Goal: Task Accomplishment & Management: Use online tool/utility

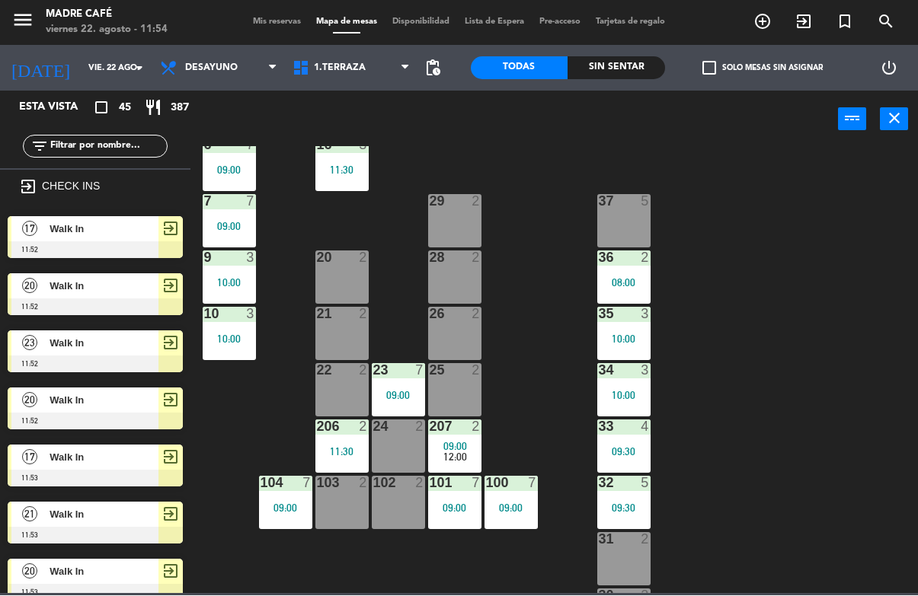
scroll to position [362, 0]
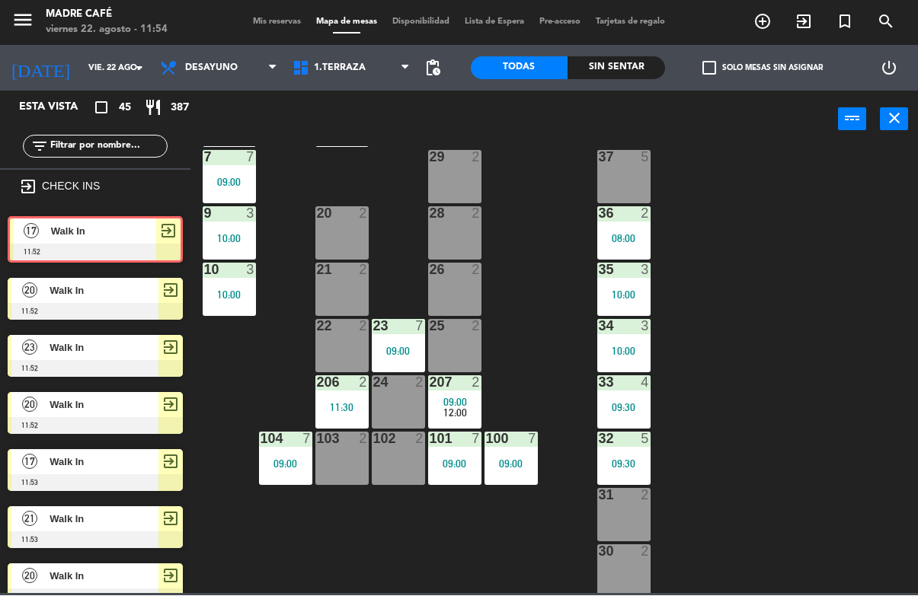
click at [121, 229] on span "Walk In" at bounding box center [103, 232] width 105 height 16
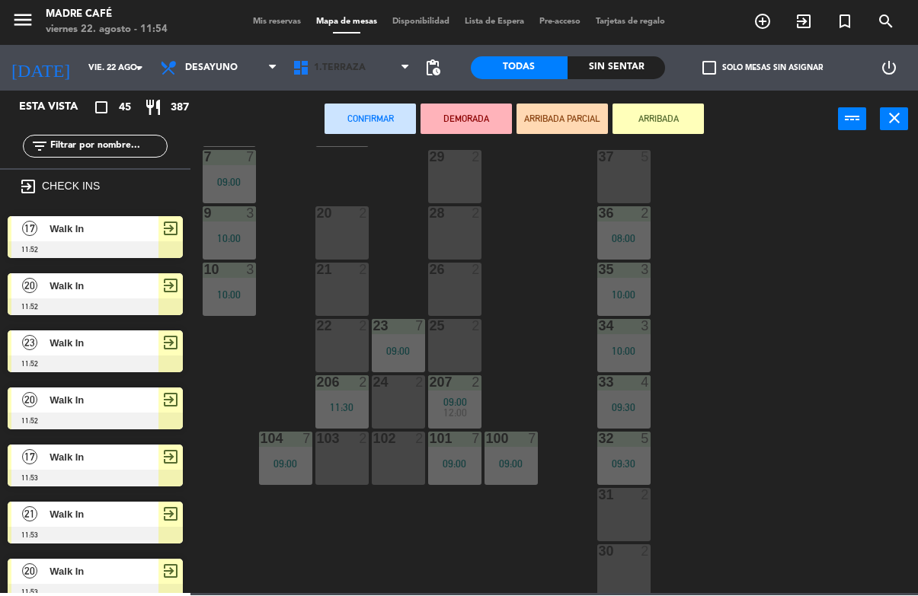
click at [314, 68] on span "1.Terraza" at bounding box center [340, 68] width 52 height 11
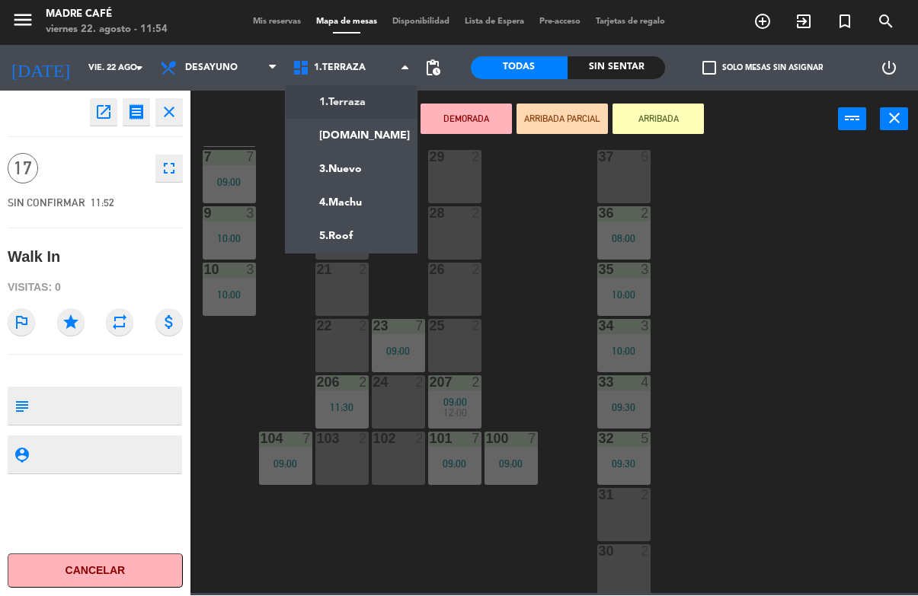
click at [353, 228] on ng-component "menu Madre Café viernes 22. agosto - 11:54 Mis reservas Mapa de mesas Disponibi…" at bounding box center [459, 297] width 918 height 594
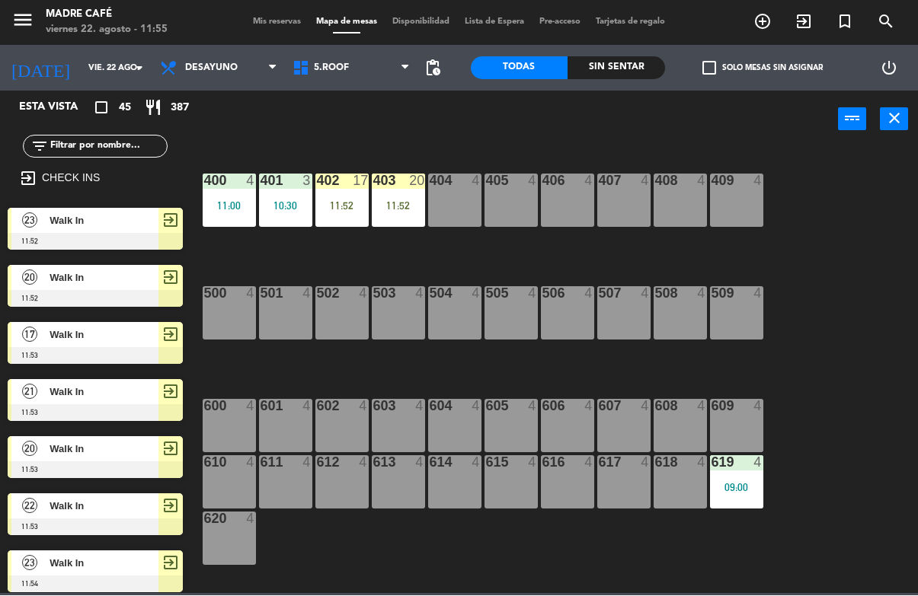
scroll to position [0, 0]
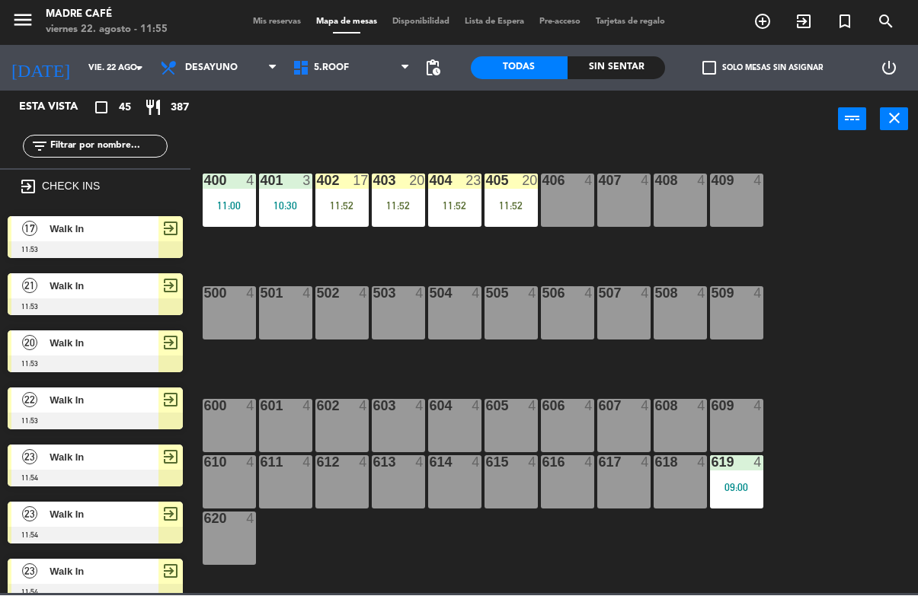
click at [352, 201] on div "11:52" at bounding box center [341, 206] width 53 height 11
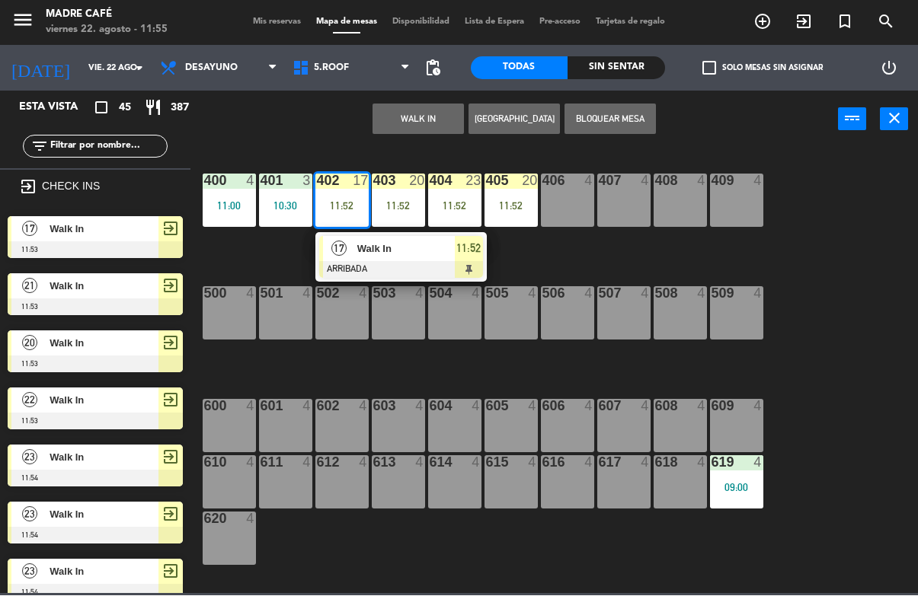
click at [458, 265] on div at bounding box center [401, 270] width 164 height 17
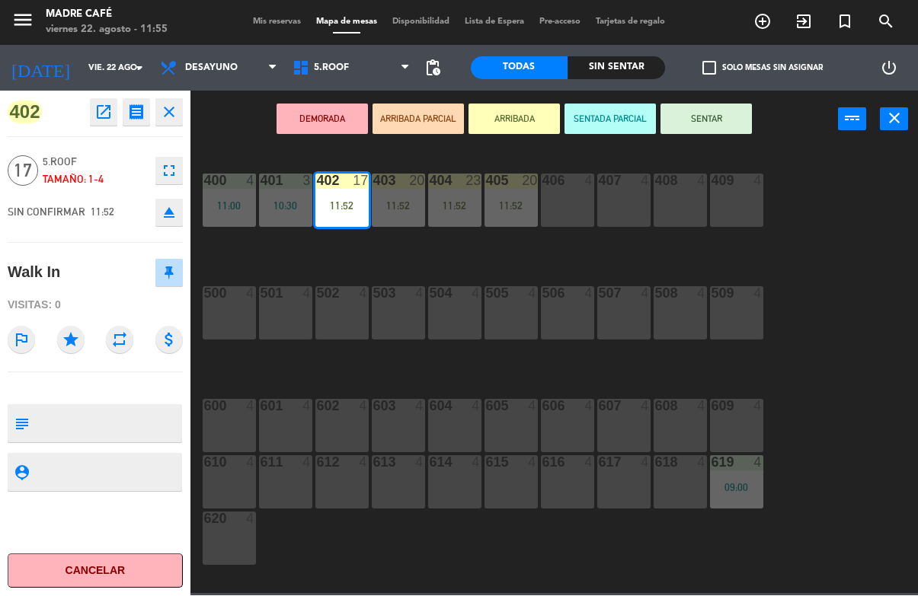
click at [718, 128] on button "SENTAR" at bounding box center [705, 119] width 91 height 30
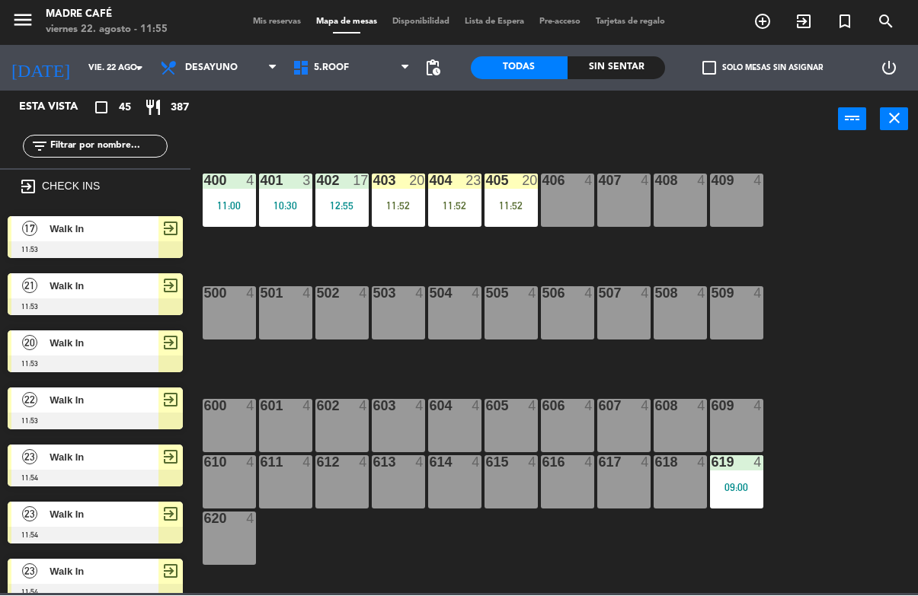
scroll to position [806, 0]
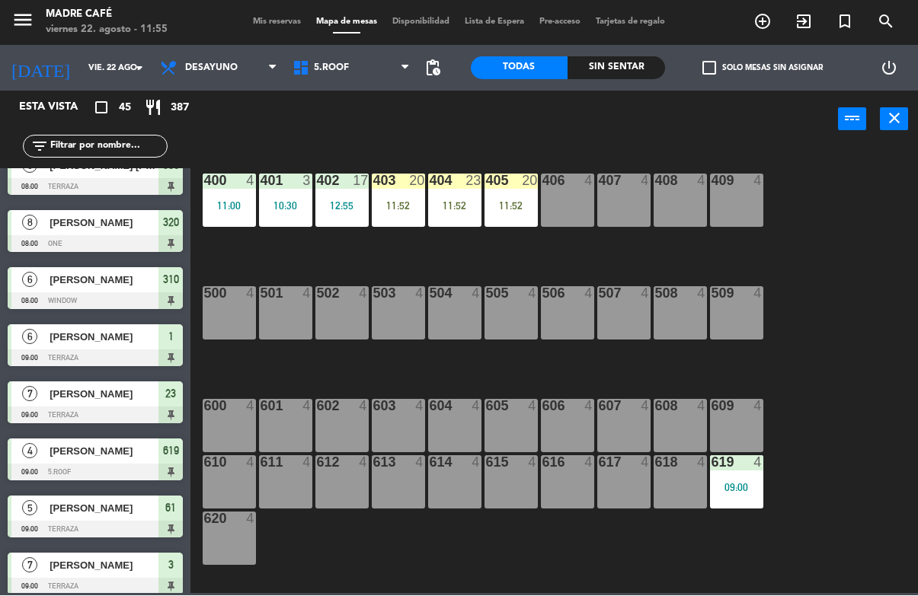
click at [401, 216] on div "403 20 11:52" at bounding box center [398, 200] width 53 height 53
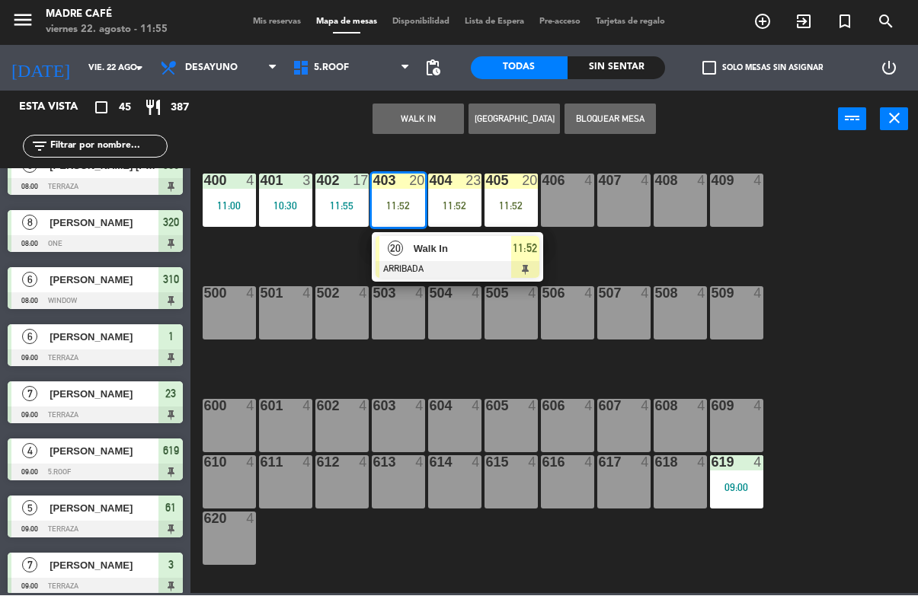
click at [519, 252] on span "11:52" at bounding box center [525, 249] width 24 height 18
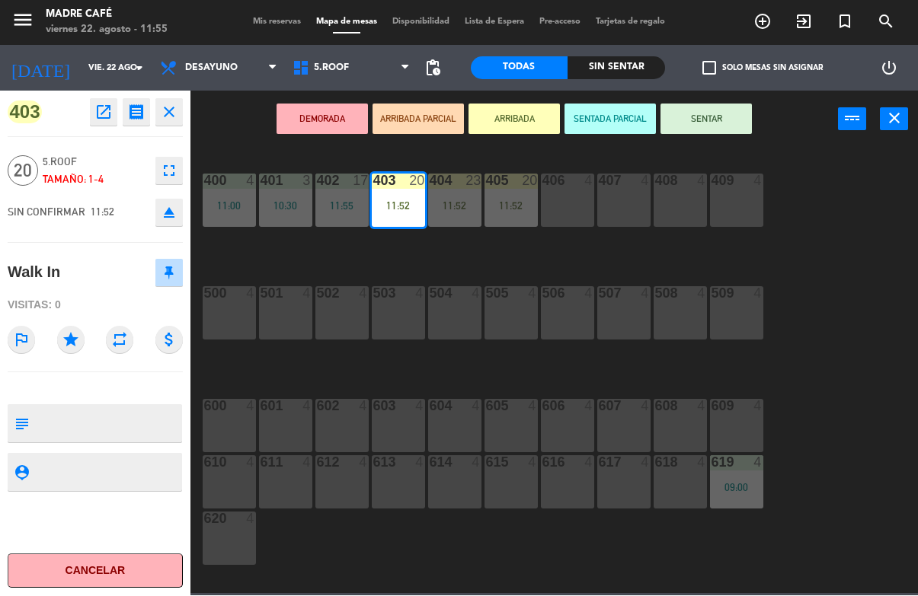
click at [725, 124] on button "SENTAR" at bounding box center [705, 119] width 91 height 30
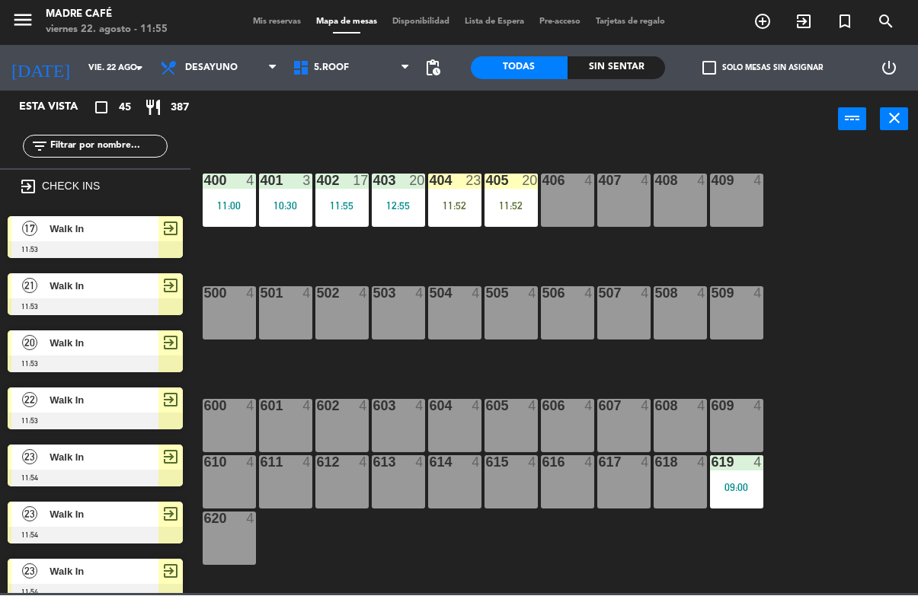
scroll to position [749, 0]
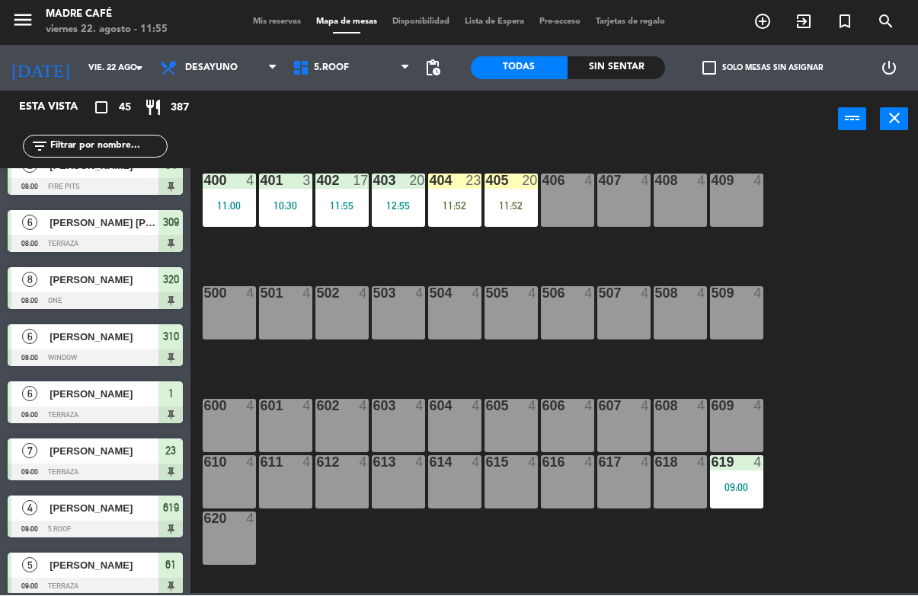
click at [457, 208] on div "11:52" at bounding box center [454, 206] width 53 height 11
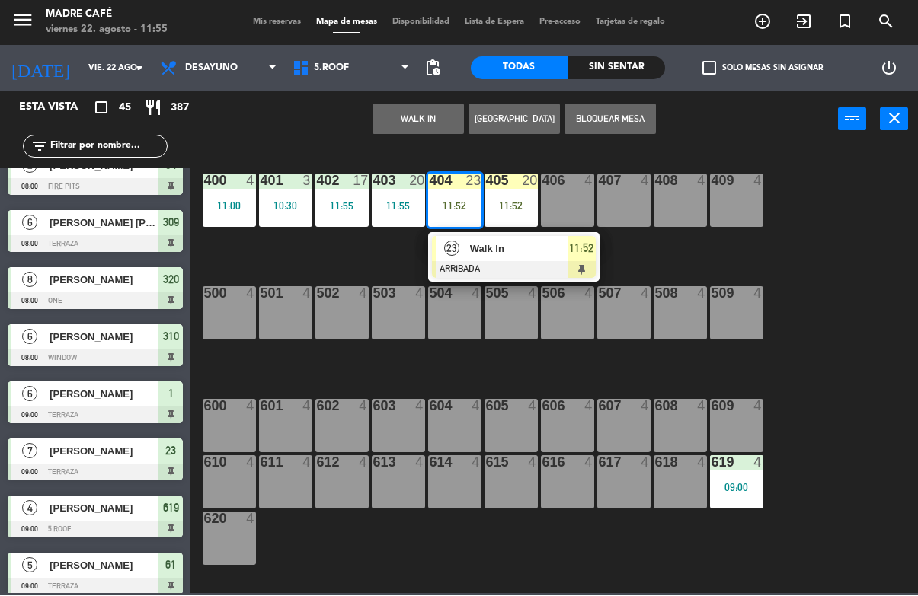
click at [574, 252] on span "11:52" at bounding box center [581, 249] width 24 height 18
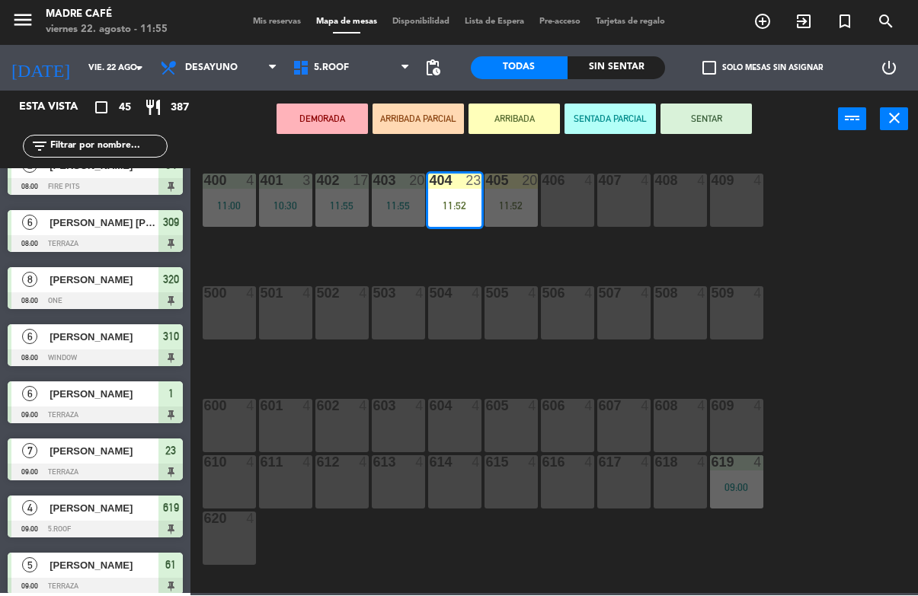
click at [721, 127] on button "SENTAR" at bounding box center [705, 119] width 91 height 30
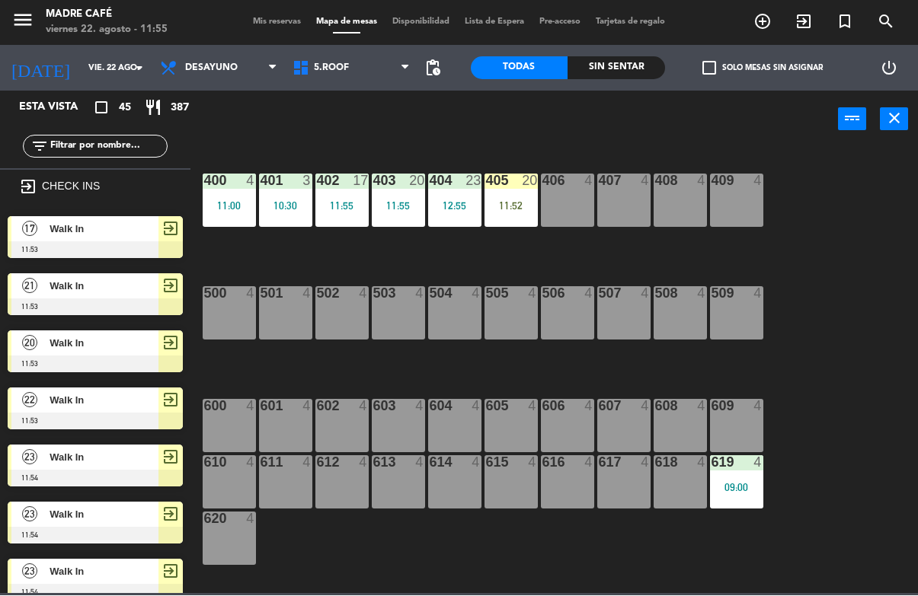
scroll to position [0, 0]
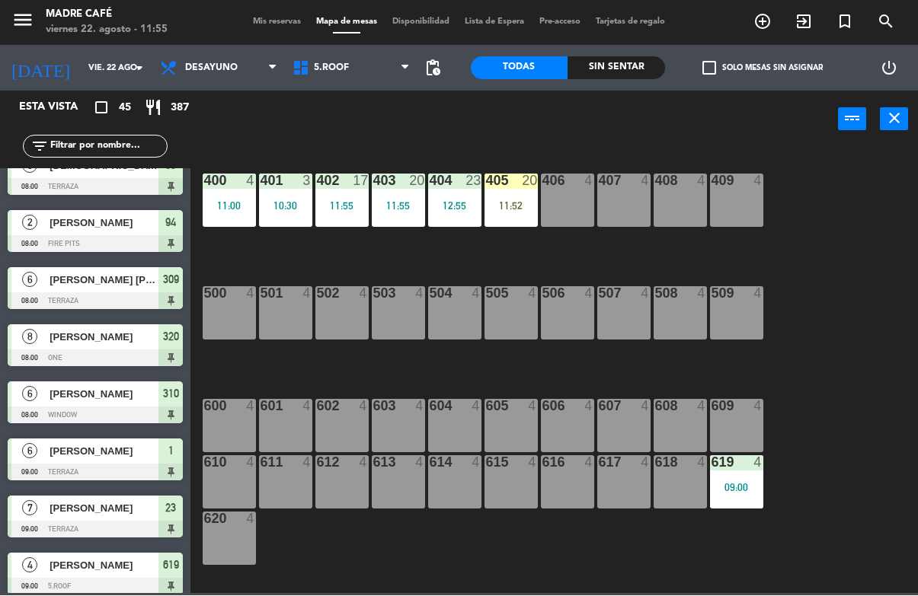
click at [510, 204] on div "11:52" at bounding box center [510, 206] width 53 height 11
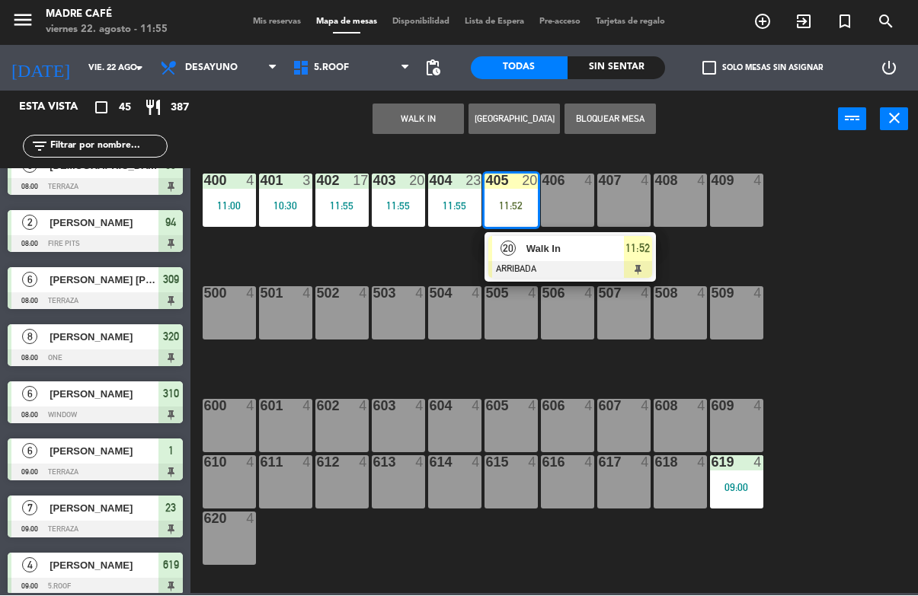
click at [625, 254] on span "11:52" at bounding box center [637, 249] width 24 height 18
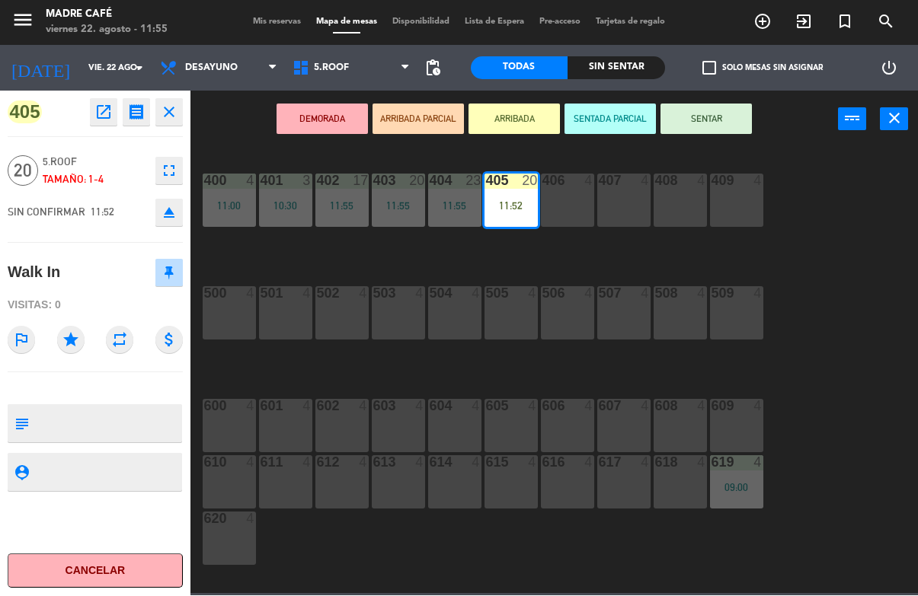
click at [714, 125] on button "SENTAR" at bounding box center [705, 119] width 91 height 30
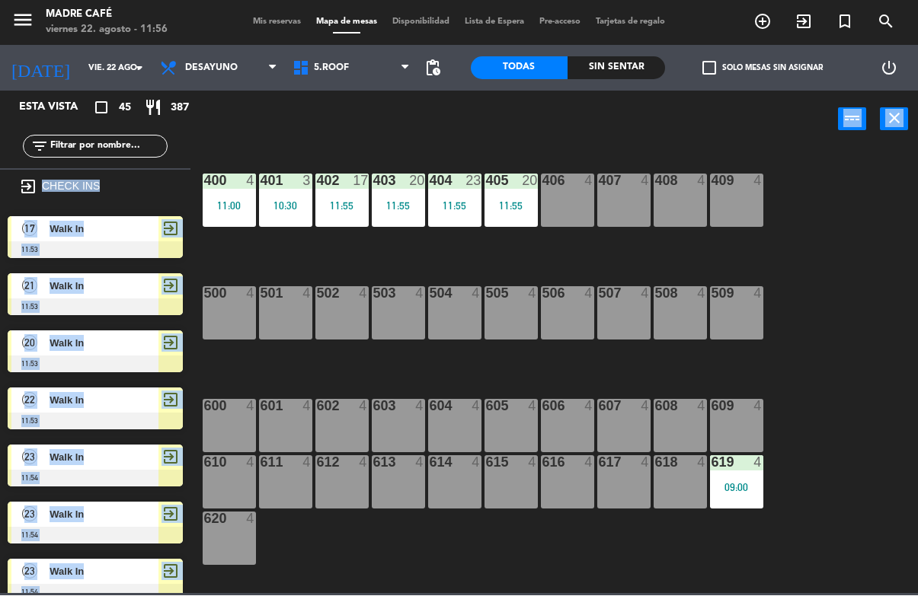
click at [805, 267] on div "400 4 11:00 401 3 10:30 402 17 11:55 403 20 11:55 404 23 11:55 405 20 11:55 406…" at bounding box center [559, 370] width 718 height 447
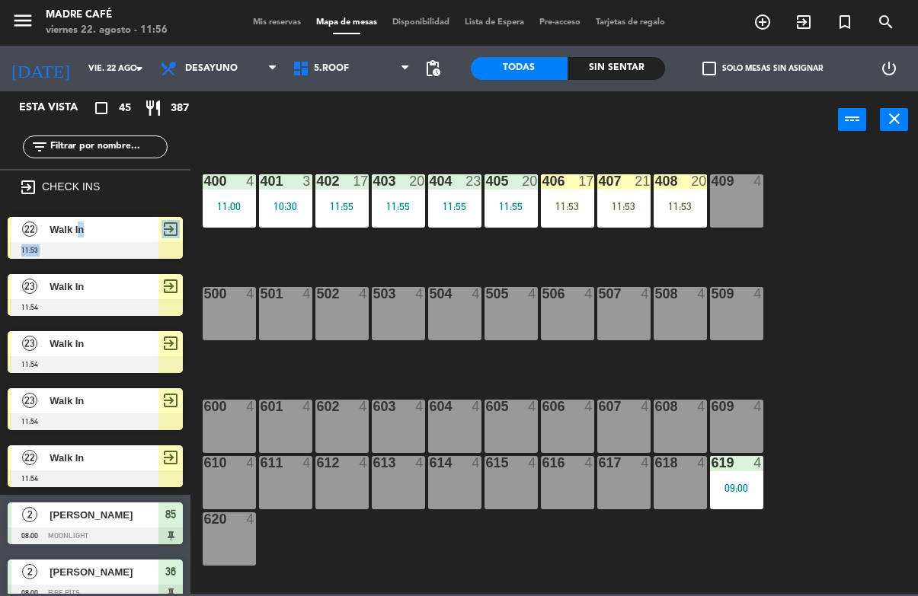
click at [398, 260] on div "400 4 11:00 401 3 10:30 402 17 11:55 403 20 11:55 404 23 11:55 405 20 11:55 406…" at bounding box center [559, 370] width 718 height 447
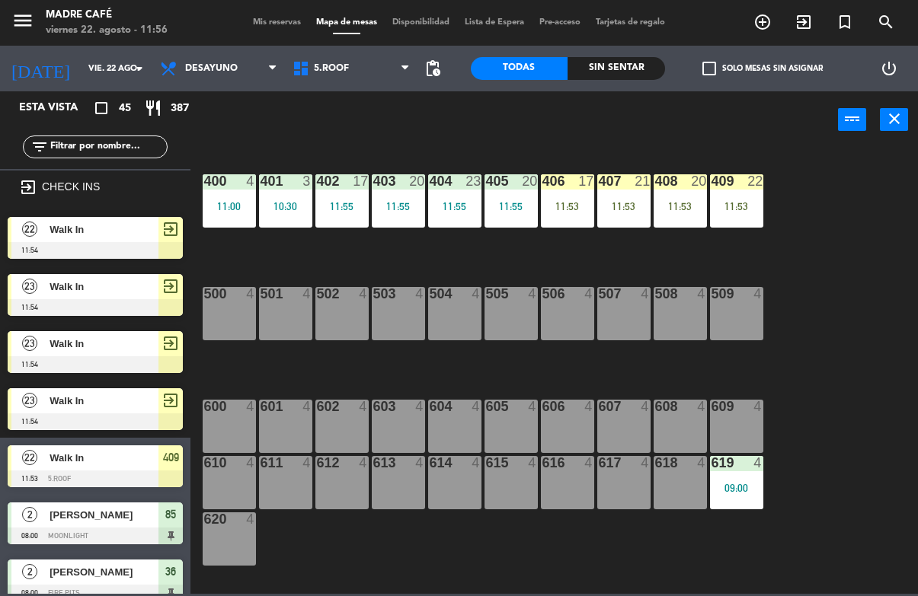
click at [555, 199] on div "406 17 11:53" at bounding box center [567, 200] width 53 height 53
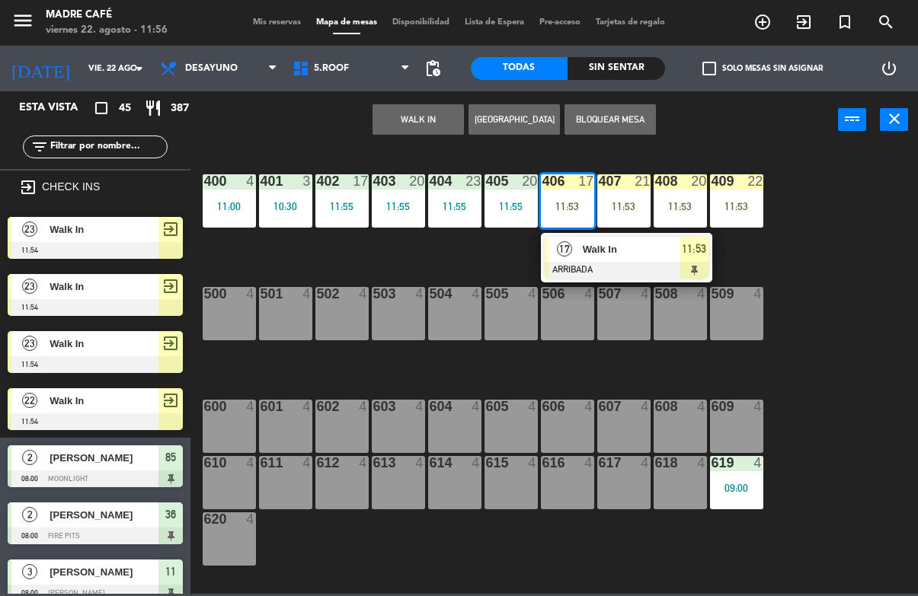
click at [685, 253] on span "11:53" at bounding box center [694, 249] width 24 height 18
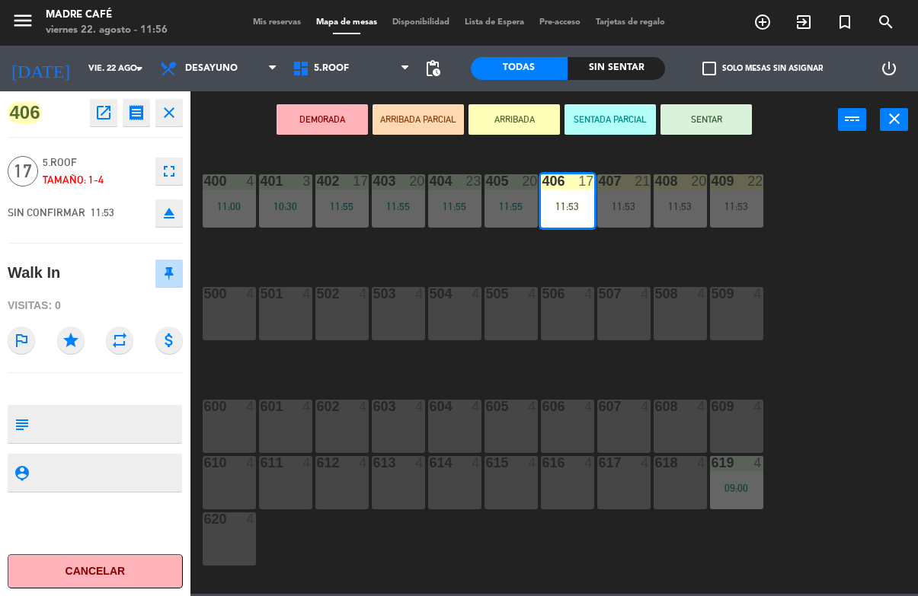
click at [727, 129] on button "SENTAR" at bounding box center [705, 119] width 91 height 30
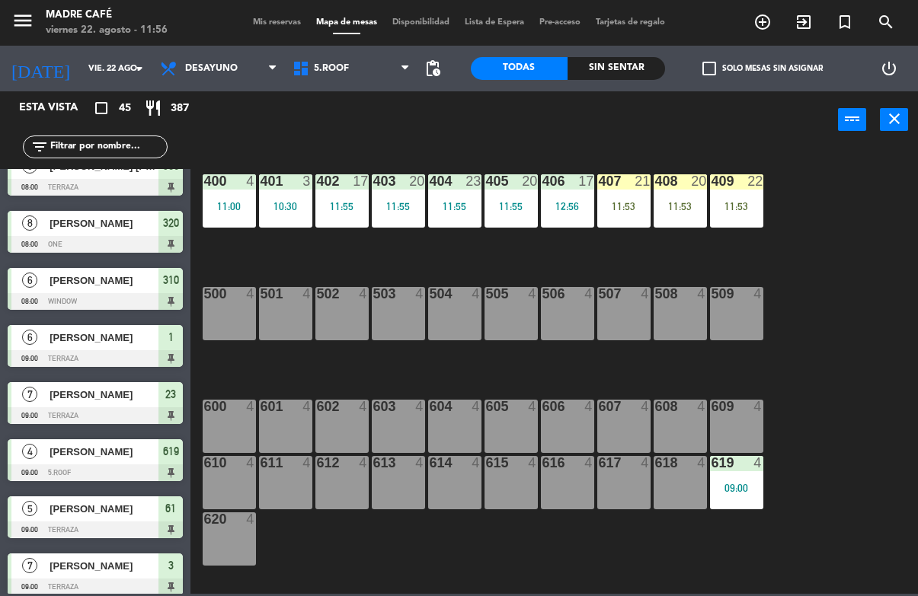
click at [633, 209] on div "11:53" at bounding box center [623, 206] width 53 height 11
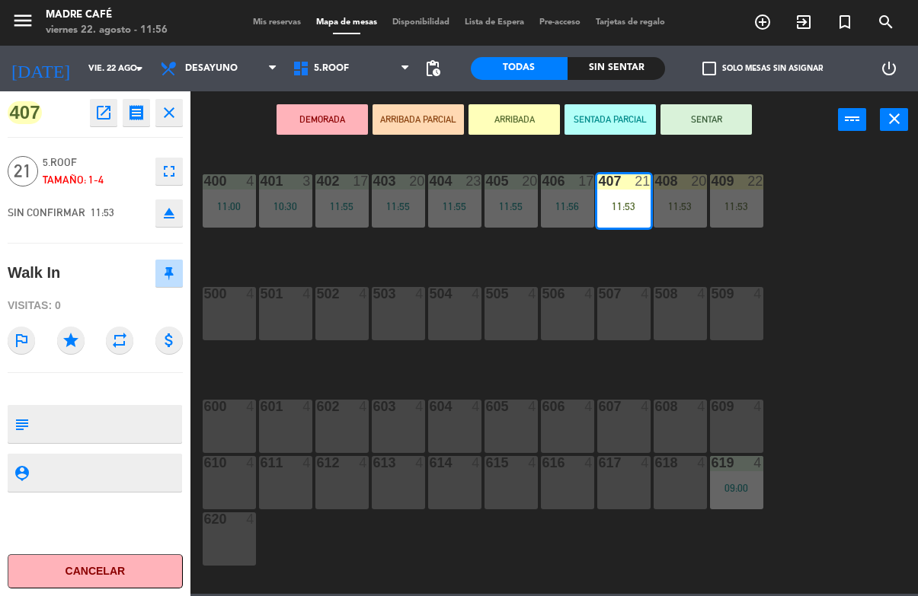
click at [721, 123] on button "SENTAR" at bounding box center [705, 119] width 91 height 30
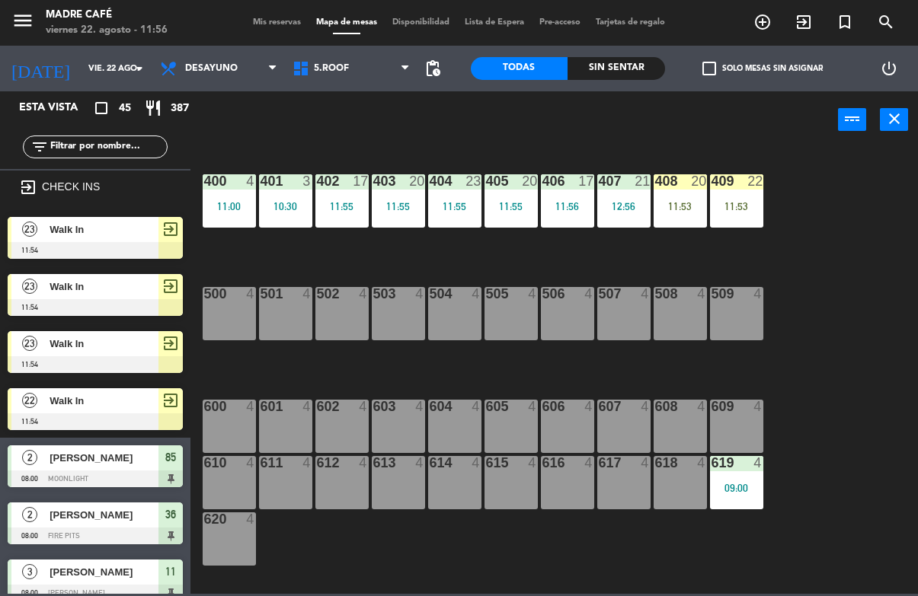
scroll to position [520, 0]
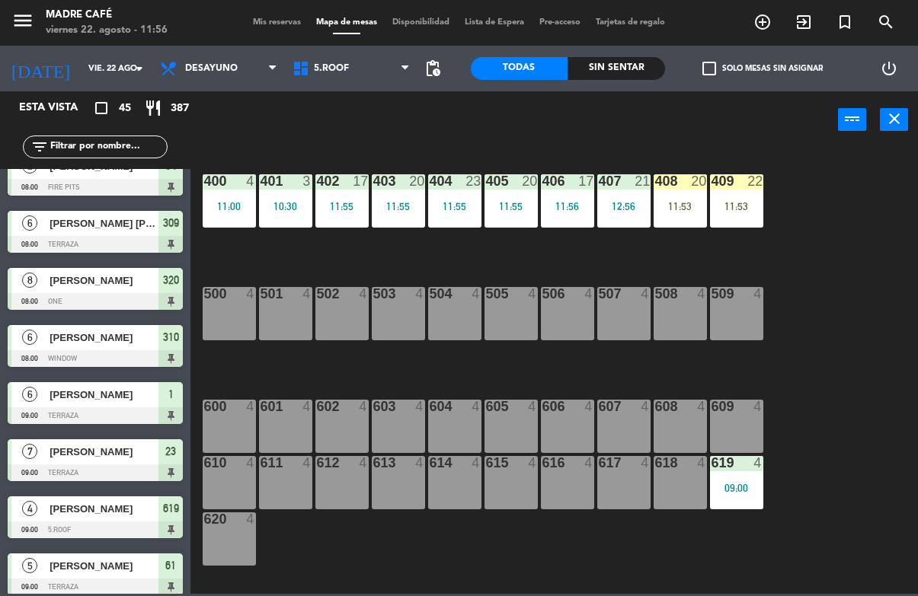
click at [675, 197] on div "408 20 11:53" at bounding box center [680, 200] width 53 height 53
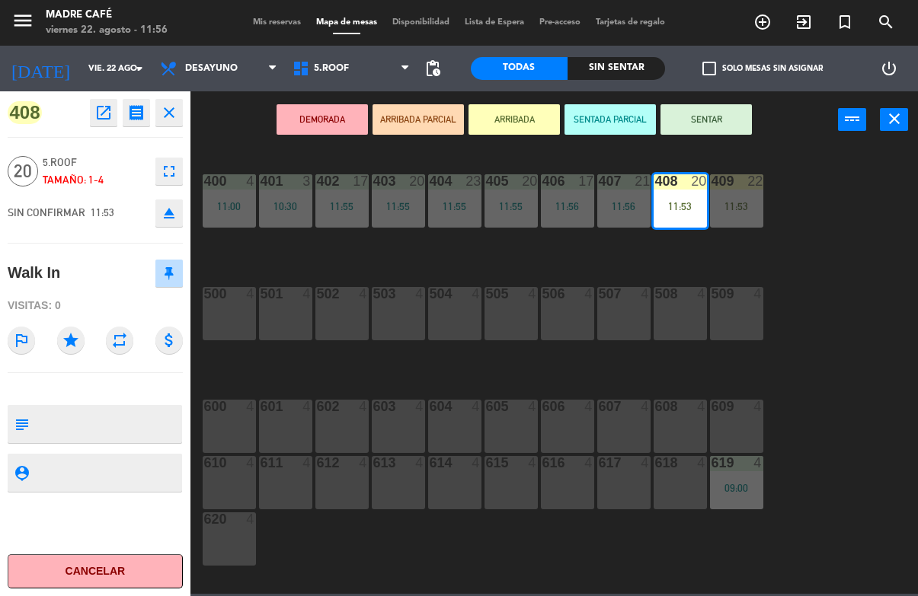
click at [714, 129] on button "SENTAR" at bounding box center [705, 119] width 91 height 30
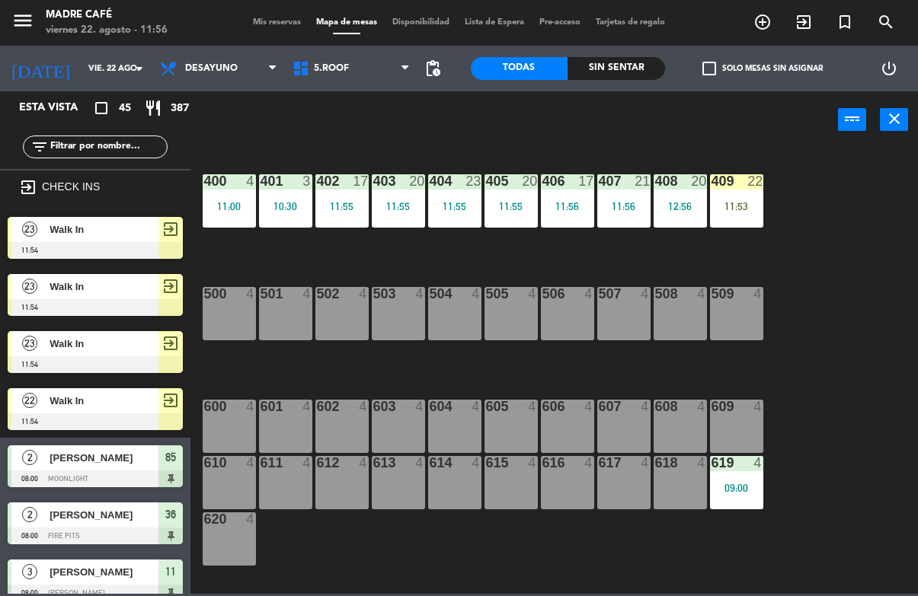
scroll to position [0, 0]
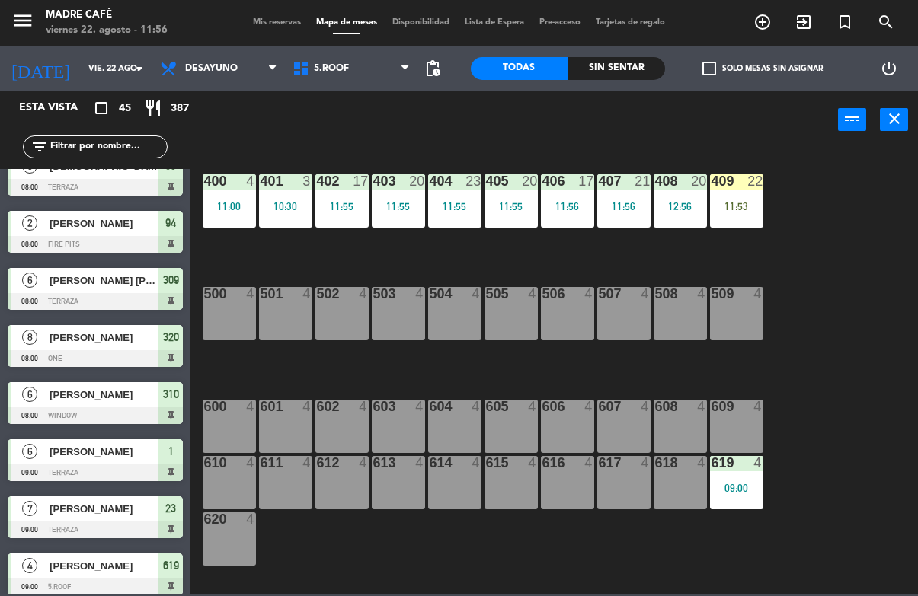
click at [753, 205] on div "11:53" at bounding box center [736, 206] width 53 height 11
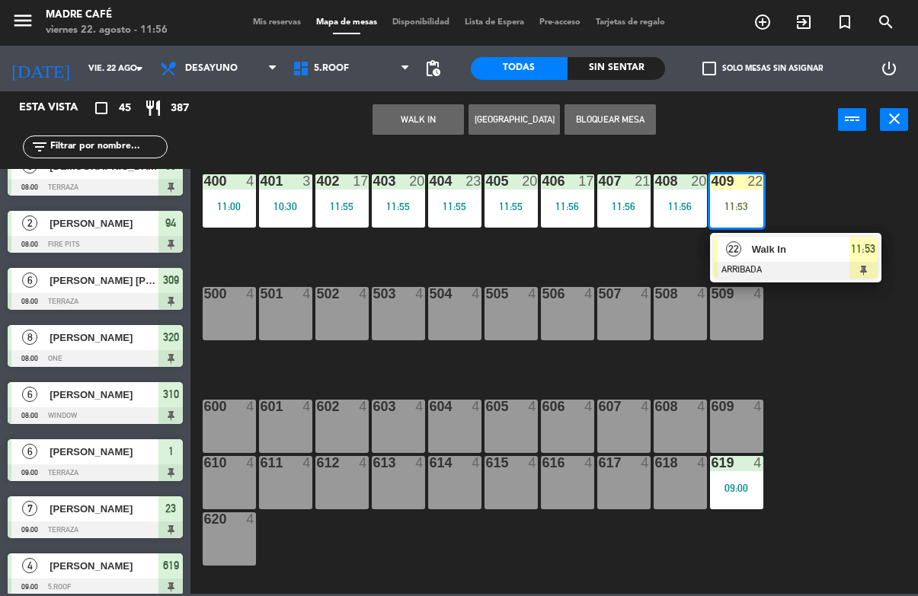
click at [774, 251] on span "Walk In" at bounding box center [800, 249] width 97 height 16
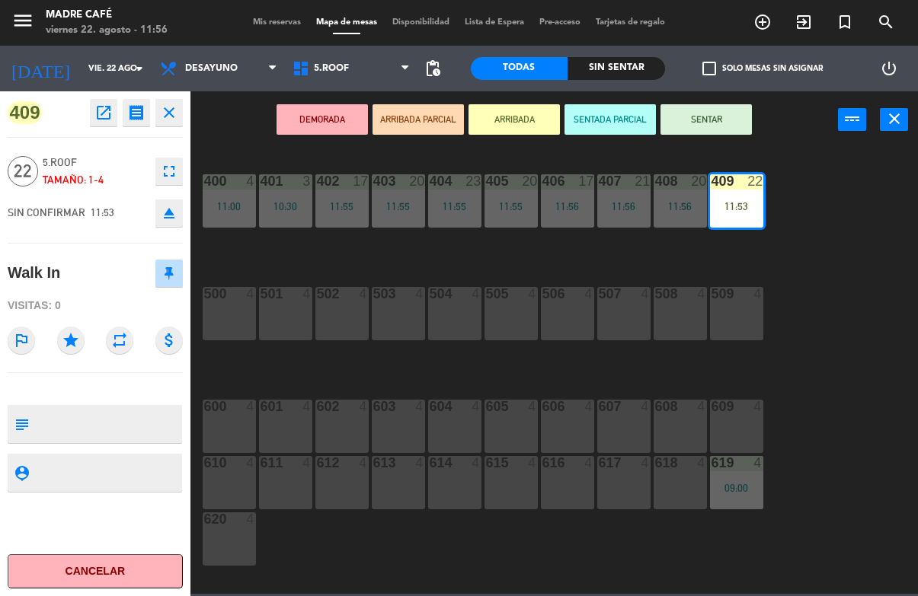
click at [710, 123] on button "SENTAR" at bounding box center [705, 119] width 91 height 30
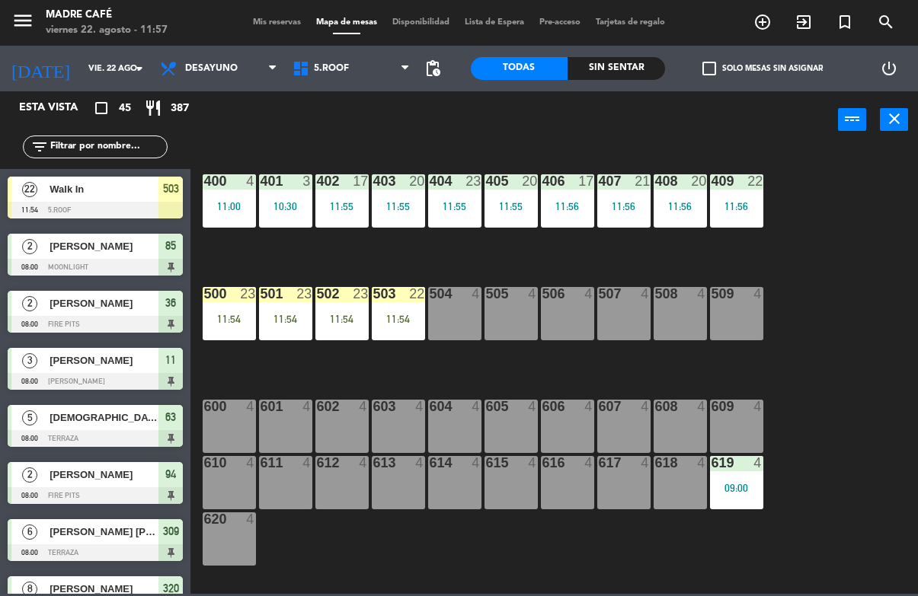
click at [243, 308] on div "500 23 11:54" at bounding box center [229, 313] width 53 height 53
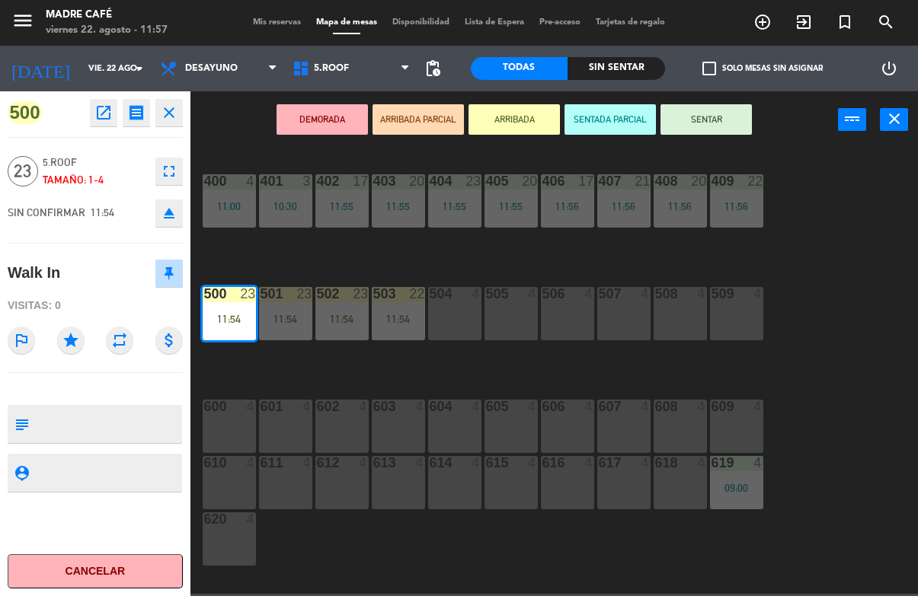
click at [714, 123] on button "SENTAR" at bounding box center [705, 119] width 91 height 30
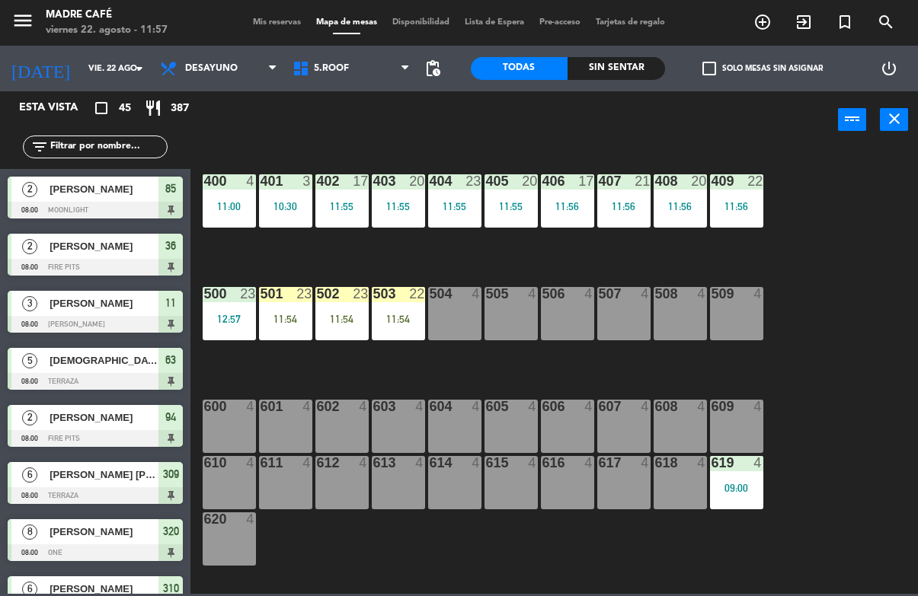
scroll to position [335, 0]
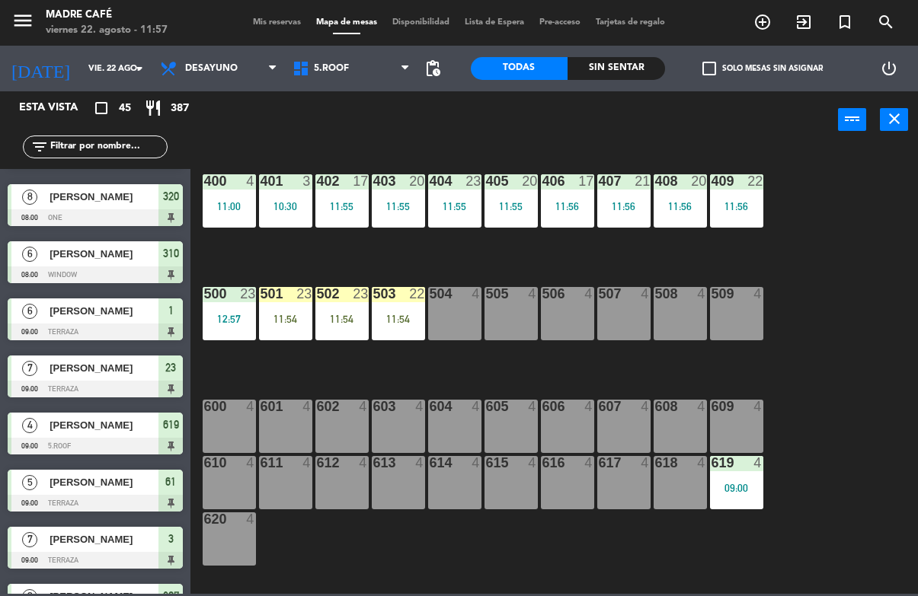
click at [299, 309] on div "501 23 11:54" at bounding box center [285, 313] width 53 height 53
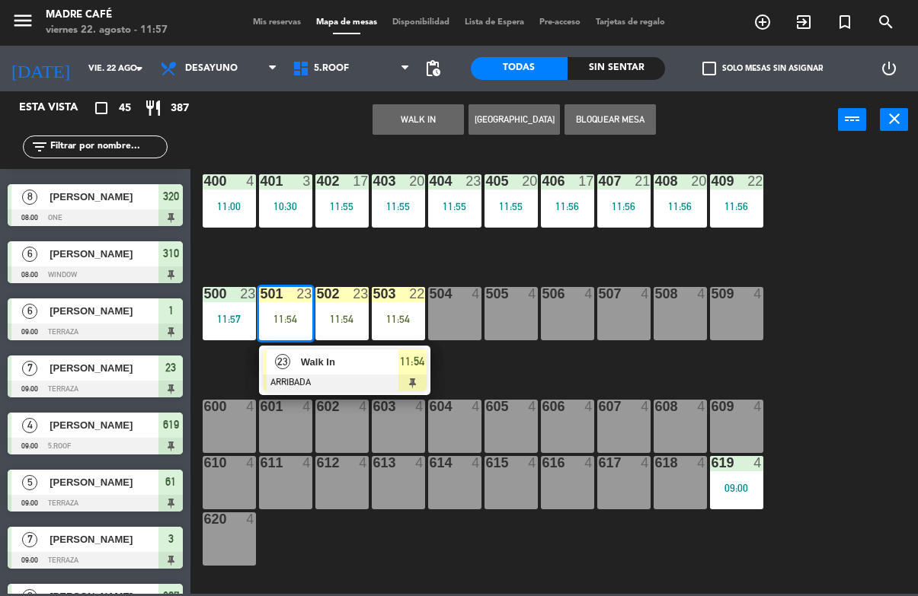
click at [406, 361] on span "11:54" at bounding box center [412, 362] width 24 height 18
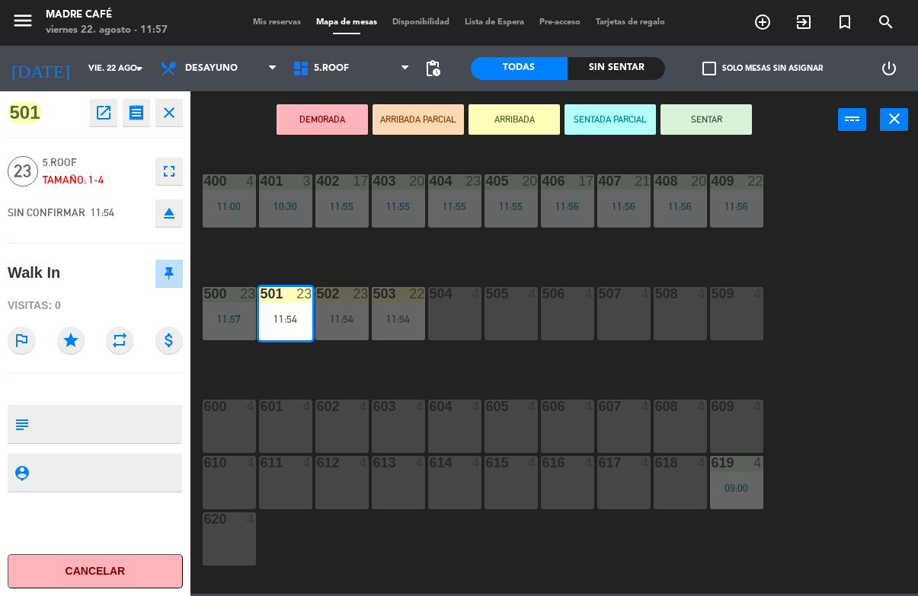
click at [725, 115] on button "SENTAR" at bounding box center [705, 119] width 91 height 30
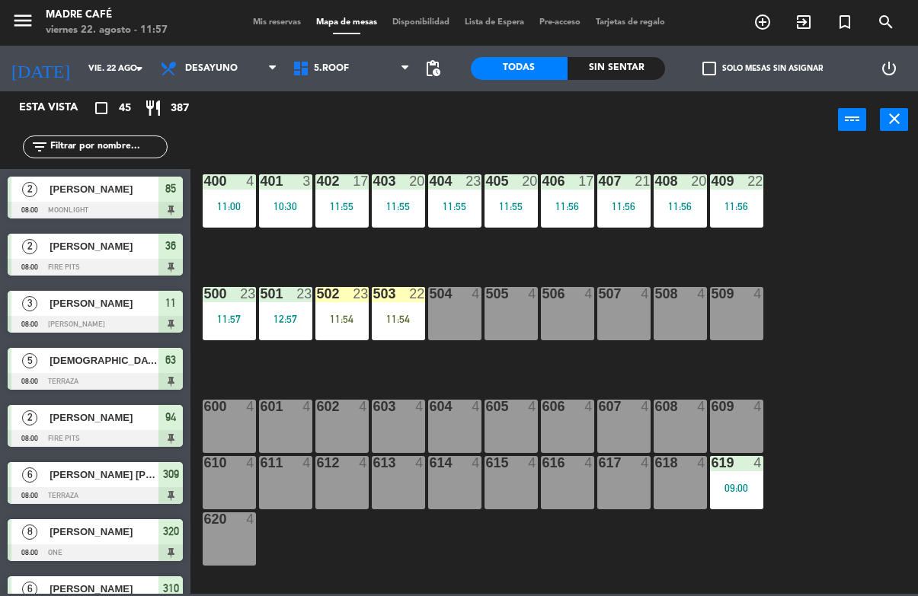
scroll to position [278, 0]
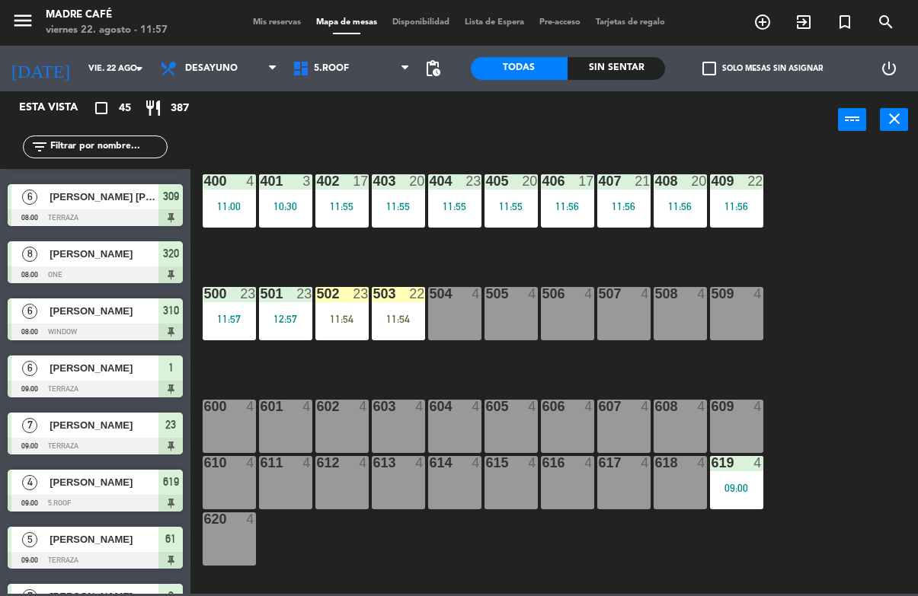
click at [344, 321] on div "11:54" at bounding box center [341, 319] width 53 height 11
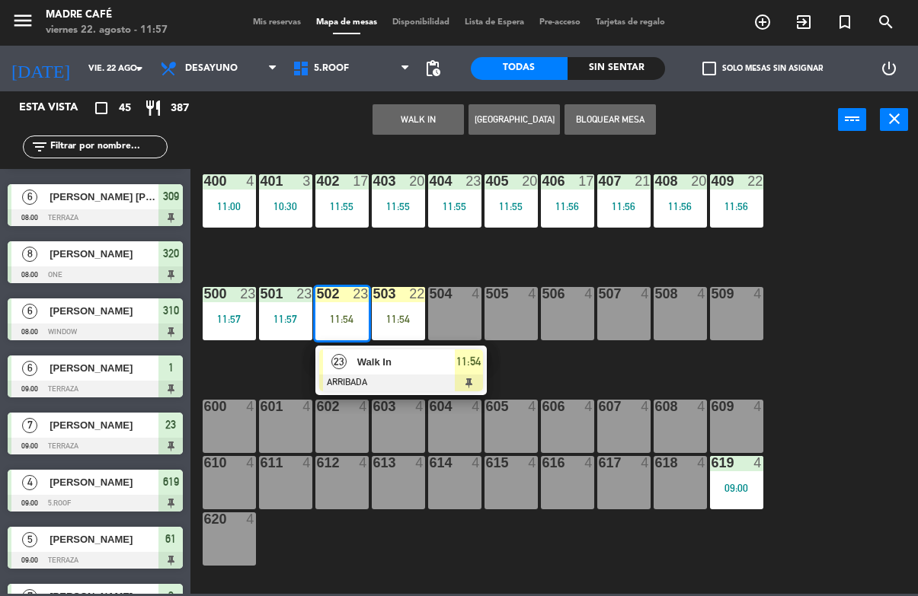
click at [468, 363] on span "11:54" at bounding box center [468, 362] width 24 height 18
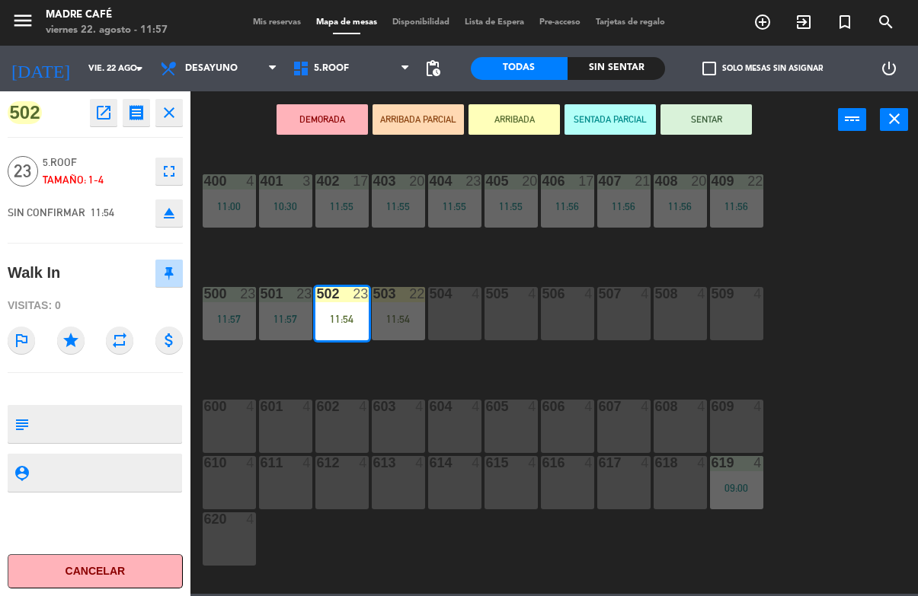
click at [705, 121] on button "SENTAR" at bounding box center [705, 119] width 91 height 30
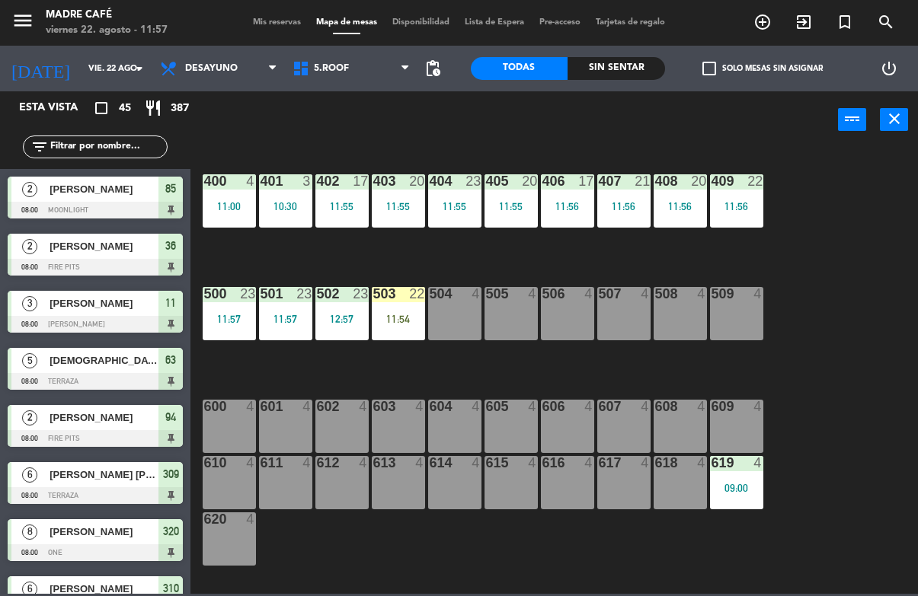
scroll to position [221, 0]
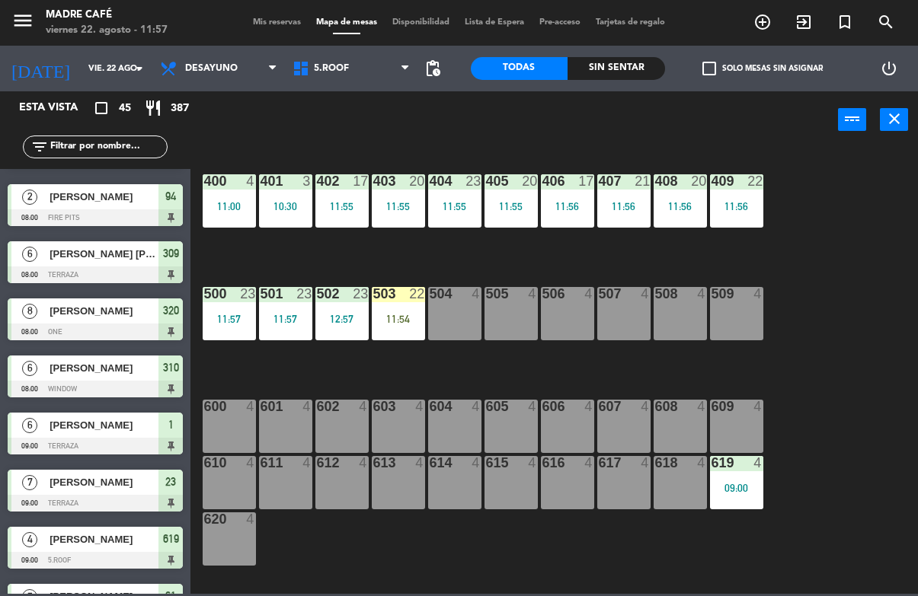
click at [403, 315] on div "11:54" at bounding box center [398, 319] width 53 height 11
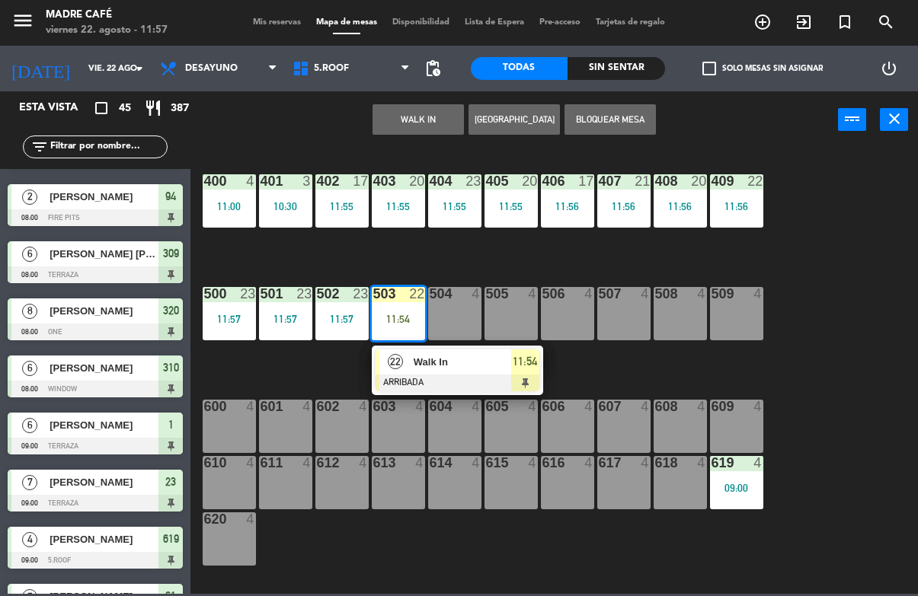
click at [511, 363] on div "11:54" at bounding box center [525, 362] width 28 height 25
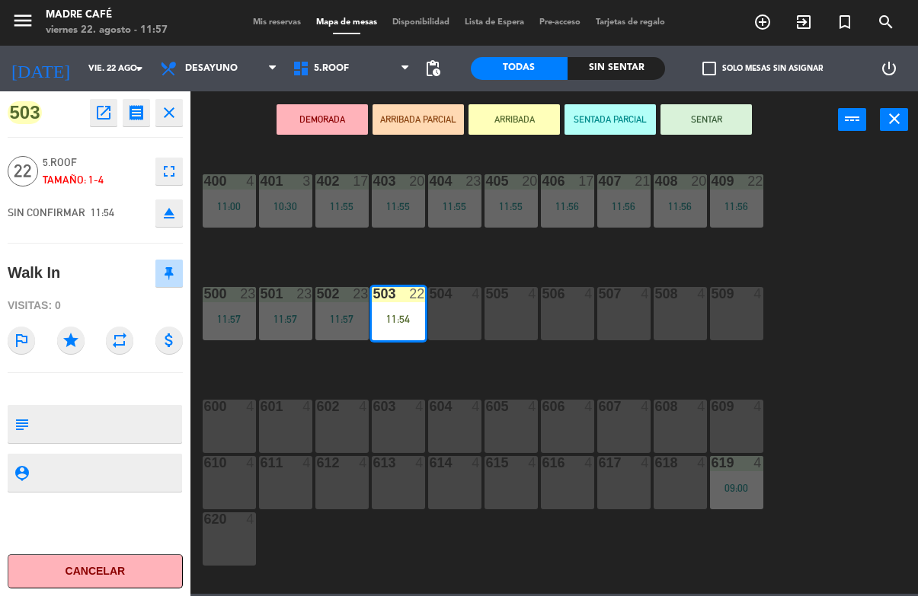
click at [712, 115] on button "SENTAR" at bounding box center [705, 119] width 91 height 30
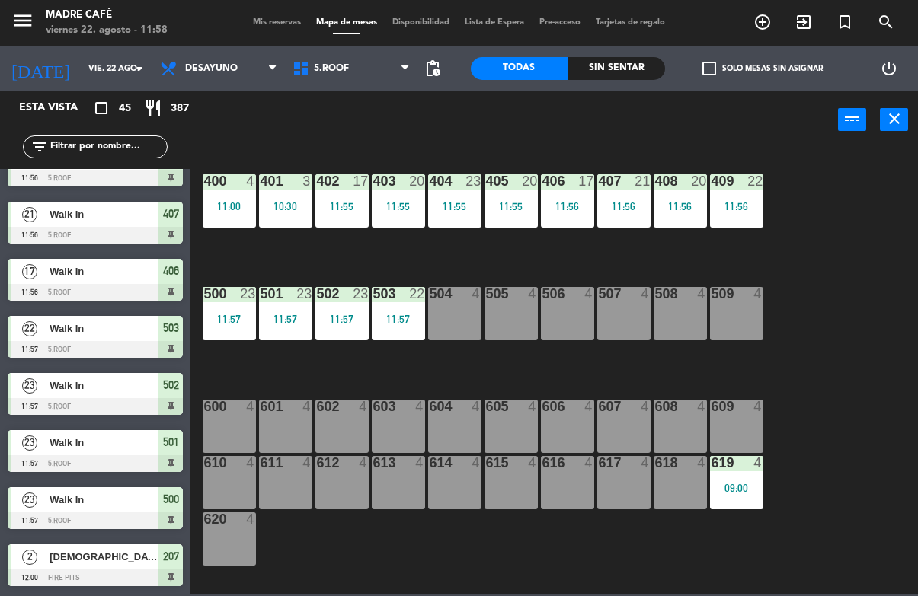
scroll to position [2146, 0]
click at [81, 72] on input "vie. 22 ago." at bounding box center [138, 68] width 114 height 25
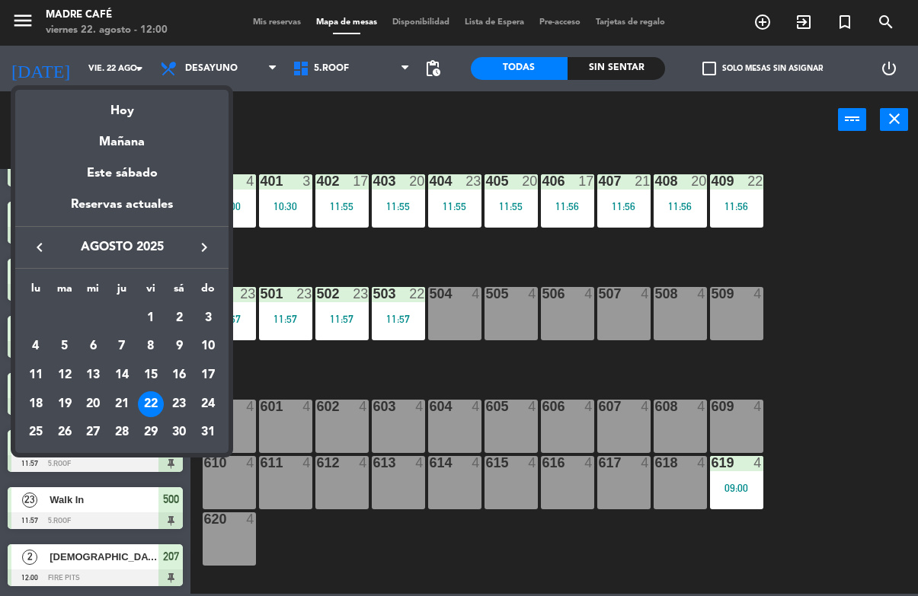
click at [211, 406] on div "24" at bounding box center [208, 405] width 26 height 26
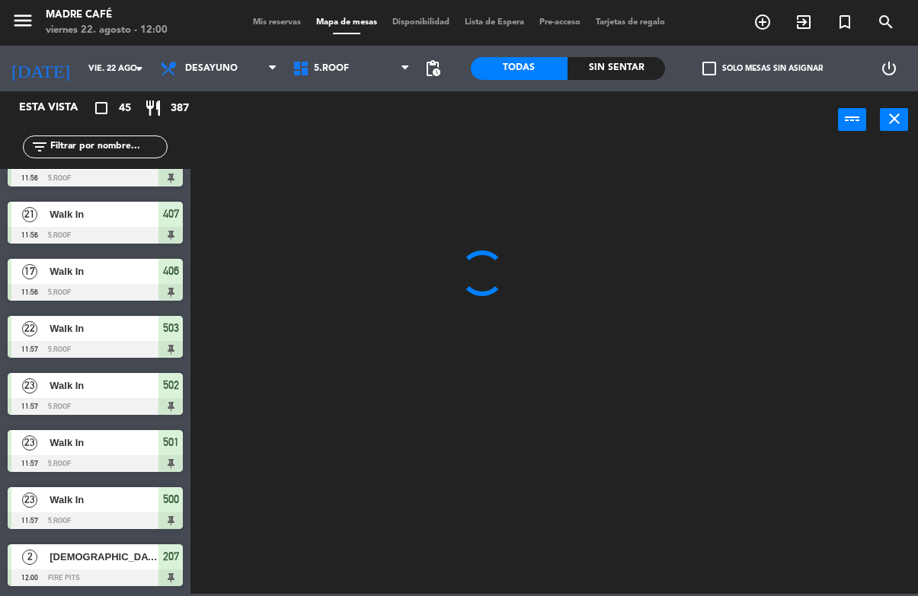
type input "dom. 24 ago."
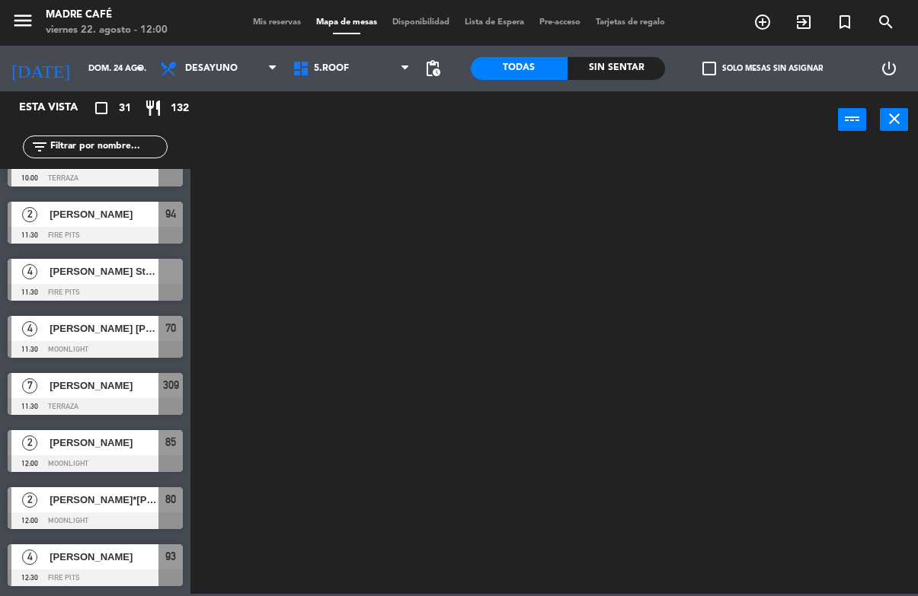
scroll to position [1346, 0]
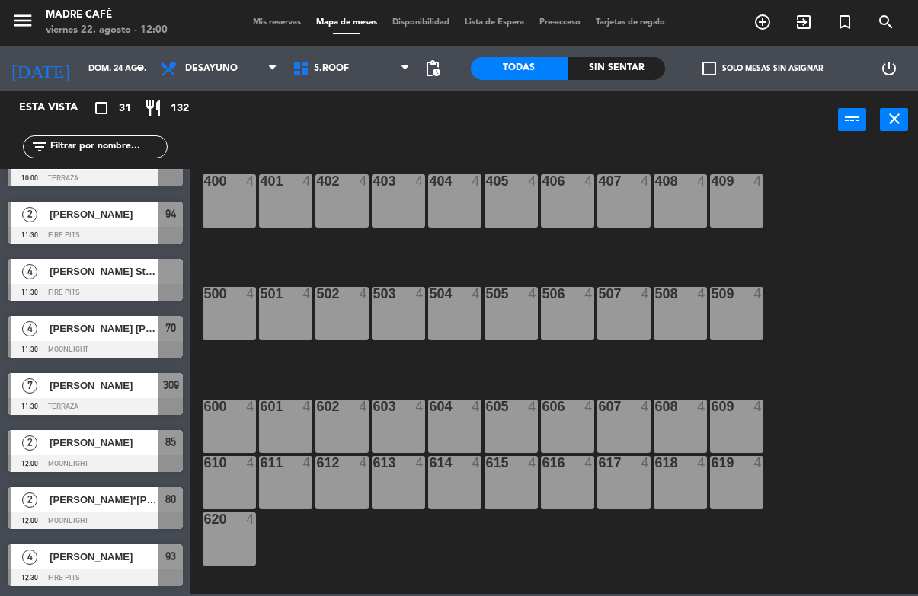
click at [96, 145] on input "text" at bounding box center [108, 147] width 118 height 17
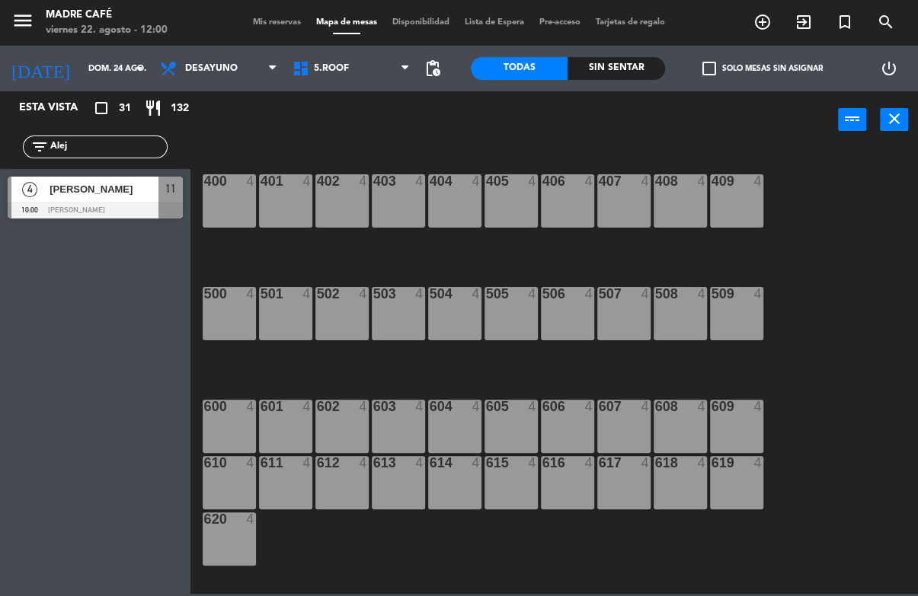
click at [817, 195] on div "400 4 401 4 402 4 403 4 404 4 405 4 406 4 407 4 408 4 409 4 500 4 501 4 502 4 5…" at bounding box center [559, 370] width 718 height 447
click at [110, 155] on input "Alej" at bounding box center [108, 147] width 118 height 17
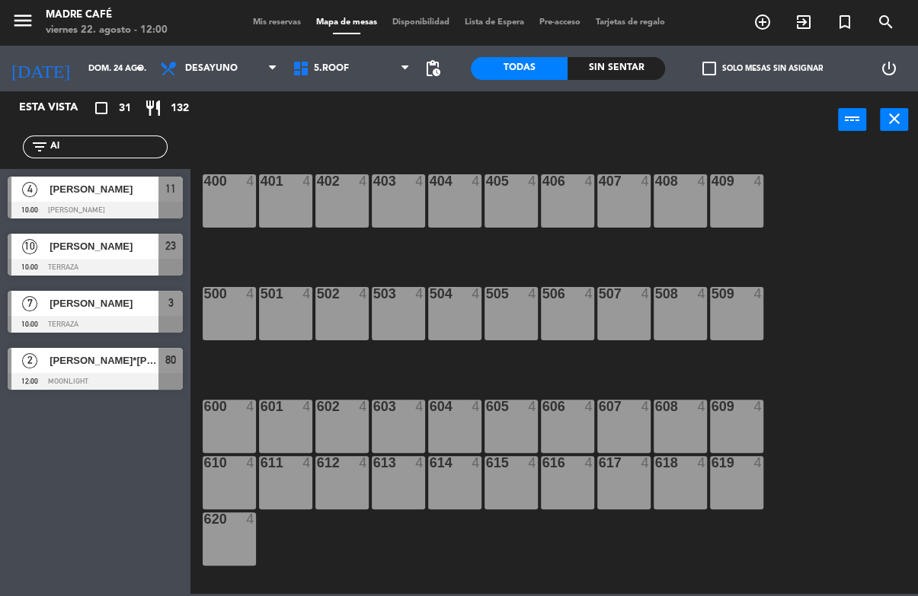
type input "A"
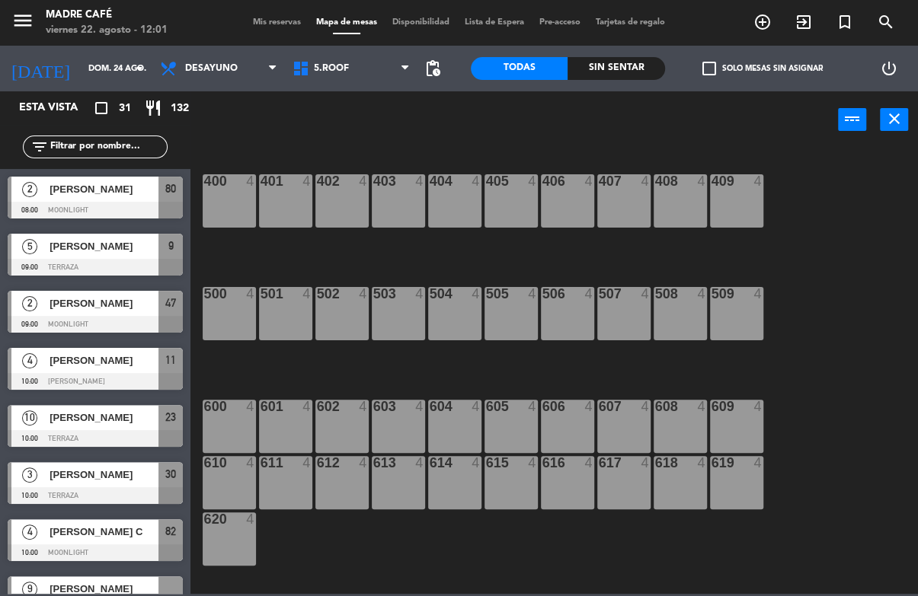
click at [396, 148] on div "400 4 401 4 402 4 403 4 404 4 405 4 406 4 407 4 408 4 409 4 500 4 501 4 502 4 5…" at bounding box center [559, 370] width 718 height 447
click at [762, 24] on icon "add_circle_outline" at bounding box center [762, 22] width 18 height 18
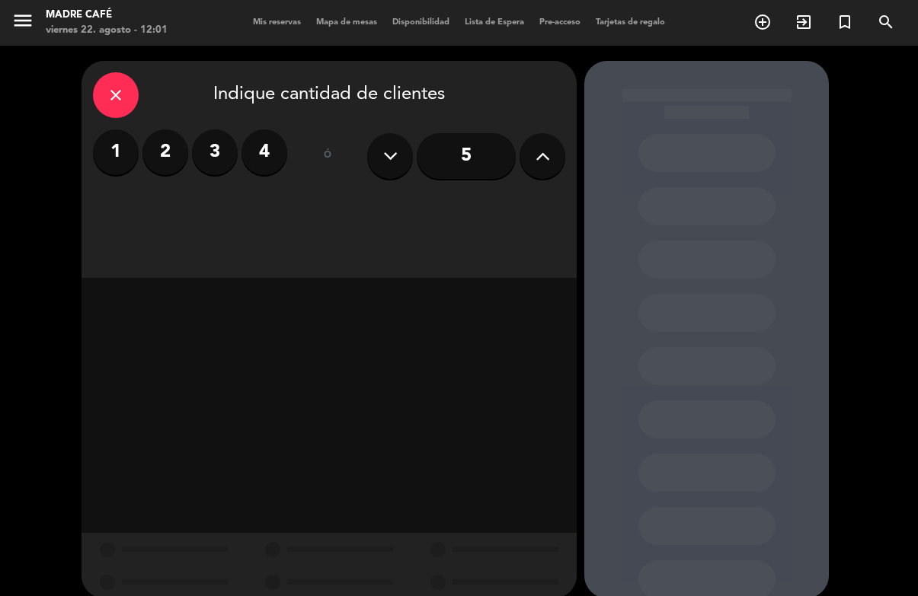
click at [557, 154] on button at bounding box center [542, 156] width 46 height 46
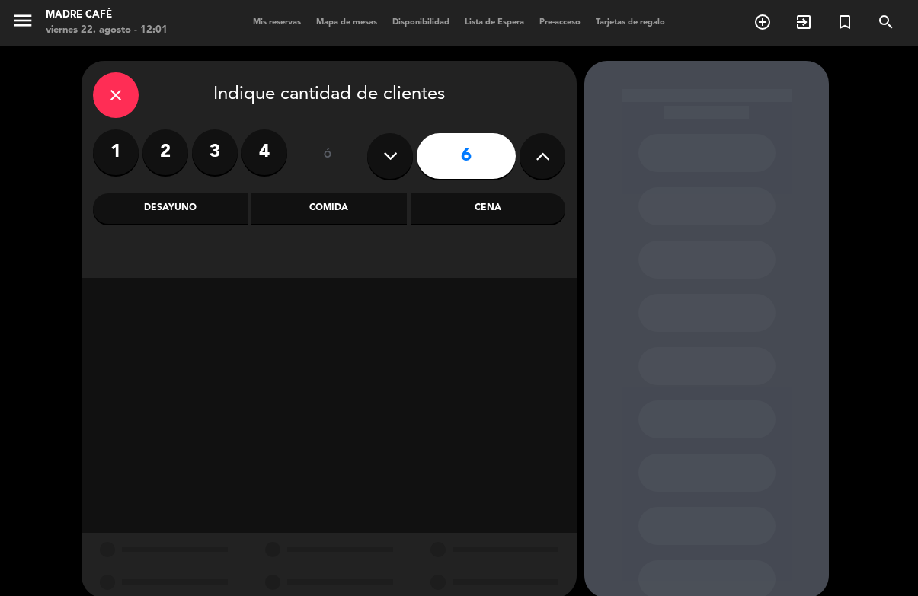
click at [196, 209] on div "Desayuno" at bounding box center [170, 208] width 155 height 30
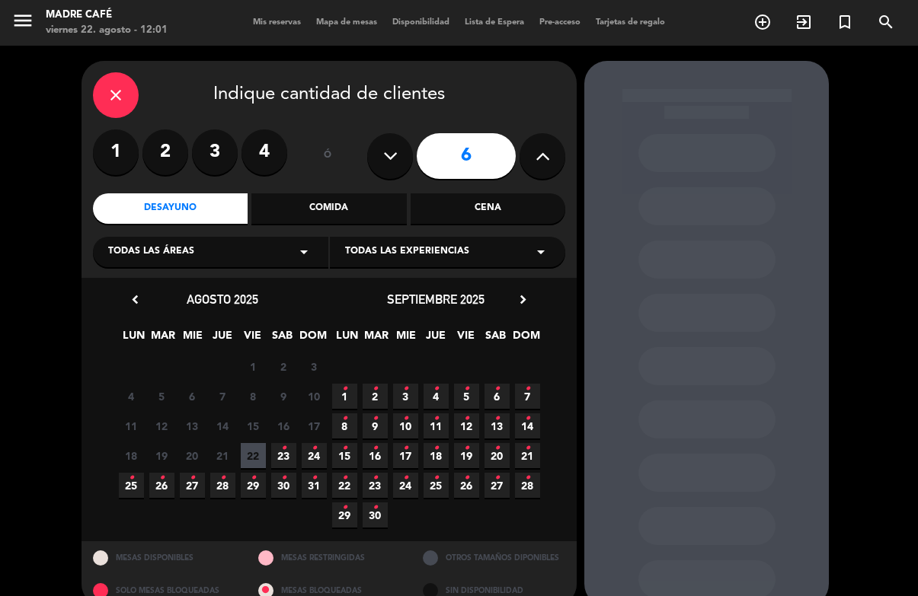
click at [315, 449] on icon "•" at bounding box center [314, 448] width 5 height 24
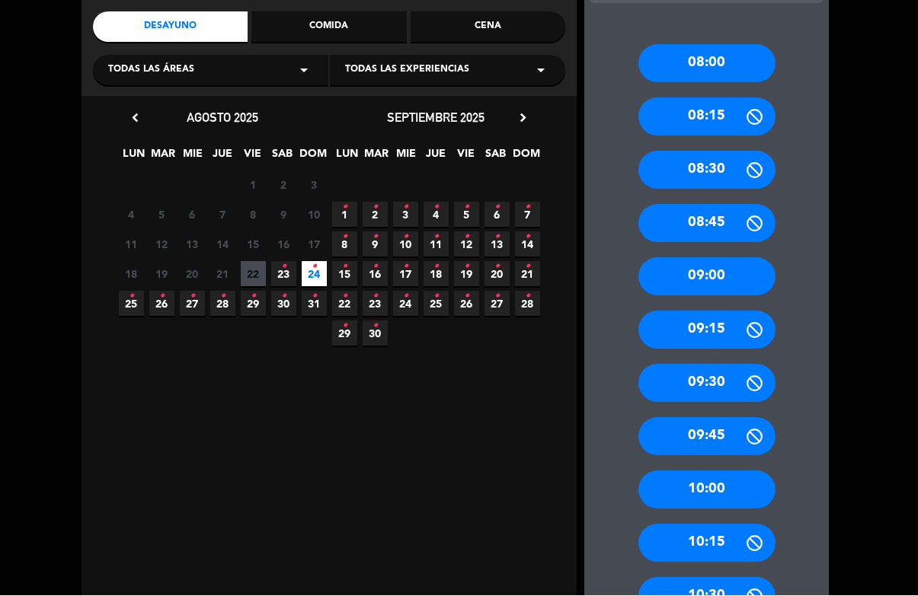
scroll to position [184, 0]
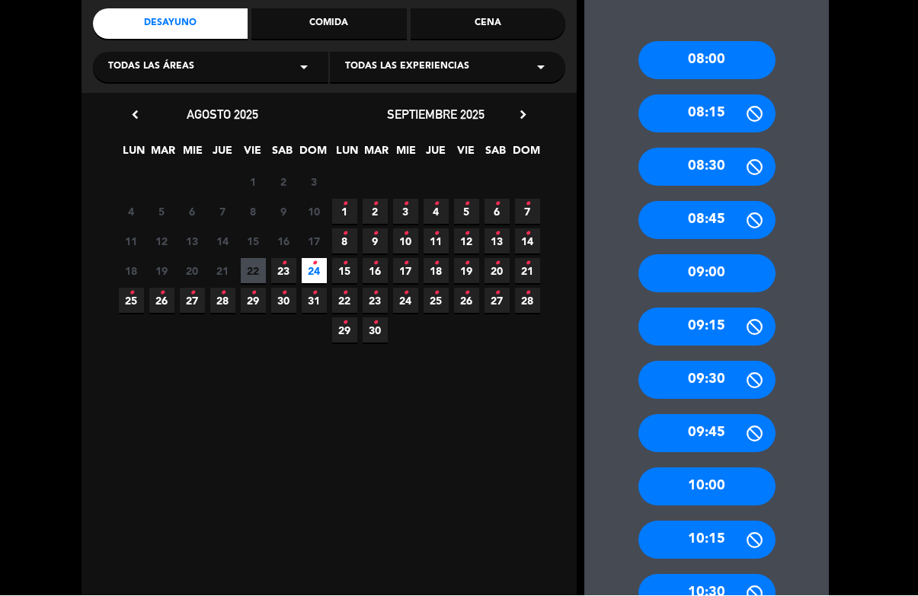
click at [727, 468] on div "10:00" at bounding box center [706, 487] width 137 height 38
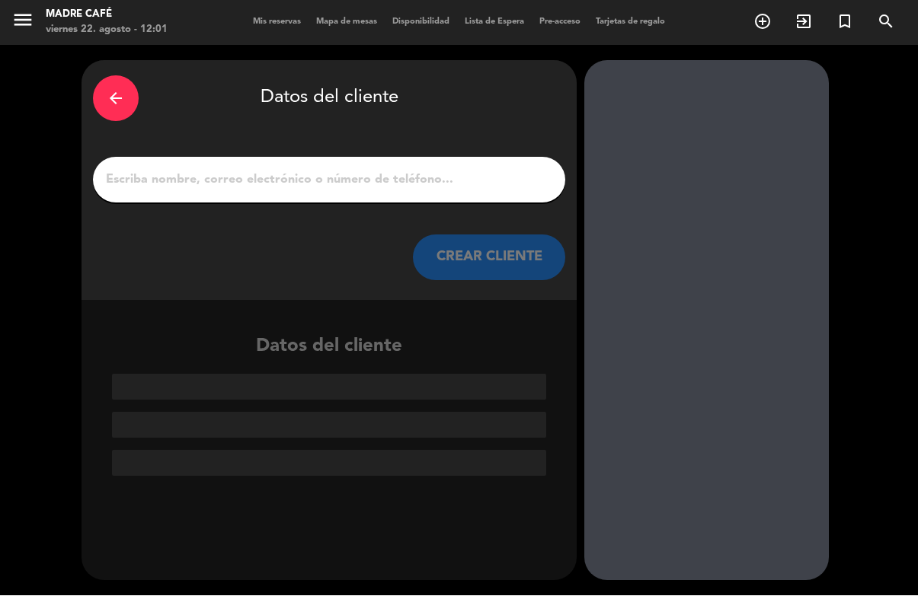
scroll to position [0, 0]
click at [225, 170] on input "1" at bounding box center [328, 180] width 449 height 21
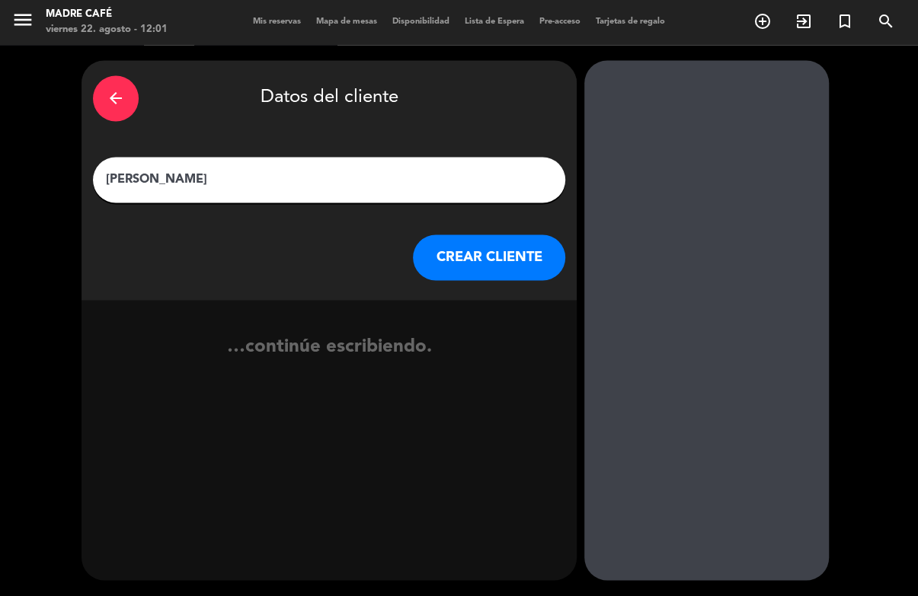
type input "[PERSON_NAME]"
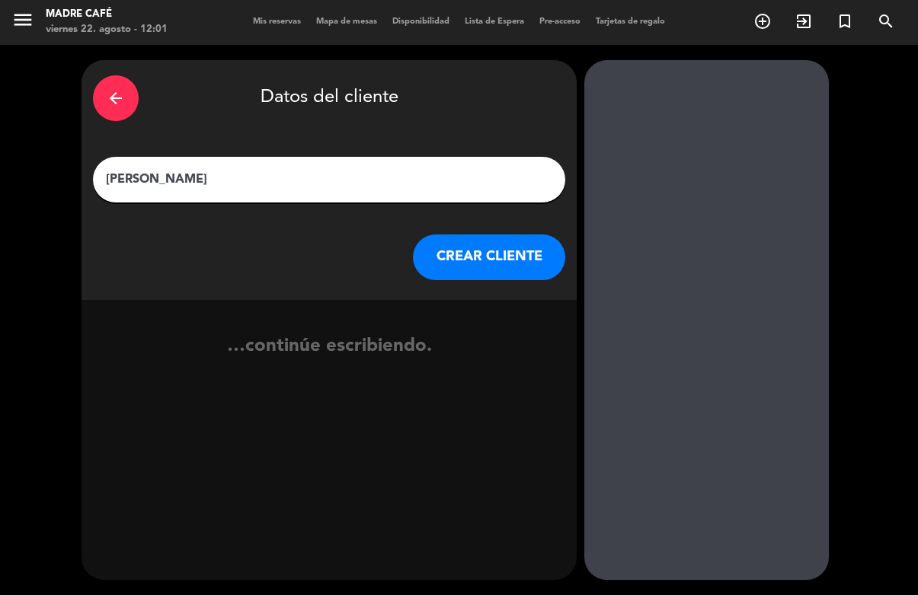
click at [494, 235] on button "CREAR CLIENTE" at bounding box center [489, 258] width 152 height 46
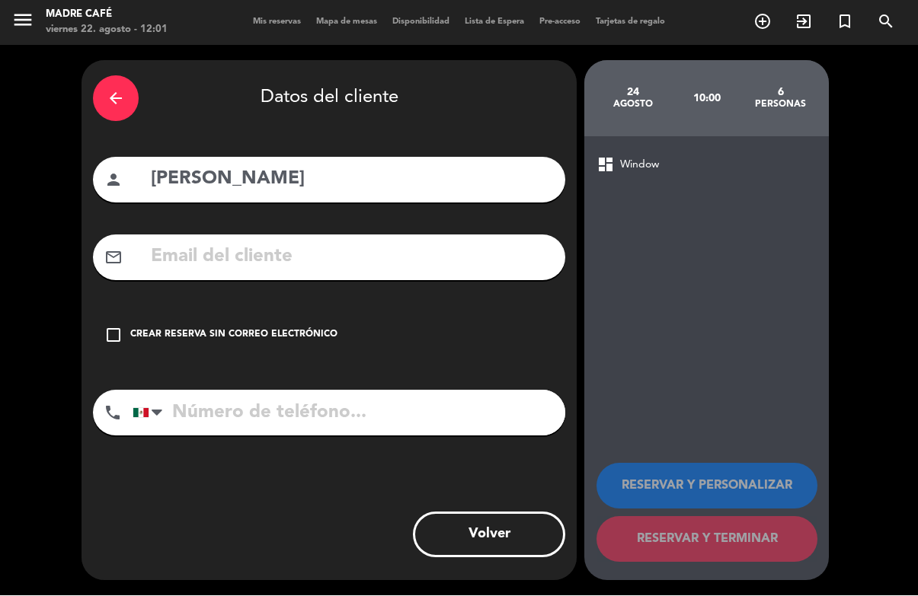
click at [119, 327] on icon "check_box_outline_blank" at bounding box center [113, 336] width 18 height 18
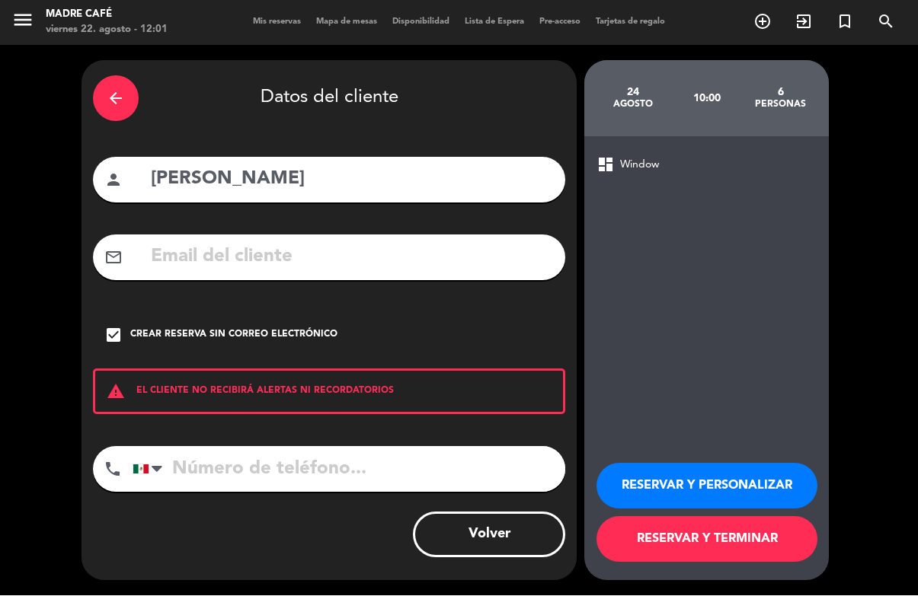
click at [704, 532] on button "RESERVAR Y TERMINAR" at bounding box center [706, 540] width 221 height 46
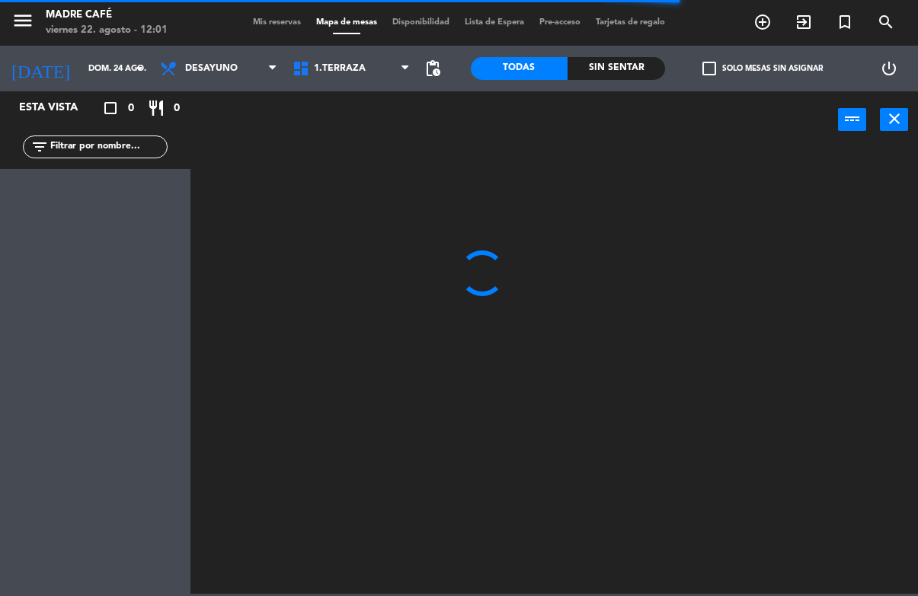
click at [134, 133] on div "filter_list" at bounding box center [95, 147] width 190 height 44
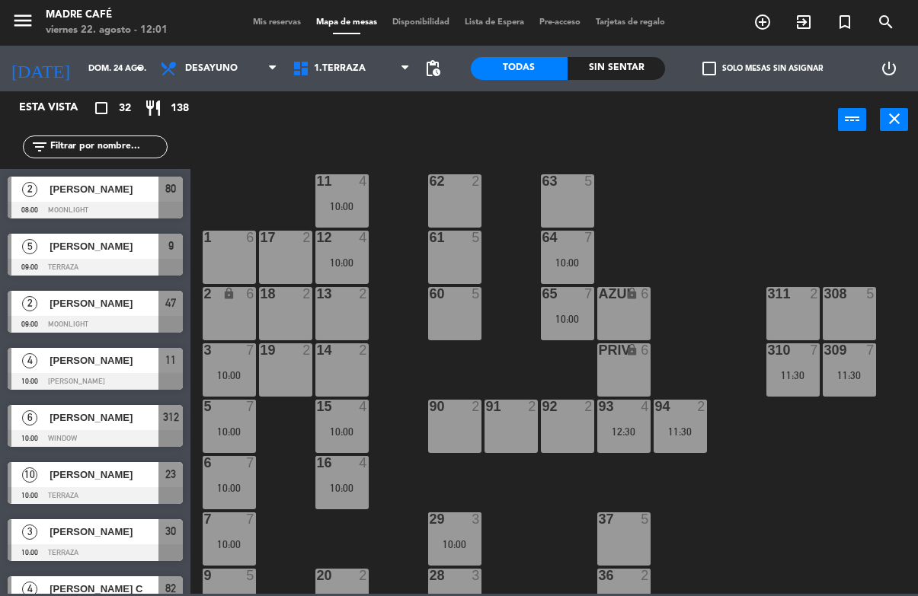
click at [143, 139] on input "text" at bounding box center [108, 147] width 118 height 17
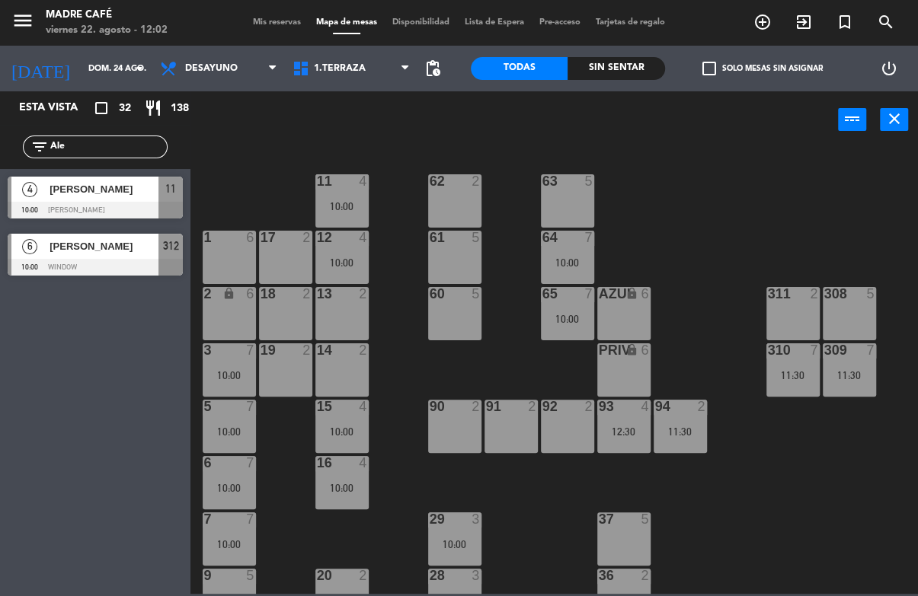
type input "Ale"
click at [268, 175] on div "11 4 10:00 63 5 62 2 12 4 10:00 1 6 61 5 64 7 10:00 17 2 13 2 2 lock 6 60 5 65 …" at bounding box center [559, 370] width 718 height 447
click at [127, 258] on div "[PERSON_NAME]" at bounding box center [103, 246] width 110 height 25
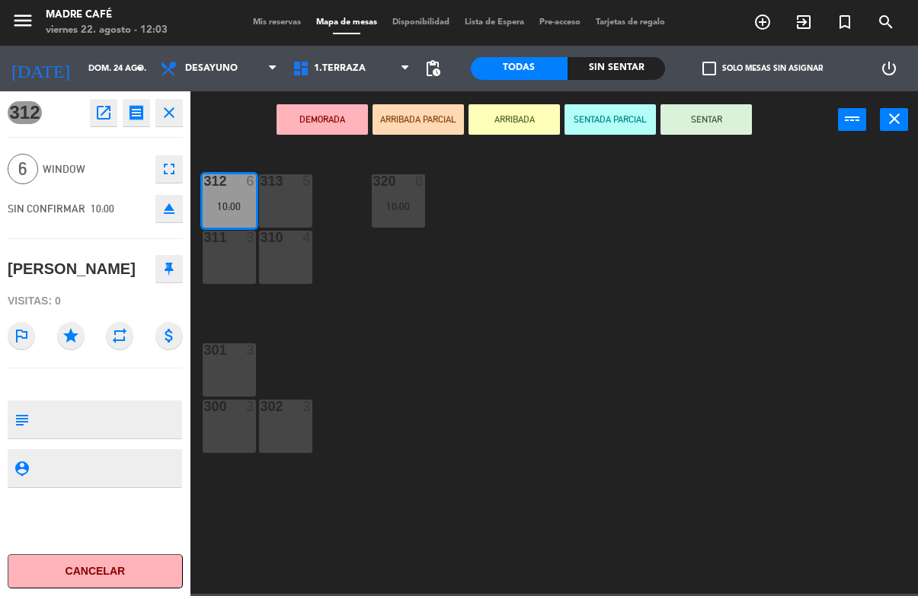
click at [176, 123] on button "close" at bounding box center [168, 112] width 27 height 27
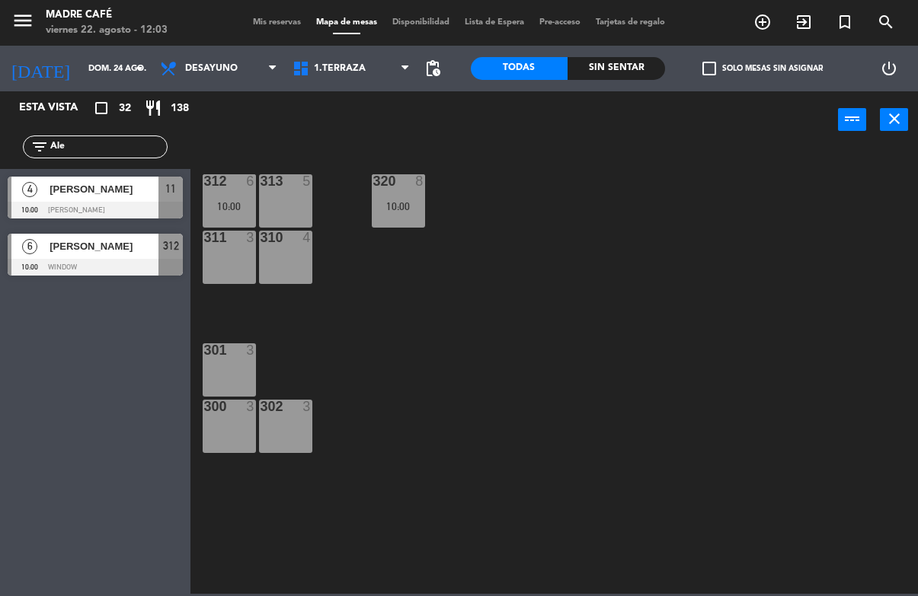
click at [145, 152] on input "Ale" at bounding box center [108, 147] width 118 height 17
type input "A"
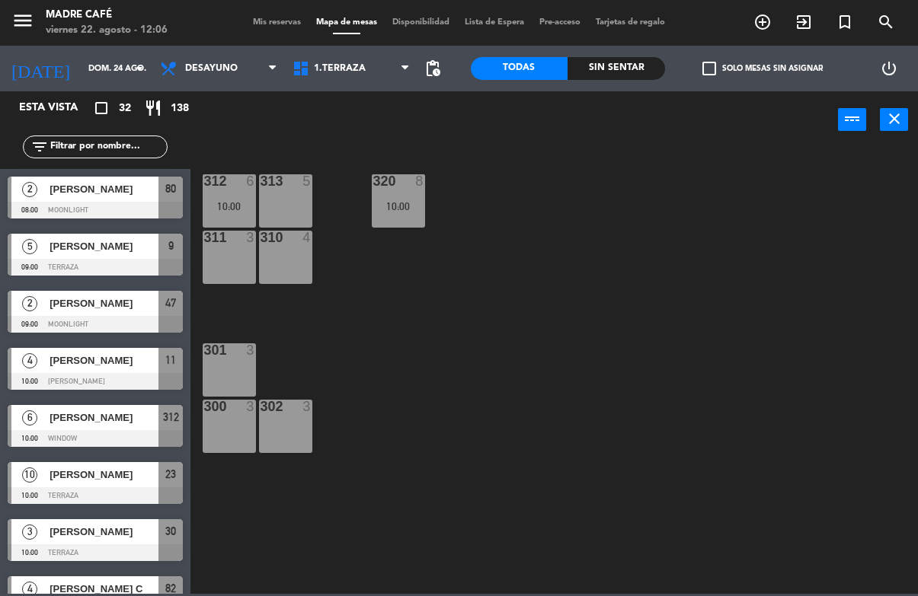
click at [148, 152] on input "text" at bounding box center [108, 147] width 118 height 17
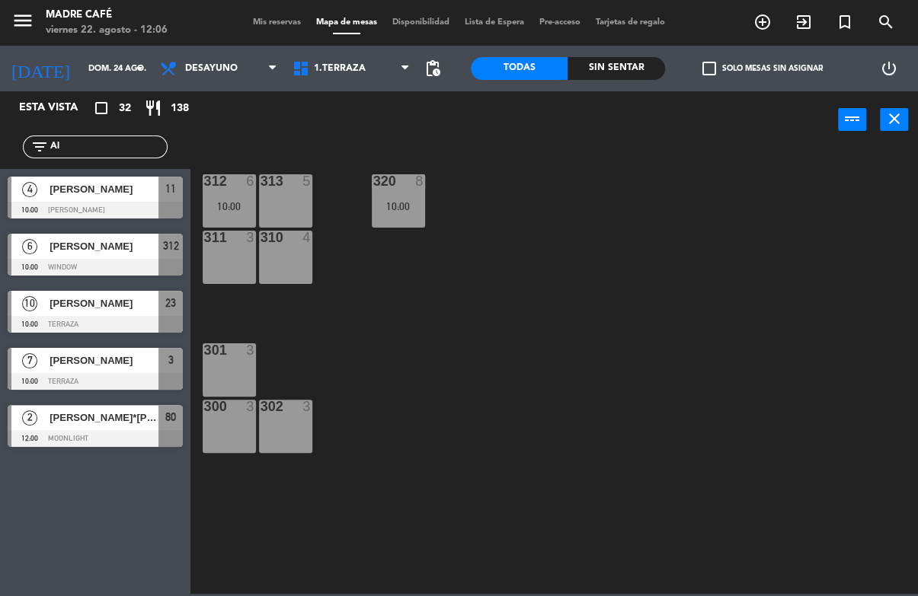
type input "Ale"
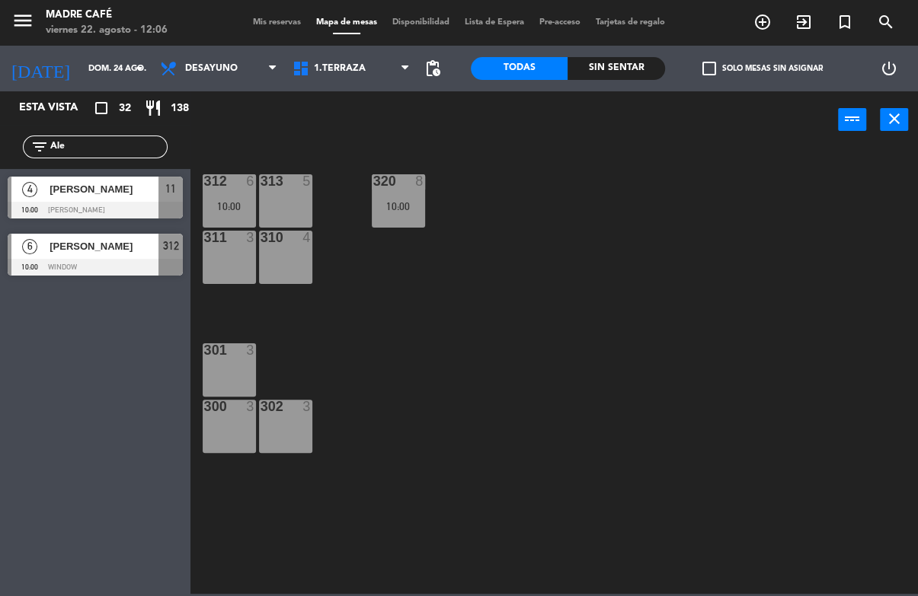
click at [606, 184] on div "312 6 10:00 313 5 320 8 10:00 311 3 310 4 301 3 300 3 302 3" at bounding box center [559, 370] width 718 height 447
click at [130, 258] on div "[PERSON_NAME]" at bounding box center [103, 246] width 110 height 25
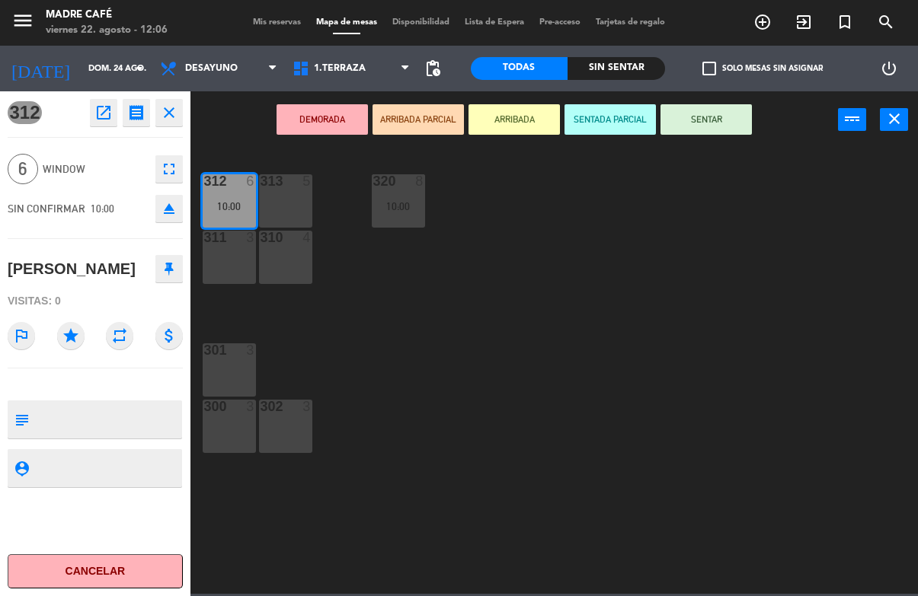
click at [182, 120] on button "close" at bounding box center [168, 112] width 27 height 27
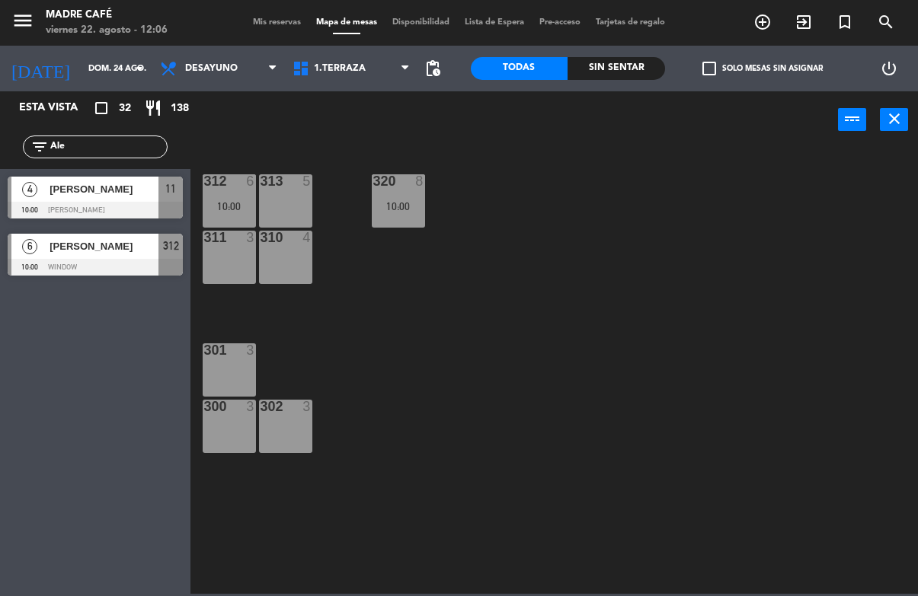
click at [92, 155] on input "Ale" at bounding box center [108, 147] width 118 height 17
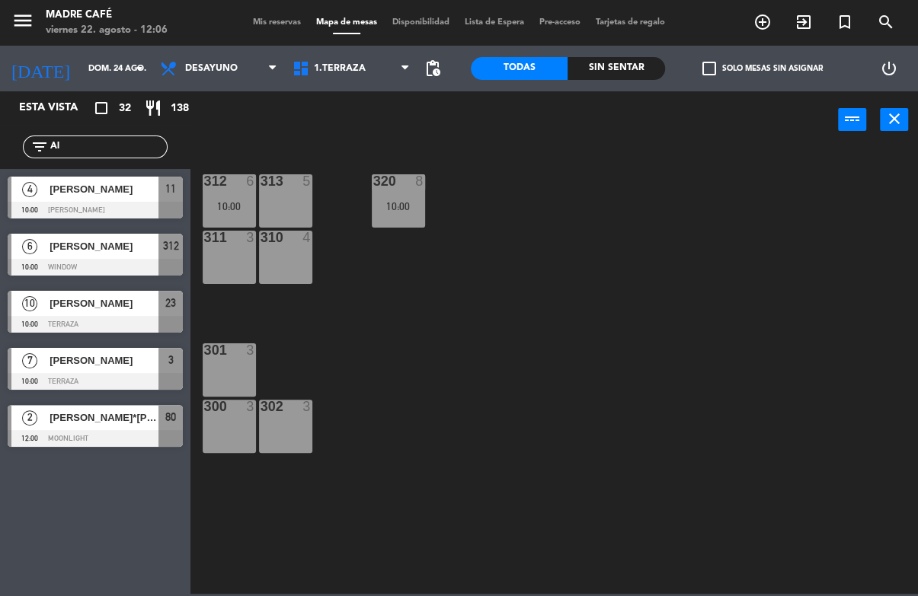
type input "A"
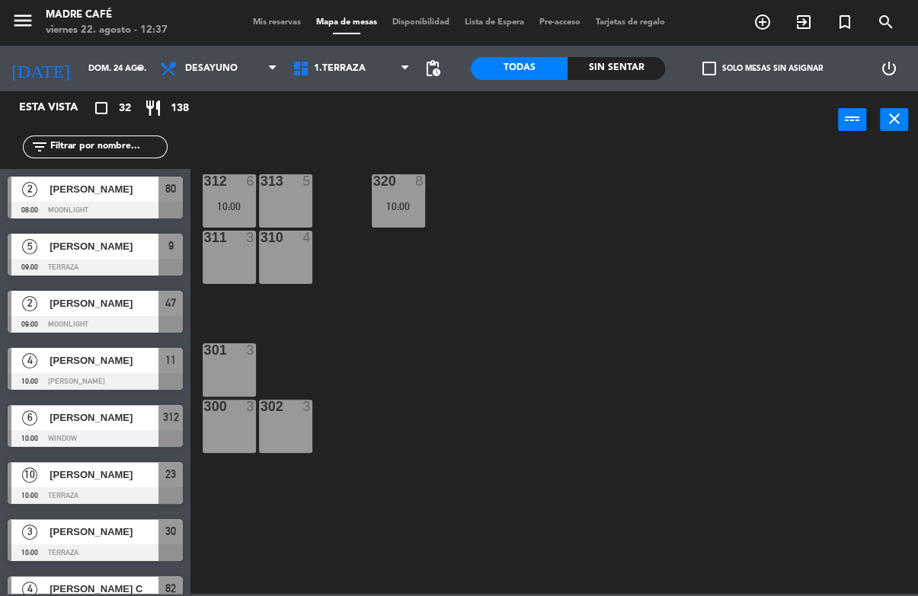
click at [660, 167] on div "312 6 10:00 313 5 320 8 10:00 311 3 310 4 301 3 300 3 302 3" at bounding box center [559, 370] width 718 height 447
click at [88, 64] on input "dom. 24 ago." at bounding box center [138, 68] width 114 height 25
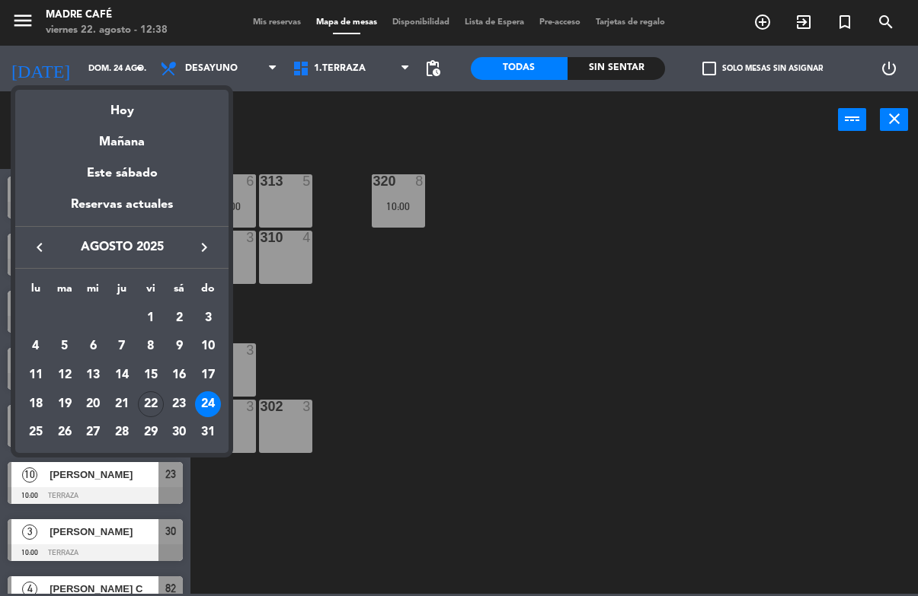
click at [152, 400] on div "22" at bounding box center [151, 405] width 26 height 26
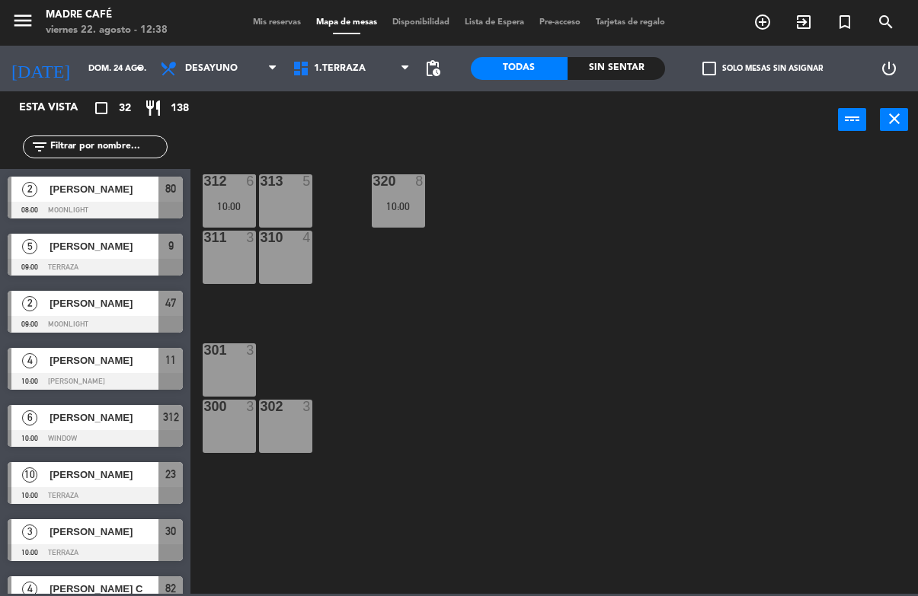
type input "vie. 22 ago."
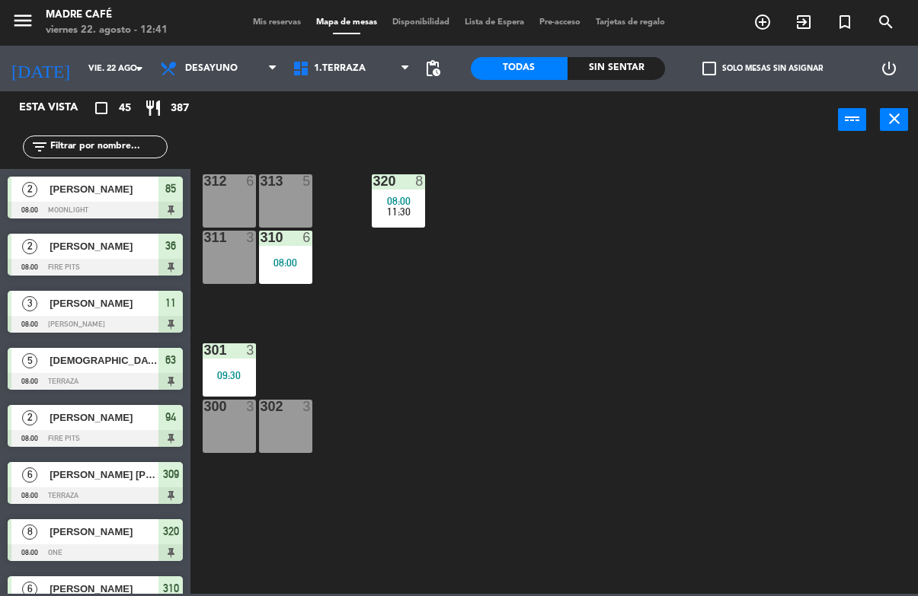
click at [127, 205] on div at bounding box center [95, 210] width 175 height 17
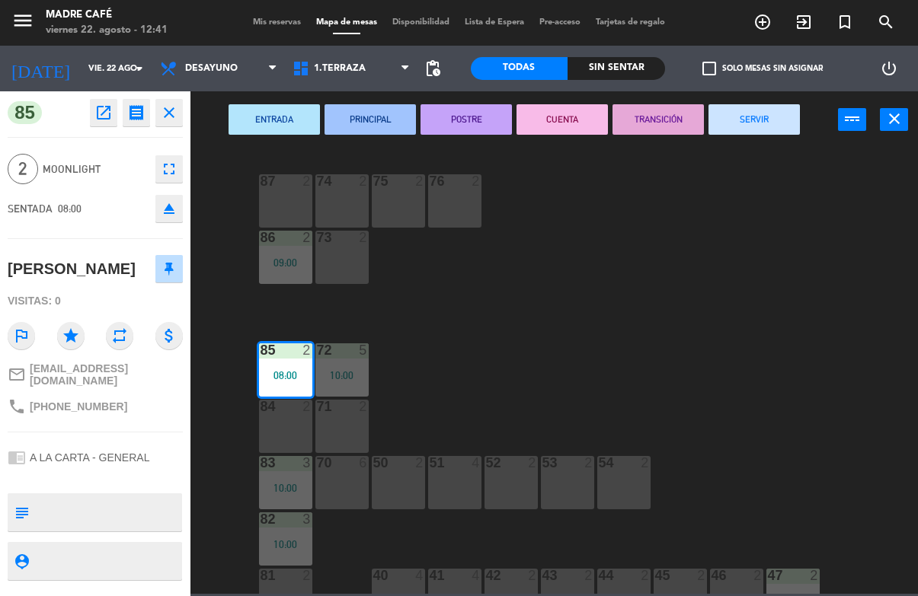
click at [759, 123] on button "SERVIR" at bounding box center [753, 119] width 91 height 30
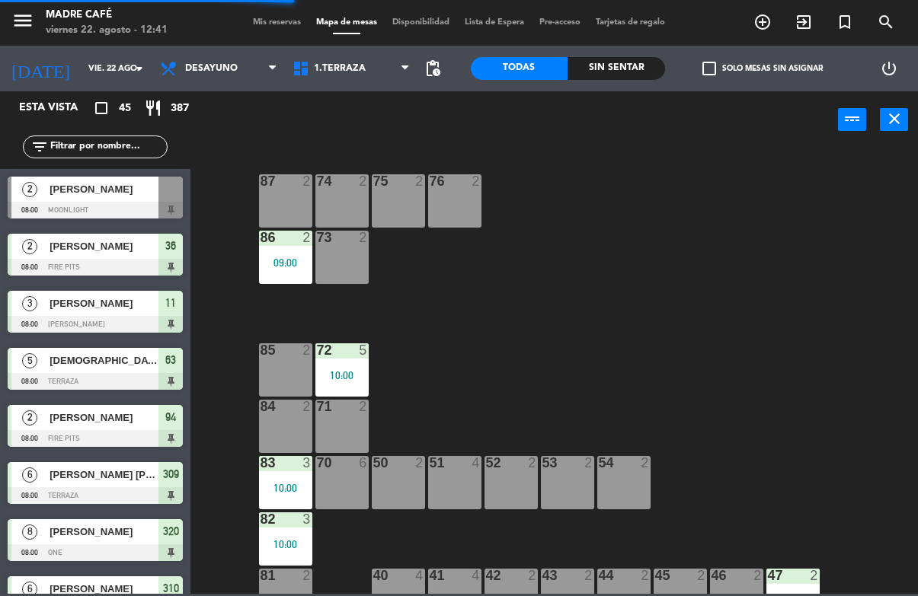
click at [106, 248] on span "[PERSON_NAME]" at bounding box center [104, 246] width 109 height 16
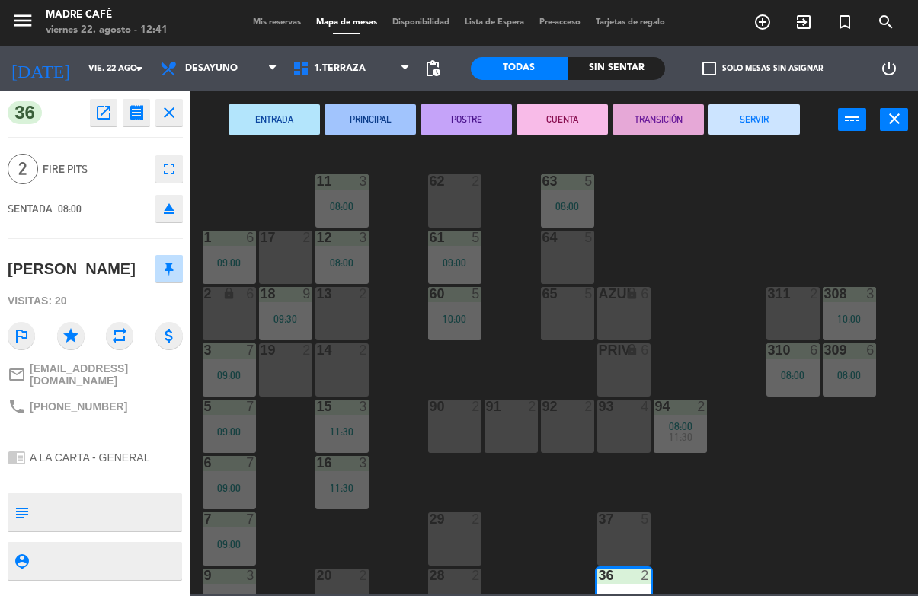
click at [759, 113] on button "SERVIR" at bounding box center [753, 119] width 91 height 30
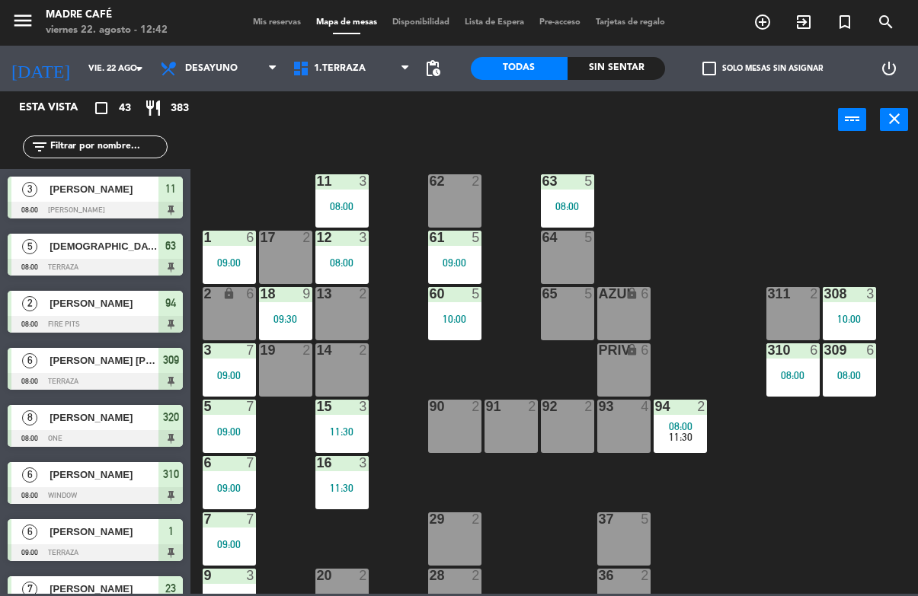
click at [98, 204] on div at bounding box center [95, 210] width 175 height 17
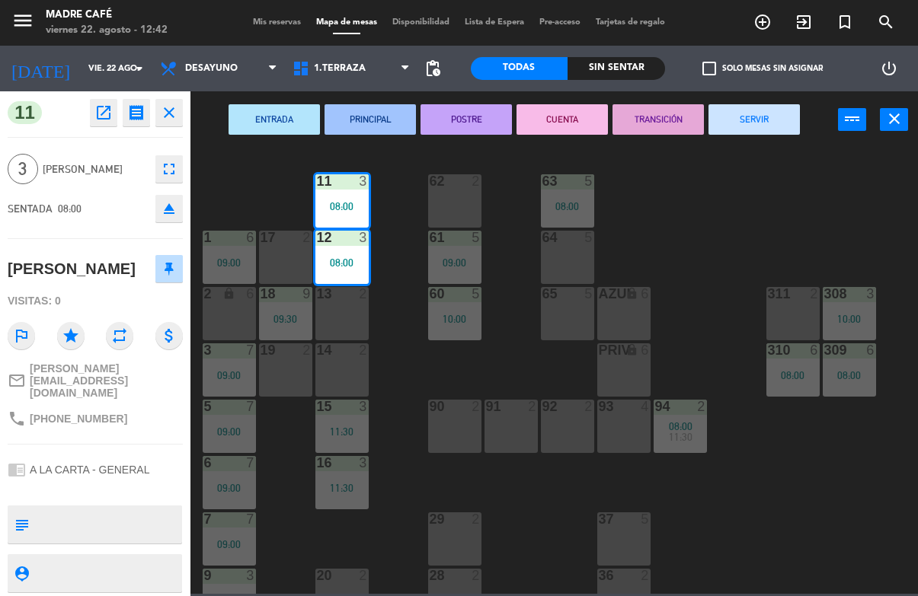
click at [759, 123] on button "SERVIR" at bounding box center [753, 119] width 91 height 30
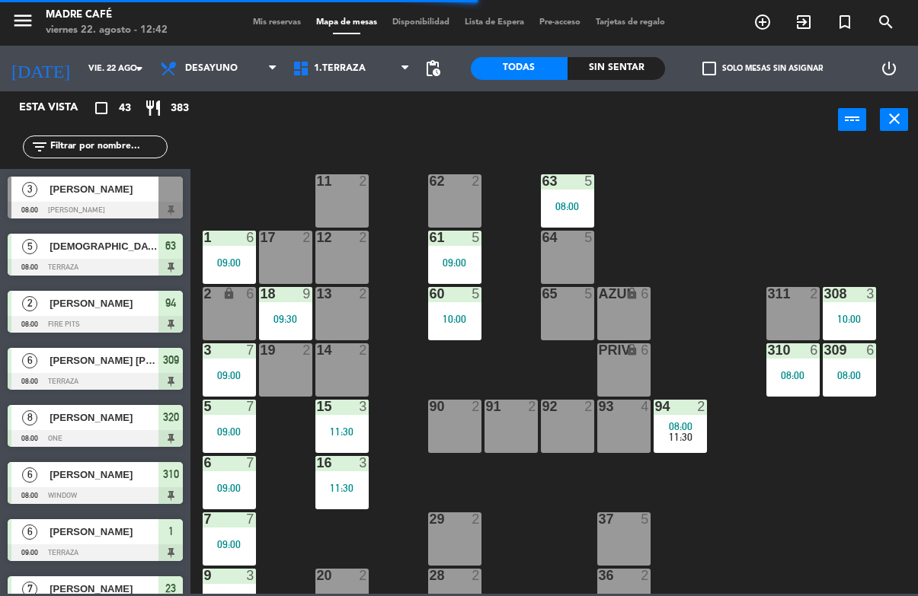
click at [116, 254] on span "[DEMOGRAPHIC_DATA][PERSON_NAME]" at bounding box center [104, 246] width 109 height 16
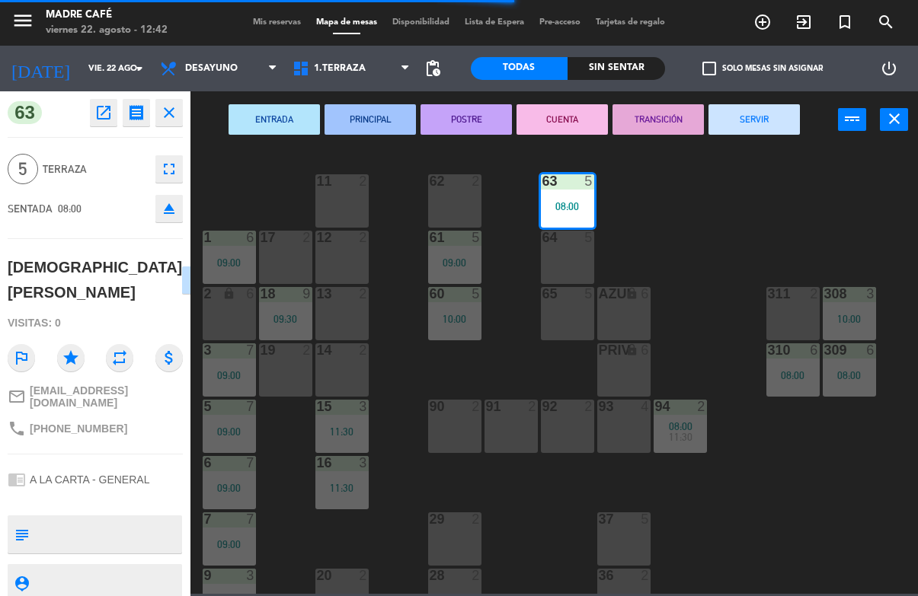
click at [769, 119] on button "SERVIR" at bounding box center [753, 119] width 91 height 30
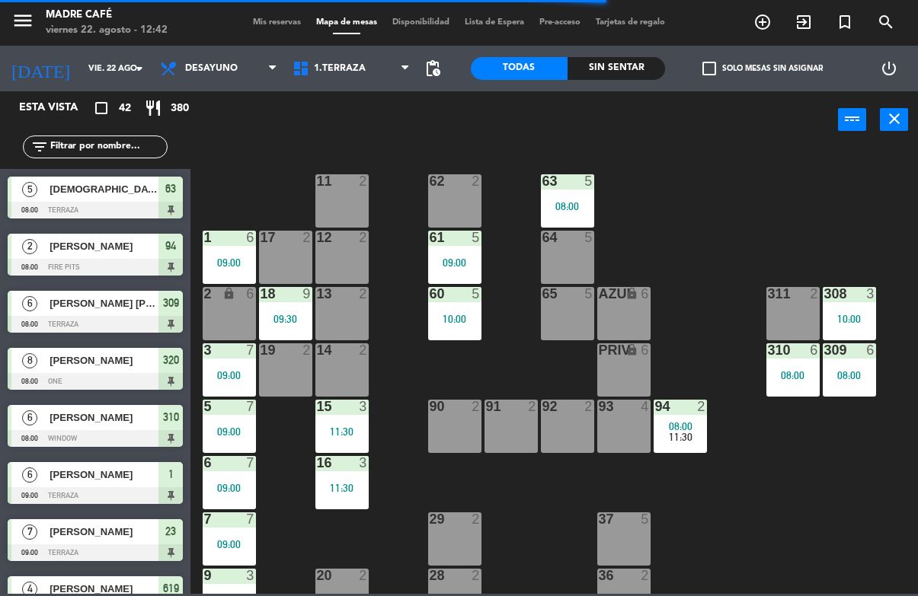
click at [128, 209] on div at bounding box center [95, 210] width 175 height 17
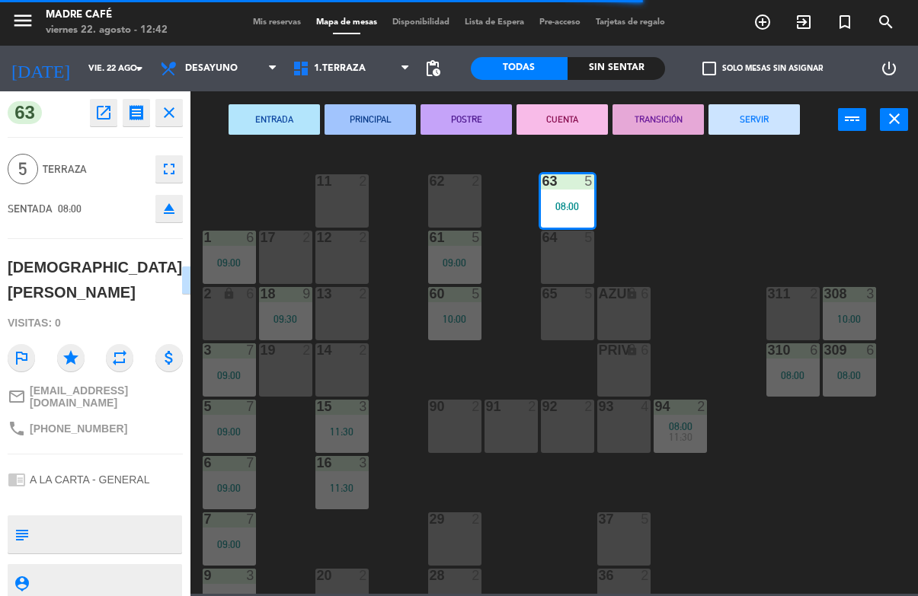
click at [763, 118] on button "SERVIR" at bounding box center [753, 119] width 91 height 30
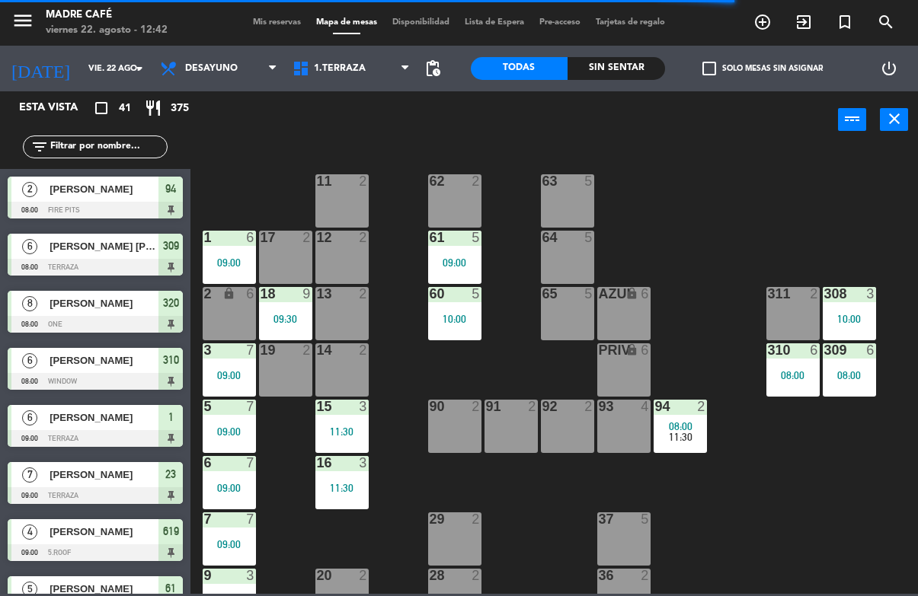
click at [104, 263] on div at bounding box center [95, 267] width 175 height 17
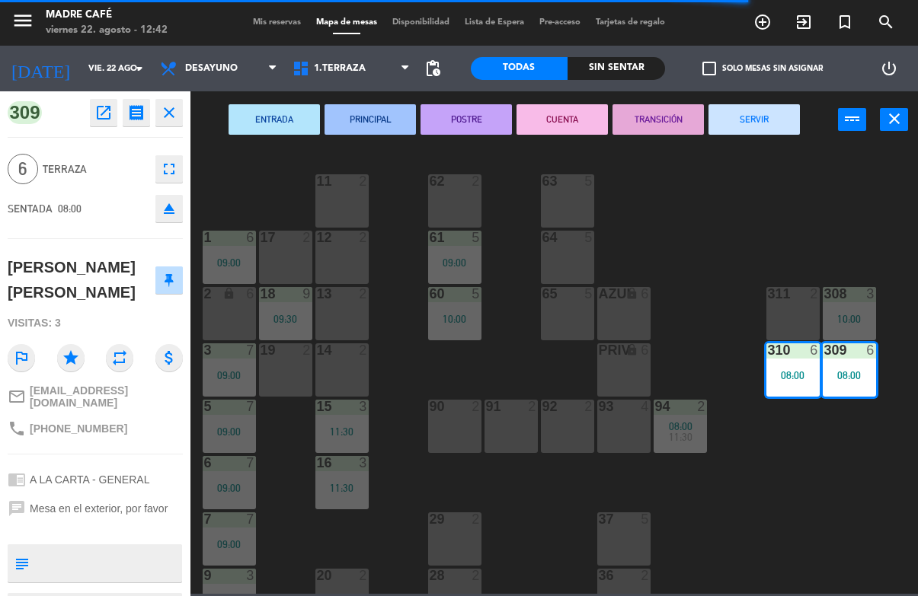
click at [778, 116] on button "SERVIR" at bounding box center [753, 119] width 91 height 30
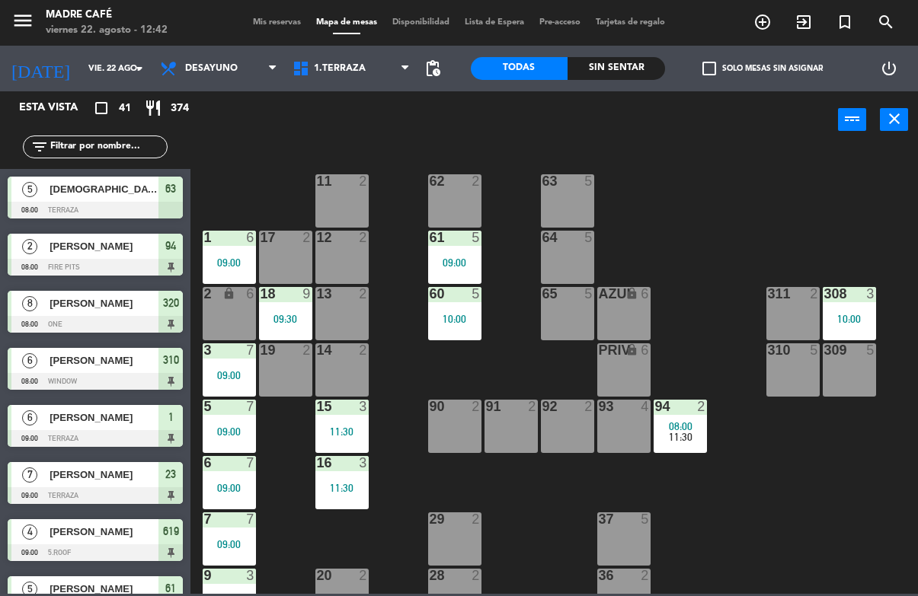
click at [772, 23] on icon "exit_to_app" at bounding box center [762, 22] width 18 height 18
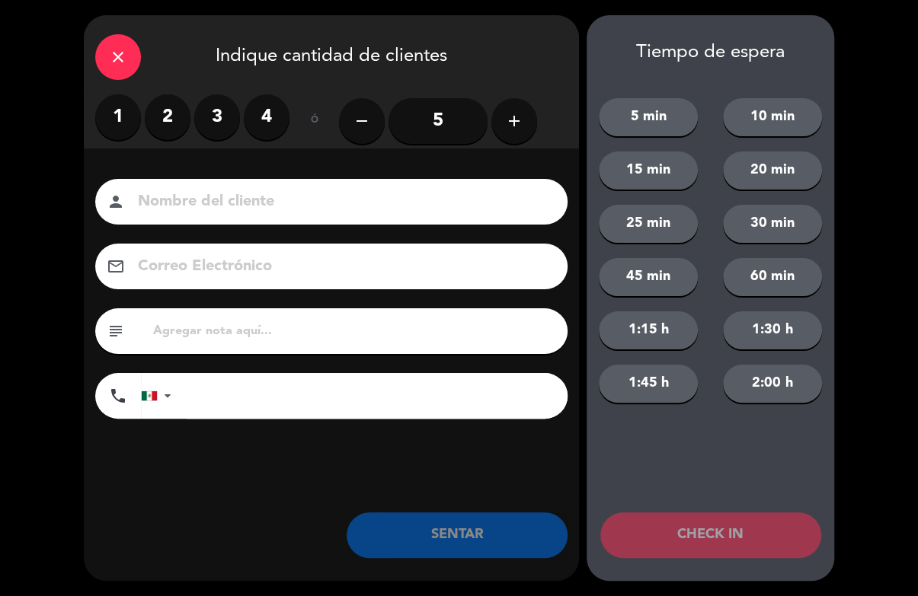
click at [508, 121] on icon "add" at bounding box center [514, 121] width 18 height 18
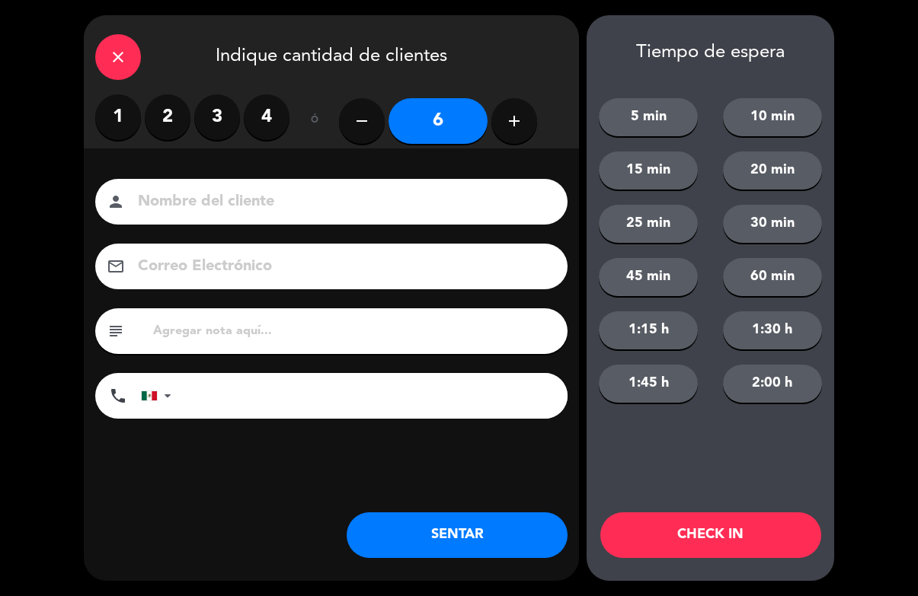
click at [520, 121] on icon "add" at bounding box center [514, 121] width 18 height 18
click at [512, 126] on icon "add" at bounding box center [514, 121] width 18 height 18
click at [513, 133] on button "add" at bounding box center [514, 121] width 46 height 46
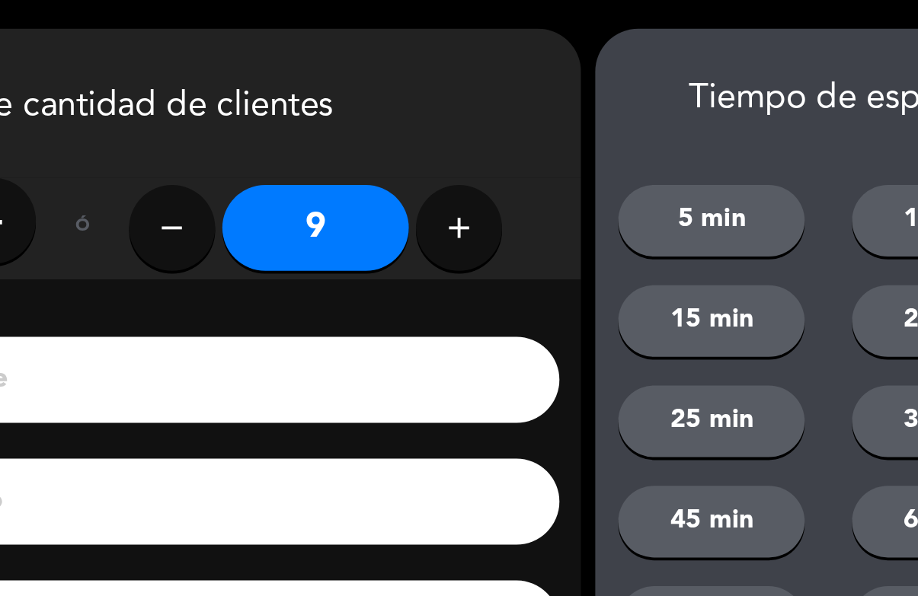
click at [505, 128] on icon "add" at bounding box center [514, 121] width 18 height 18
click at [505, 129] on icon "add" at bounding box center [514, 121] width 18 height 18
click at [505, 127] on icon "add" at bounding box center [514, 121] width 18 height 18
click at [505, 124] on icon "add" at bounding box center [514, 121] width 18 height 18
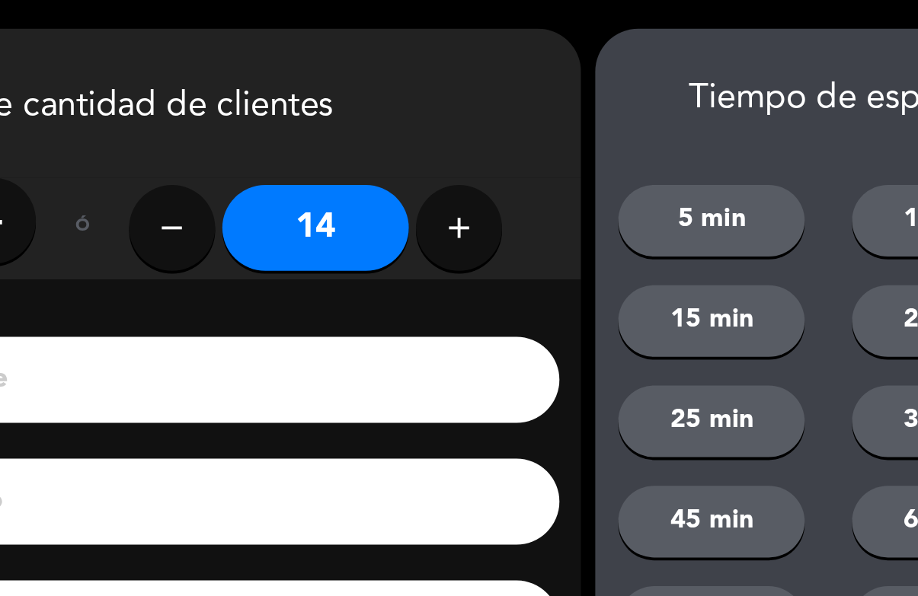
click at [505, 122] on icon "add" at bounding box center [514, 121] width 18 height 18
click at [505, 126] on icon "add" at bounding box center [514, 121] width 18 height 18
click at [505, 124] on icon "add" at bounding box center [514, 121] width 18 height 18
click at [505, 128] on icon "add" at bounding box center [514, 121] width 18 height 18
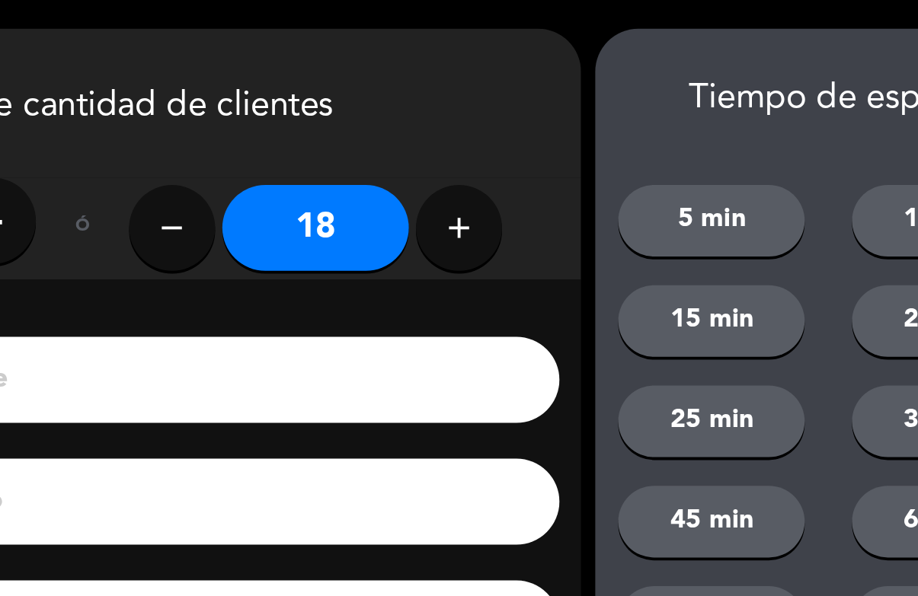
type input "19"
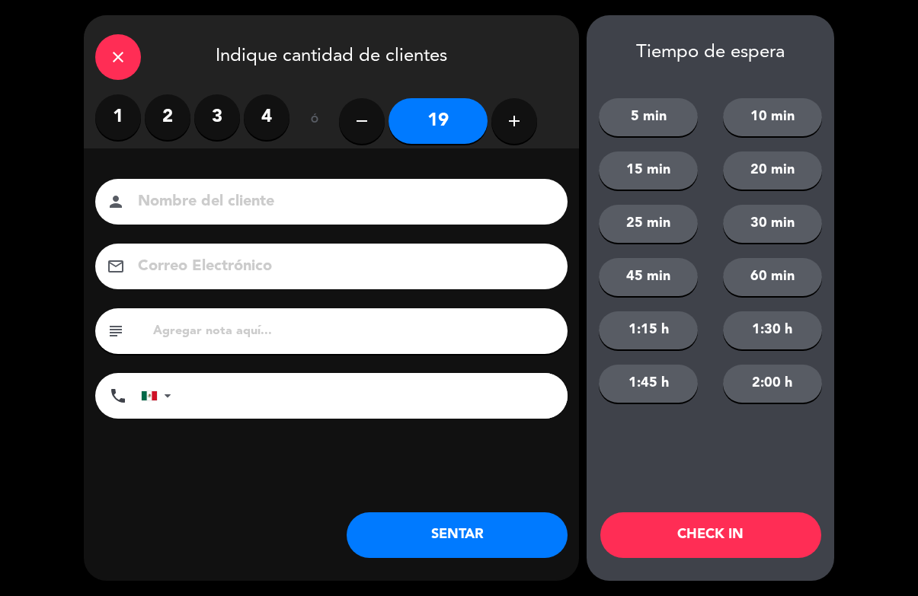
click at [171, 203] on input at bounding box center [341, 202] width 411 height 27
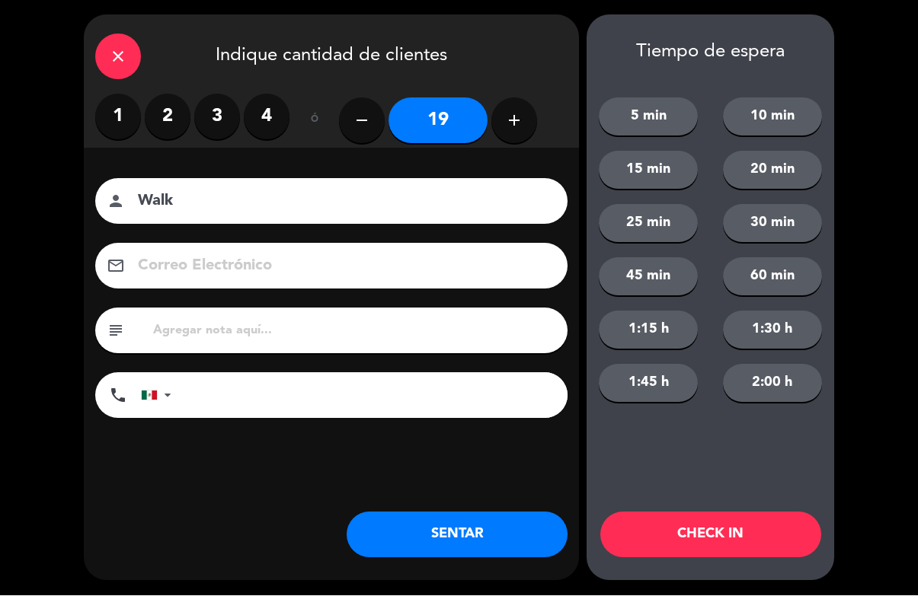
type input "Walk"
click at [713, 547] on button "CHECK IN" at bounding box center [710, 536] width 221 height 46
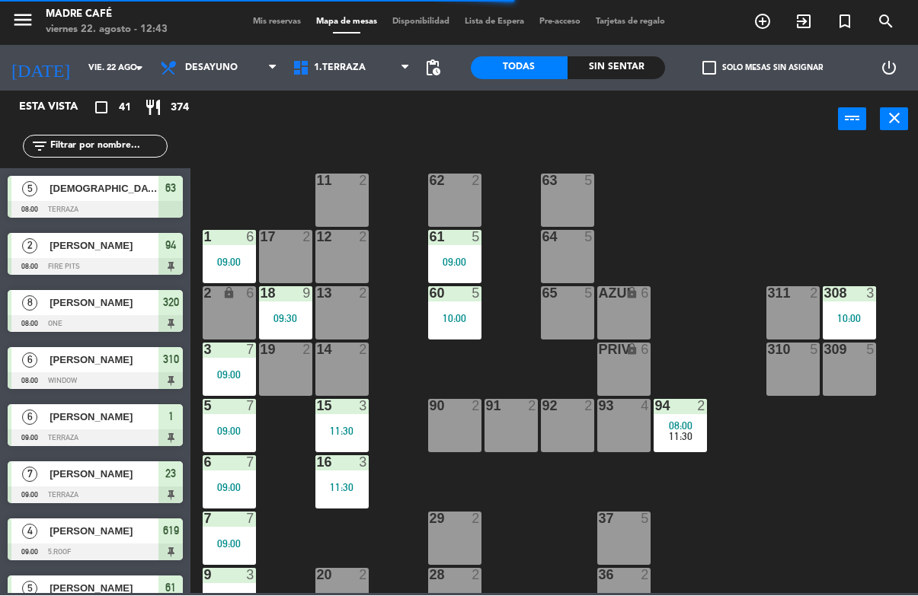
click at [772, 21] on icon "exit_to_app" at bounding box center [762, 22] width 18 height 18
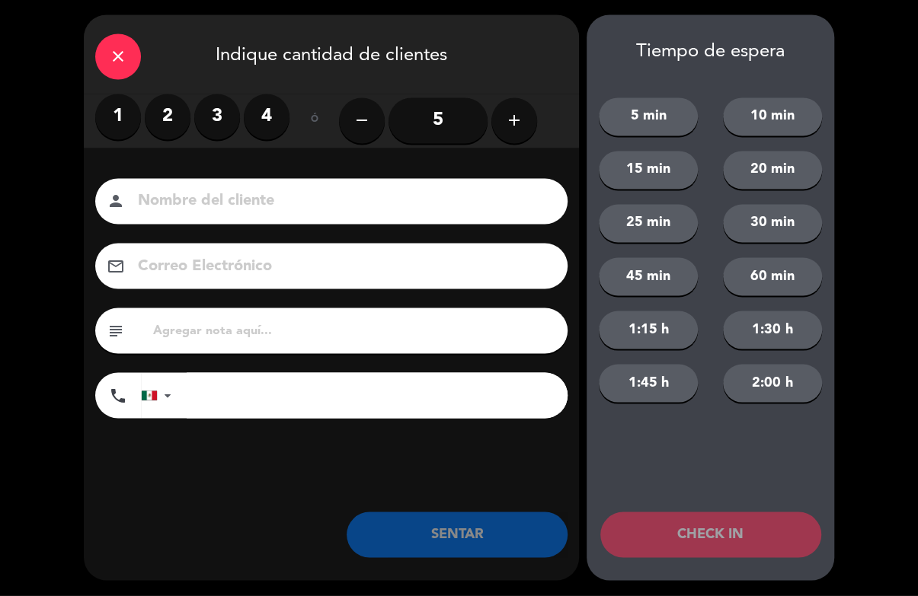
click at [526, 129] on button "add" at bounding box center [514, 121] width 46 height 46
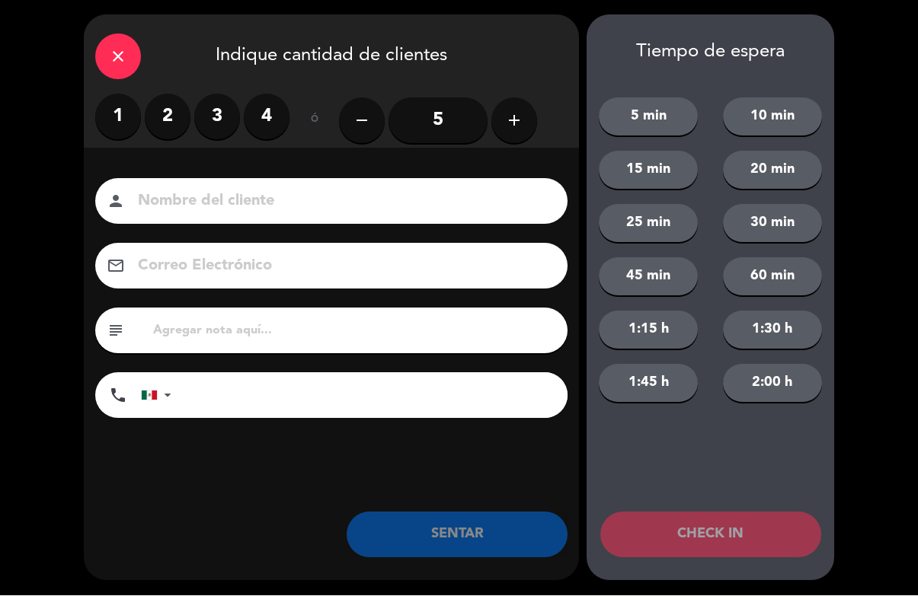
click at [520, 127] on icon "add" at bounding box center [514, 121] width 18 height 18
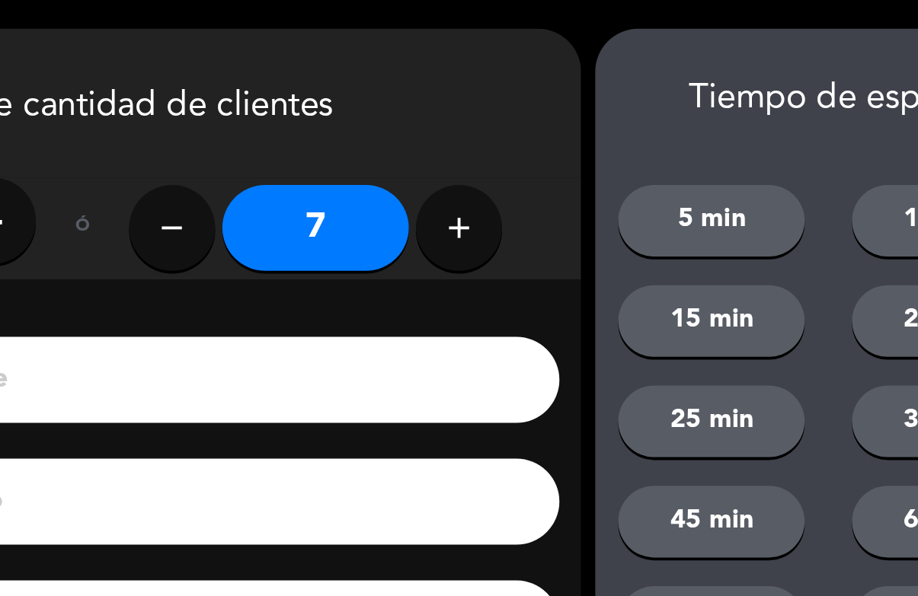
click at [505, 113] on icon "add" at bounding box center [514, 121] width 18 height 18
click at [505, 117] on icon "add" at bounding box center [514, 121] width 18 height 18
click at [505, 123] on icon "add" at bounding box center [514, 121] width 18 height 18
click at [505, 122] on icon "add" at bounding box center [514, 121] width 18 height 18
click at [505, 125] on icon "add" at bounding box center [514, 121] width 18 height 18
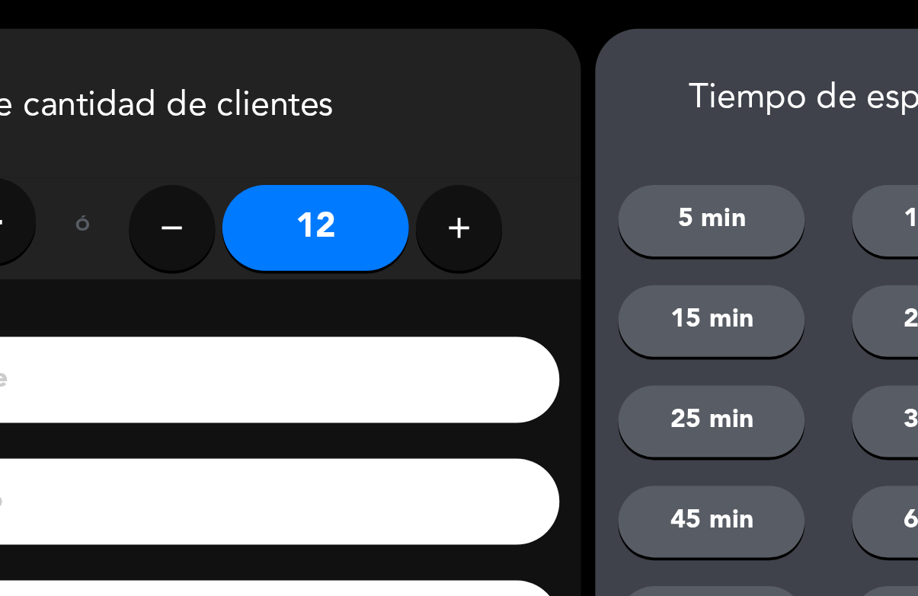
click at [505, 126] on icon "add" at bounding box center [514, 121] width 18 height 18
click at [505, 128] on icon "add" at bounding box center [514, 121] width 18 height 18
click at [505, 123] on icon "add" at bounding box center [514, 121] width 18 height 18
click at [505, 122] on icon "add" at bounding box center [514, 121] width 18 height 18
click at [505, 123] on icon "add" at bounding box center [514, 121] width 18 height 18
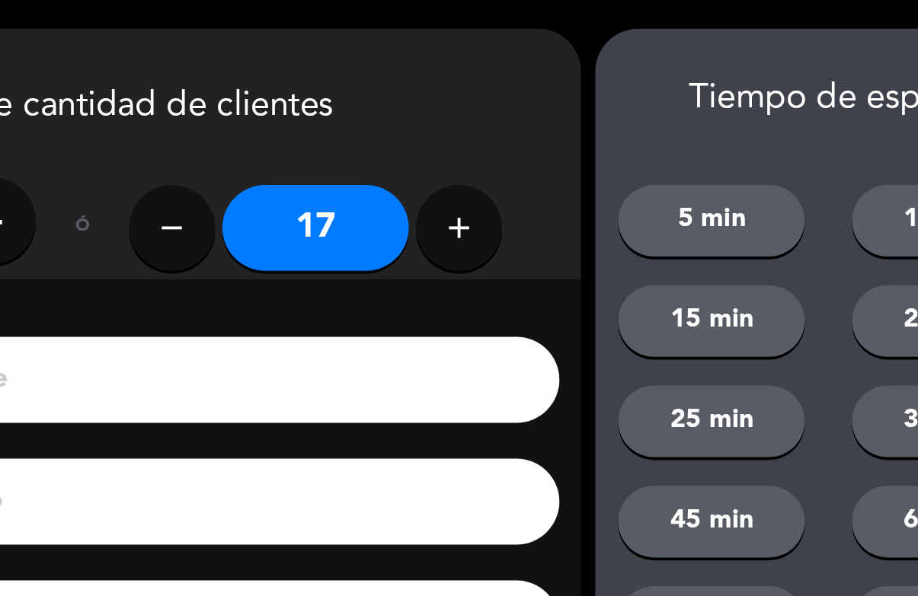
click at [505, 126] on icon "add" at bounding box center [514, 121] width 18 height 18
click at [505, 117] on icon "add" at bounding box center [514, 121] width 18 height 18
click at [353, 116] on icon "remove" at bounding box center [362, 121] width 18 height 18
type input "18"
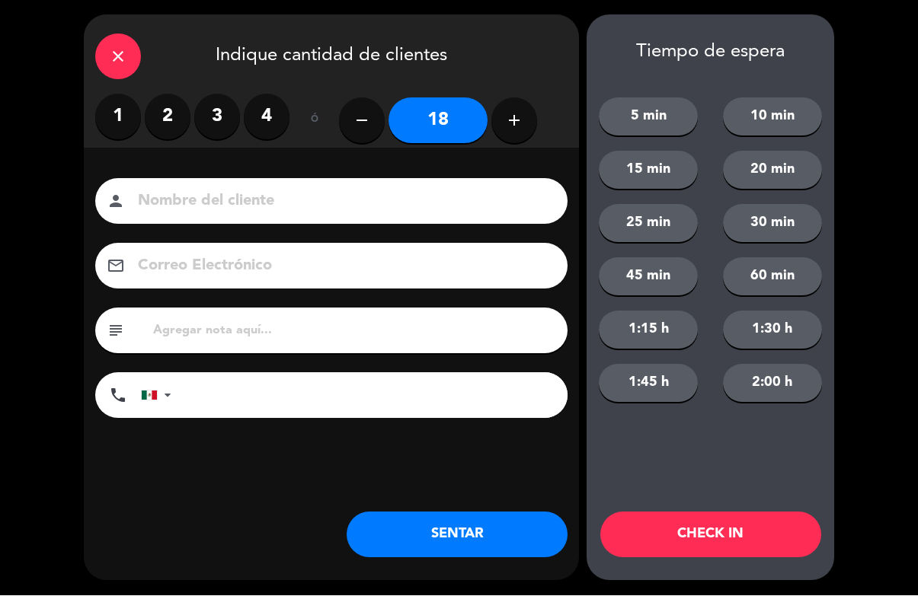
click at [197, 201] on input at bounding box center [341, 202] width 411 height 27
type input "Walk"
click at [714, 554] on button "CHECK IN" at bounding box center [710, 536] width 221 height 46
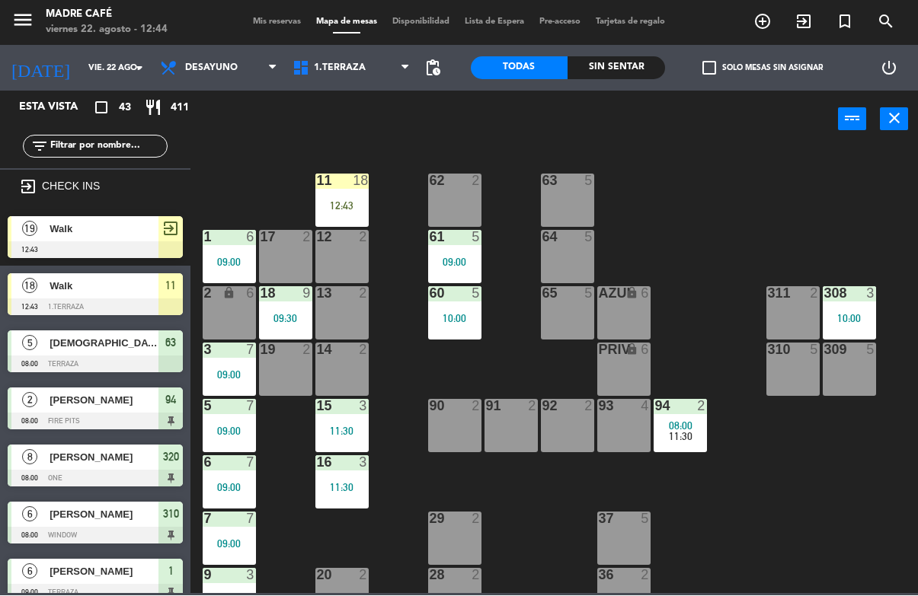
click at [357, 184] on div "18" at bounding box center [360, 181] width 15 height 14
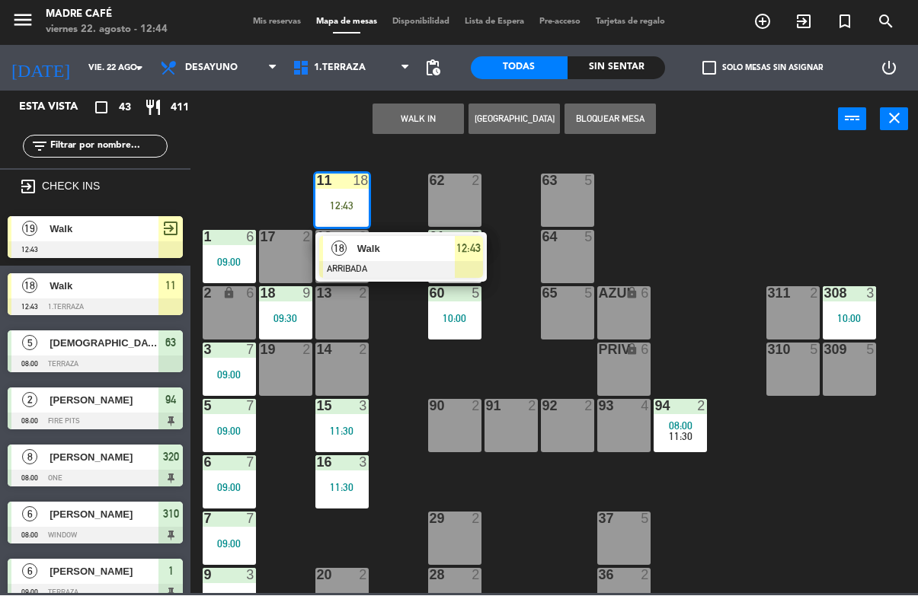
click at [389, 254] on span "Walk" at bounding box center [405, 249] width 97 height 16
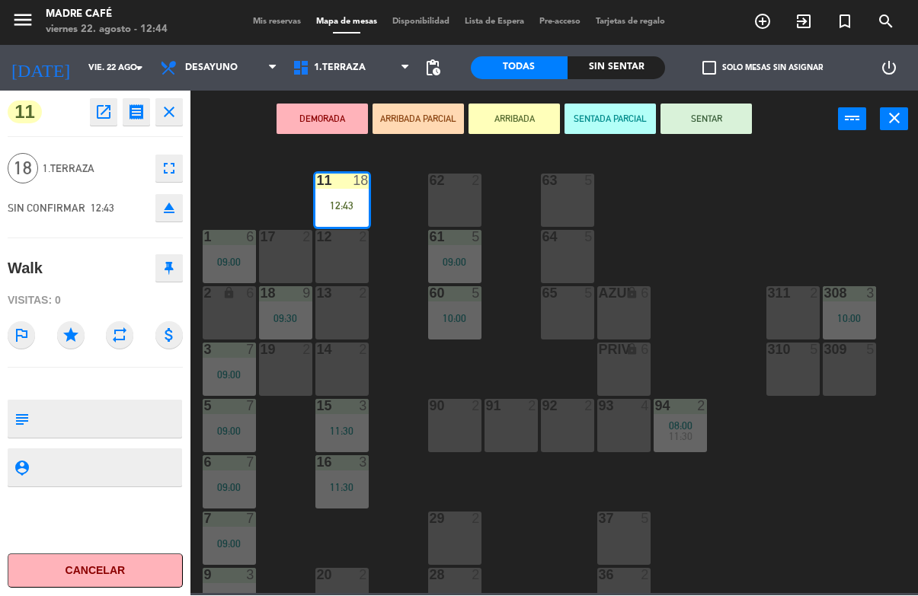
click at [718, 122] on button "SENTAR" at bounding box center [705, 119] width 91 height 30
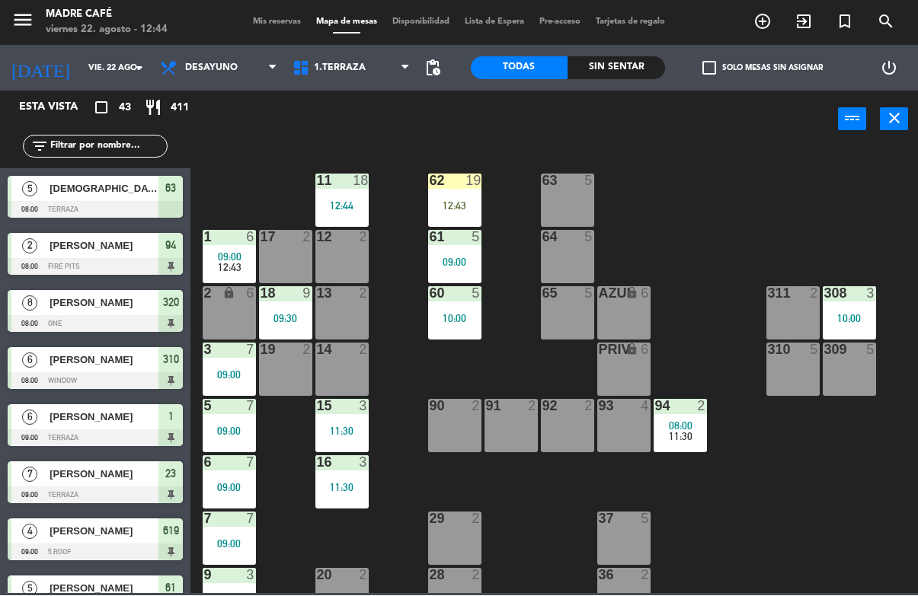
click at [476, 194] on div "62 19 12:43" at bounding box center [454, 200] width 53 height 53
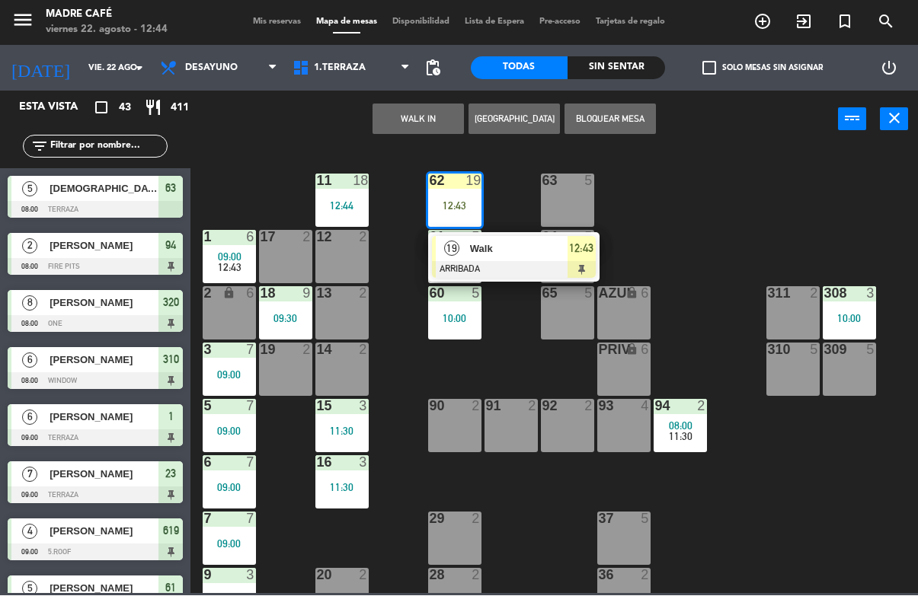
click at [516, 252] on span "Walk" at bounding box center [518, 249] width 97 height 16
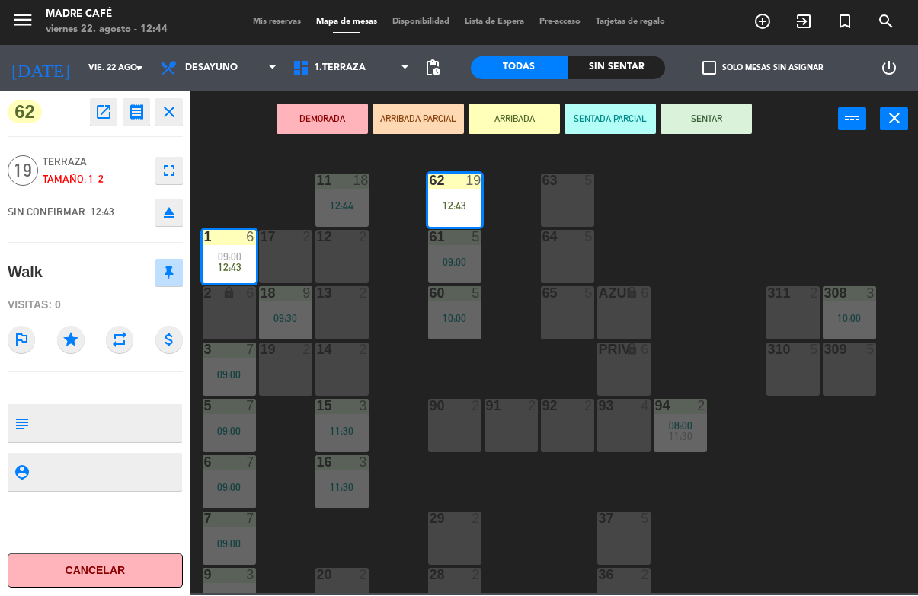
click at [698, 131] on button "SENTAR" at bounding box center [705, 119] width 91 height 30
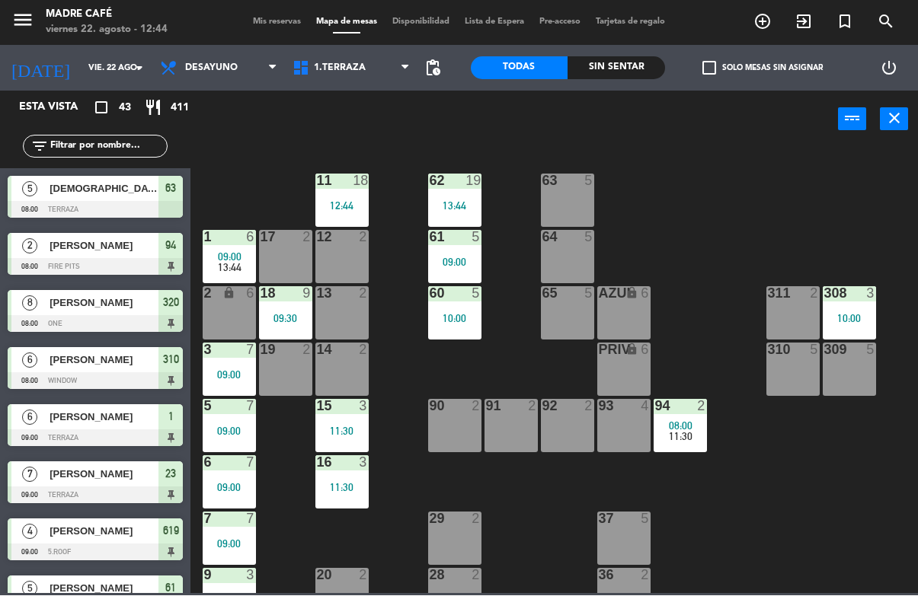
click at [133, 197] on div "[DEMOGRAPHIC_DATA][PERSON_NAME]" at bounding box center [103, 189] width 110 height 25
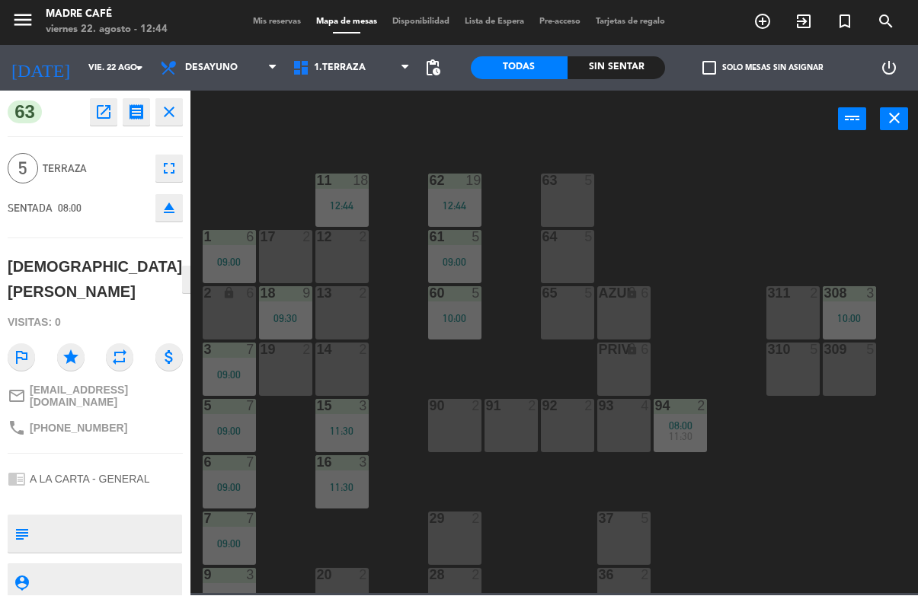
click at [174, 123] on button "close" at bounding box center [168, 112] width 27 height 27
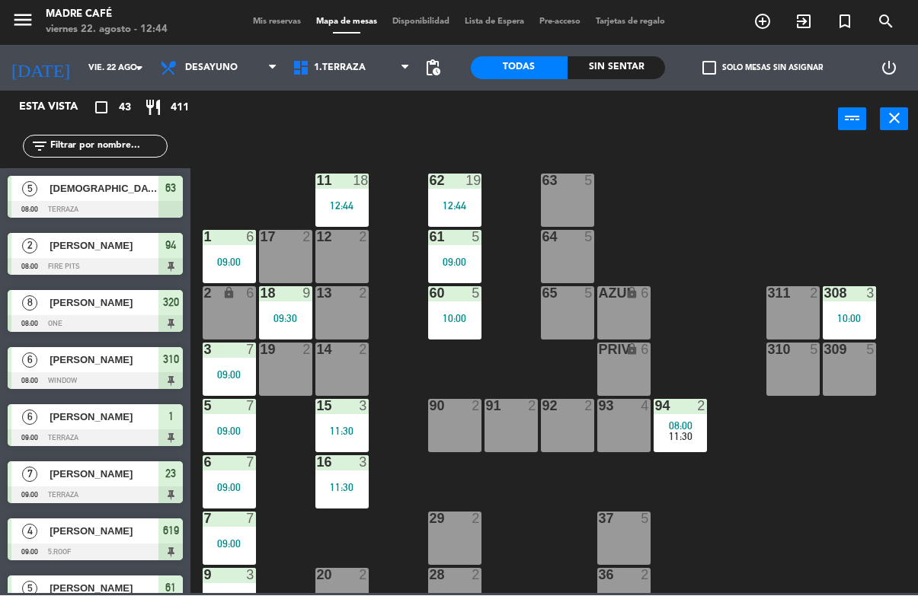
click at [129, 202] on div at bounding box center [95, 210] width 175 height 17
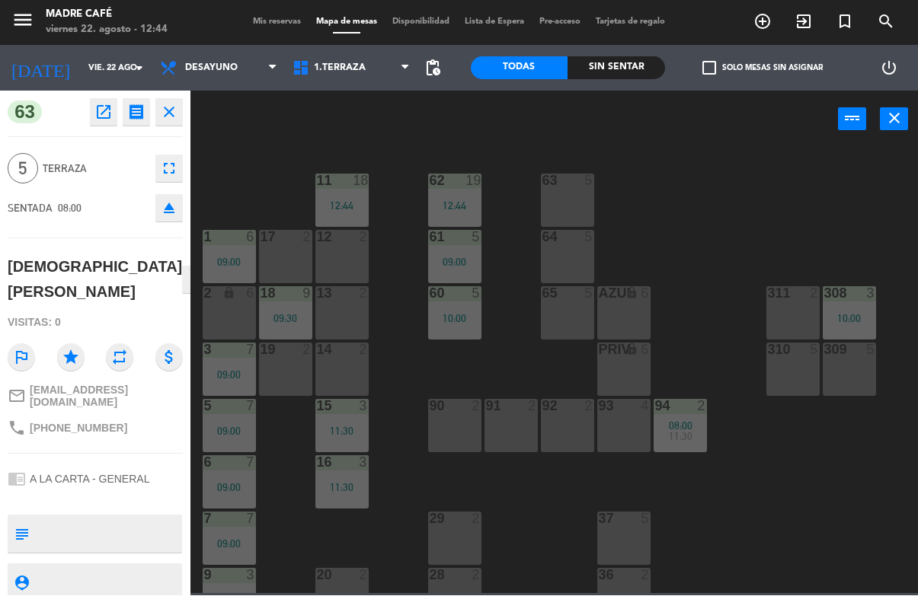
click at [182, 101] on button "close" at bounding box center [168, 112] width 27 height 27
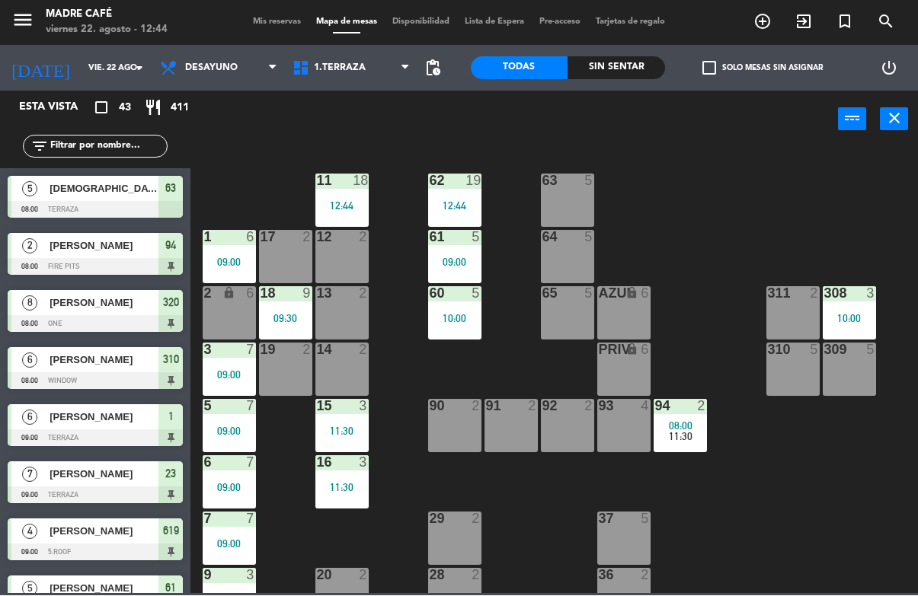
click at [115, 248] on span "[PERSON_NAME]" at bounding box center [104, 246] width 109 height 16
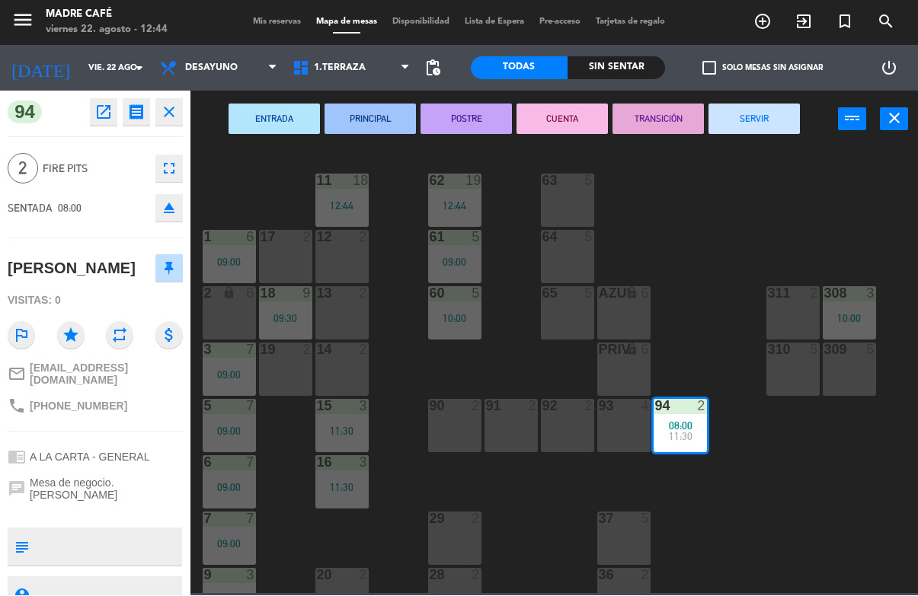
click at [749, 112] on button "SERVIR" at bounding box center [753, 119] width 91 height 30
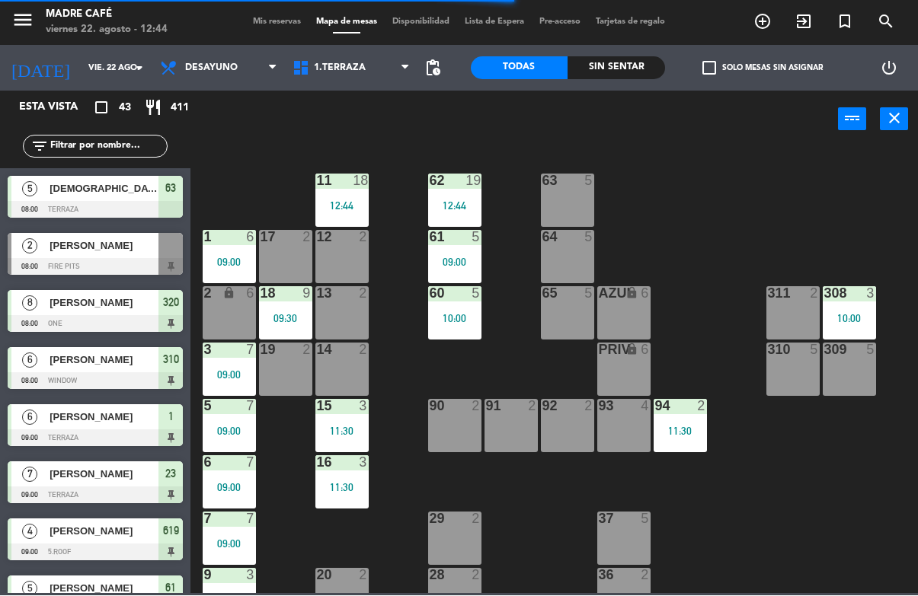
click at [113, 318] on div at bounding box center [95, 324] width 175 height 17
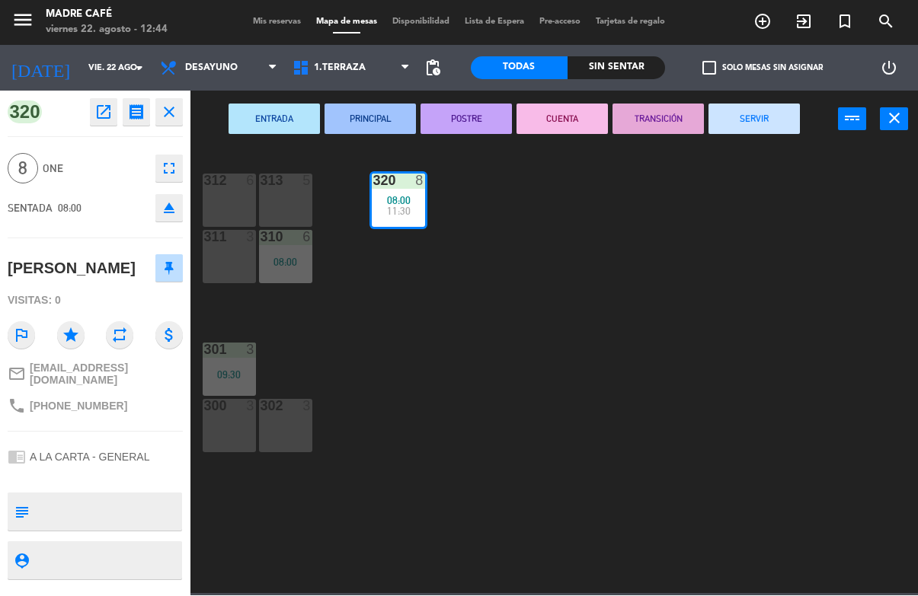
click at [733, 132] on button "SERVIR" at bounding box center [753, 119] width 91 height 30
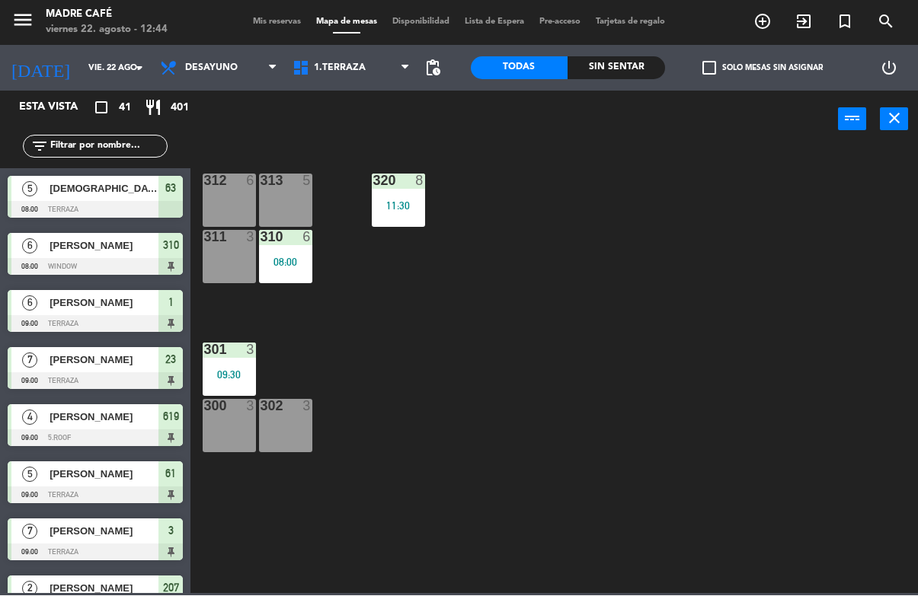
click at [176, 199] on div "63" at bounding box center [170, 189] width 24 height 25
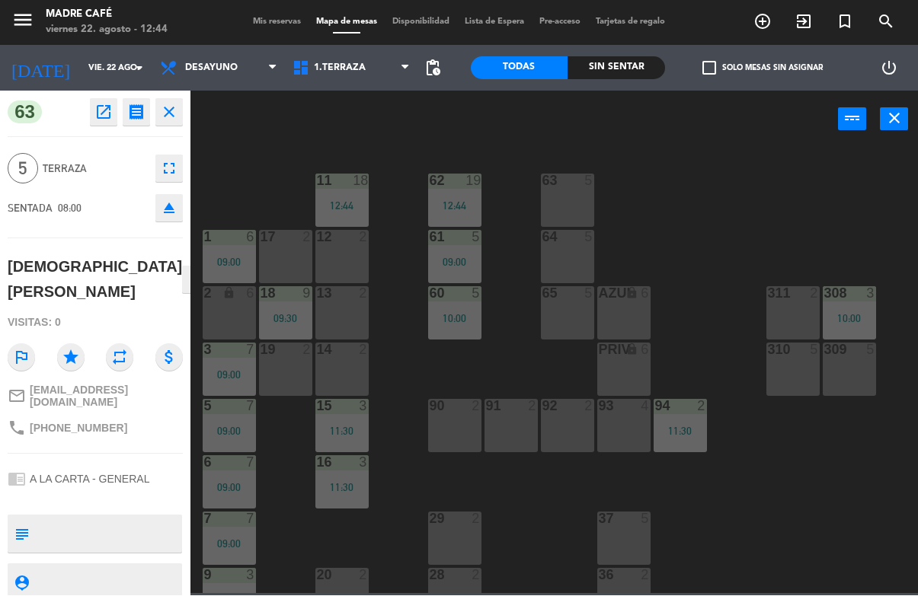
click at [171, 110] on icon "close" at bounding box center [169, 113] width 18 height 18
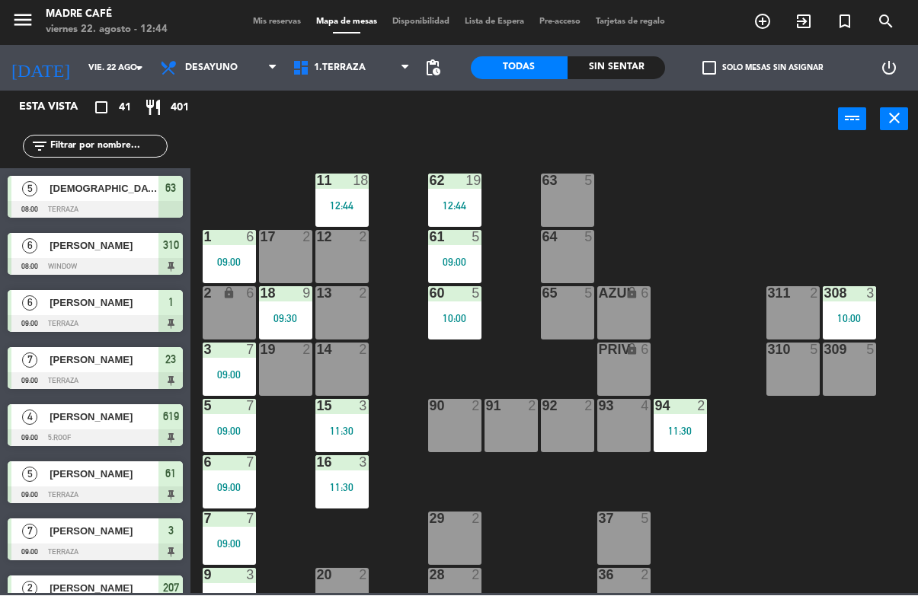
click at [133, 187] on span "[DEMOGRAPHIC_DATA][PERSON_NAME]" at bounding box center [104, 189] width 109 height 16
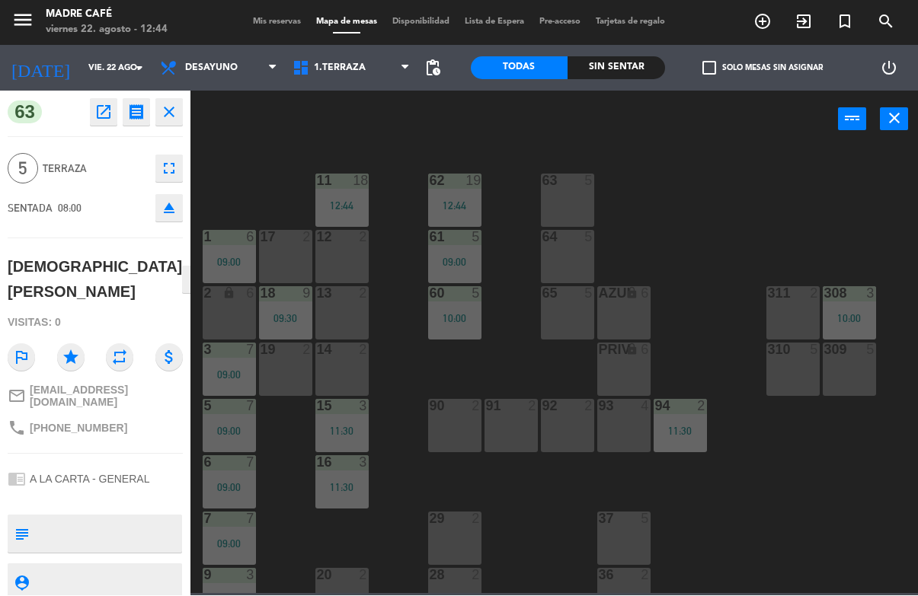
click at [180, 103] on button "close" at bounding box center [168, 112] width 27 height 27
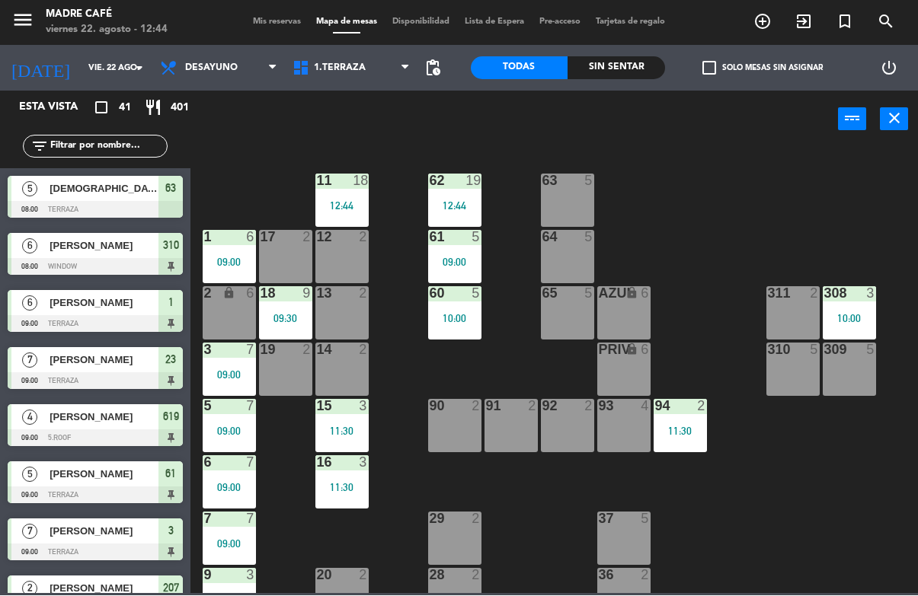
click at [103, 262] on div at bounding box center [95, 267] width 175 height 17
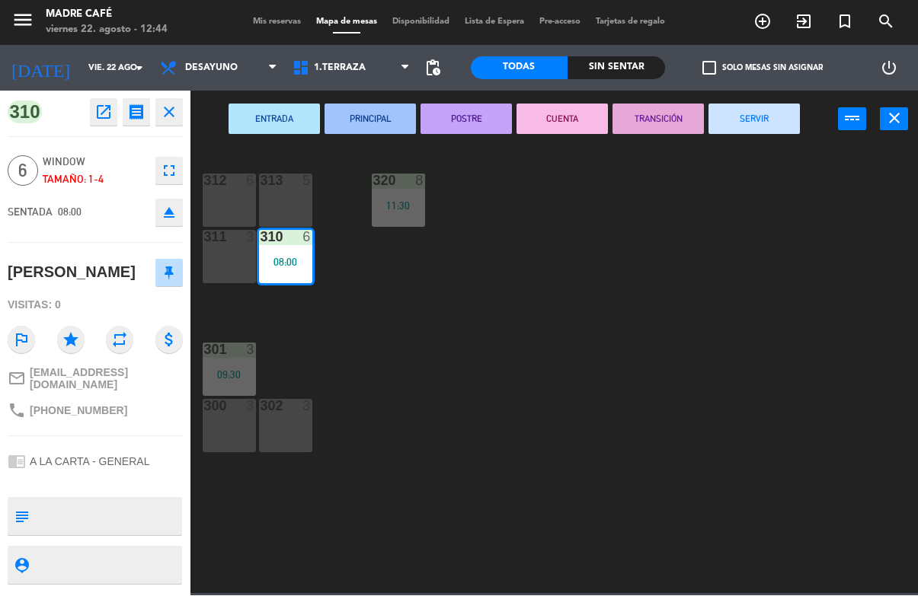
click at [775, 117] on button "SERVIR" at bounding box center [753, 119] width 91 height 30
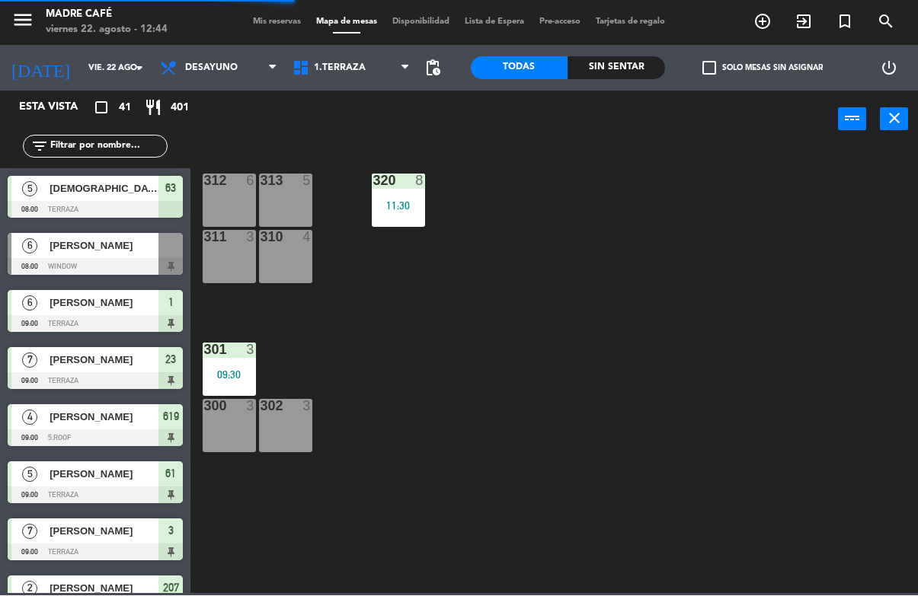
click at [123, 312] on div "[PERSON_NAME]" at bounding box center [103, 303] width 110 height 25
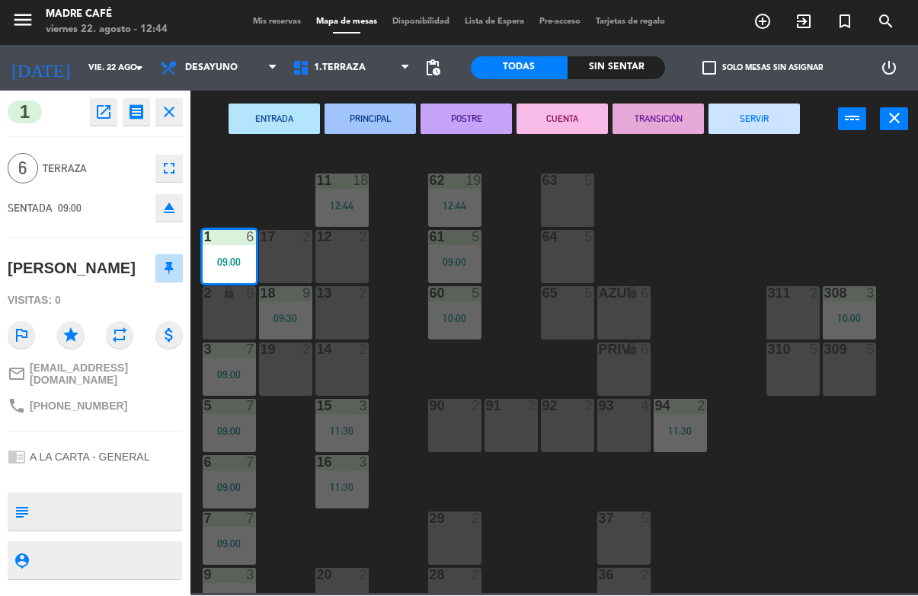
click at [760, 126] on button "SERVIR" at bounding box center [753, 119] width 91 height 30
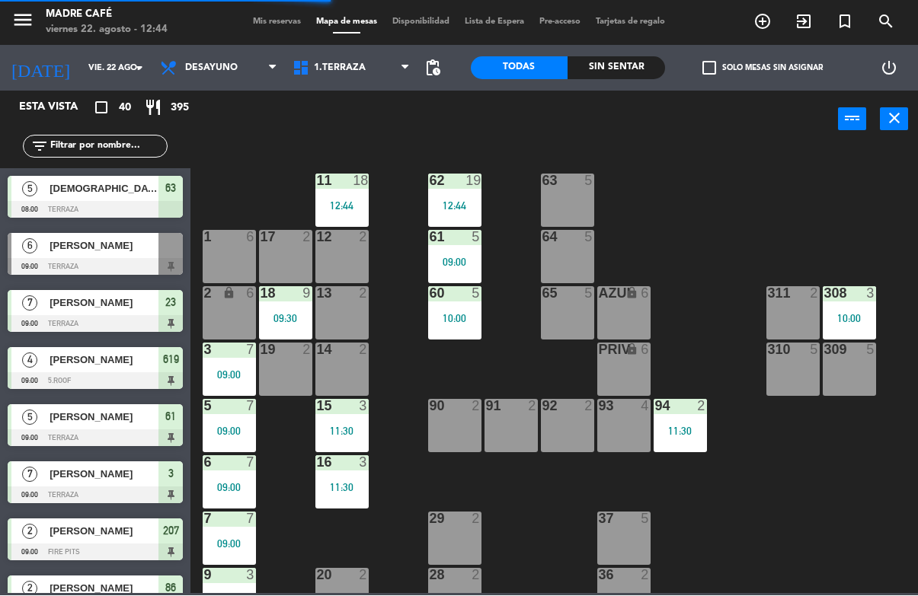
click at [141, 316] on div at bounding box center [95, 324] width 175 height 17
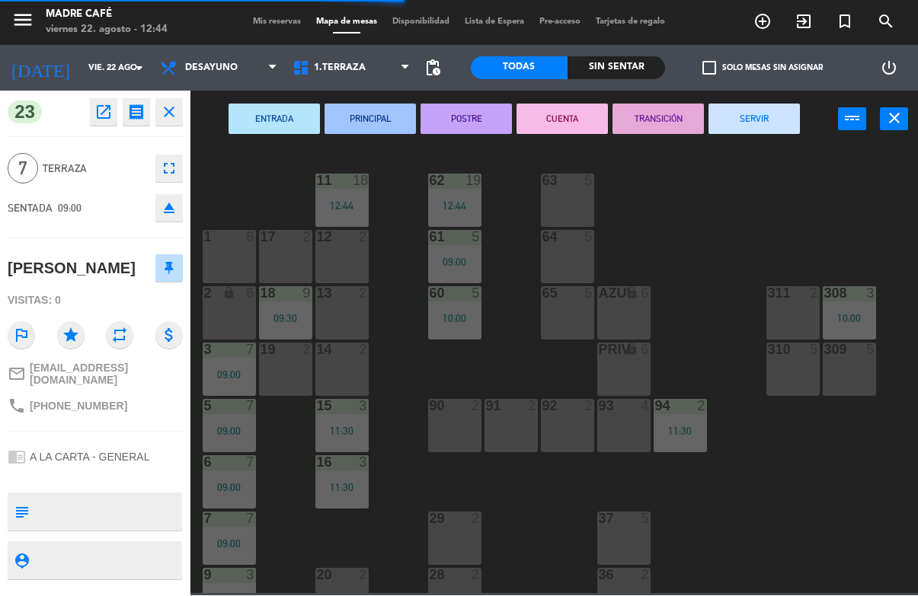
click at [758, 129] on button "SERVIR" at bounding box center [753, 119] width 91 height 30
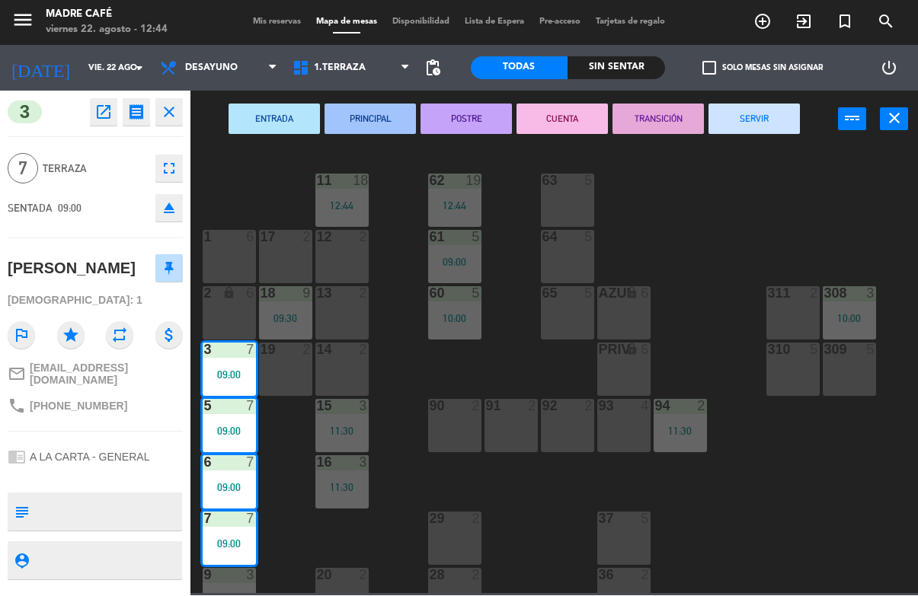
click at [737, 129] on button "SERVIR" at bounding box center [753, 119] width 91 height 30
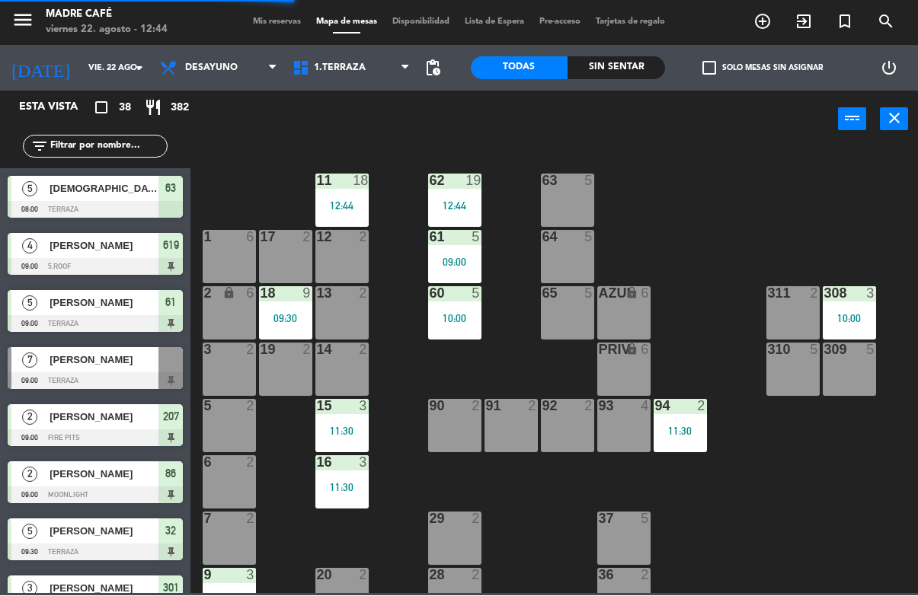
click at [125, 432] on div at bounding box center [95, 438] width 175 height 17
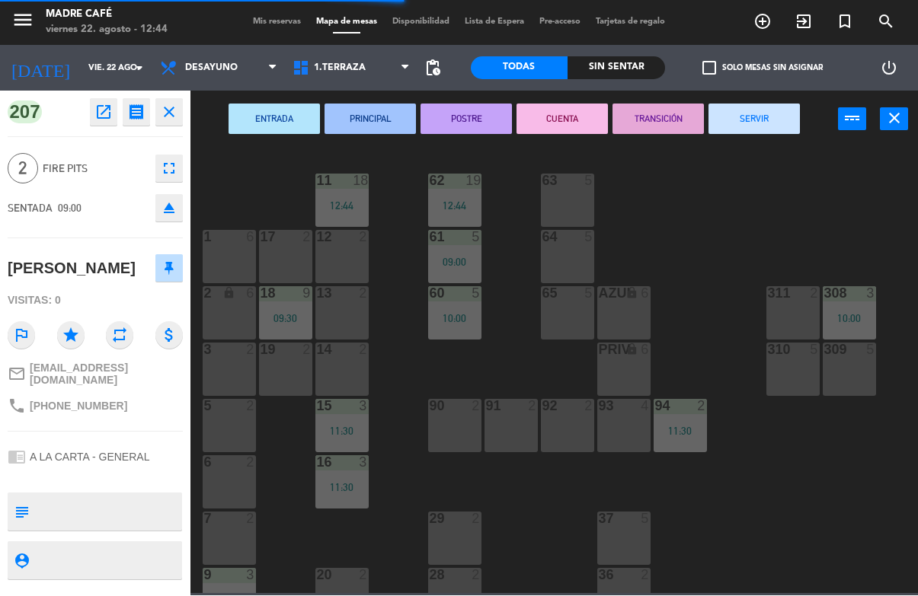
click at [755, 113] on button "SERVIR" at bounding box center [753, 119] width 91 height 30
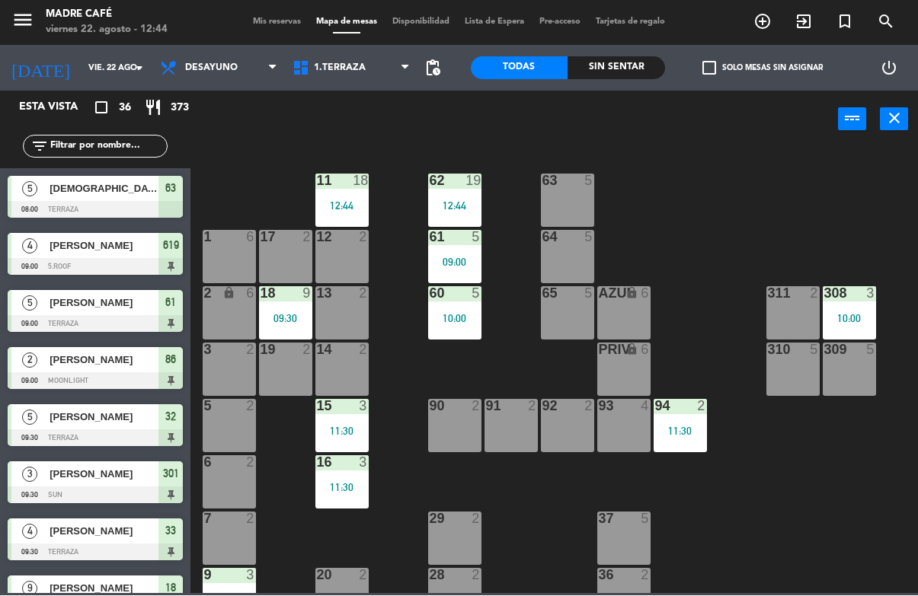
click at [126, 363] on span "[PERSON_NAME]" at bounding box center [104, 361] width 109 height 16
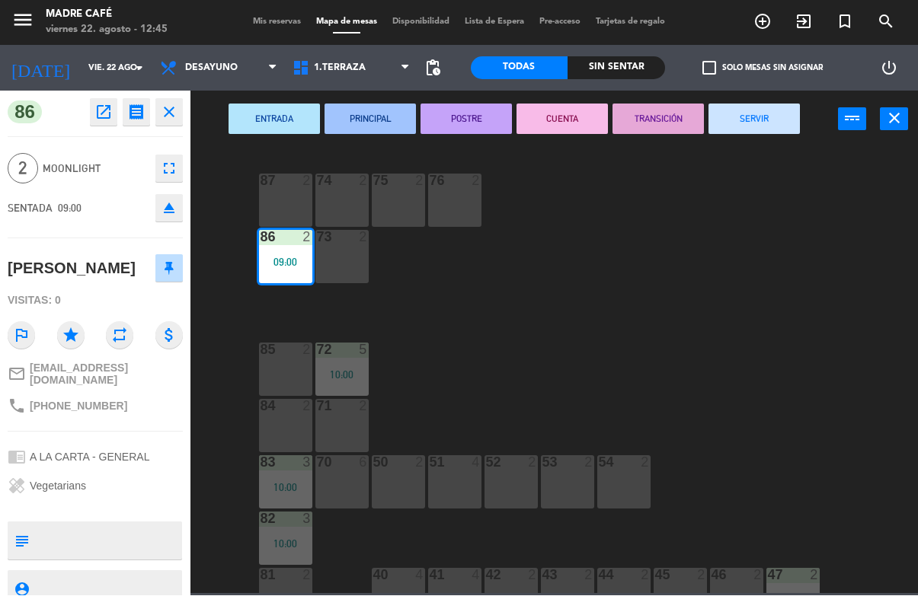
click at [765, 114] on button "SERVIR" at bounding box center [753, 119] width 91 height 30
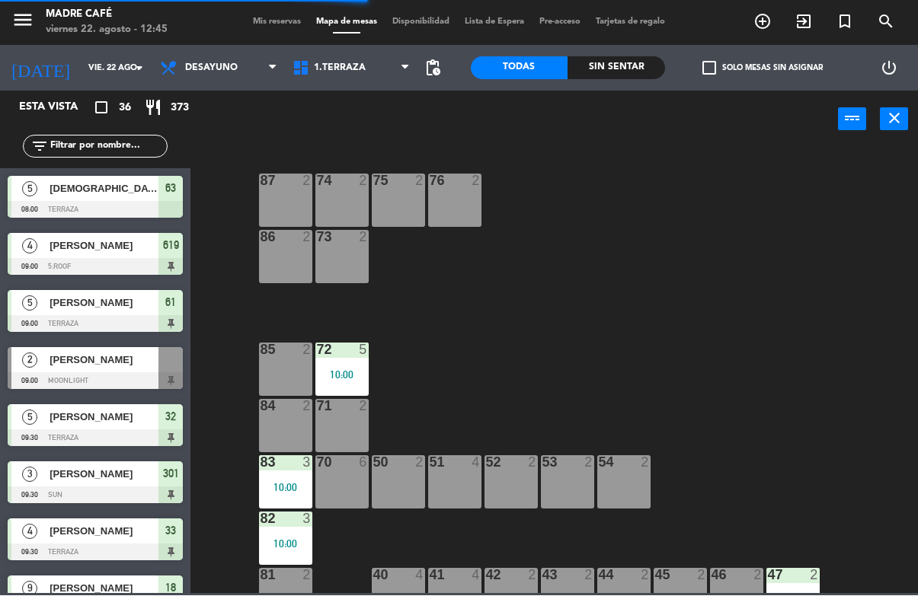
click at [126, 422] on span "[PERSON_NAME]" at bounding box center [104, 418] width 109 height 16
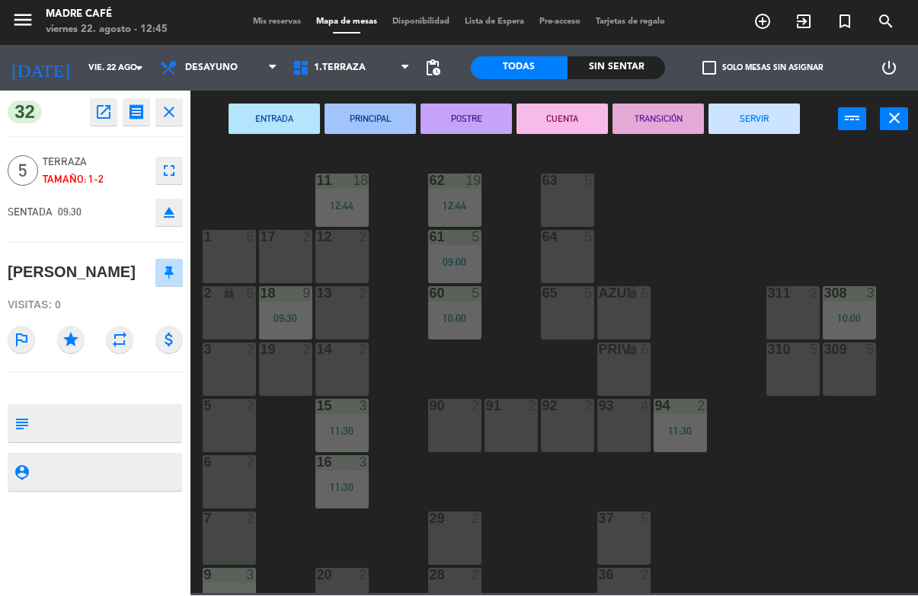
click at [745, 123] on button "SERVIR" at bounding box center [753, 119] width 91 height 30
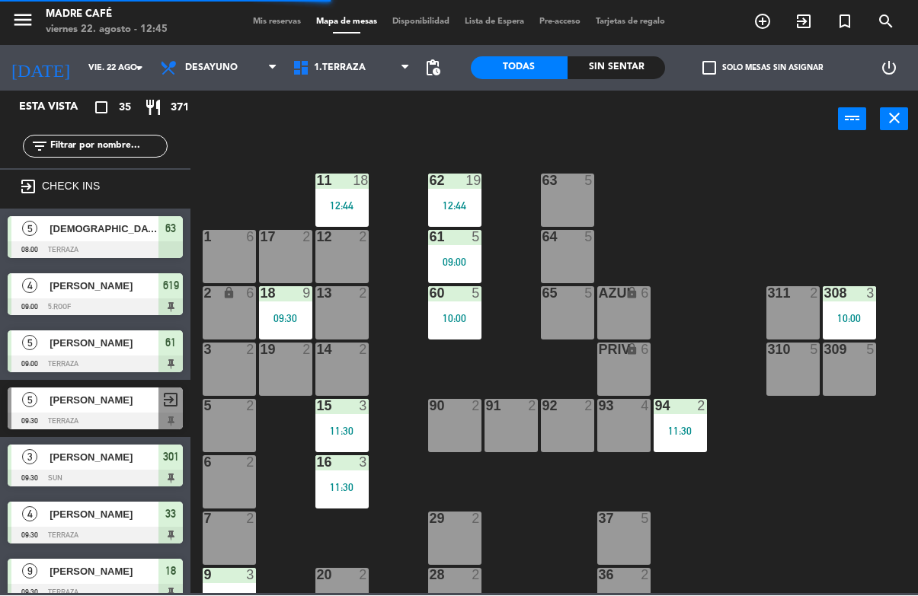
scroll to position [78, 0]
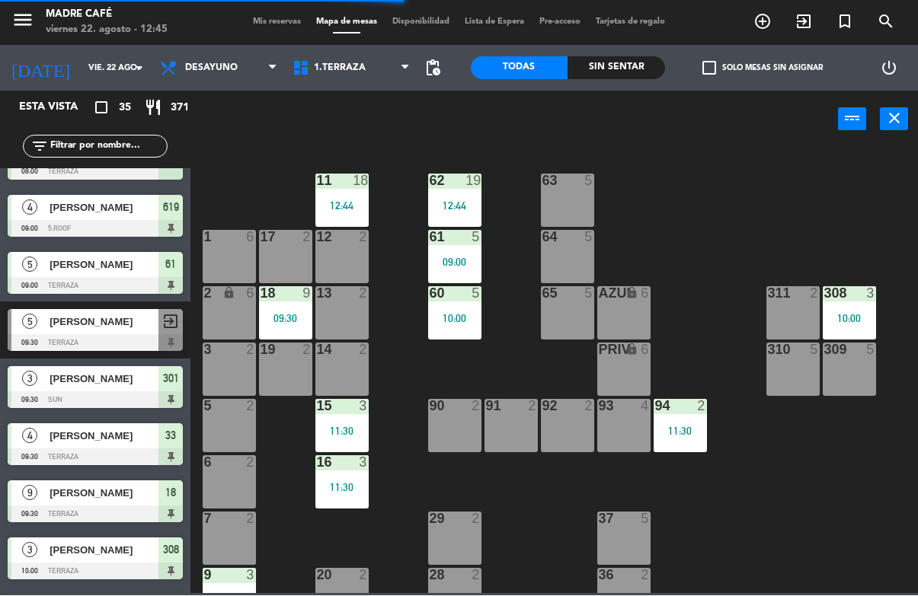
click at [132, 389] on div "[PERSON_NAME]" at bounding box center [103, 379] width 110 height 25
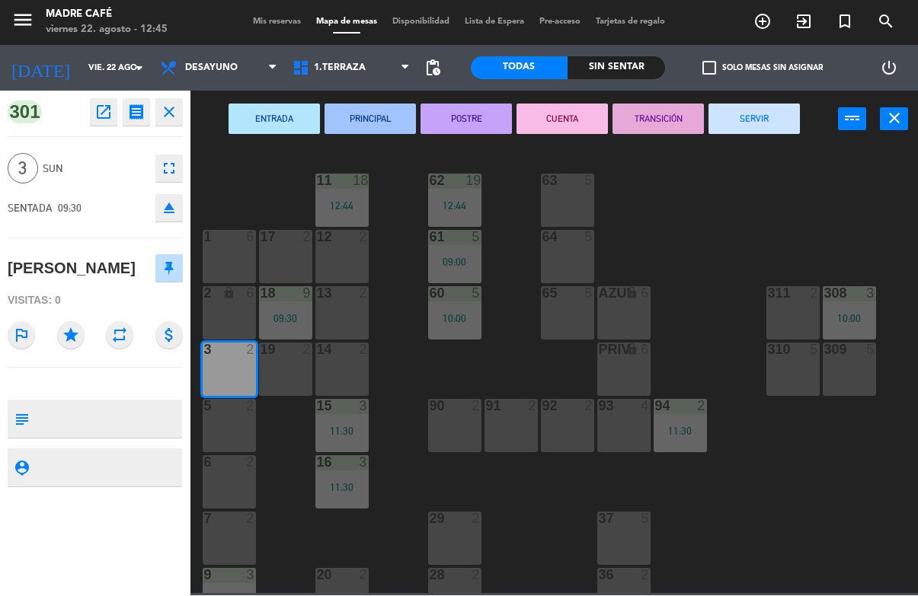
click at [768, 127] on button "SERVIR" at bounding box center [753, 119] width 91 height 30
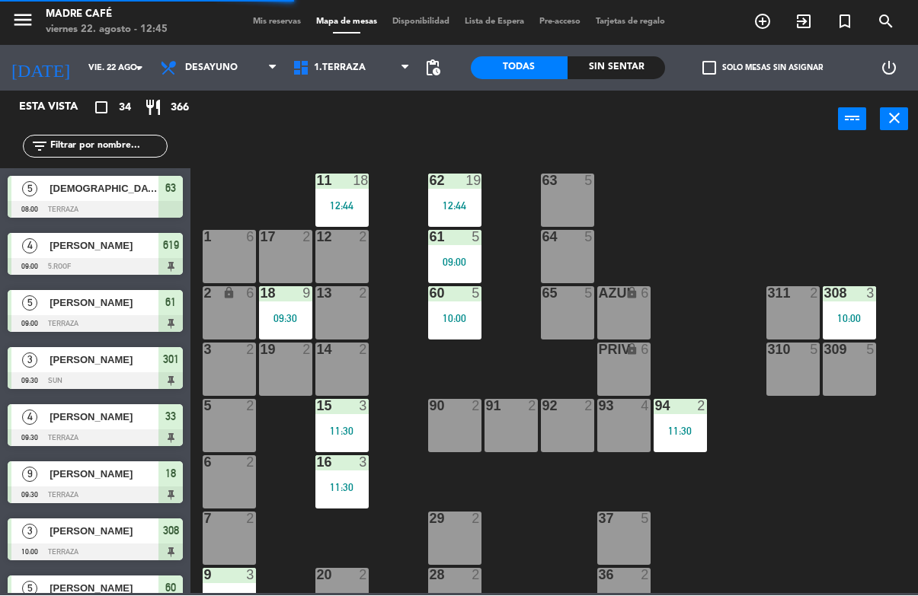
scroll to position [89, 0]
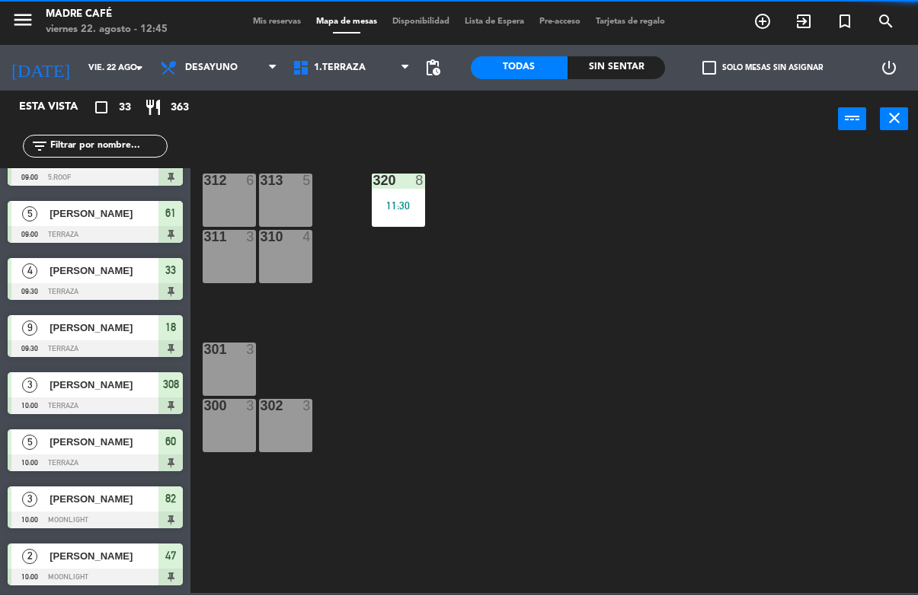
click at [141, 298] on div at bounding box center [95, 292] width 175 height 17
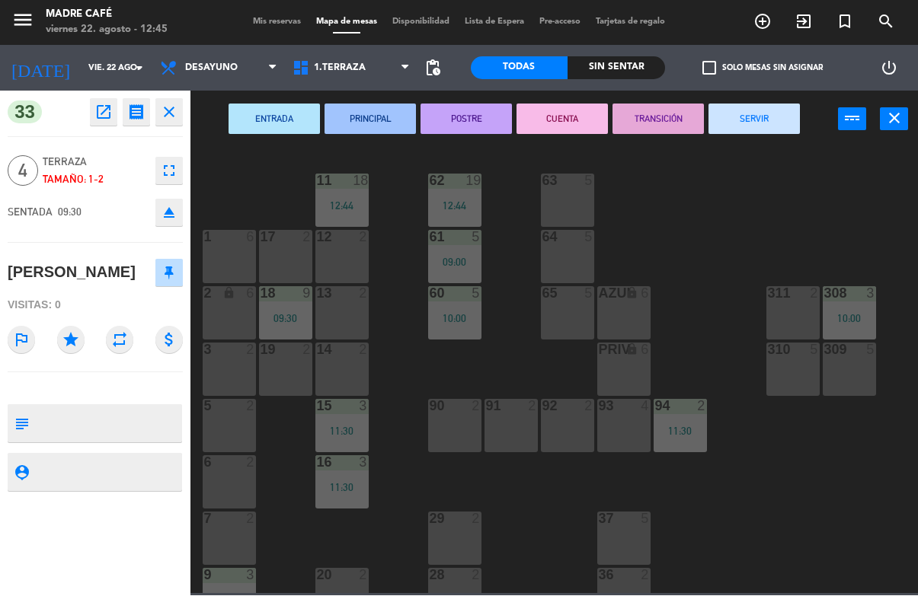
click at [743, 118] on button "SERVIR" at bounding box center [753, 119] width 91 height 30
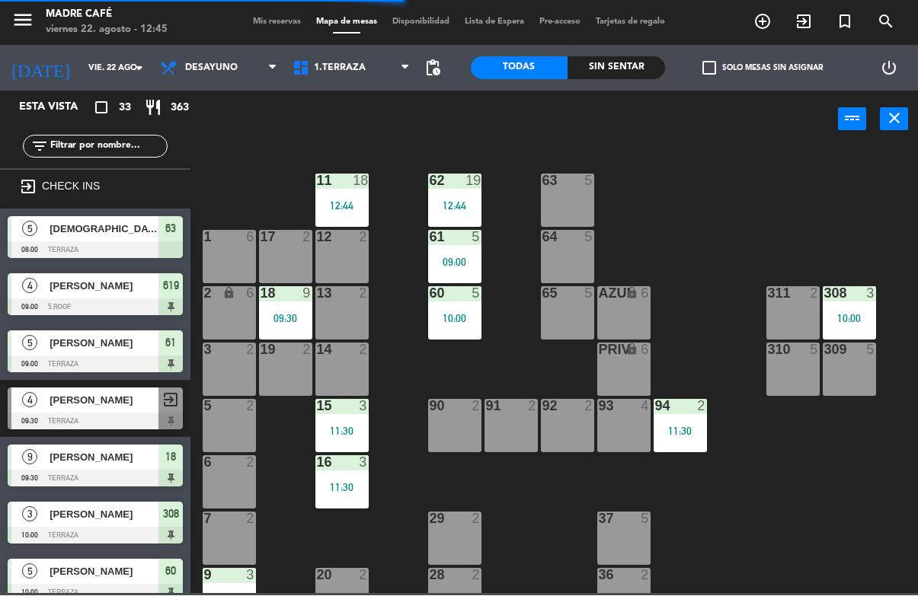
click at [154, 347] on span "[PERSON_NAME]" at bounding box center [104, 344] width 109 height 16
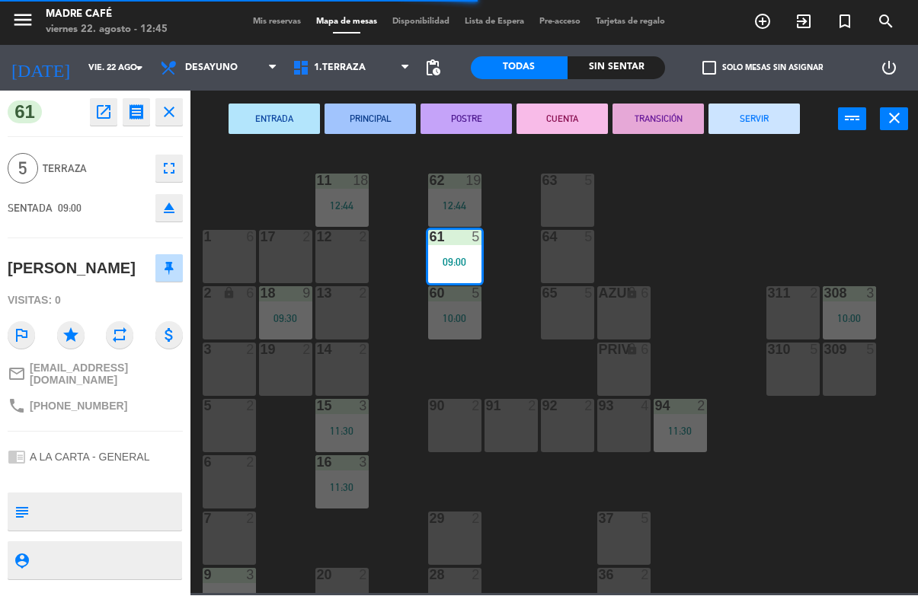
click at [757, 130] on button "SERVIR" at bounding box center [753, 119] width 91 height 30
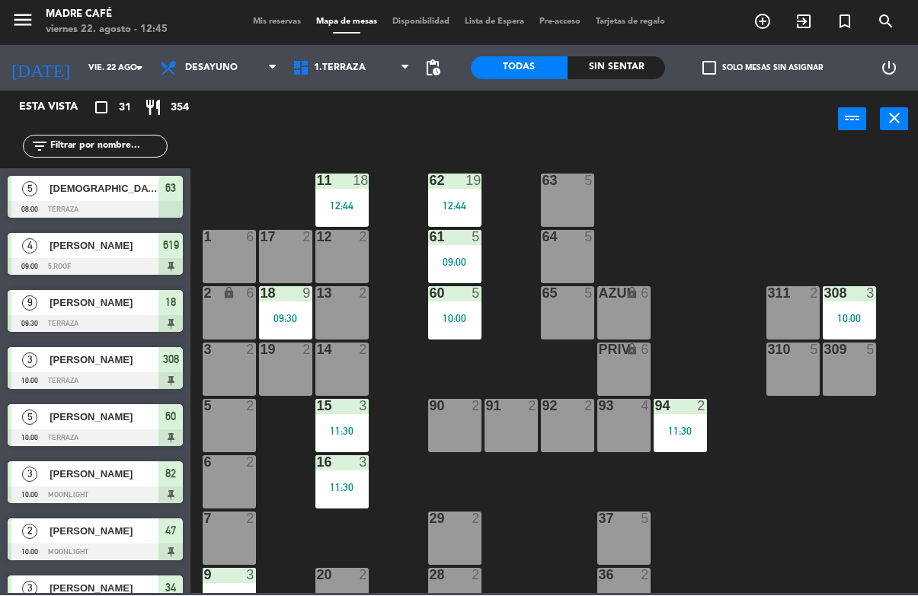
click at [142, 244] on span "[PERSON_NAME]" at bounding box center [104, 246] width 109 height 16
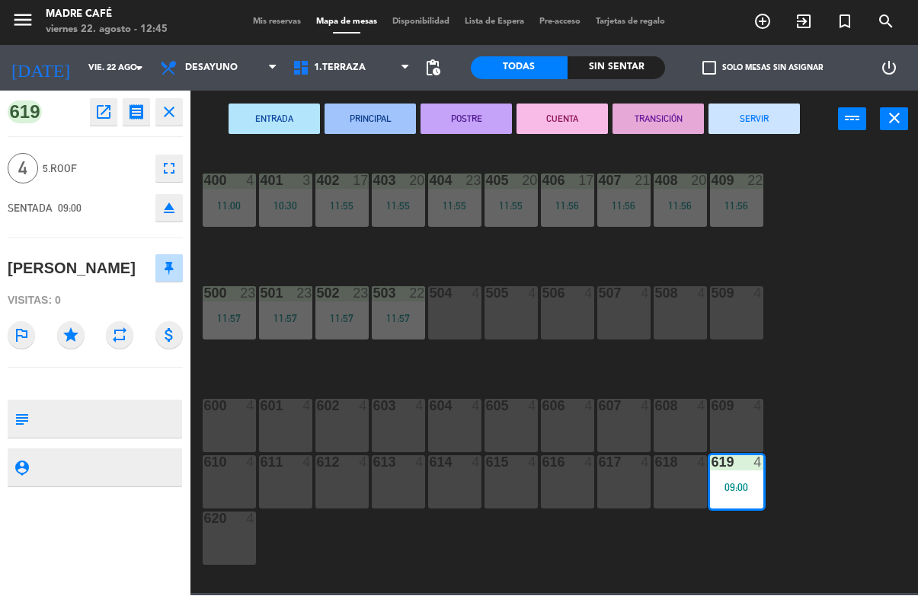
click at [762, 97] on div "ENTRADA PRINCIPAL POSTRE CUENTA TRANSICIÓN SERVIR power_input close" at bounding box center [513, 120] width 647 height 58
click at [758, 125] on button "SERVIR" at bounding box center [753, 119] width 91 height 30
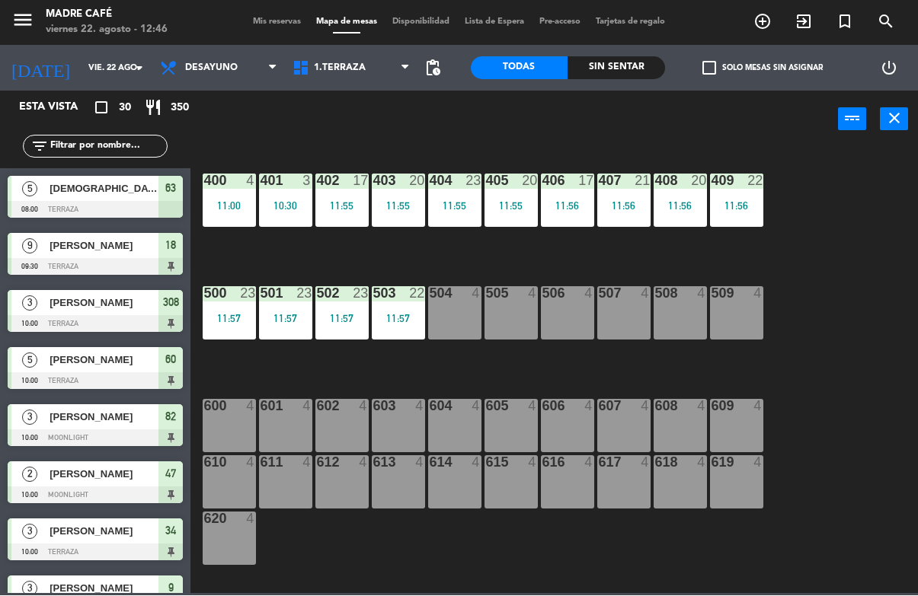
click at [104, 209] on div at bounding box center [95, 210] width 175 height 17
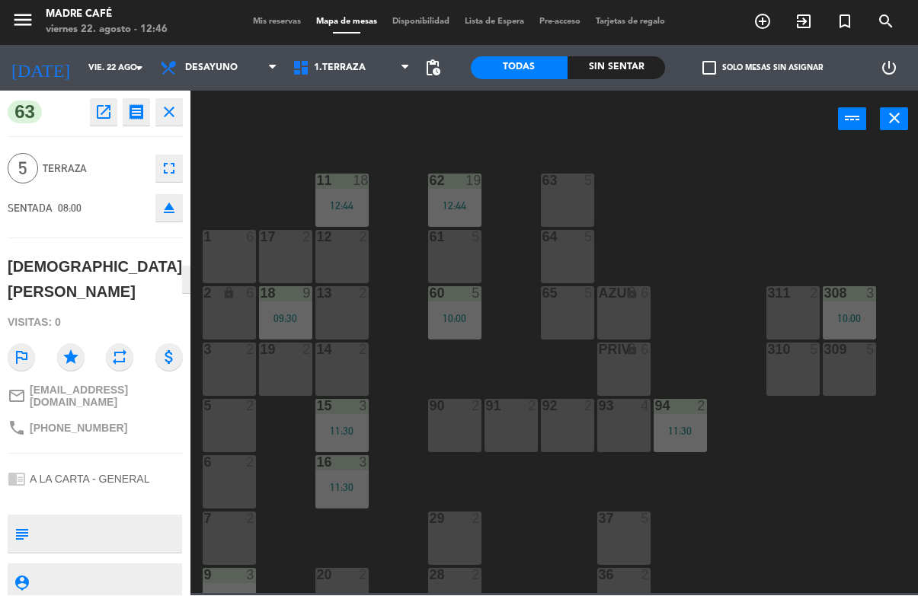
click at [174, 117] on icon "close" at bounding box center [169, 113] width 18 height 18
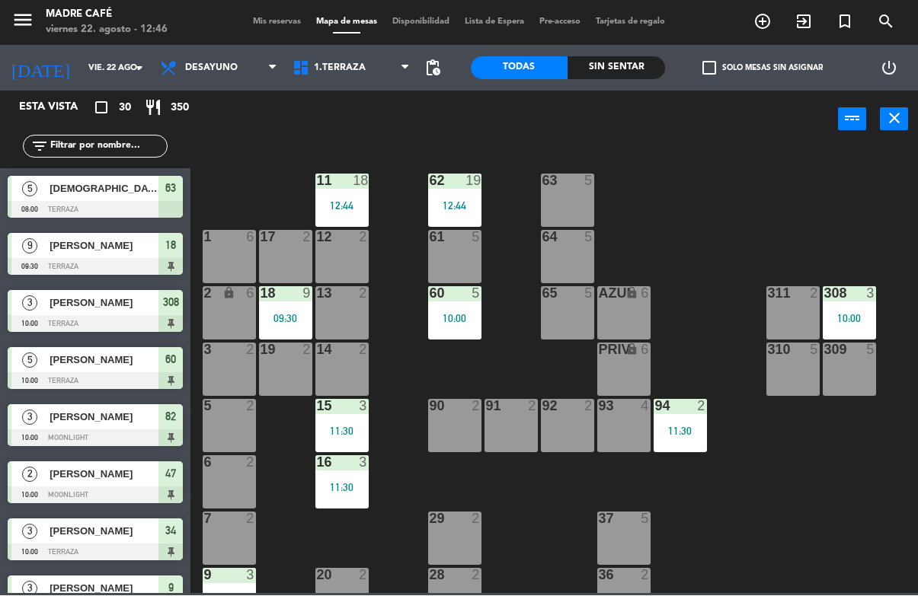
click at [104, 260] on div at bounding box center [95, 267] width 175 height 17
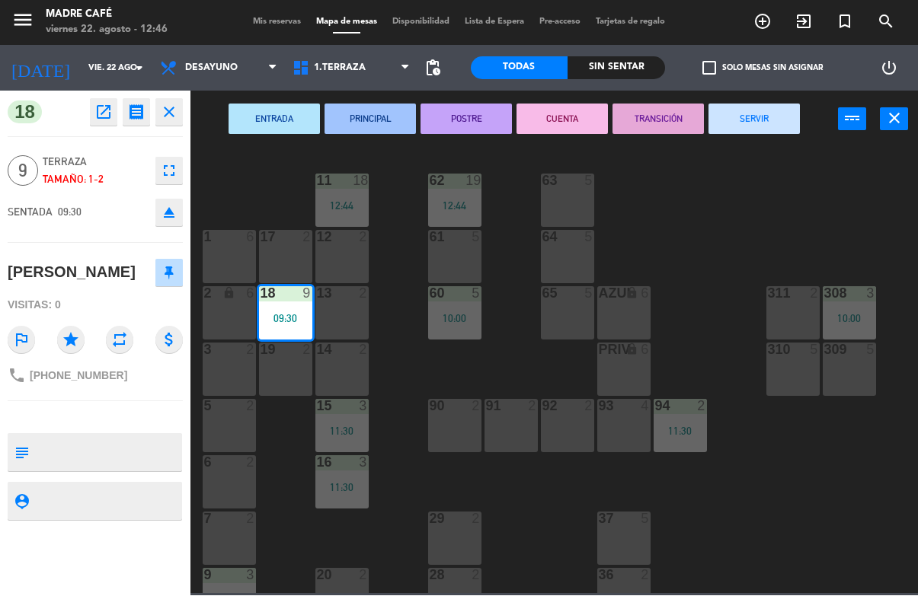
click at [769, 123] on button "SERVIR" at bounding box center [753, 119] width 91 height 30
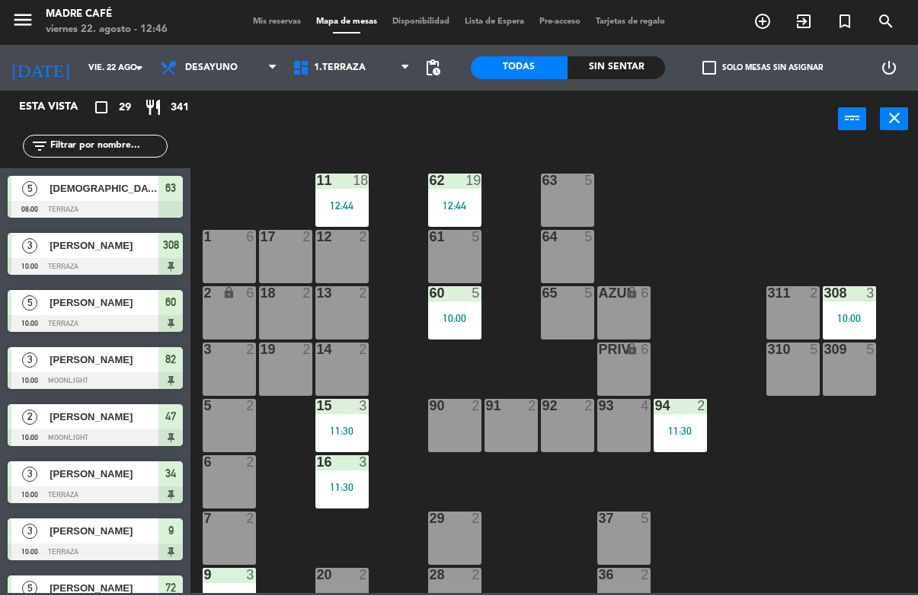
click at [66, 302] on span "[PERSON_NAME]" at bounding box center [104, 304] width 109 height 16
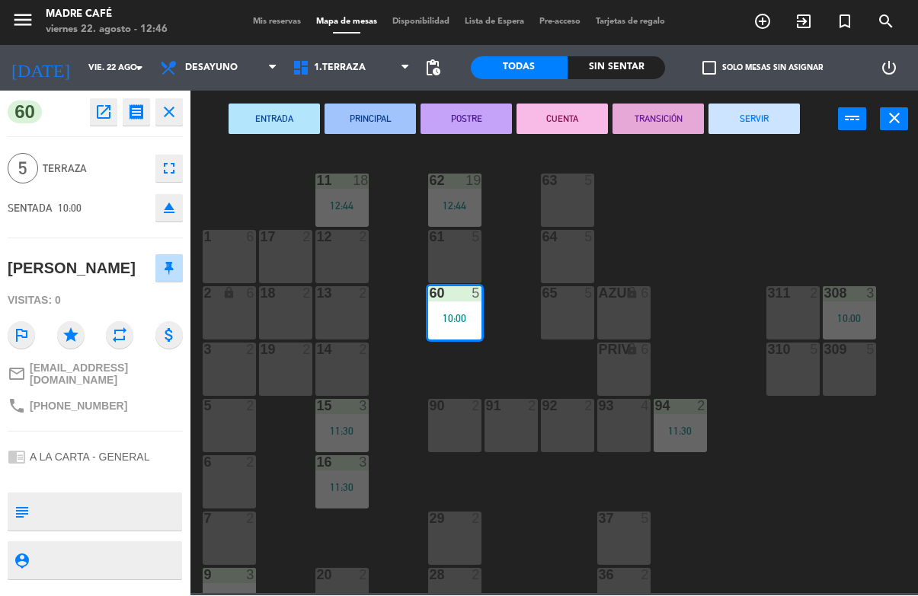
click at [746, 116] on button "SERVIR" at bounding box center [753, 119] width 91 height 30
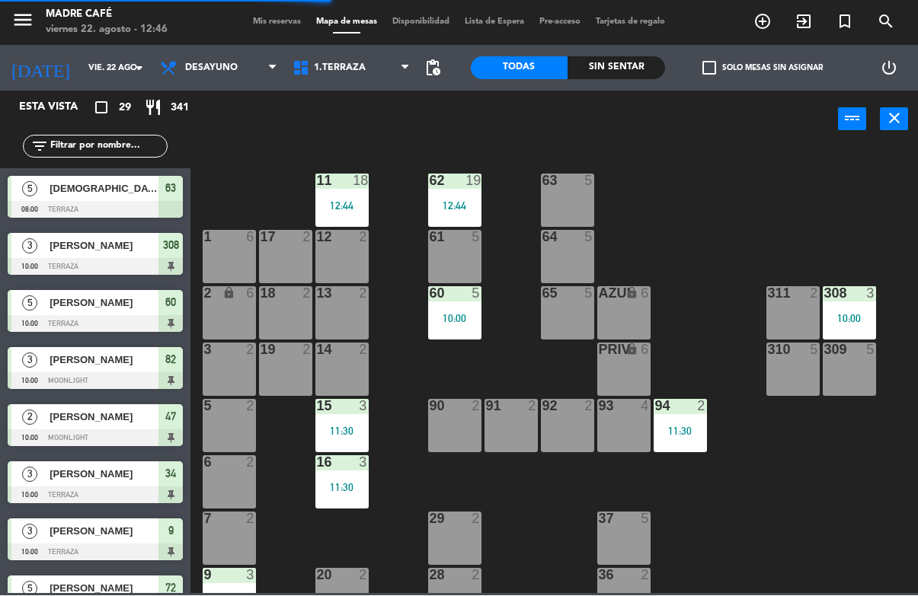
click at [81, 368] on span "[PERSON_NAME]" at bounding box center [104, 361] width 109 height 16
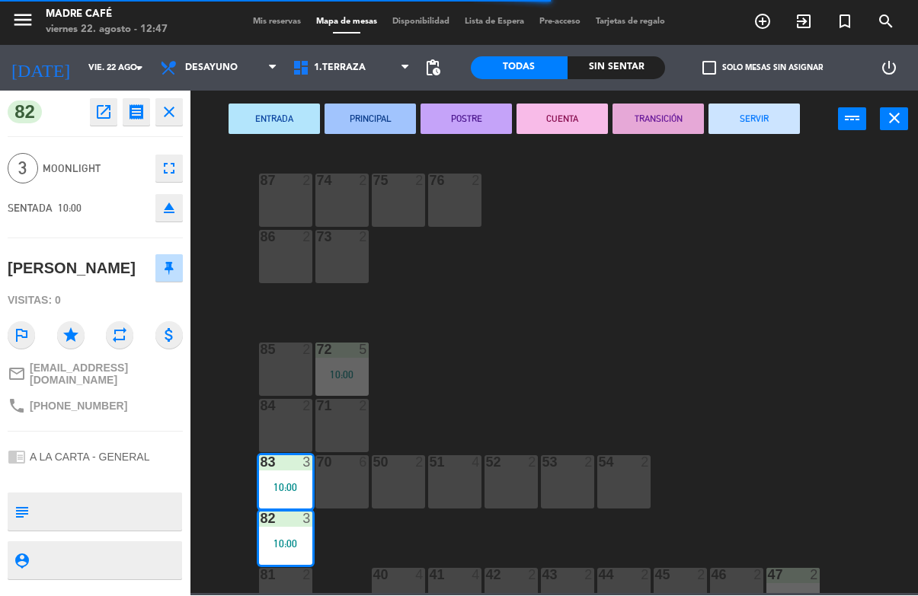
click at [751, 118] on button "SERVIR" at bounding box center [753, 119] width 91 height 30
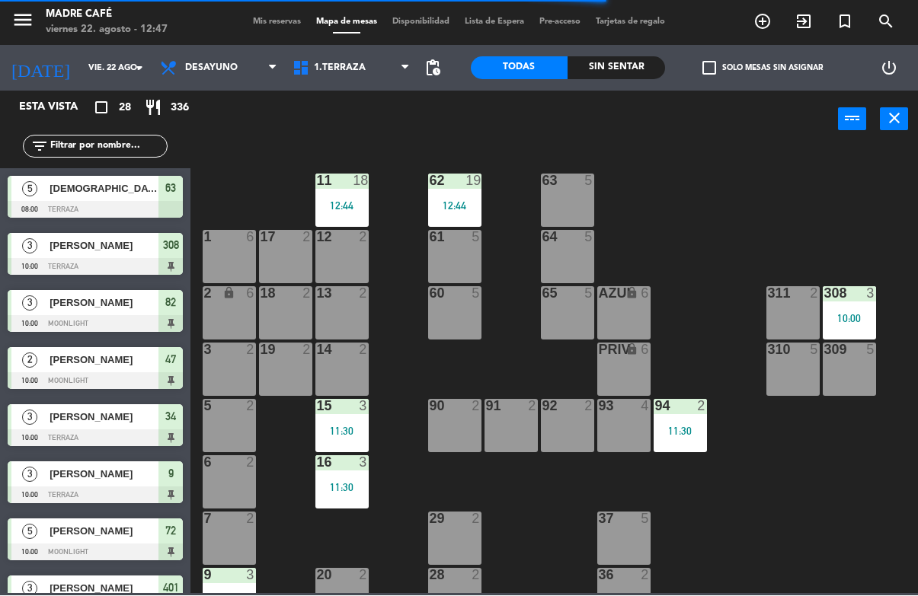
click at [88, 361] on span "[PERSON_NAME]" at bounding box center [104, 361] width 109 height 16
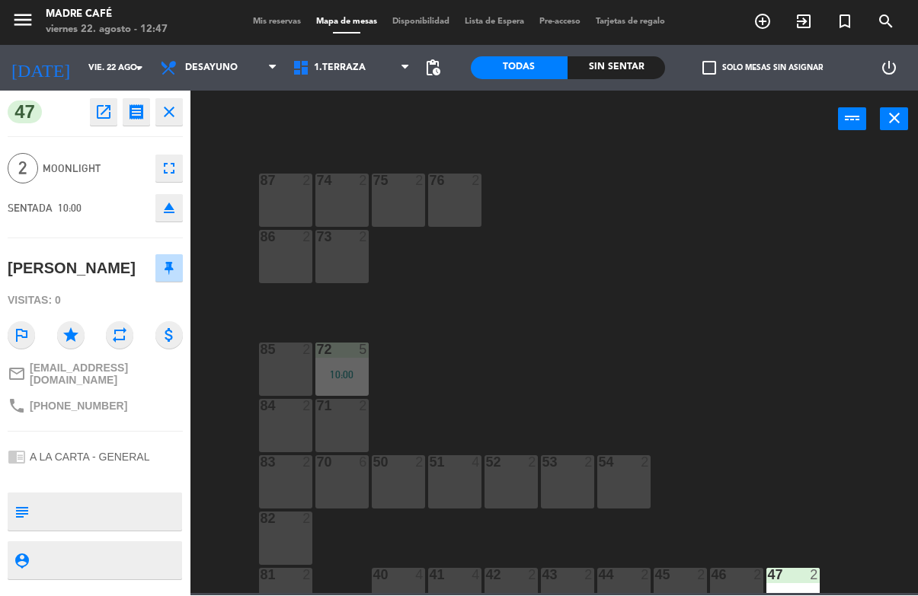
click at [184, 101] on div "47 open_in_new receipt 10:00 AM vie., 22 ago. 2 personas [PERSON_NAME] Mesa 47 …" at bounding box center [95, 343] width 190 height 505
click at [169, 110] on icon "close" at bounding box center [169, 113] width 18 height 18
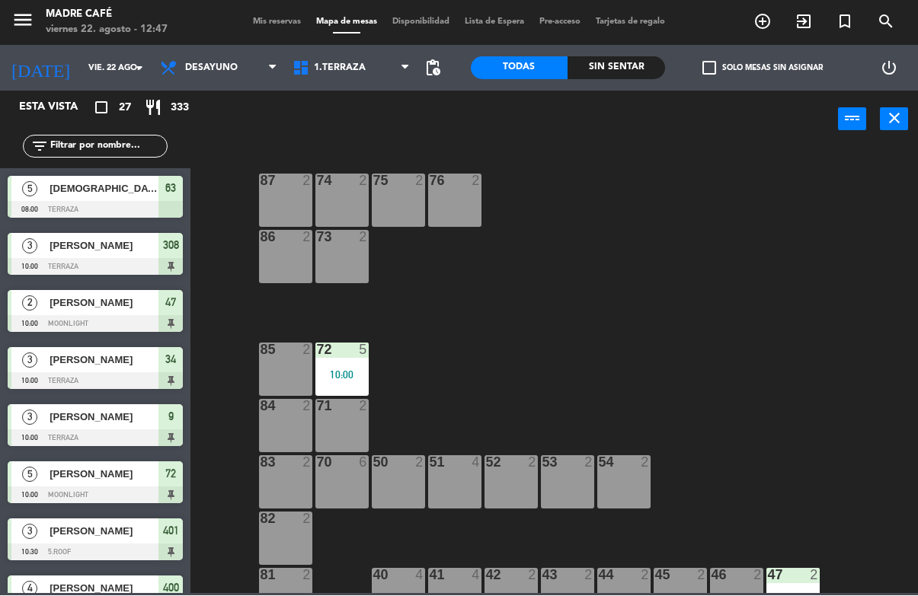
click at [83, 312] on div "[PERSON_NAME]" at bounding box center [103, 303] width 110 height 25
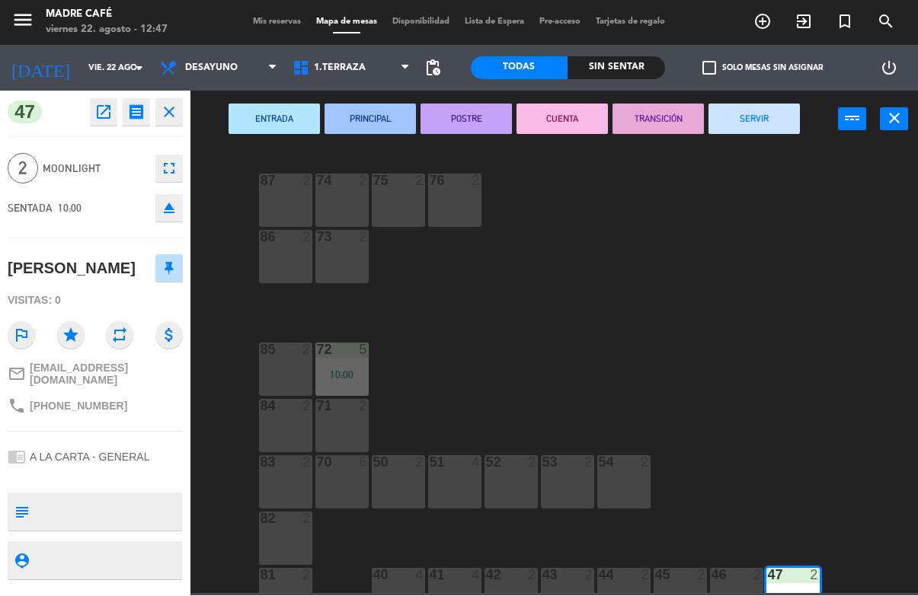
click at [759, 121] on button "SERVIR" at bounding box center [753, 119] width 91 height 30
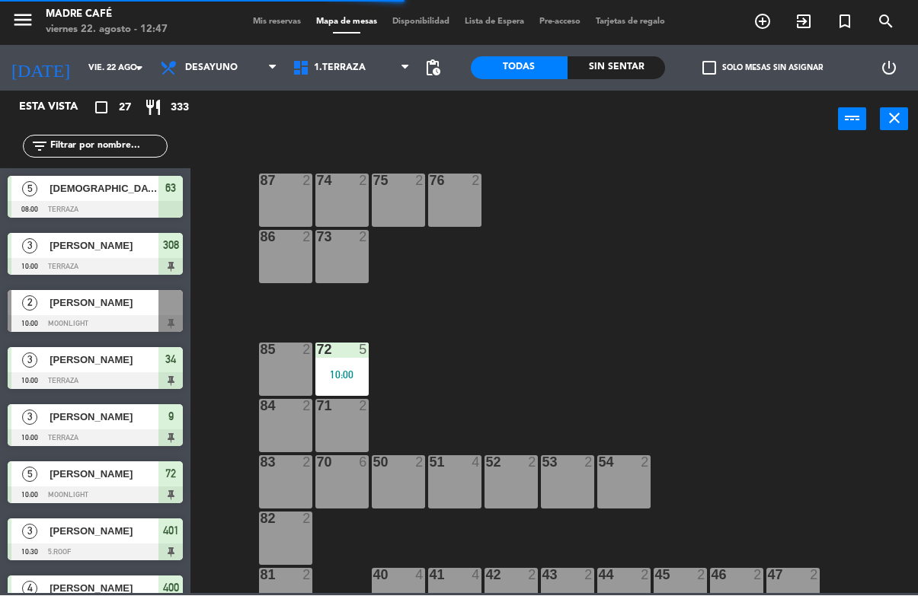
click at [75, 244] on span "[PERSON_NAME]" at bounding box center [104, 246] width 109 height 16
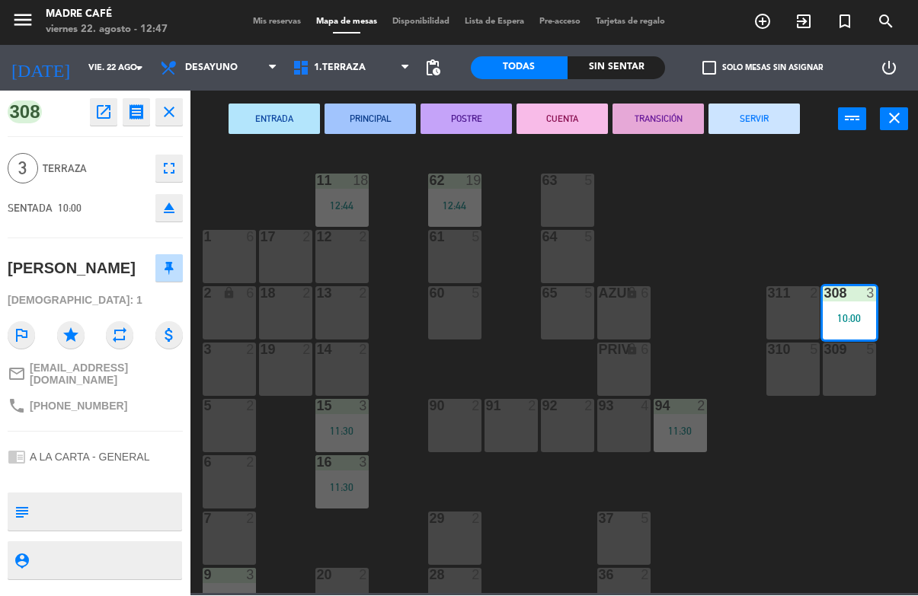
click at [753, 113] on button "SERVIR" at bounding box center [753, 119] width 91 height 30
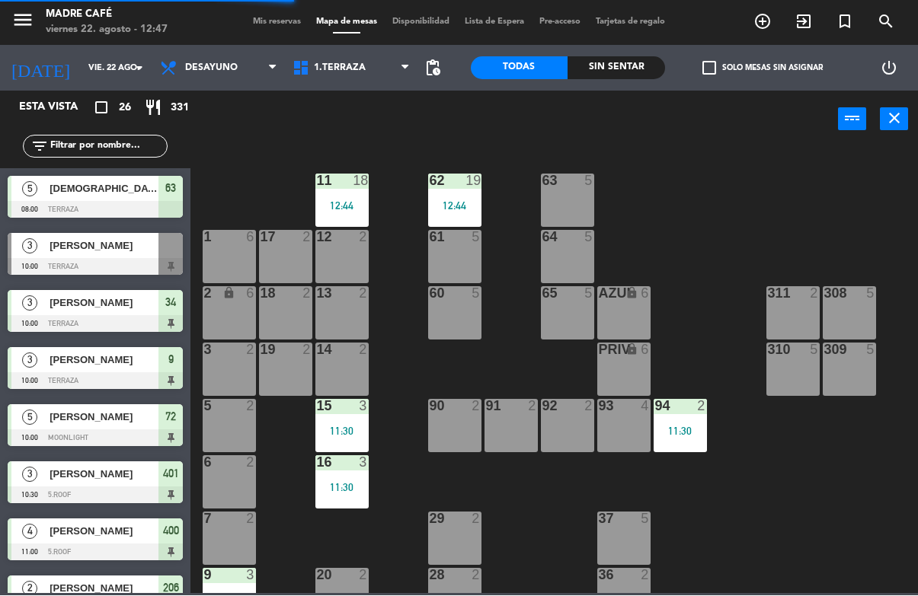
click at [75, 197] on span "[DEMOGRAPHIC_DATA][PERSON_NAME]" at bounding box center [104, 189] width 109 height 16
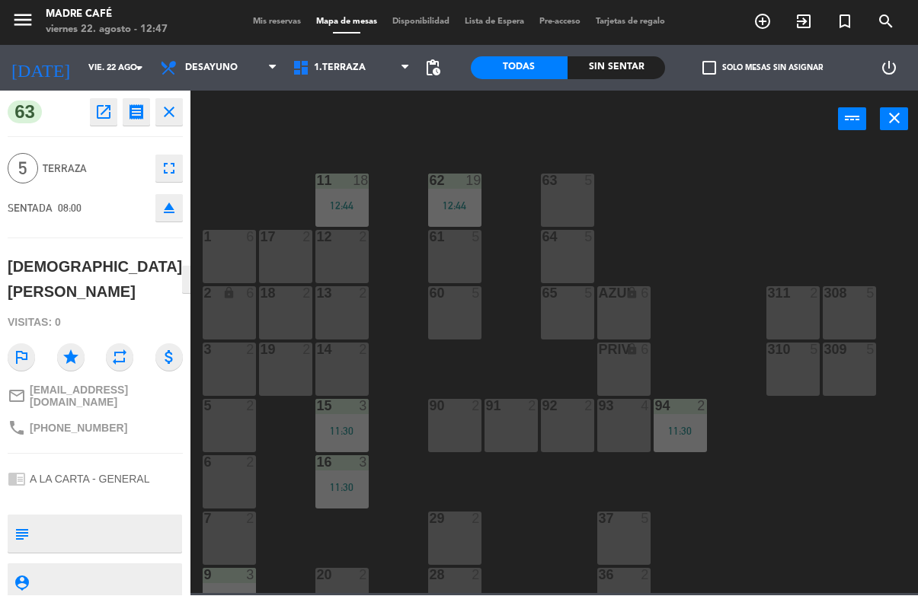
click at [168, 107] on icon "close" at bounding box center [169, 113] width 18 height 18
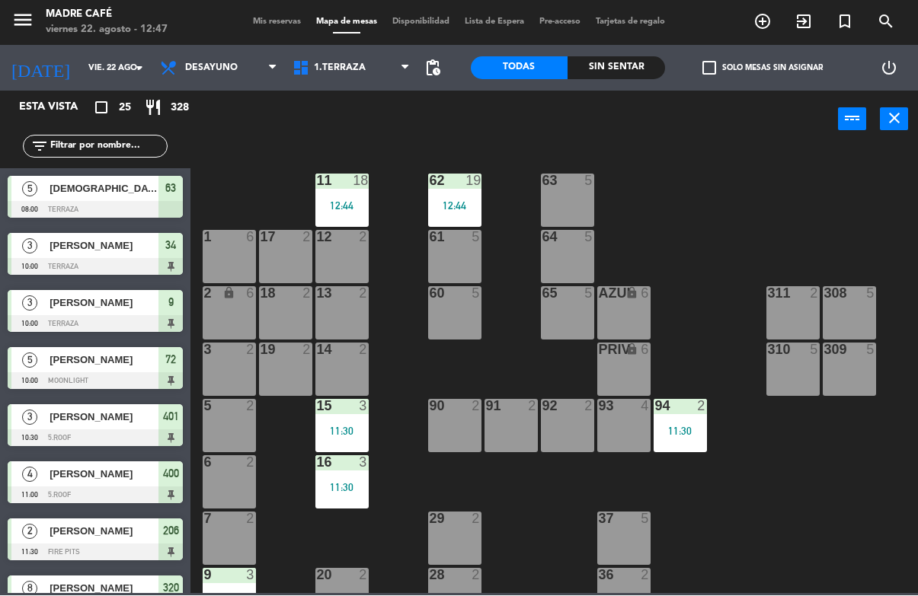
click at [82, 250] on span "[PERSON_NAME]" at bounding box center [104, 246] width 109 height 16
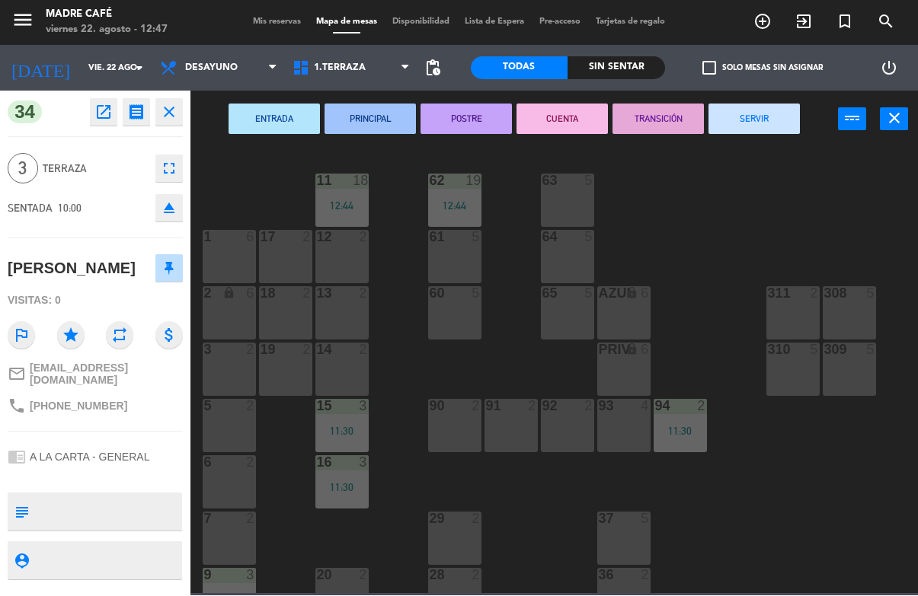
click at [780, 117] on button "SERVIR" at bounding box center [753, 119] width 91 height 30
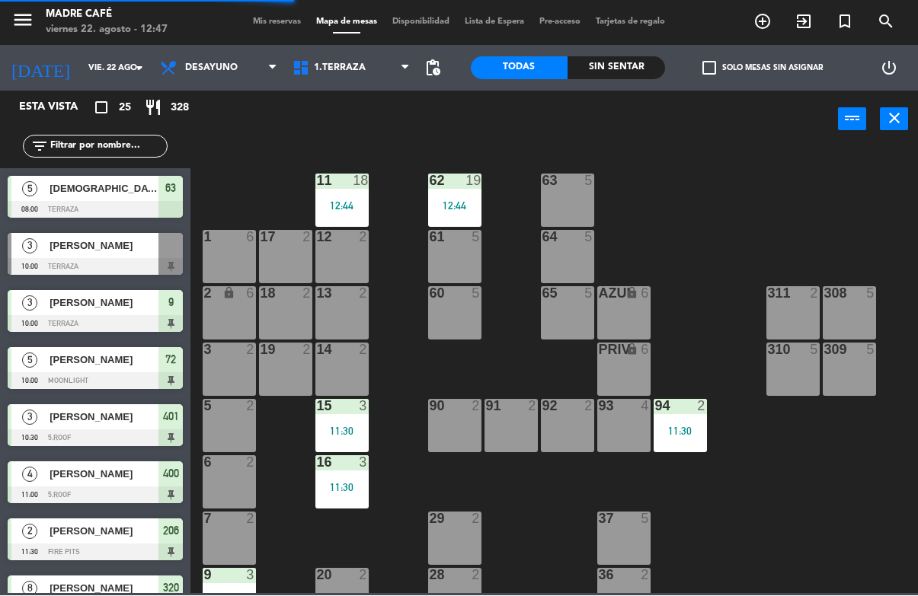
click at [73, 365] on span "[PERSON_NAME]" at bounding box center [104, 361] width 109 height 16
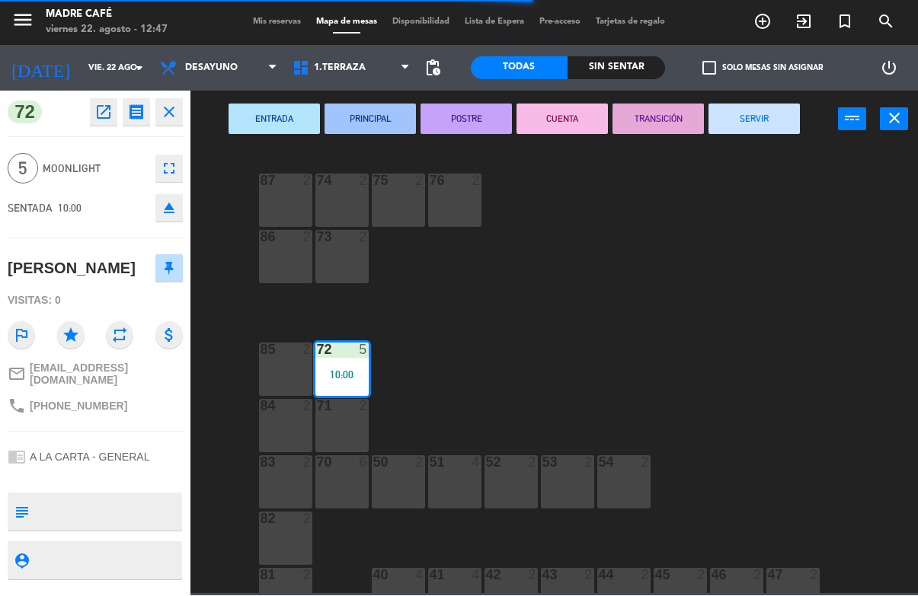
click at [753, 119] on button "SERVIR" at bounding box center [753, 119] width 91 height 30
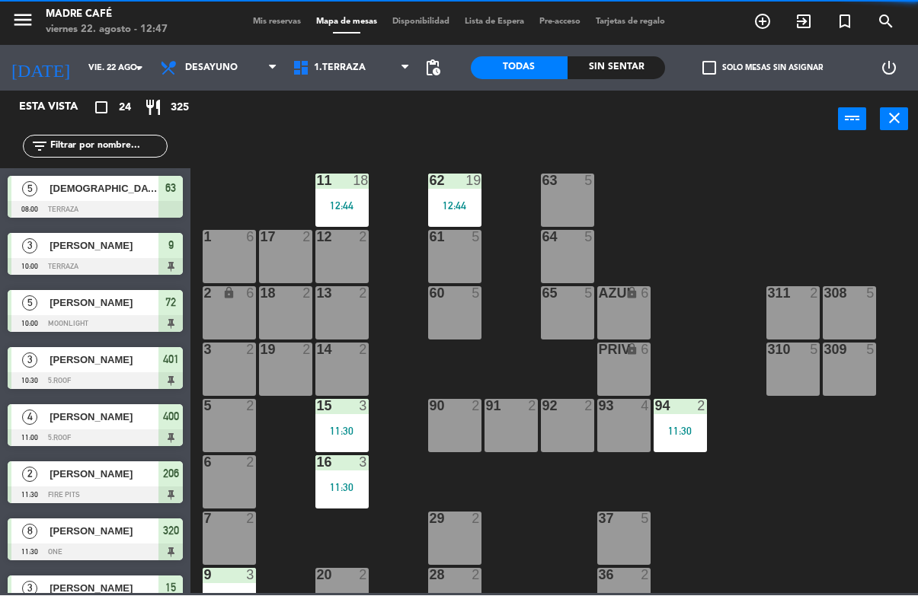
click at [75, 267] on div at bounding box center [95, 267] width 175 height 17
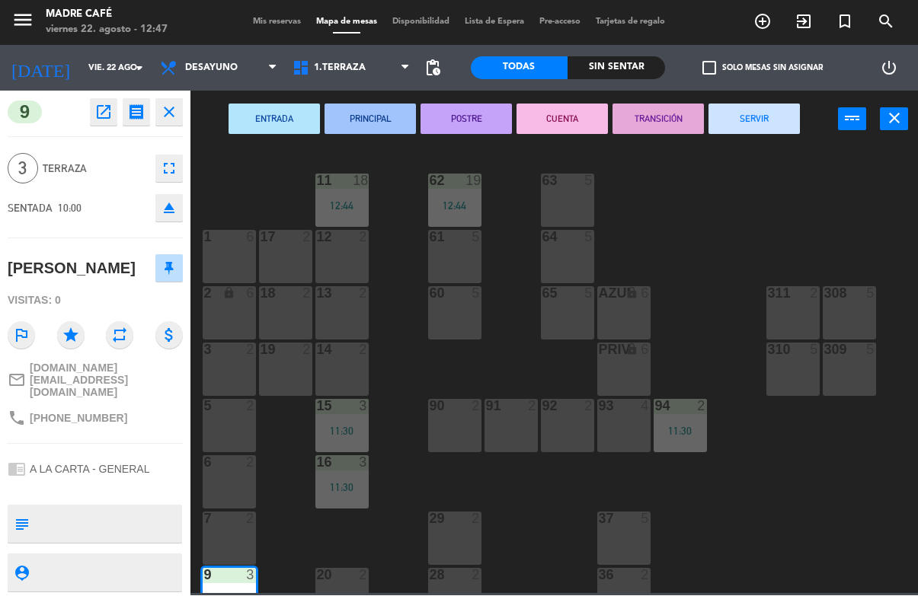
click at [754, 120] on button "SERVIR" at bounding box center [753, 119] width 91 height 30
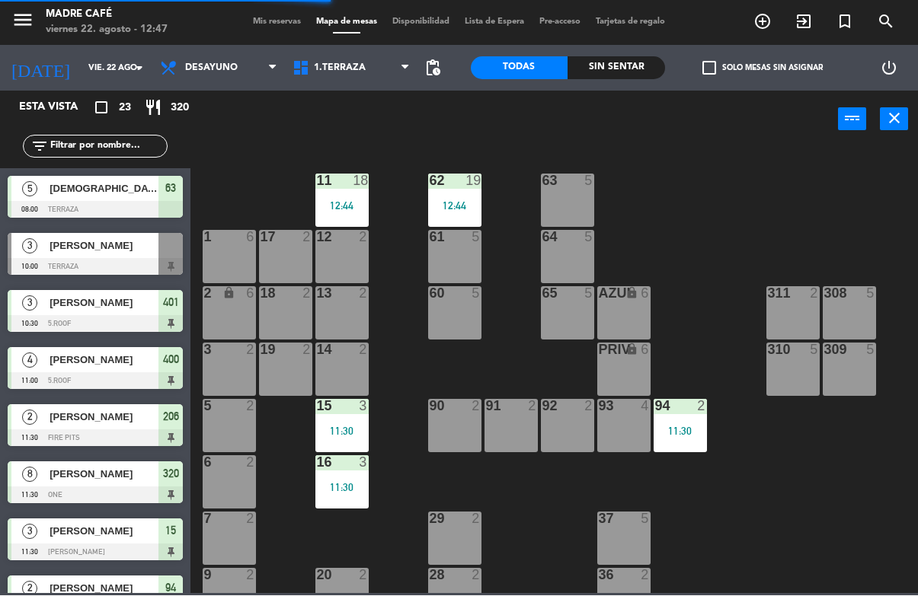
click at [48, 309] on div "[PERSON_NAME]" at bounding box center [103, 303] width 110 height 25
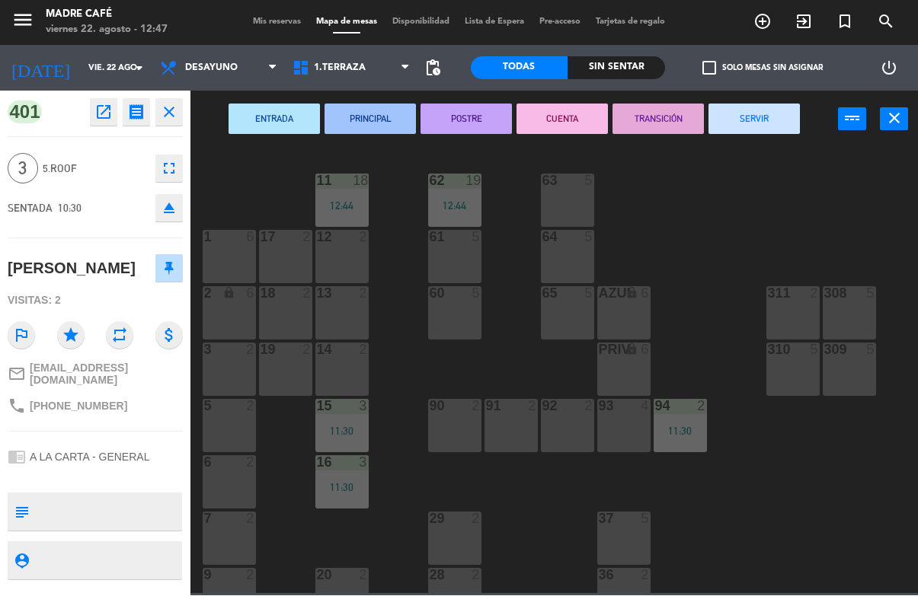
click at [751, 117] on button "SERVIR" at bounding box center [753, 119] width 91 height 30
click at [757, 128] on button "SERVIR" at bounding box center [753, 119] width 91 height 30
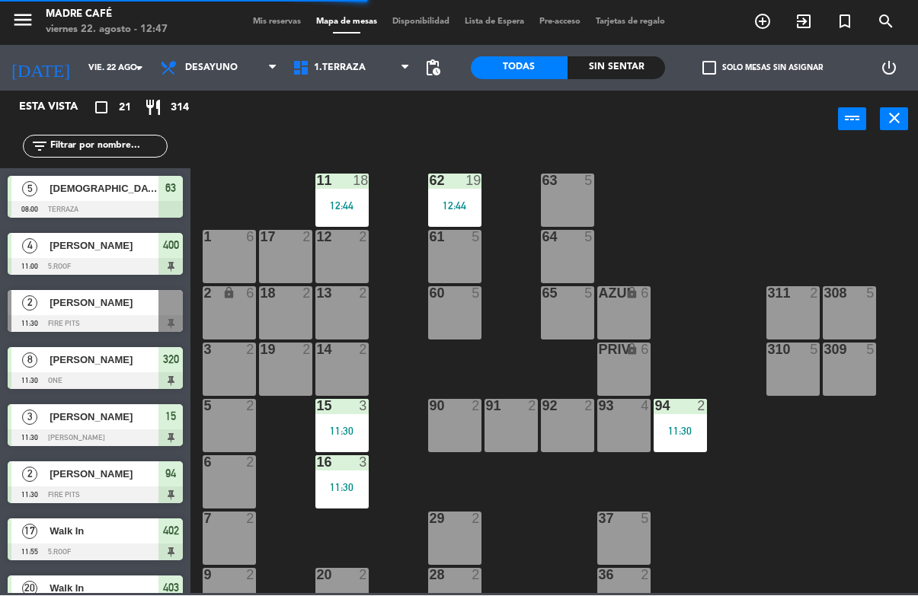
click at [56, 259] on div at bounding box center [95, 267] width 175 height 17
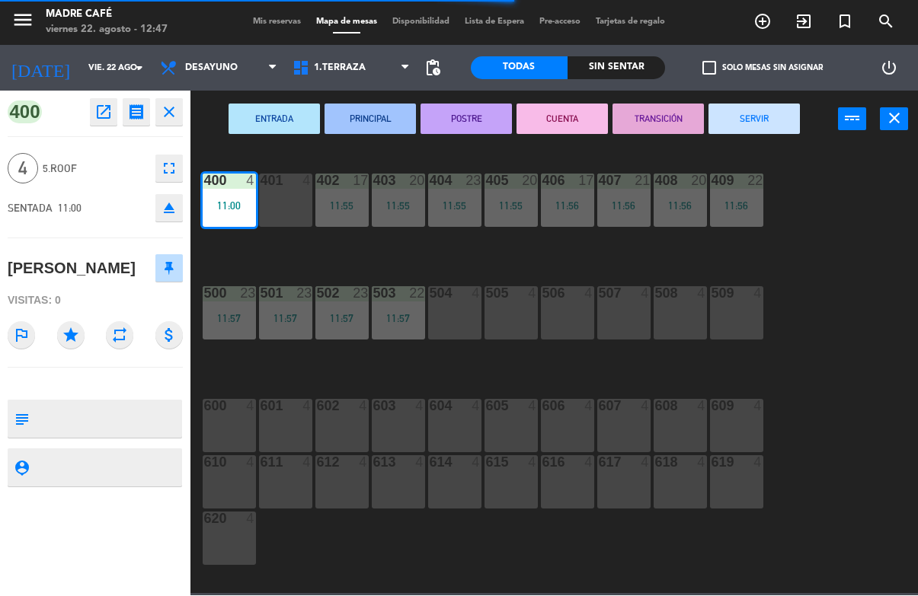
click at [757, 118] on button "SERVIR" at bounding box center [753, 119] width 91 height 30
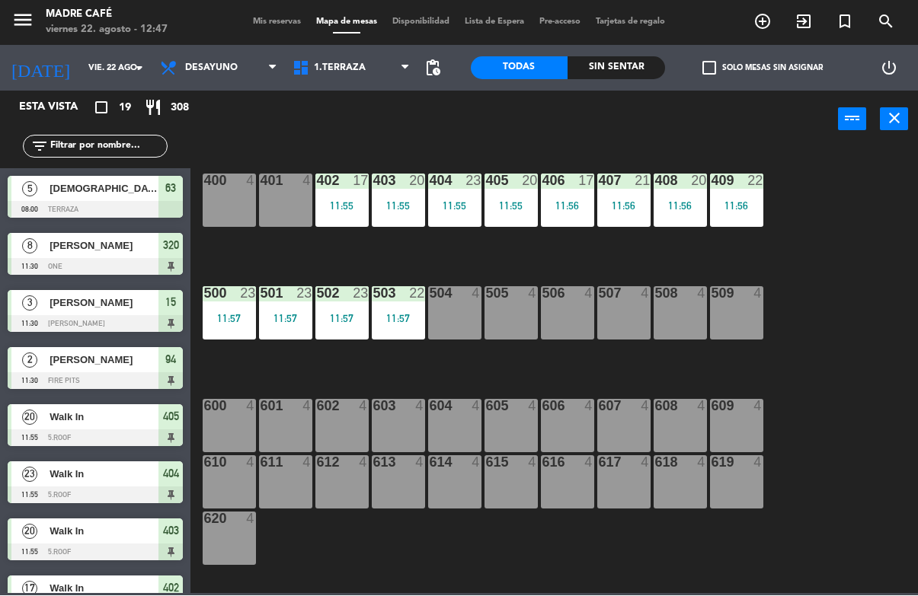
click at [65, 321] on div at bounding box center [95, 324] width 175 height 17
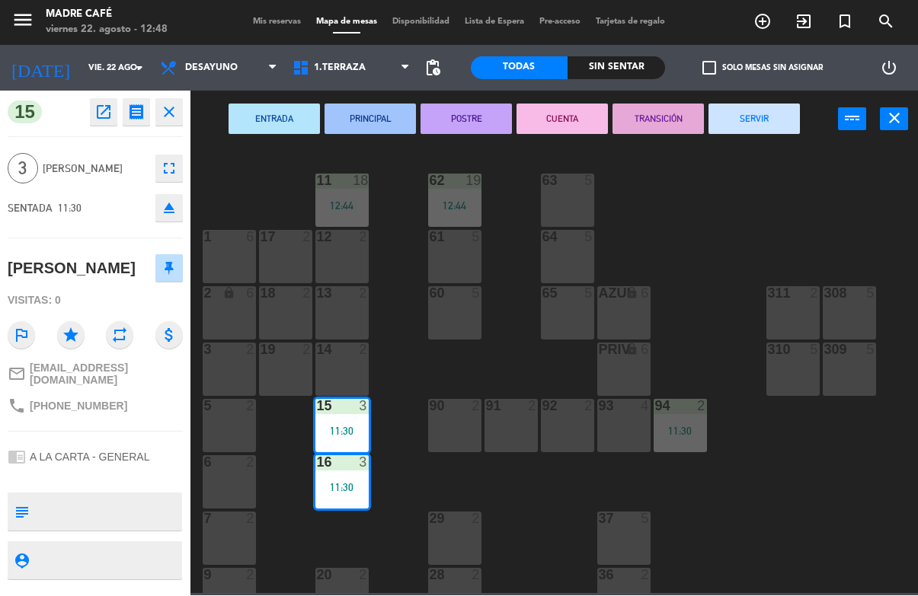
click at [778, 121] on button "SERVIR" at bounding box center [753, 119] width 91 height 30
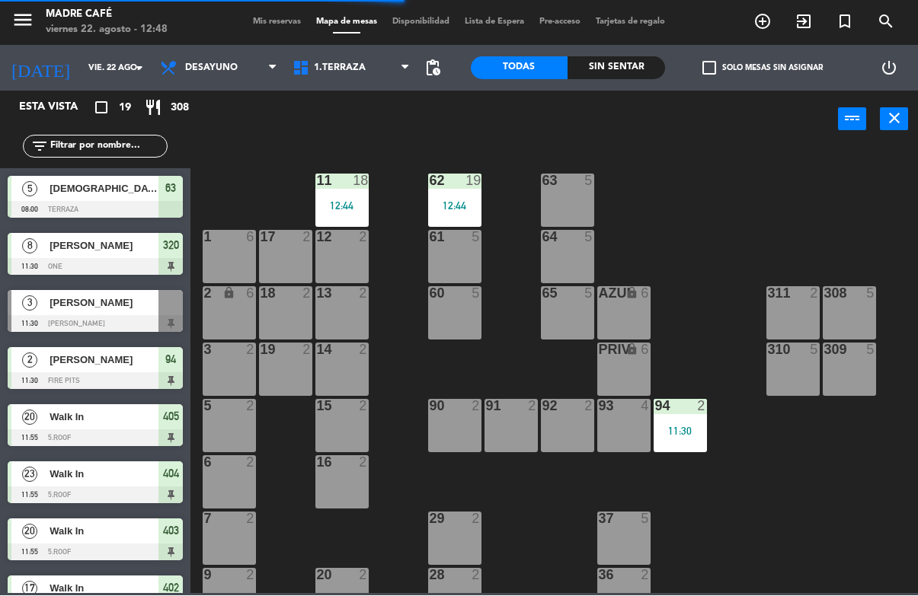
click at [77, 250] on span "[PERSON_NAME]" at bounding box center [104, 246] width 109 height 16
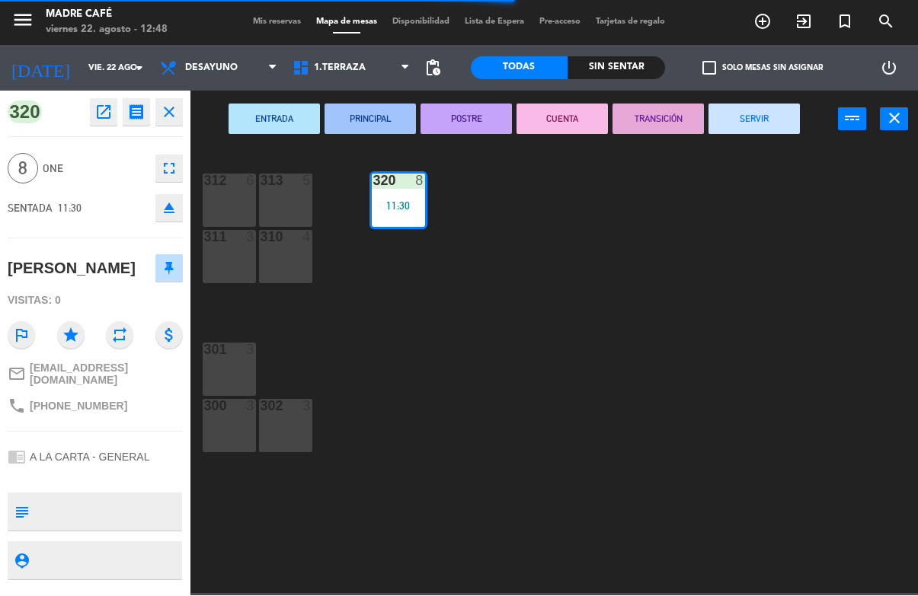
click at [745, 127] on button "SERVIR" at bounding box center [753, 119] width 91 height 30
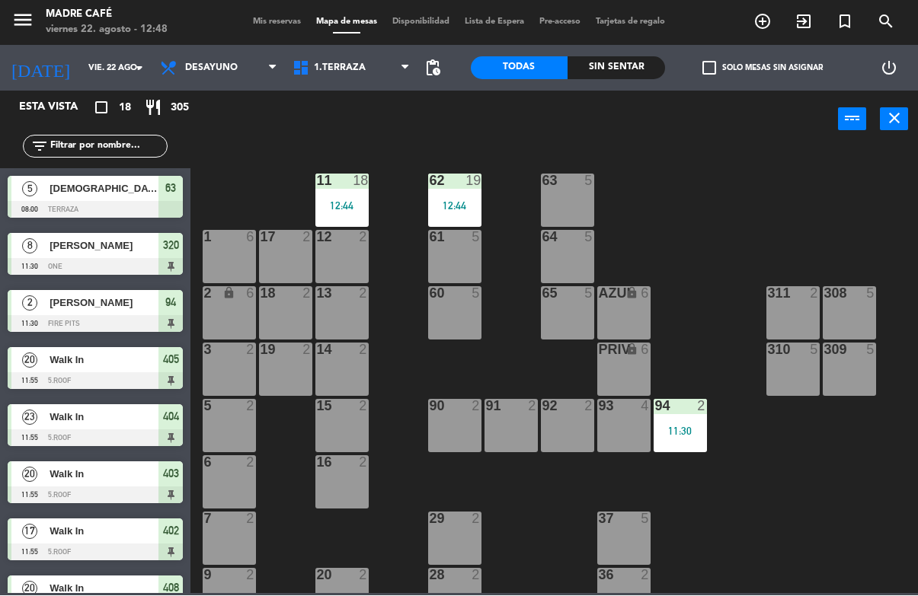
click at [64, 324] on div at bounding box center [95, 324] width 175 height 17
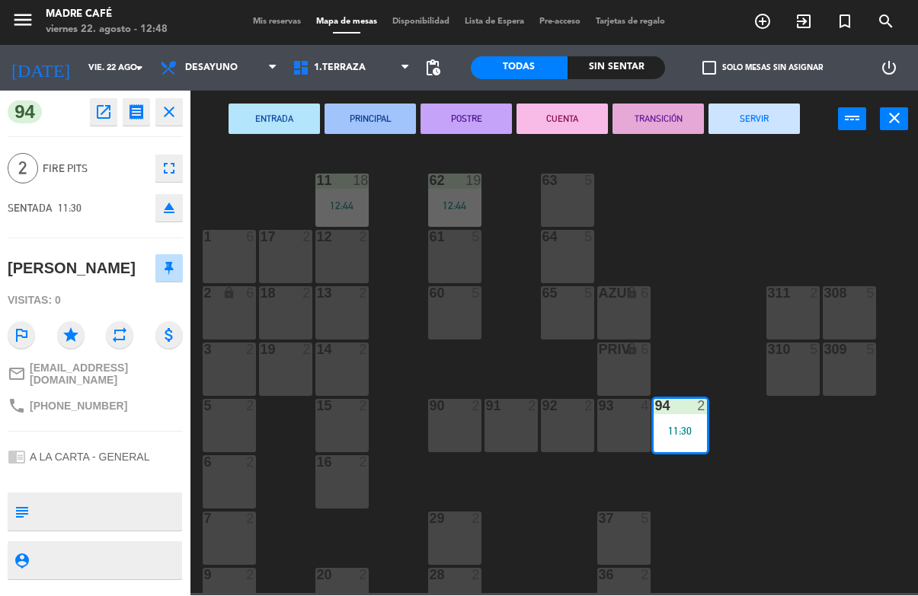
click at [782, 109] on button "SERVIR" at bounding box center [753, 119] width 91 height 30
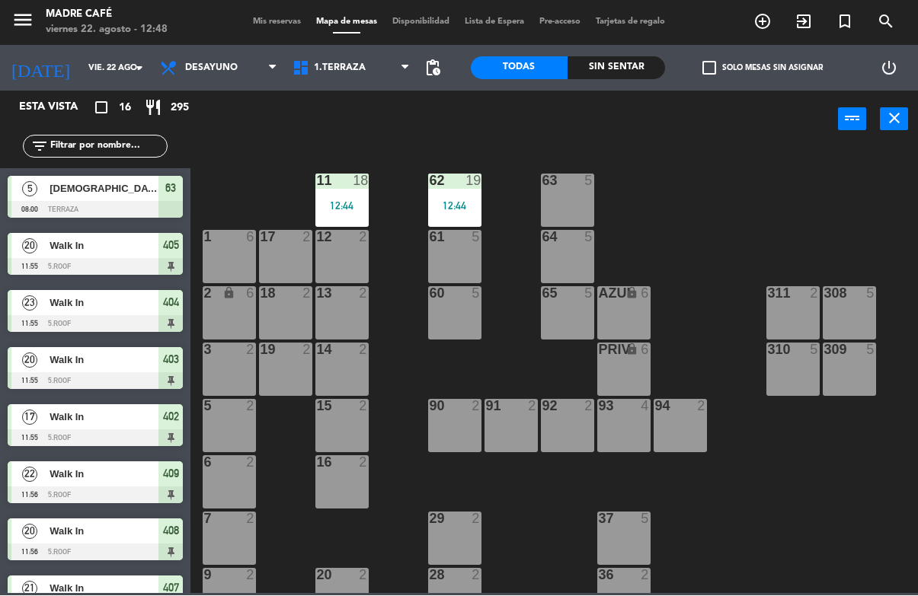
click at [85, 229] on div "20 Walk In 11:55 5.Roof 405" at bounding box center [95, 254] width 190 height 57
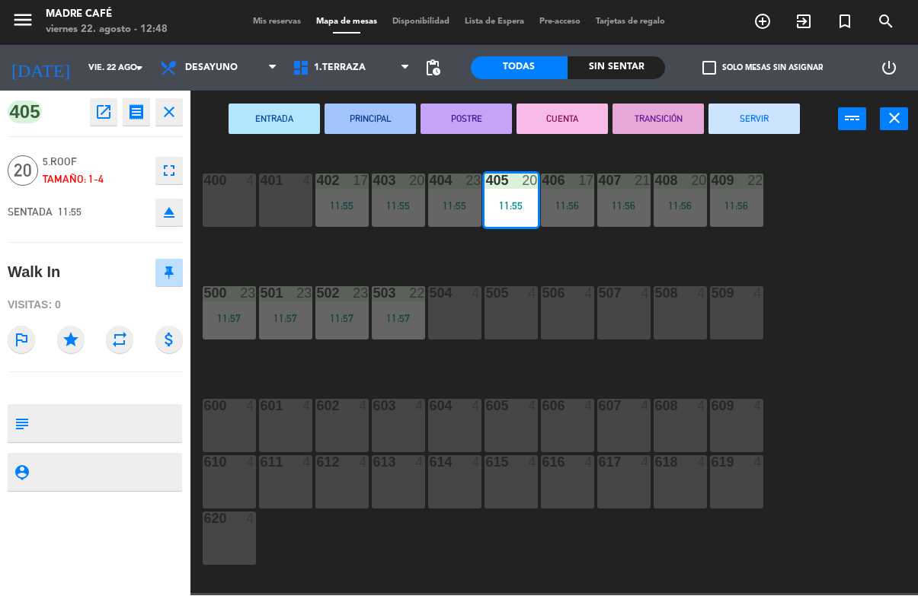
click at [769, 117] on button "SERVIR" at bounding box center [753, 119] width 91 height 30
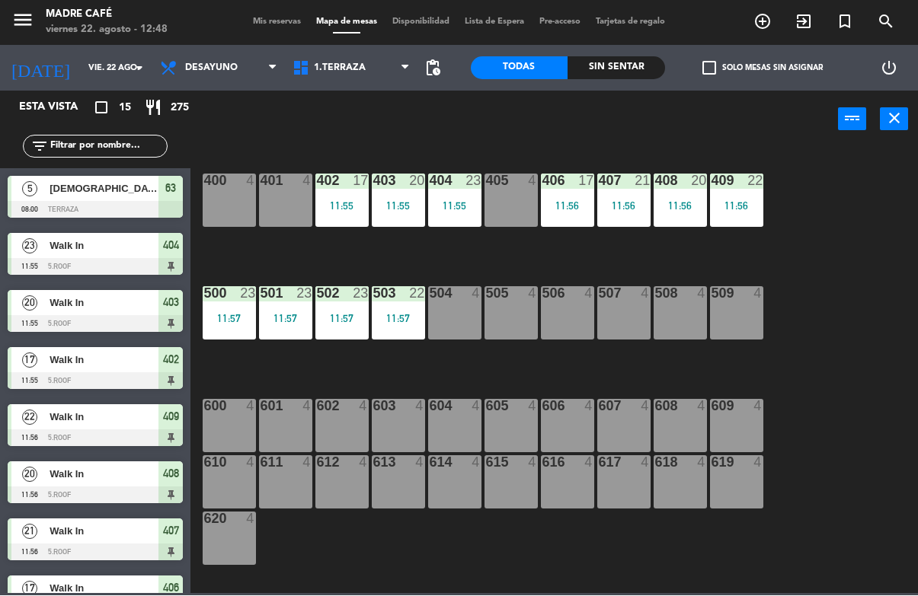
scroll to position [0, 0]
click at [93, 252] on span "Walk In" at bounding box center [104, 246] width 109 height 16
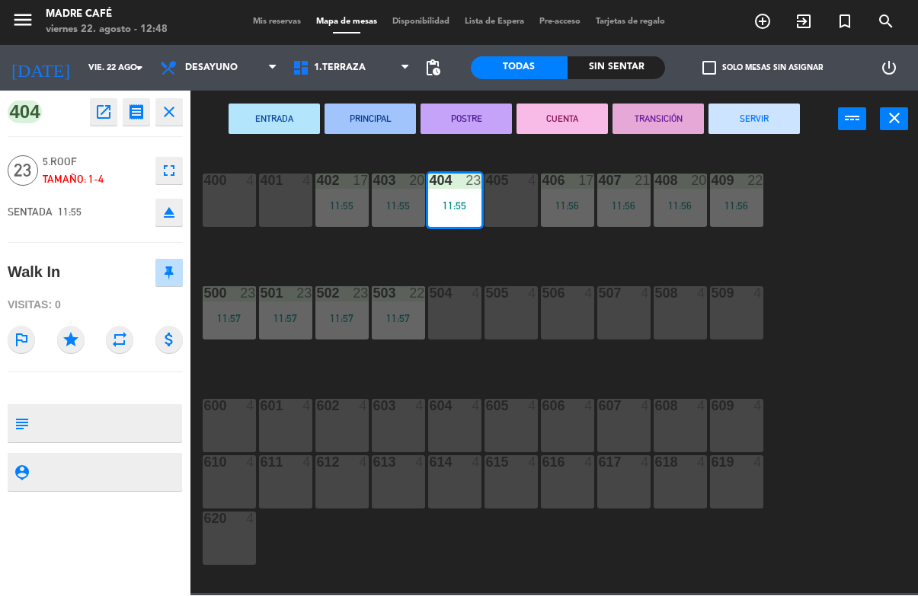
click at [769, 106] on button "SERVIR" at bounding box center [753, 119] width 91 height 30
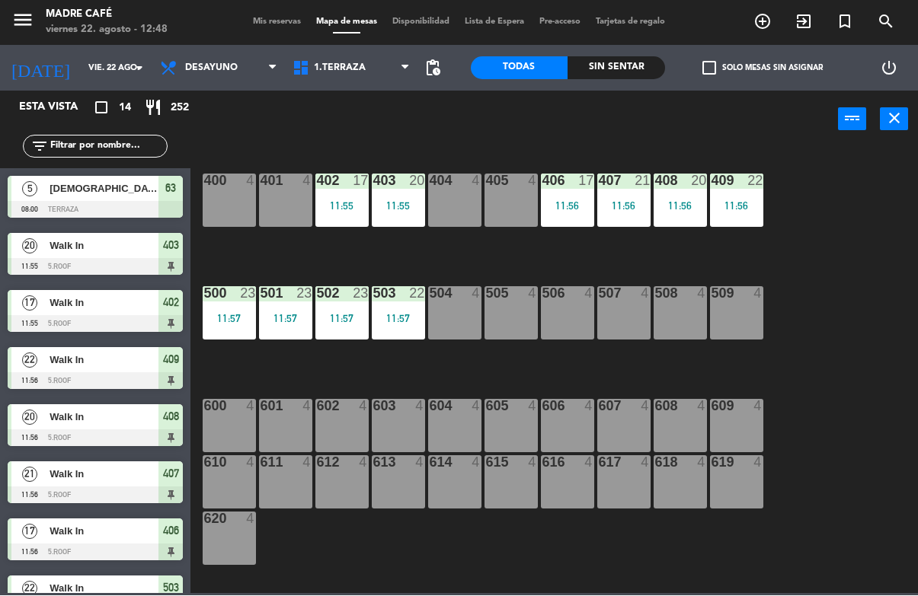
click at [78, 255] on div "Walk In" at bounding box center [103, 246] width 110 height 25
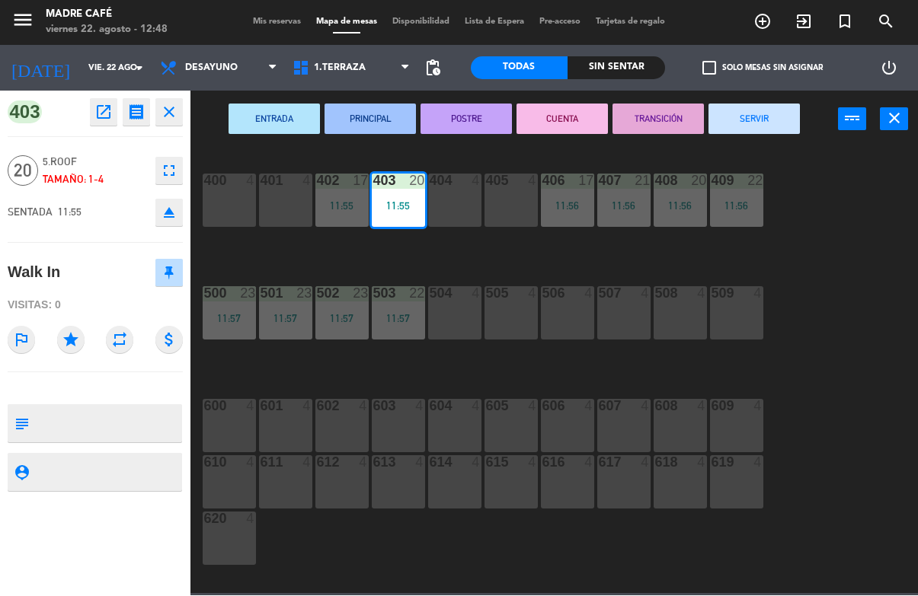
click at [779, 121] on button "SERVIR" at bounding box center [753, 119] width 91 height 30
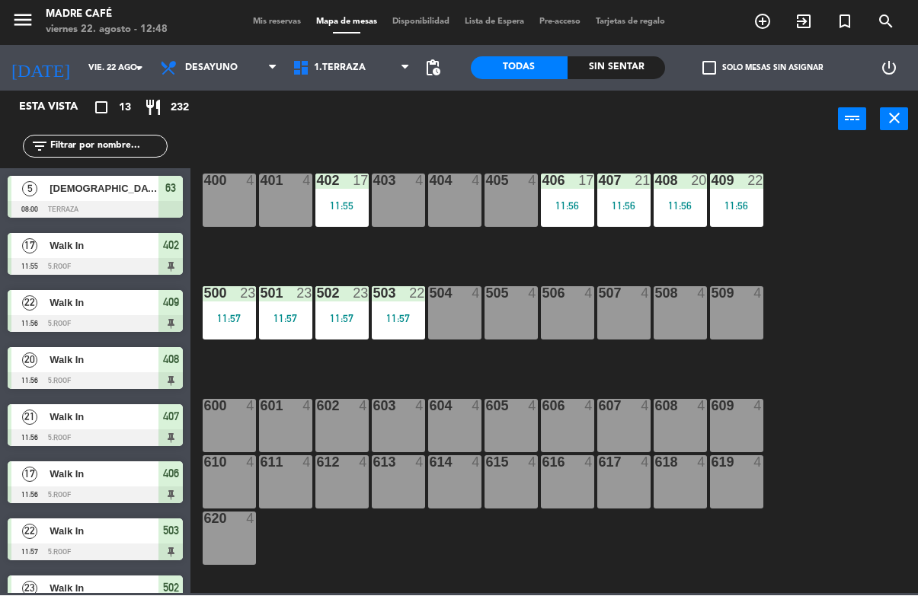
click at [70, 247] on span "Walk In" at bounding box center [104, 246] width 109 height 16
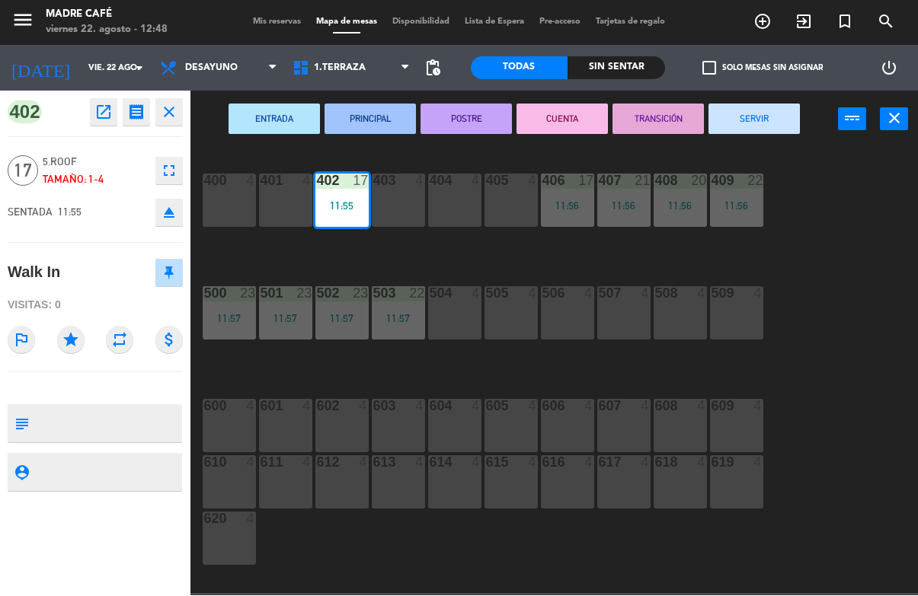
click at [774, 110] on button "SERVIR" at bounding box center [753, 119] width 91 height 30
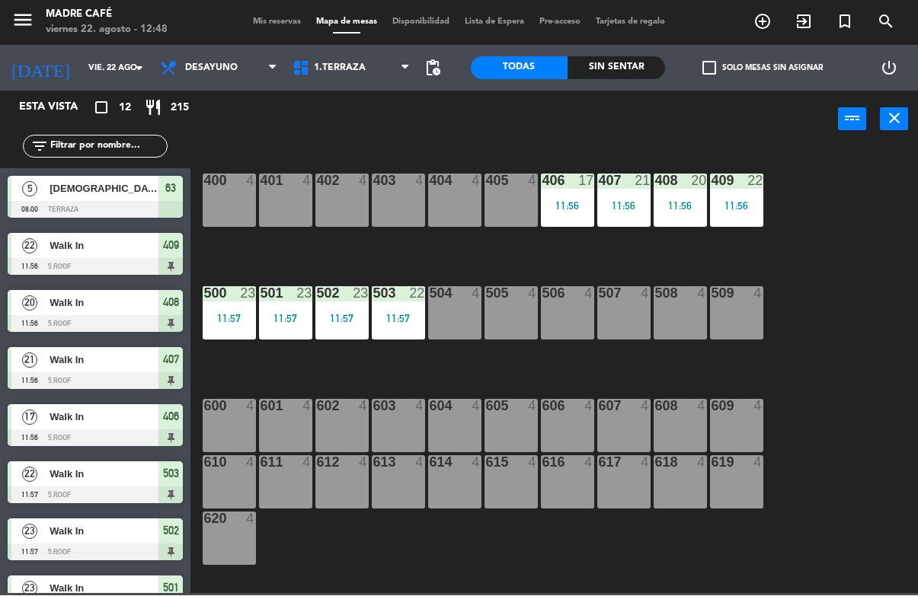
click at [52, 266] on div at bounding box center [95, 267] width 175 height 17
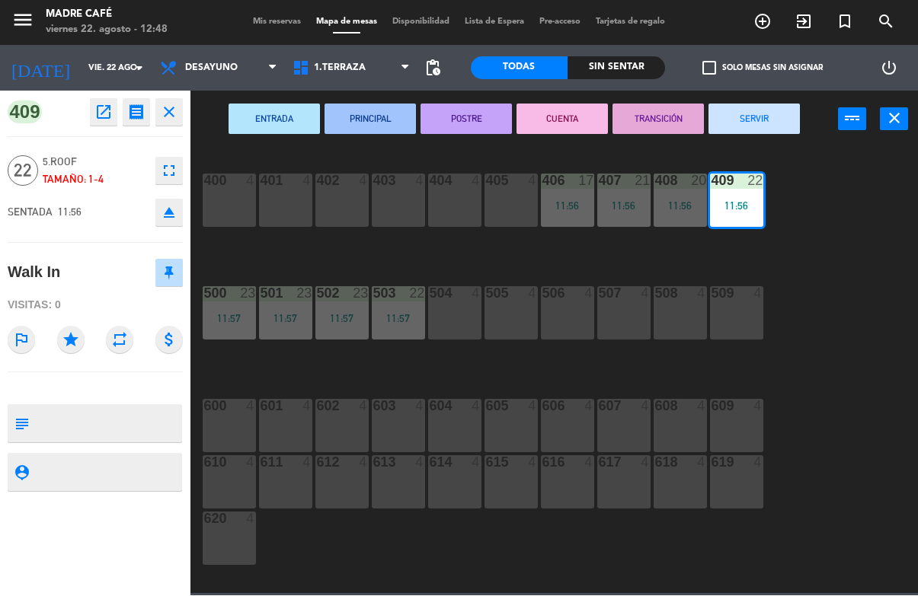
click at [764, 105] on button "SERVIR" at bounding box center [753, 119] width 91 height 30
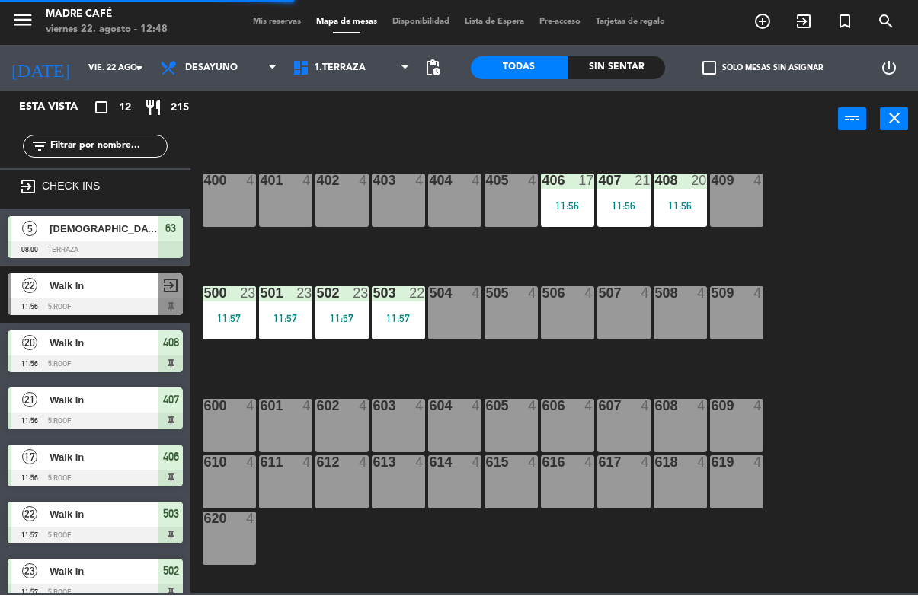
click at [60, 354] on div "Walk In" at bounding box center [103, 343] width 110 height 25
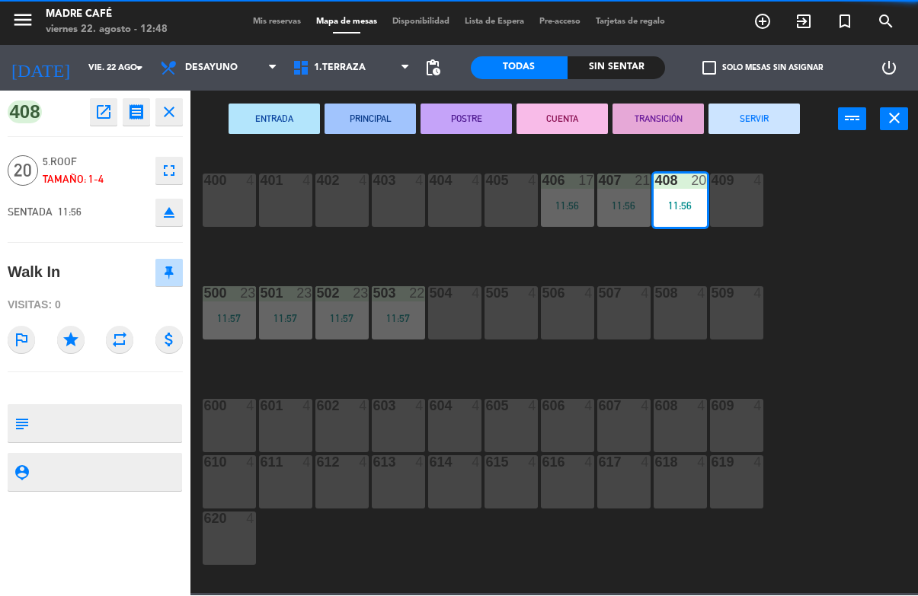
click at [773, 133] on button "SERVIR" at bounding box center [753, 119] width 91 height 30
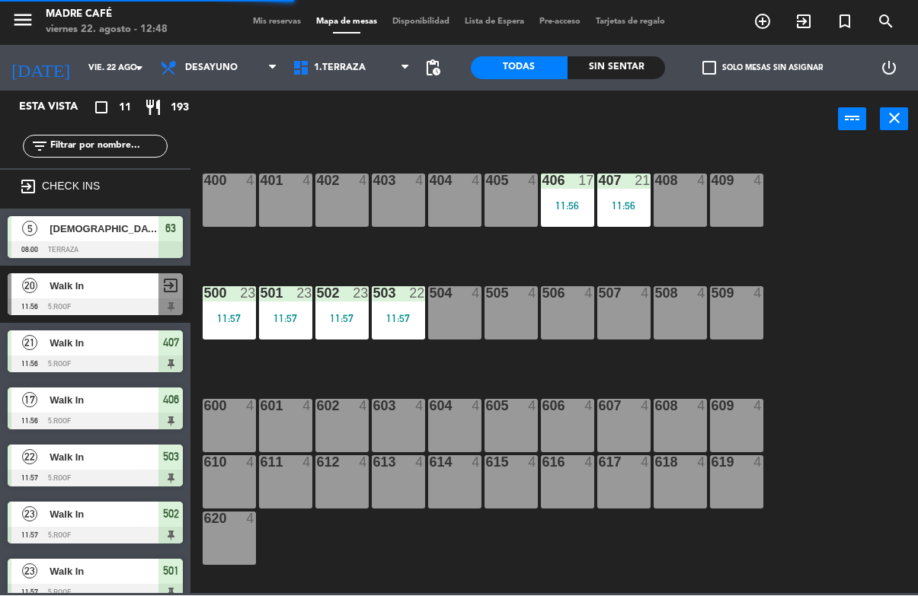
click at [52, 347] on span "Walk In" at bounding box center [104, 344] width 109 height 16
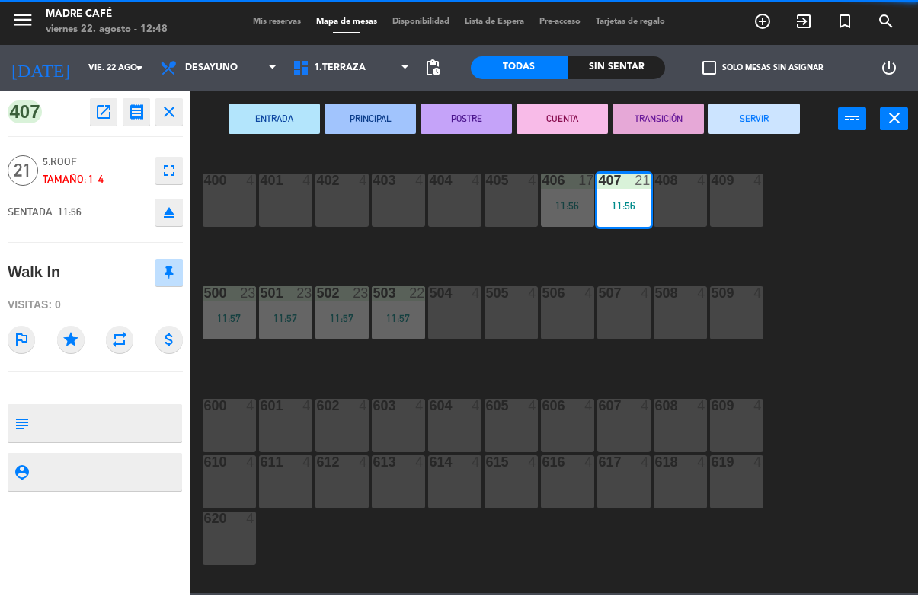
click at [764, 120] on button "SERVIR" at bounding box center [753, 119] width 91 height 30
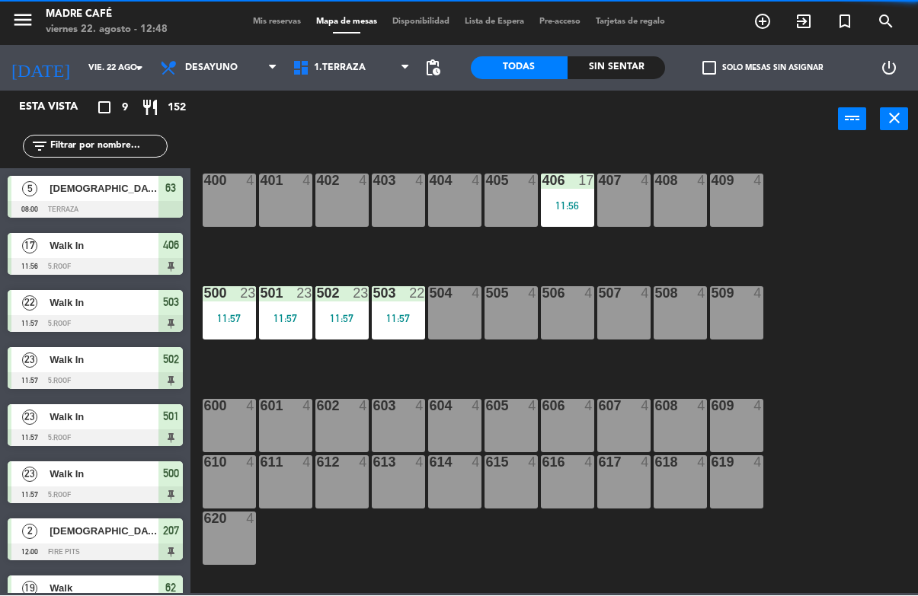
click at [73, 348] on div "Walk In" at bounding box center [103, 360] width 110 height 25
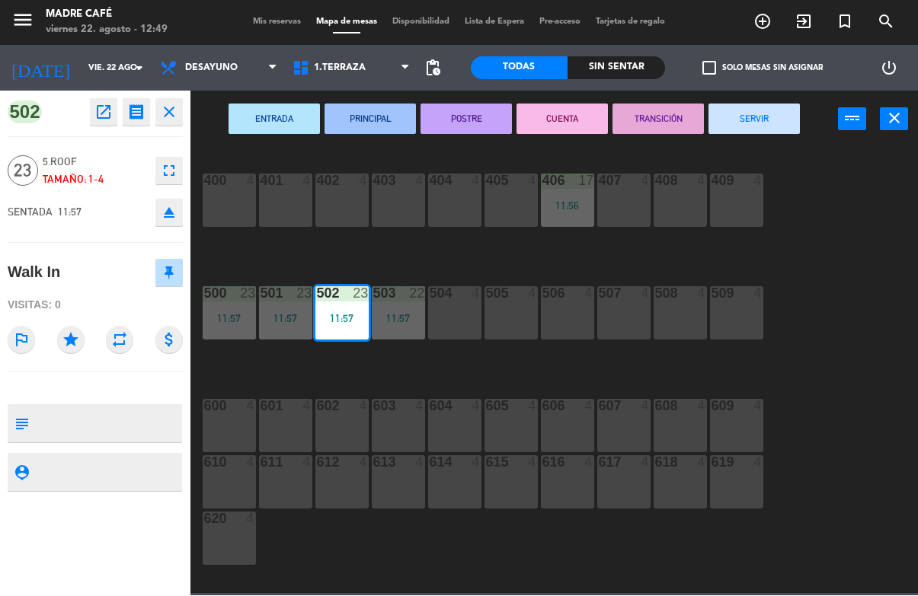
click at [763, 115] on button "SERVIR" at bounding box center [753, 119] width 91 height 30
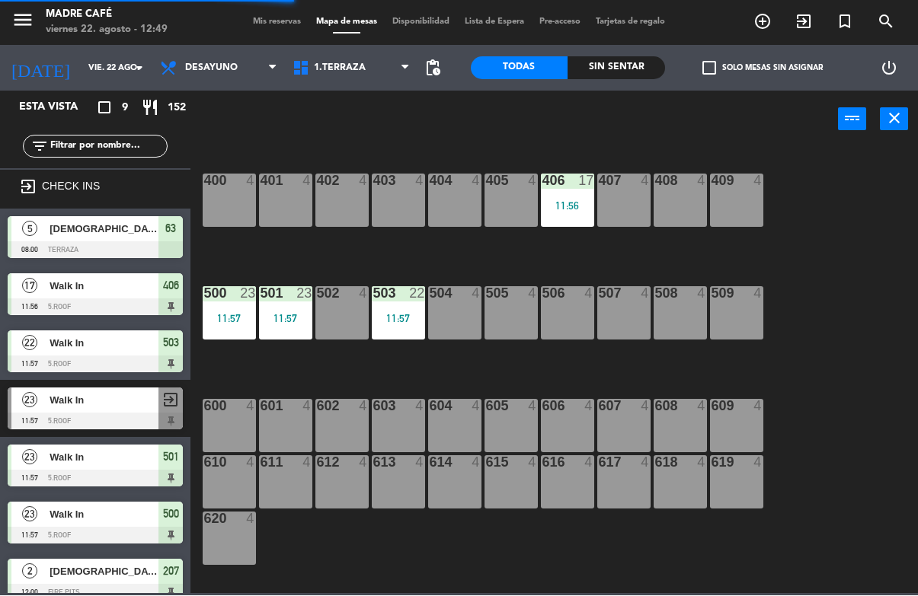
click at [60, 368] on div at bounding box center [95, 364] width 175 height 17
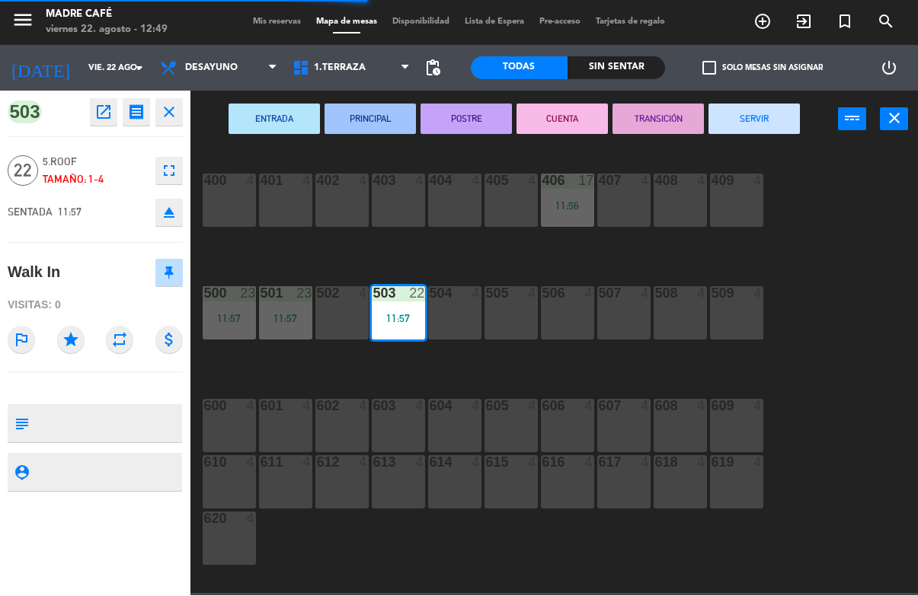
click at [775, 133] on button "SERVIR" at bounding box center [753, 119] width 91 height 30
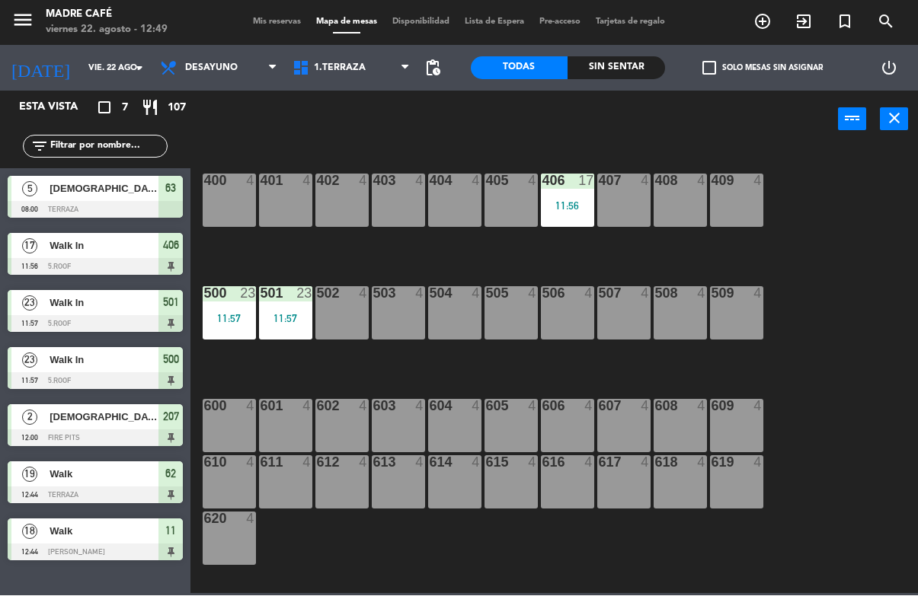
click at [43, 250] on div "17" at bounding box center [29, 246] width 37 height 25
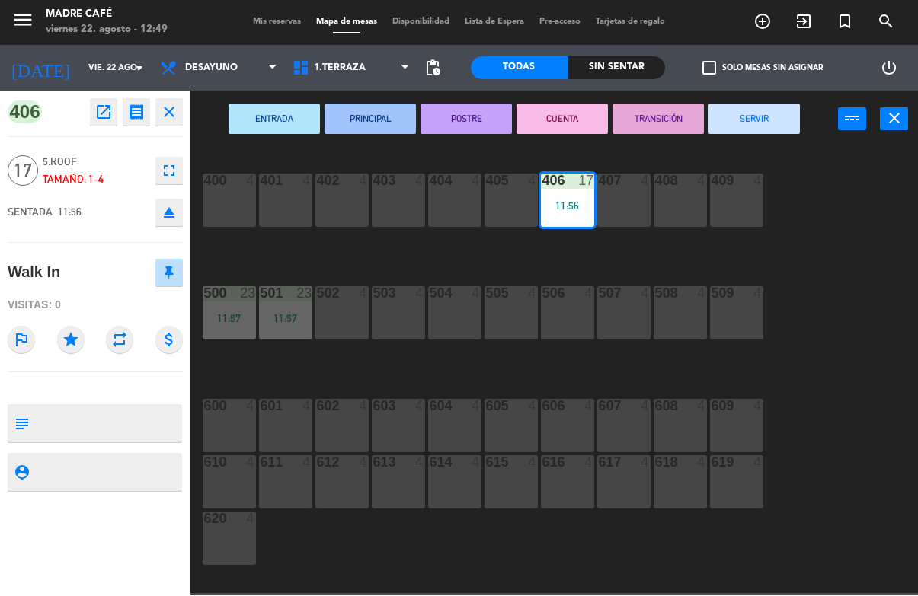
click at [779, 110] on button "SERVIR" at bounding box center [753, 119] width 91 height 30
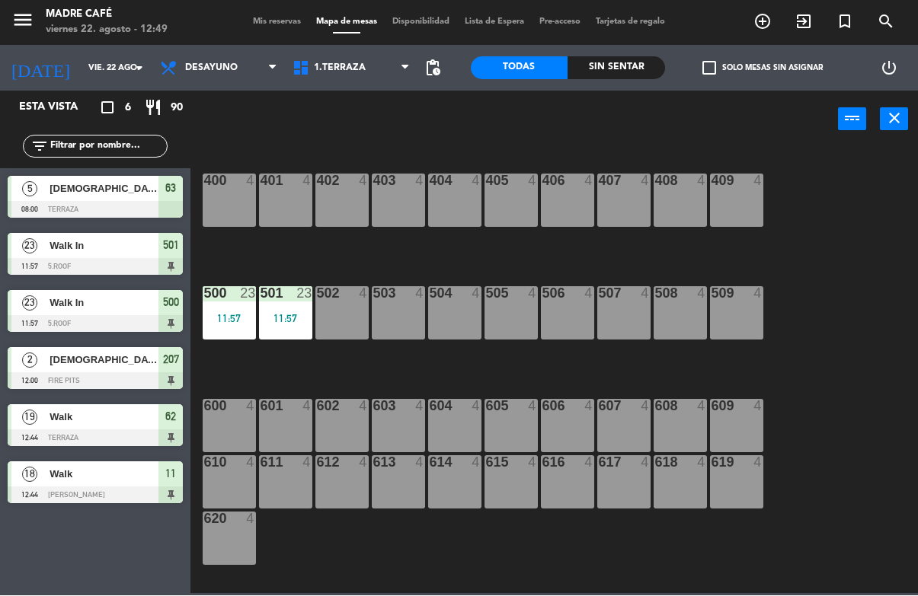
click at [59, 249] on span "Walk In" at bounding box center [104, 246] width 109 height 16
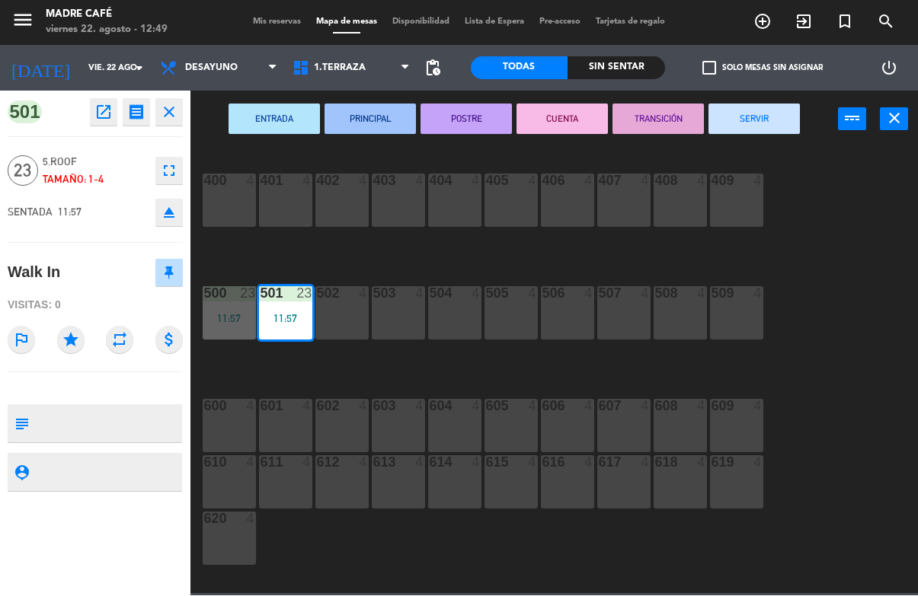
click at [759, 118] on button "SERVIR" at bounding box center [753, 119] width 91 height 30
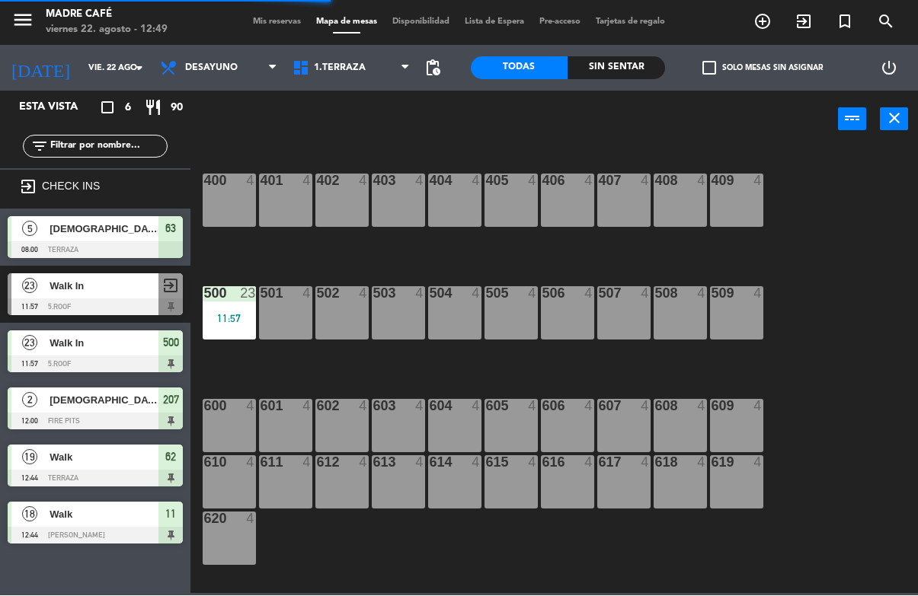
click at [59, 344] on span "Walk In" at bounding box center [104, 344] width 109 height 16
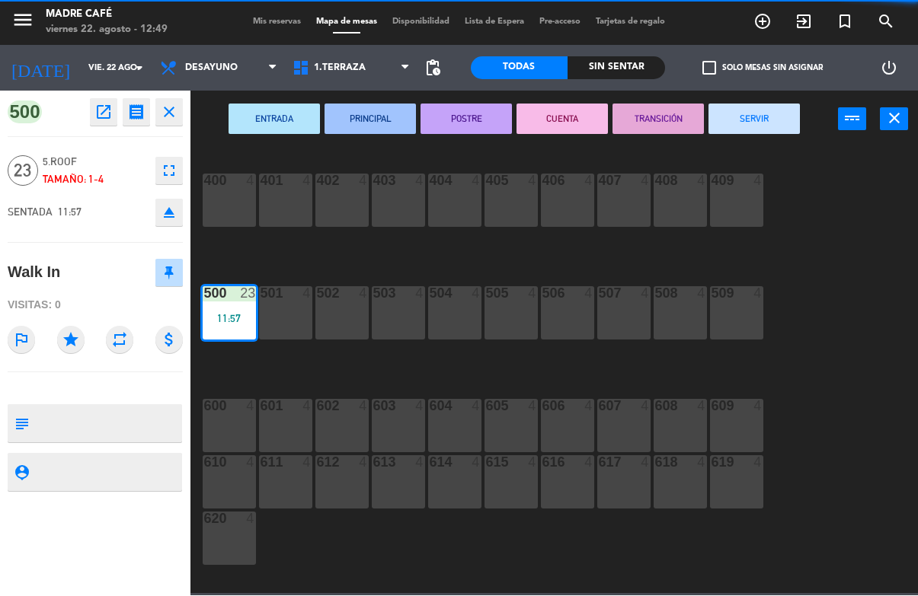
click at [761, 132] on button "SERVIR" at bounding box center [753, 119] width 91 height 30
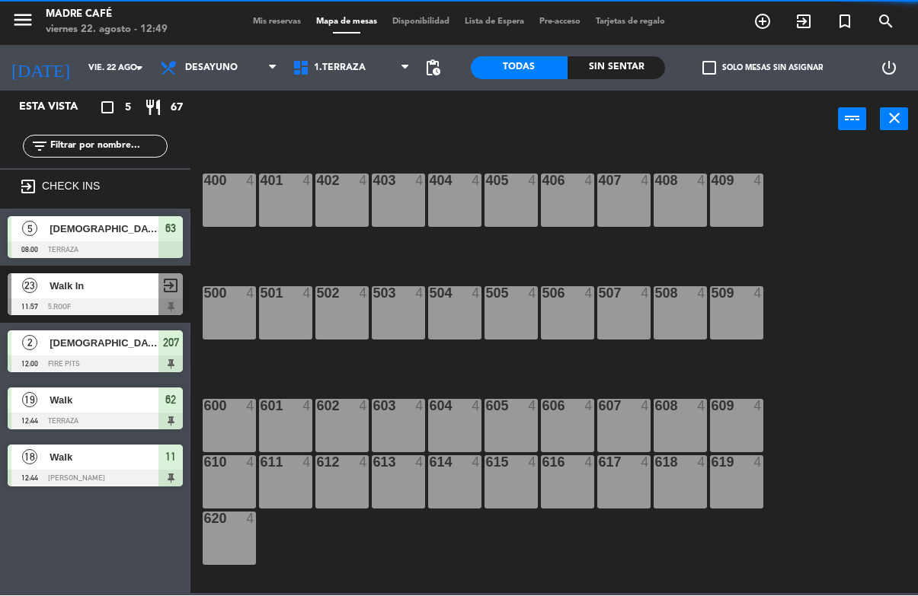
click at [59, 352] on div "[DEMOGRAPHIC_DATA][PERSON_NAME]" at bounding box center [103, 343] width 110 height 25
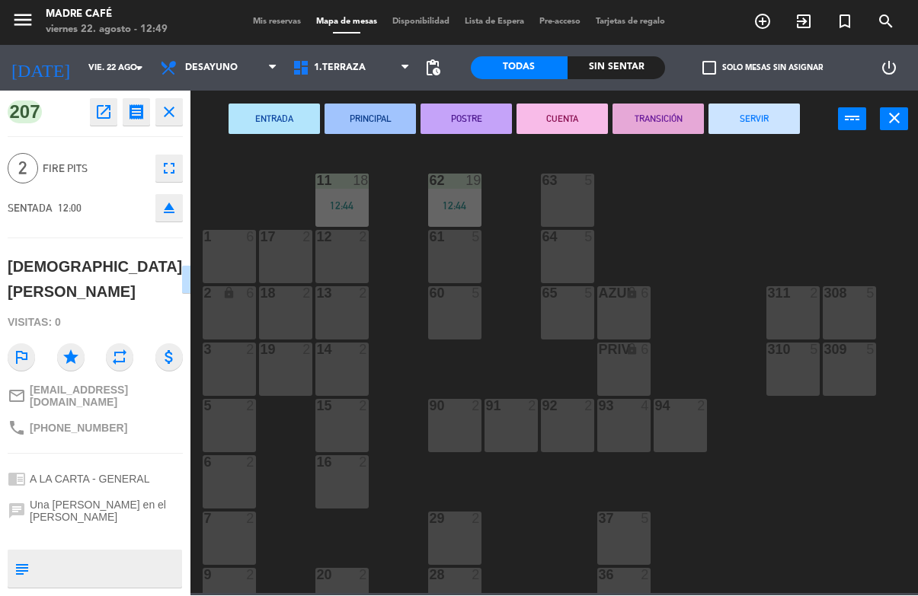
click at [769, 113] on button "SERVIR" at bounding box center [753, 119] width 91 height 30
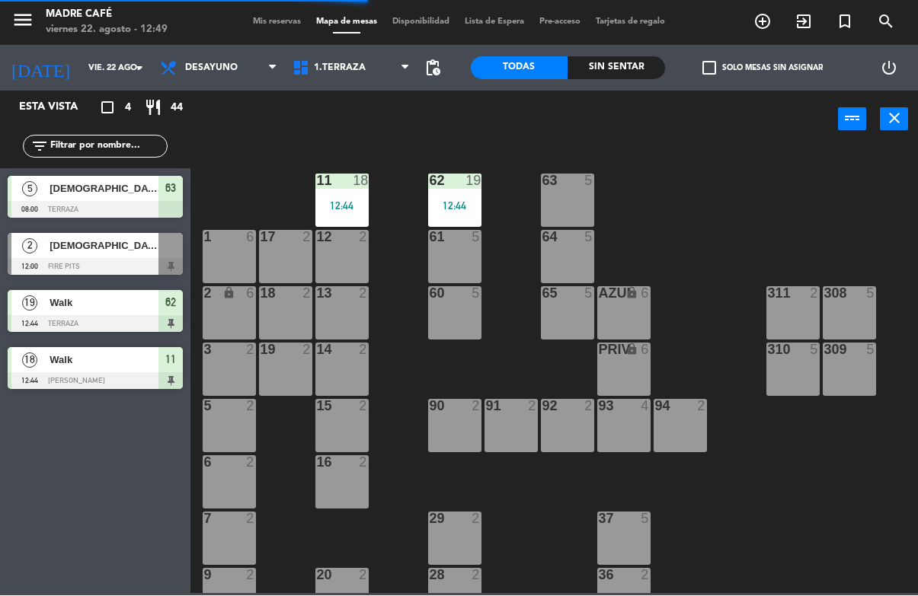
click at [60, 311] on span "Walk" at bounding box center [104, 304] width 109 height 16
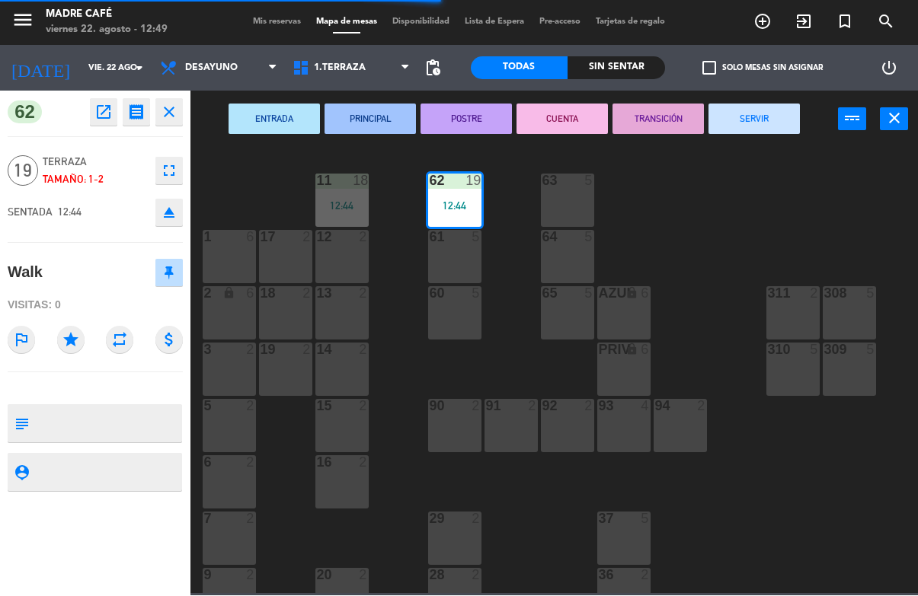
click at [769, 133] on button "SERVIR" at bounding box center [753, 119] width 91 height 30
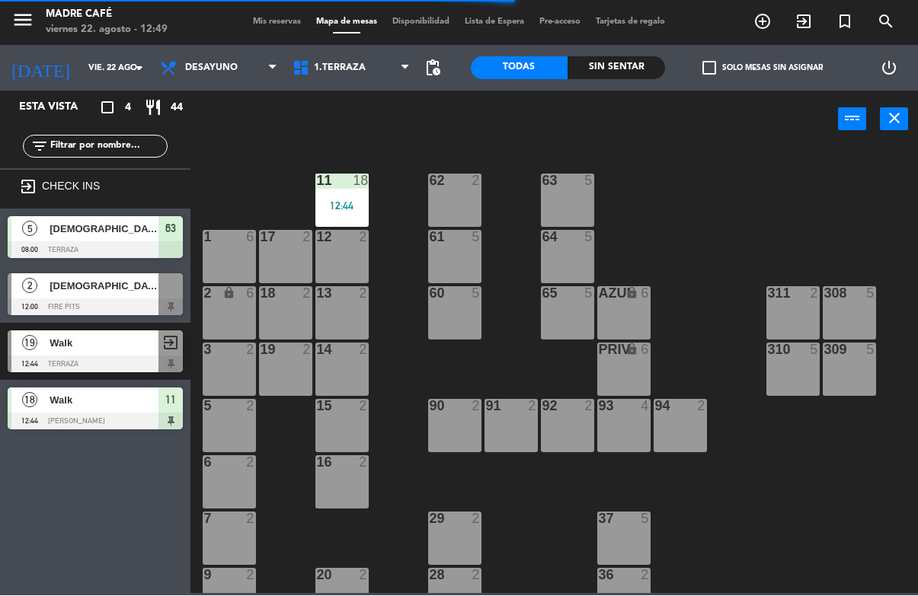
click at [55, 401] on span "Walk" at bounding box center [104, 401] width 109 height 16
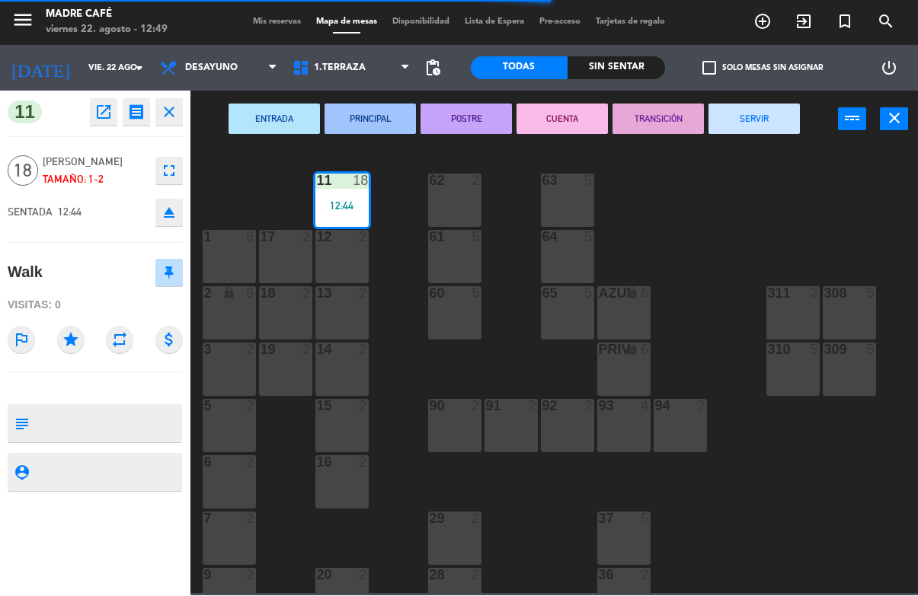
click at [759, 119] on button "SERVIR" at bounding box center [753, 119] width 91 height 30
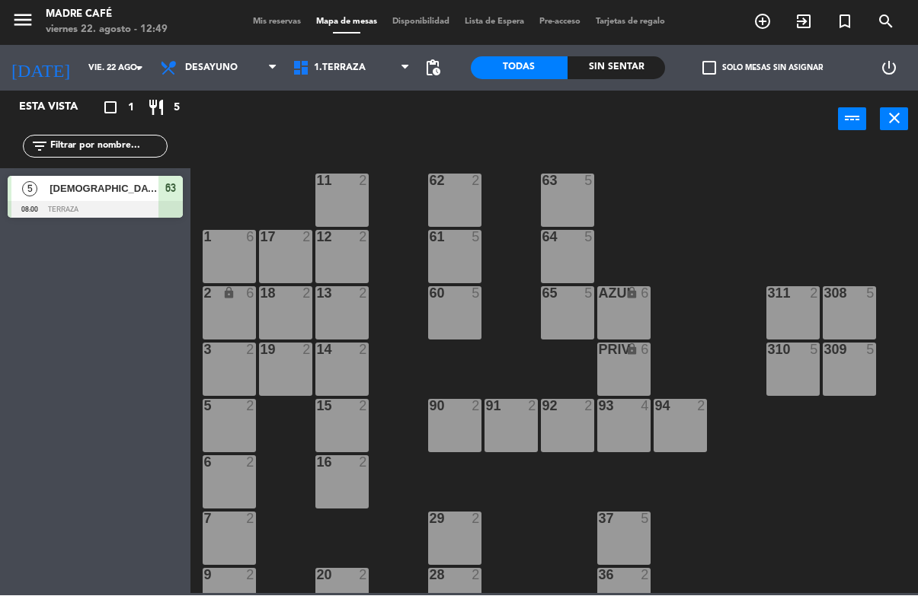
click at [73, 190] on span "[DEMOGRAPHIC_DATA][PERSON_NAME]" at bounding box center [104, 189] width 109 height 16
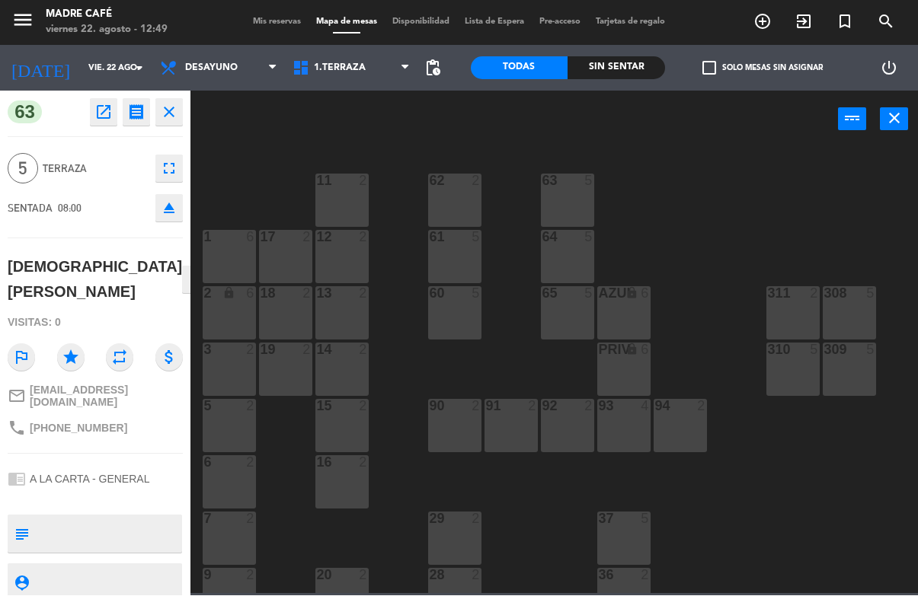
click at [165, 110] on icon "close" at bounding box center [169, 113] width 18 height 18
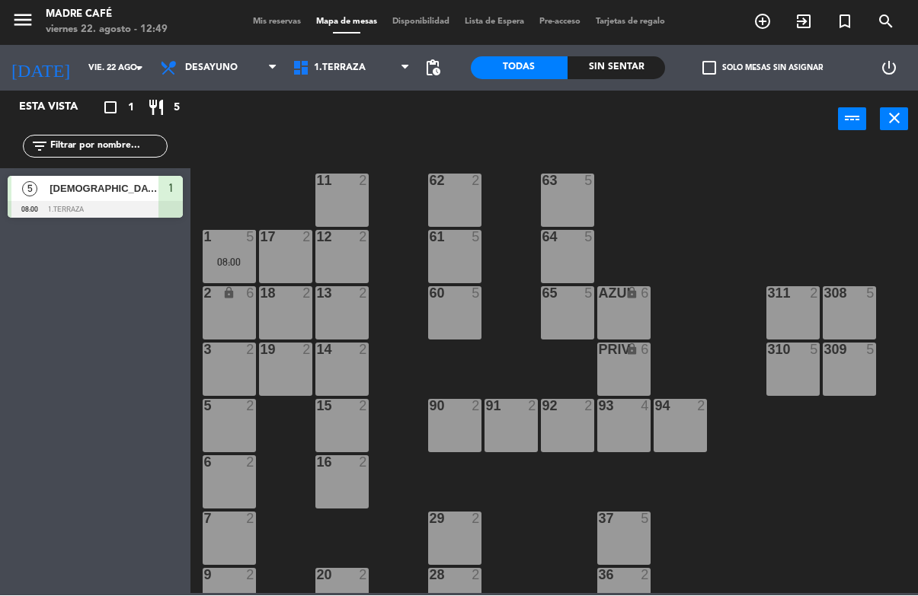
click at [217, 244] on div "1 5" at bounding box center [229, 238] width 53 height 15
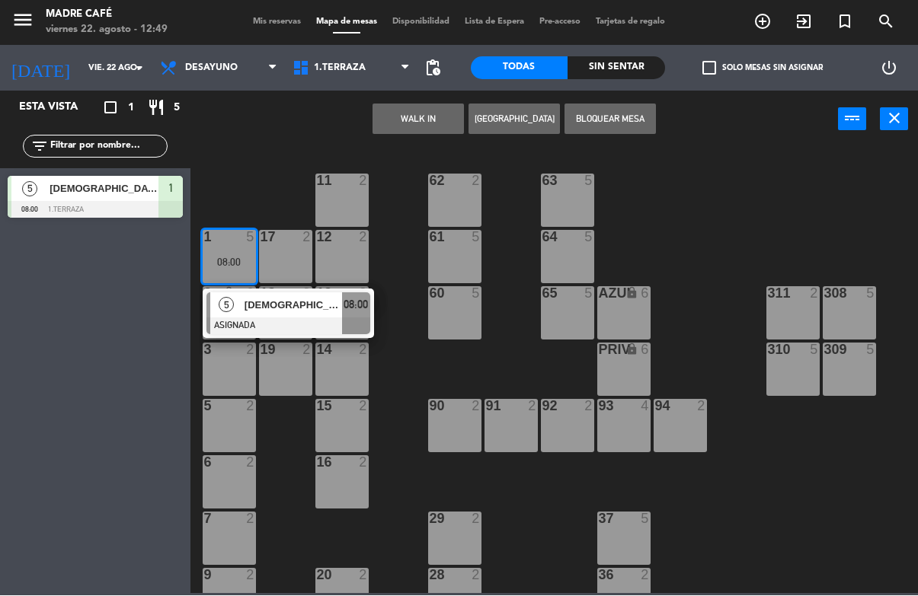
click at [243, 299] on div "[DEMOGRAPHIC_DATA][PERSON_NAME]" at bounding box center [292, 305] width 99 height 25
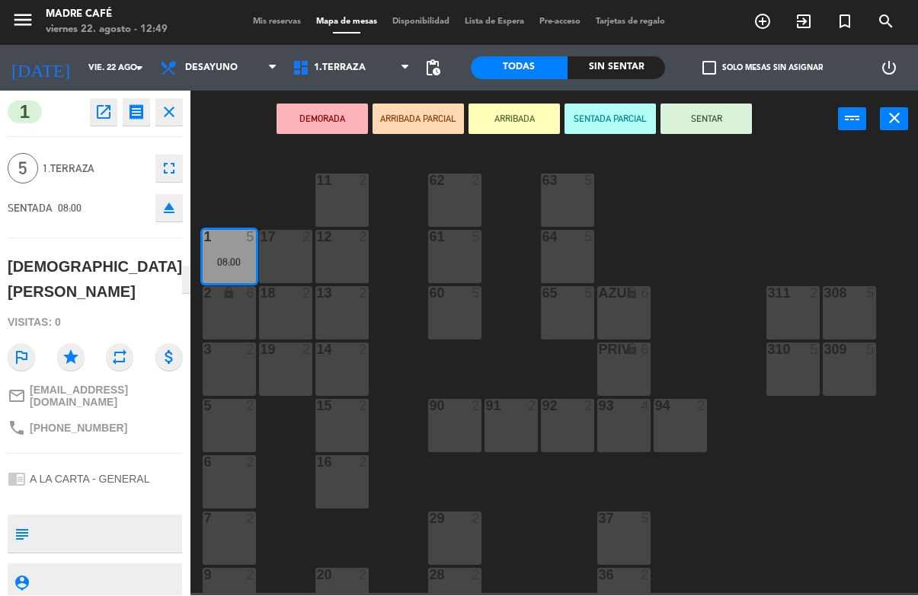
click at [728, 110] on button "SENTAR" at bounding box center [705, 119] width 91 height 30
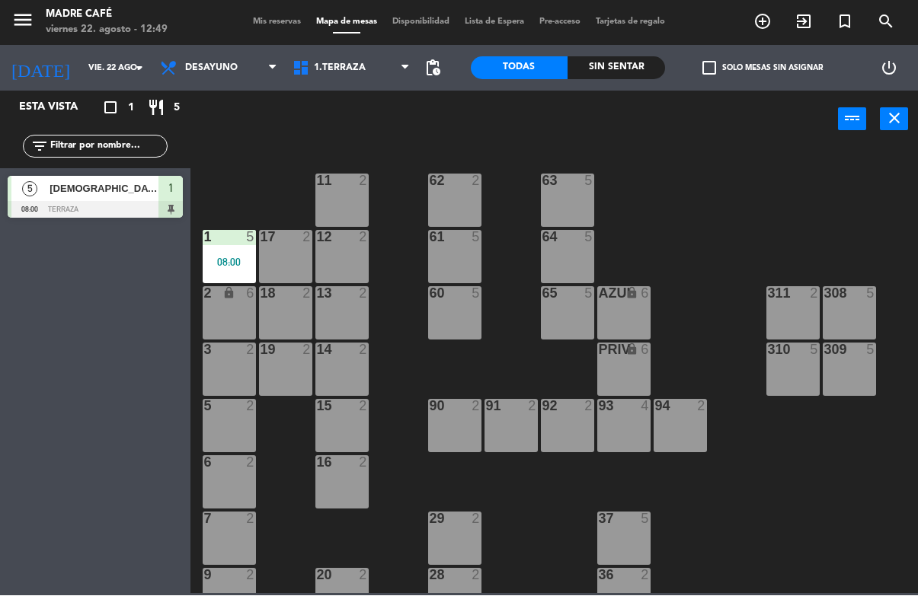
click at [103, 203] on div at bounding box center [95, 210] width 175 height 17
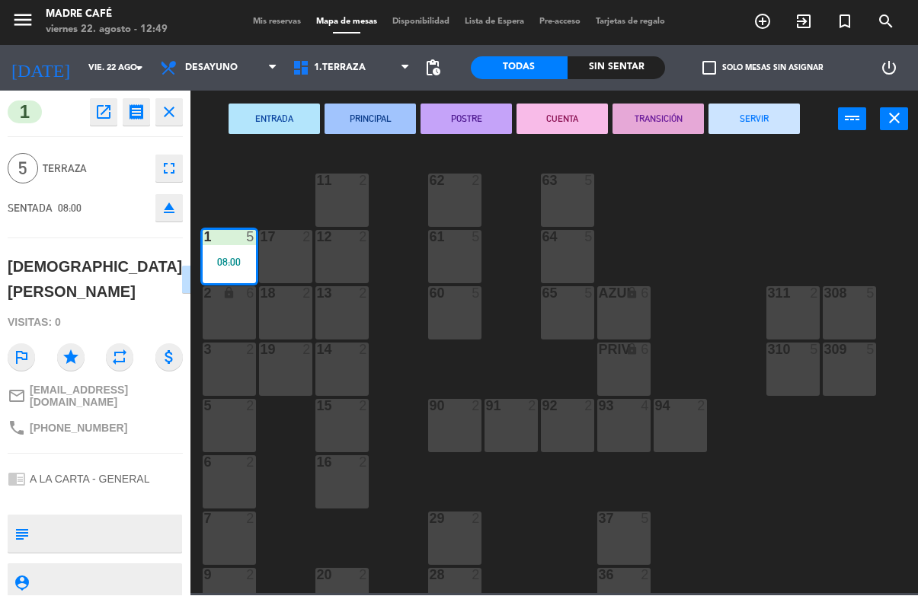
click at [763, 115] on button "SERVIR" at bounding box center [753, 119] width 91 height 30
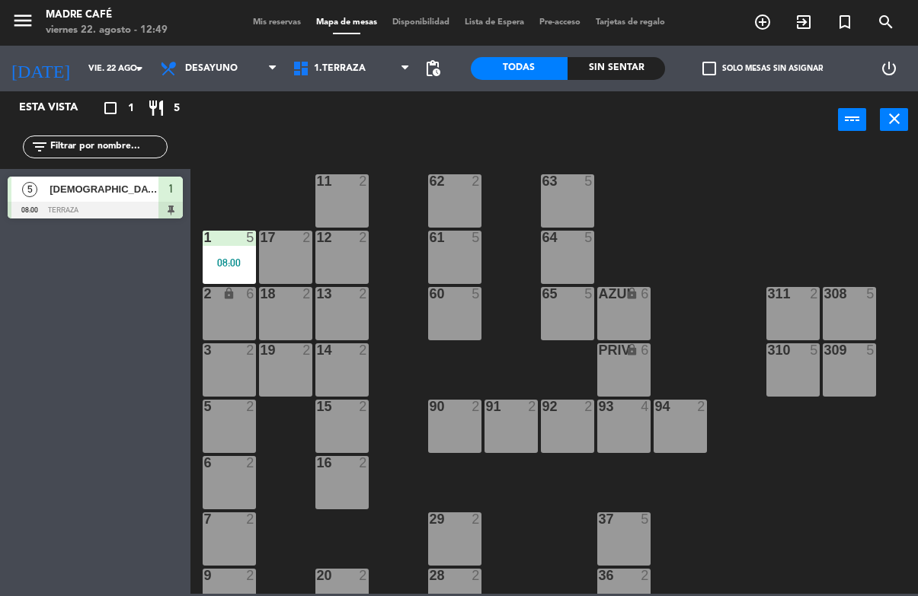
click at [88, 194] on span "[DEMOGRAPHIC_DATA][PERSON_NAME]" at bounding box center [104, 189] width 109 height 16
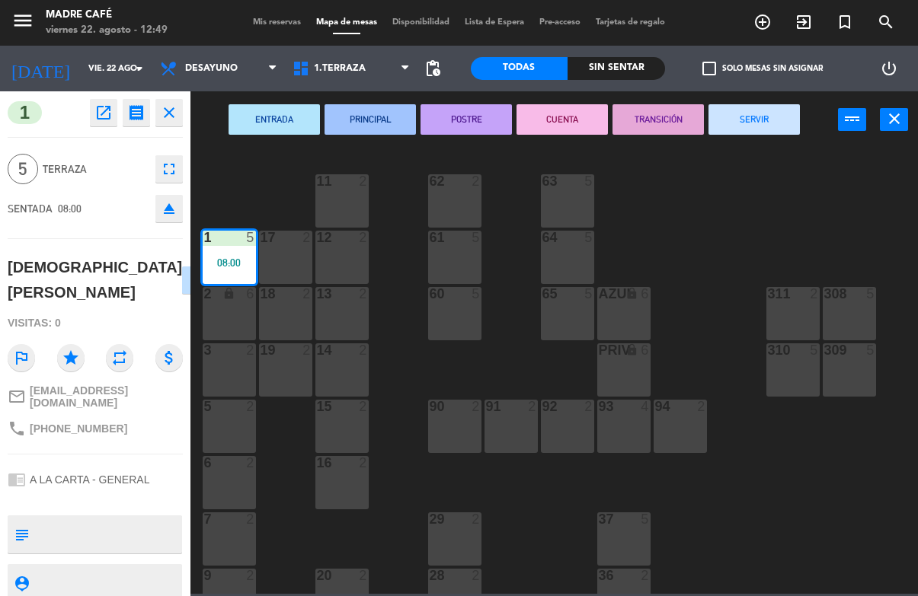
click at [762, 124] on button "SERVIR" at bounding box center [753, 119] width 91 height 30
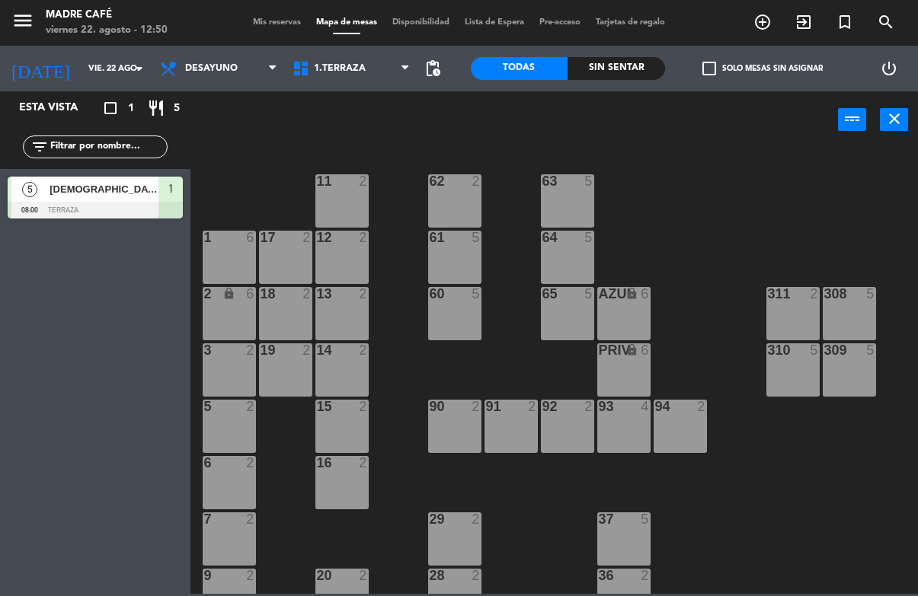
click at [40, 191] on div "5" at bounding box center [29, 189] width 37 height 25
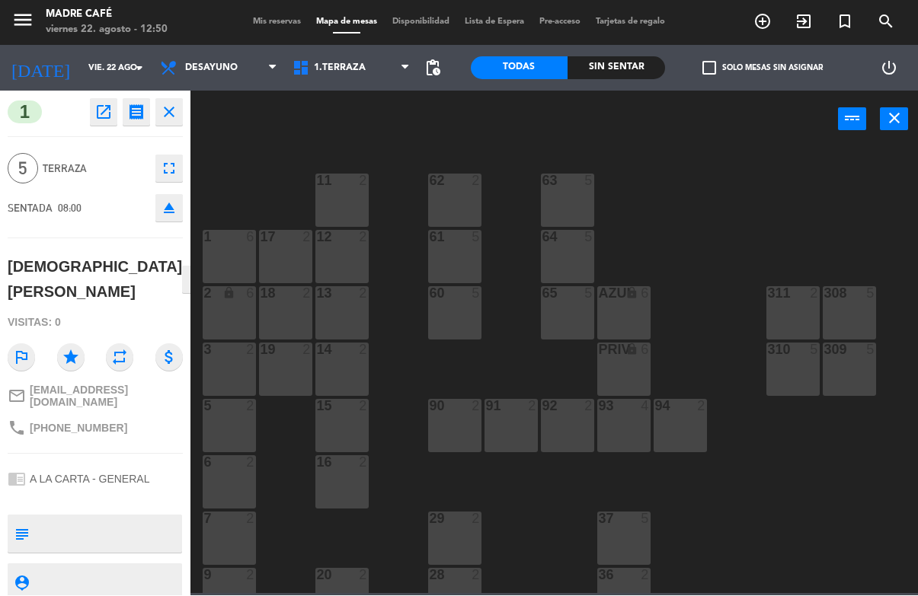
click at [178, 101] on button "close" at bounding box center [168, 112] width 27 height 27
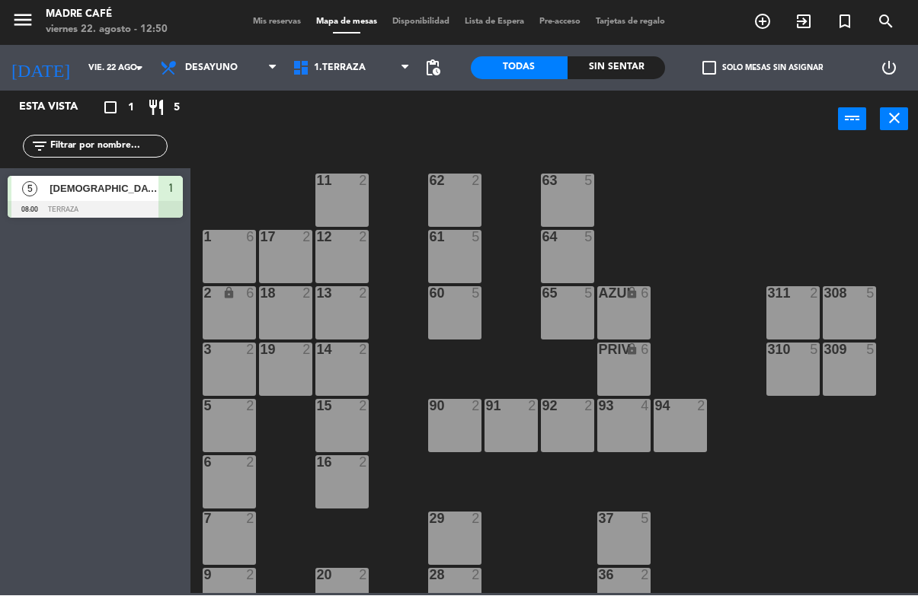
click at [74, 200] on div "[DEMOGRAPHIC_DATA][PERSON_NAME]" at bounding box center [103, 189] width 110 height 25
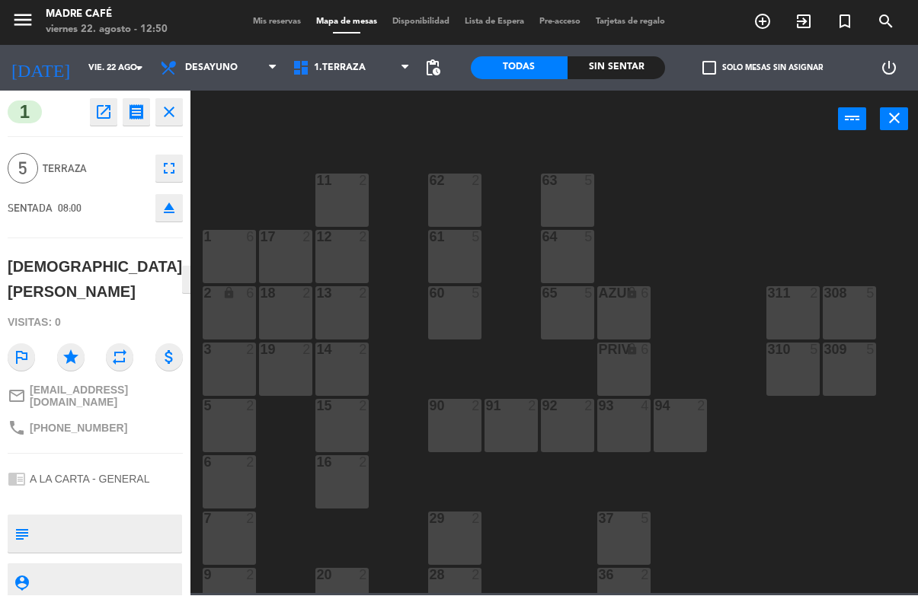
click at [270, 142] on div "power_input close" at bounding box center [513, 120] width 647 height 58
click at [164, 104] on icon "close" at bounding box center [169, 113] width 18 height 18
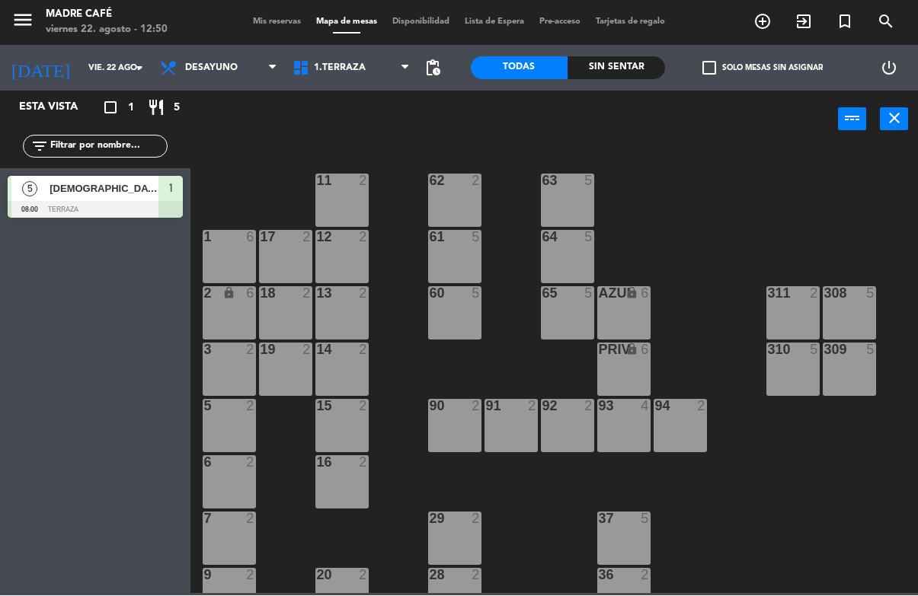
click at [100, 186] on span "[DEMOGRAPHIC_DATA][PERSON_NAME]" at bounding box center [104, 189] width 109 height 16
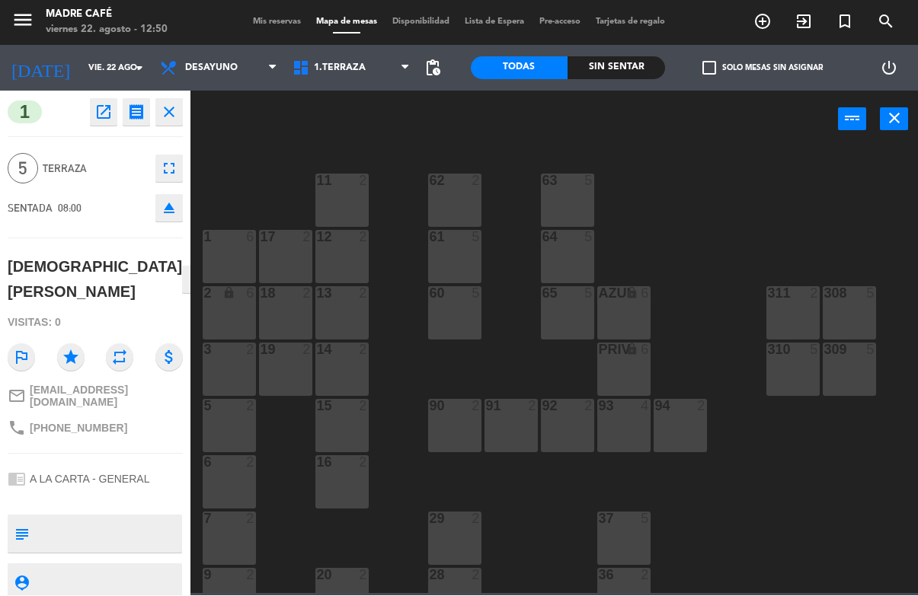
click at [180, 107] on button "close" at bounding box center [168, 112] width 27 height 27
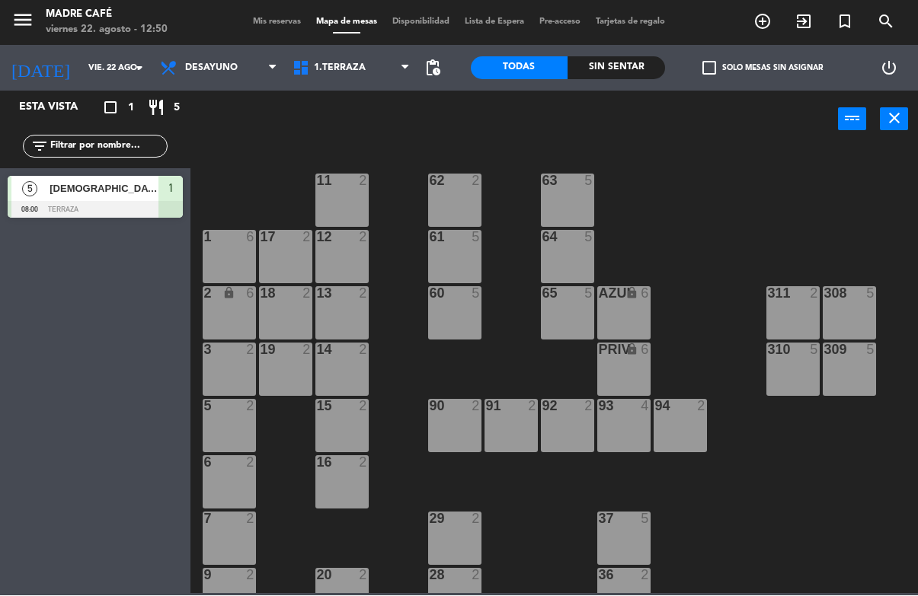
click at [74, 202] on div at bounding box center [95, 210] width 175 height 17
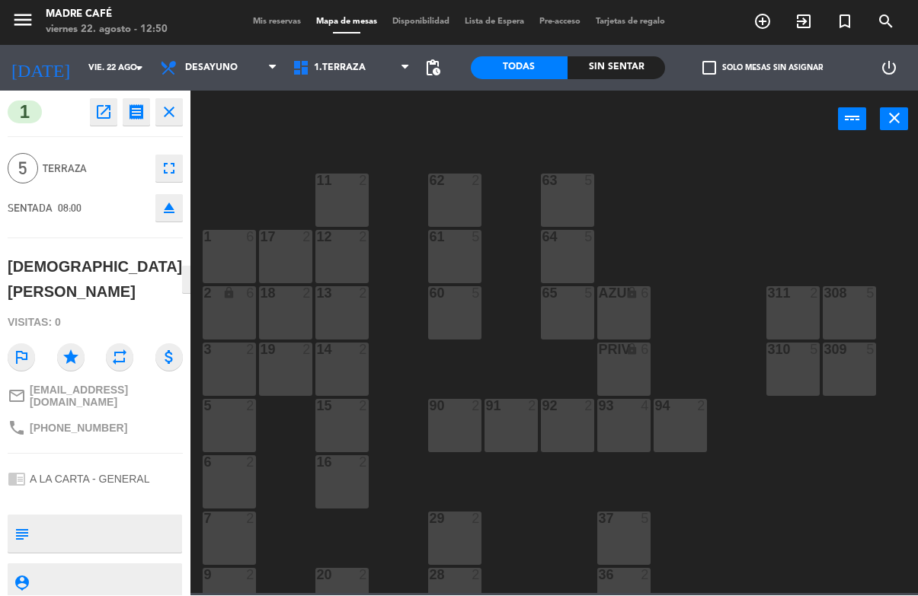
click at [164, 104] on icon "close" at bounding box center [169, 113] width 18 height 18
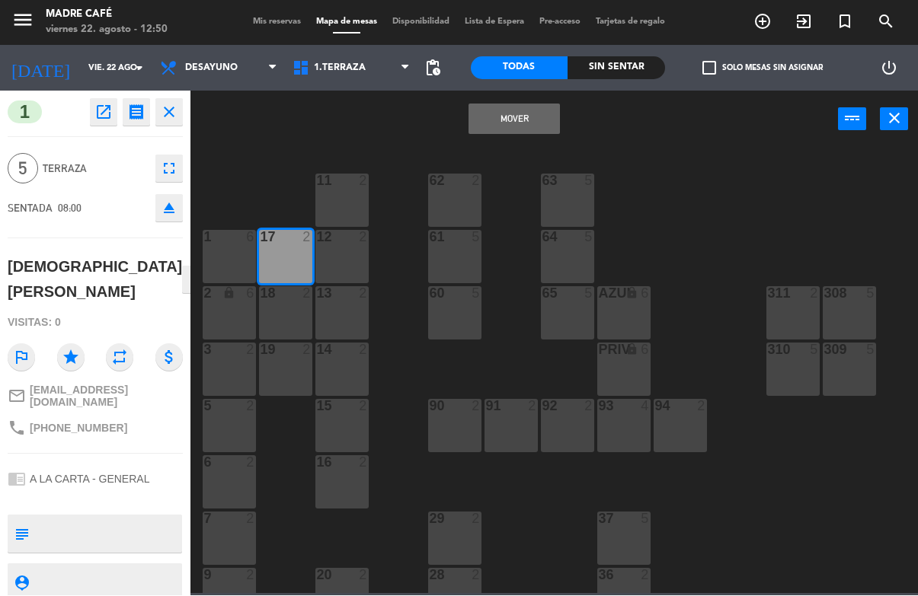
click at [170, 106] on icon "close" at bounding box center [169, 113] width 18 height 18
click at [165, 120] on icon "close" at bounding box center [169, 113] width 18 height 18
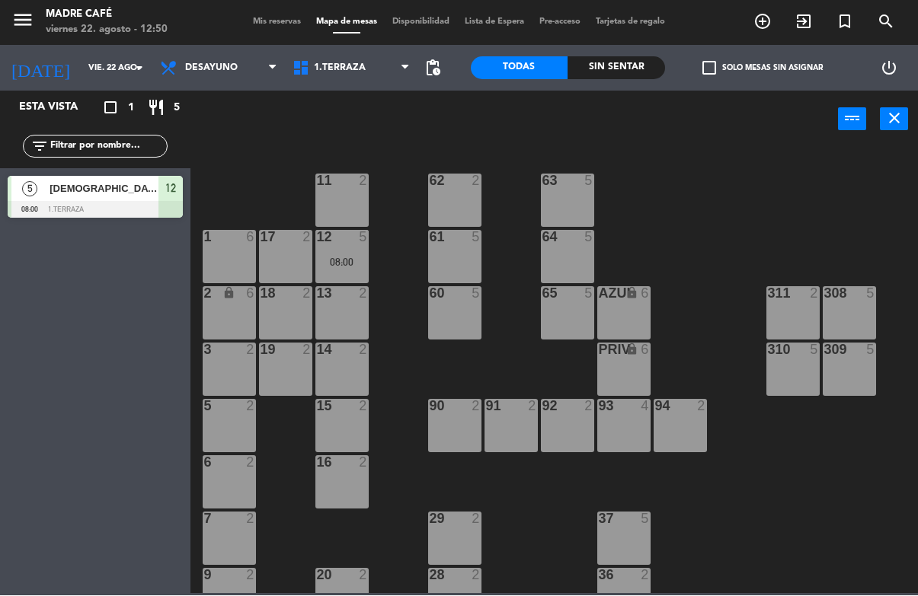
click at [366, 252] on div "12 5 08:00" at bounding box center [341, 257] width 53 height 53
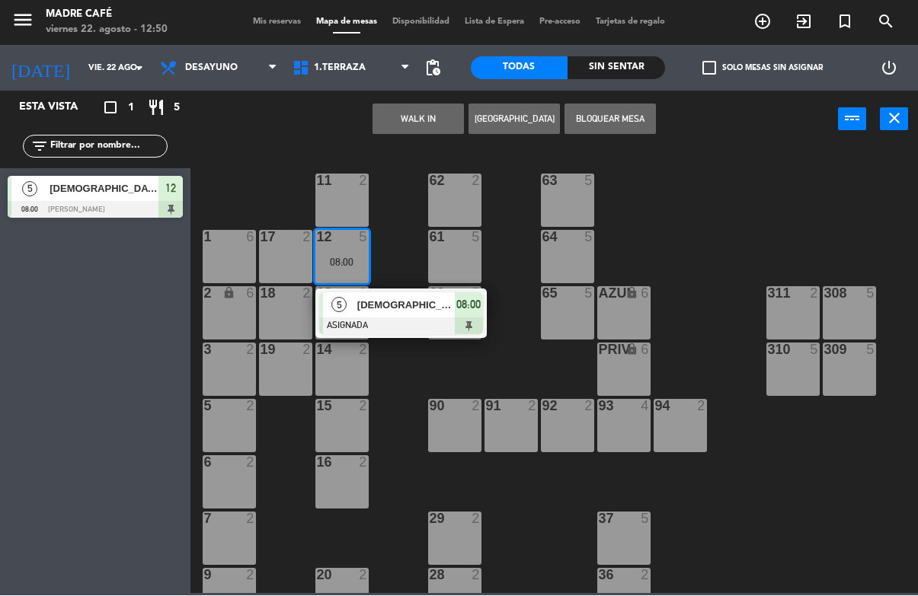
click at [389, 298] on span "[DEMOGRAPHIC_DATA][PERSON_NAME]" at bounding box center [405, 306] width 97 height 16
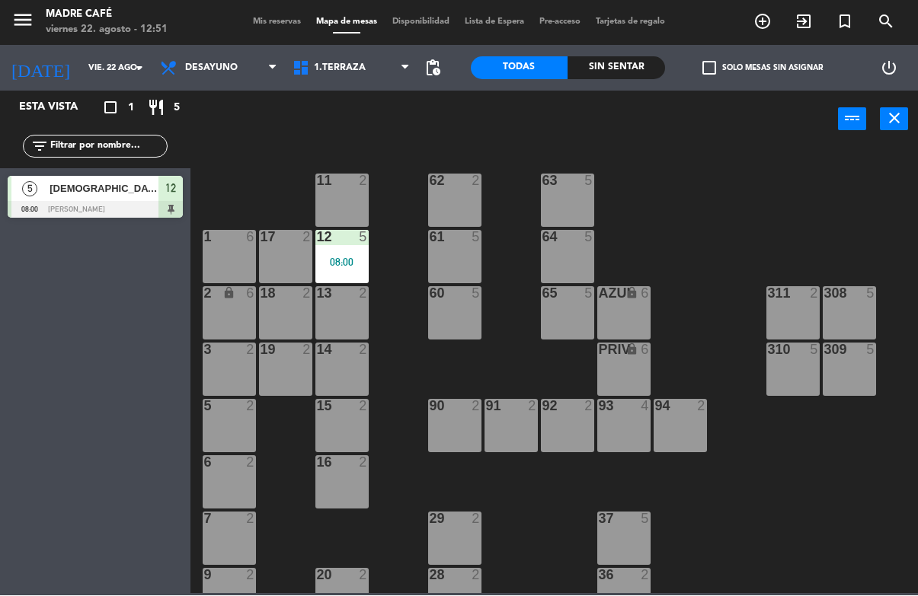
click at [336, 262] on div "08:00" at bounding box center [341, 262] width 53 height 11
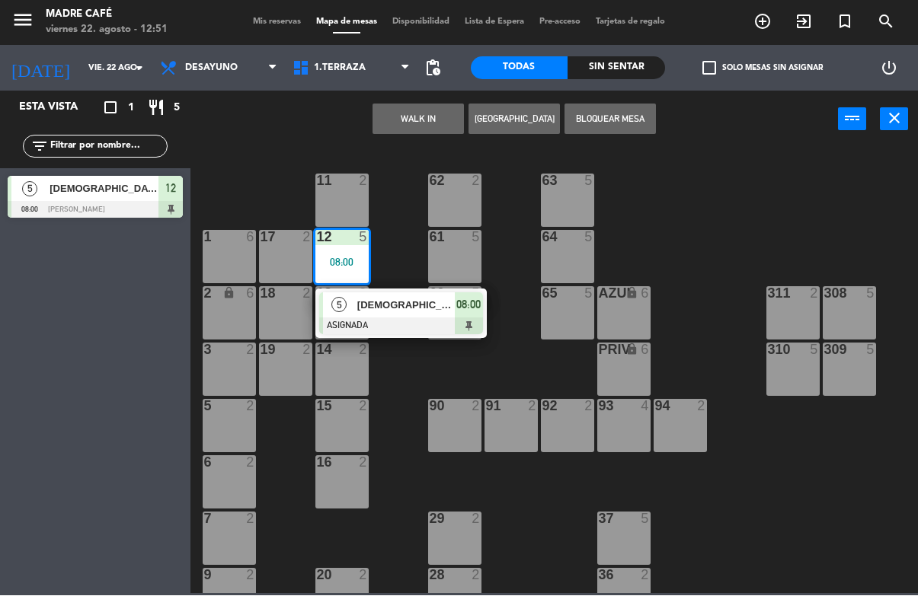
click at [414, 305] on span "[DEMOGRAPHIC_DATA][PERSON_NAME]" at bounding box center [405, 306] width 97 height 16
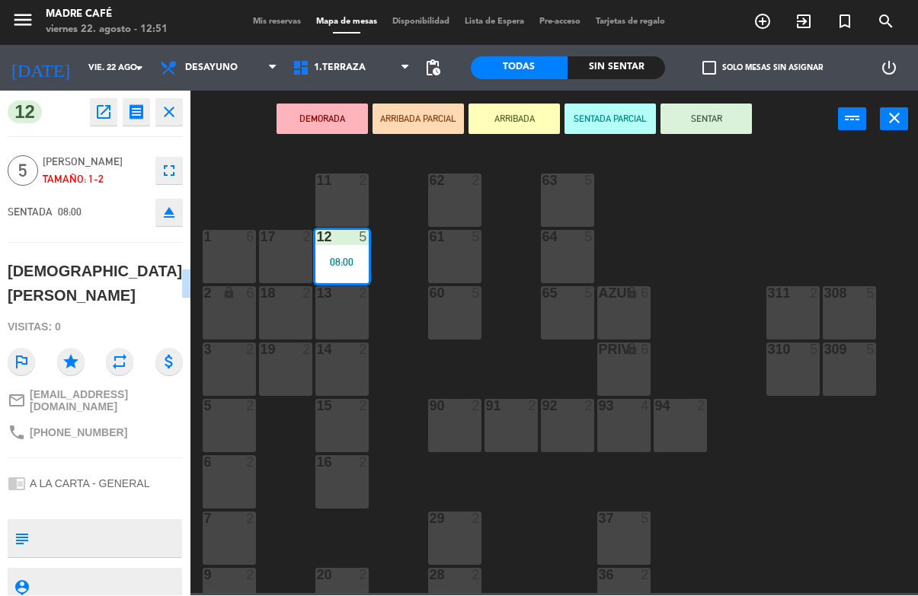
click at [715, 118] on button "SENTAR" at bounding box center [705, 119] width 91 height 30
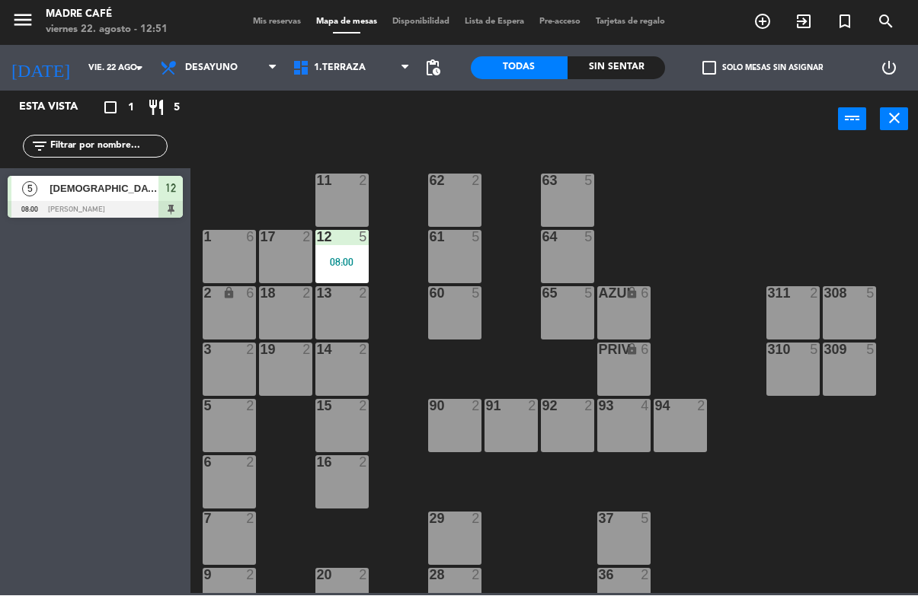
click at [298, 590] on div "11 2 63 5 62 2 12 5 08:00 1 6 61 5 64 5 17 2 13 2 2 lock 6 60 5 65 5 308 5 18 2…" at bounding box center [559, 370] width 718 height 447
click at [858, 548] on div "11 2 63 5 62 2 12 5 08:00 1 6 61 5 64 5 17 2 13 2 2 lock 6 60 5 65 5 308 5 18 2…" at bounding box center [559, 370] width 718 height 447
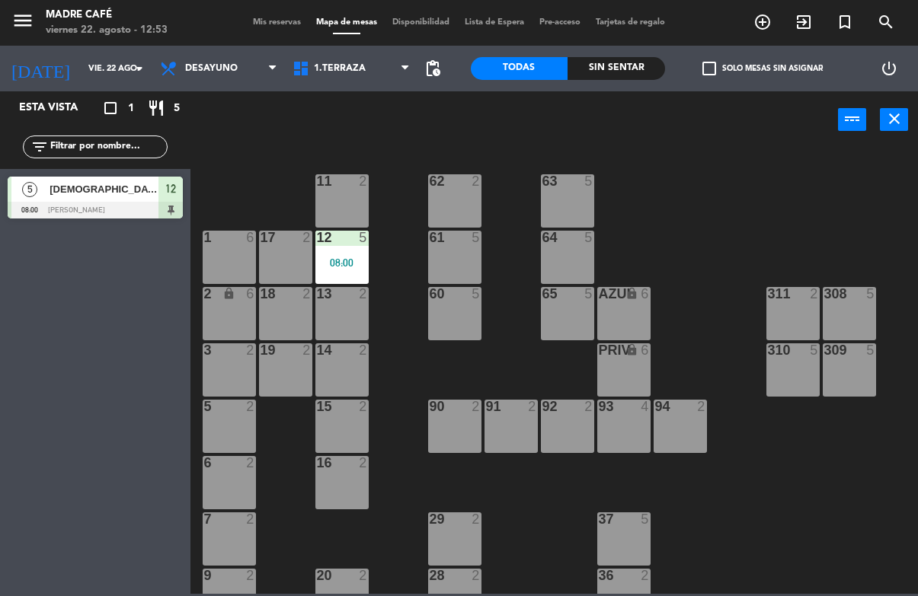
click at [348, 250] on div "12 5 08:00" at bounding box center [341, 257] width 53 height 53
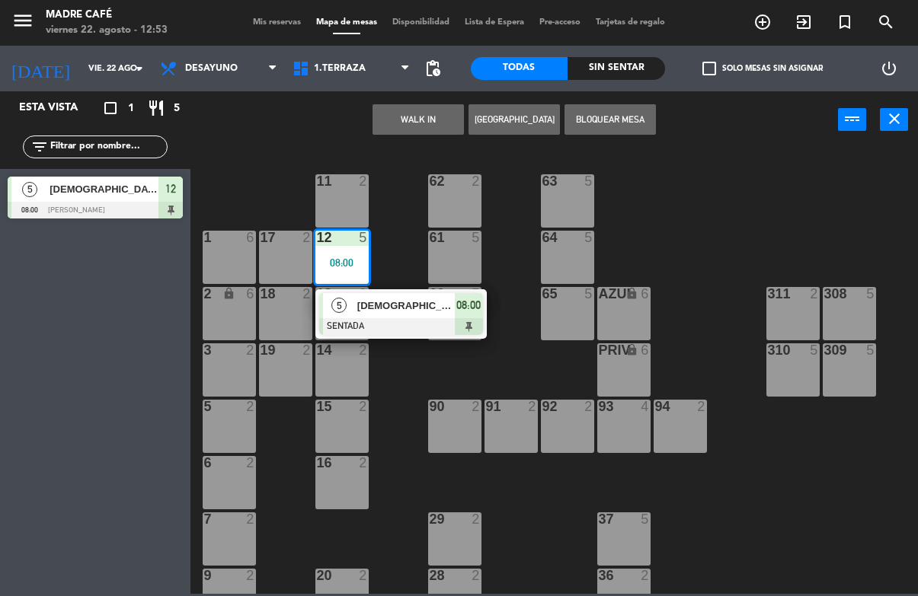
click at [382, 304] on span "[DEMOGRAPHIC_DATA][PERSON_NAME]" at bounding box center [405, 306] width 97 height 16
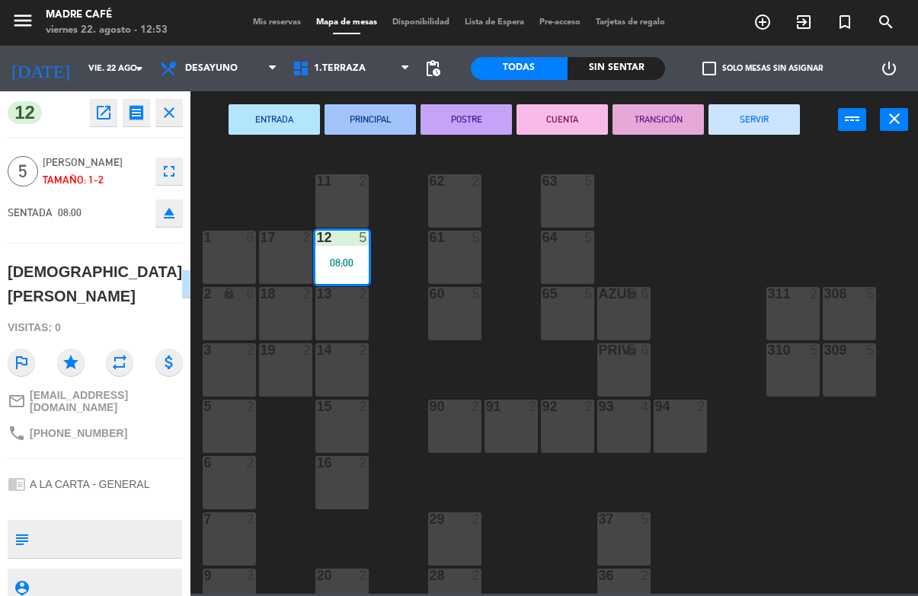
click at [759, 125] on button "SERVIR" at bounding box center [753, 119] width 91 height 30
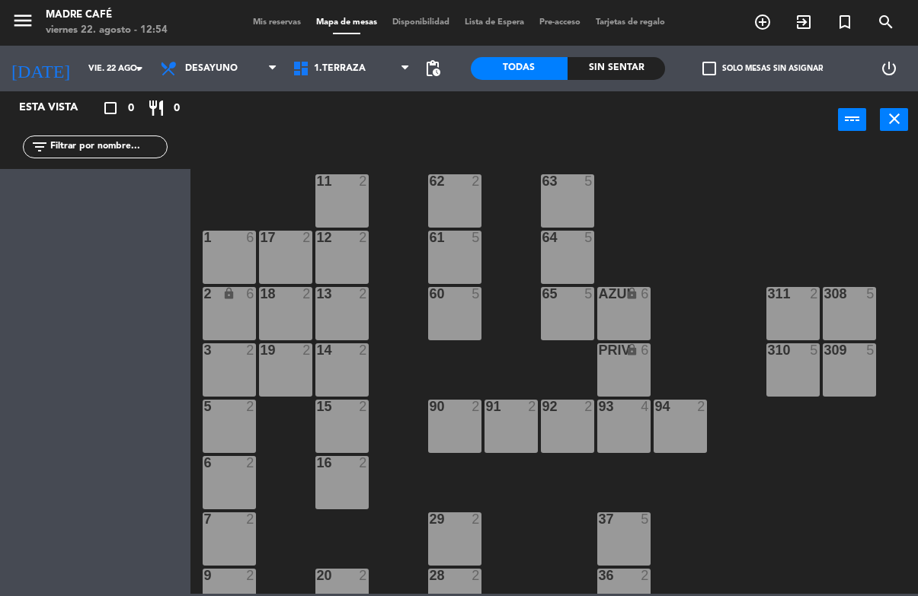
click at [772, 19] on icon "exit_to_app" at bounding box center [762, 22] width 18 height 18
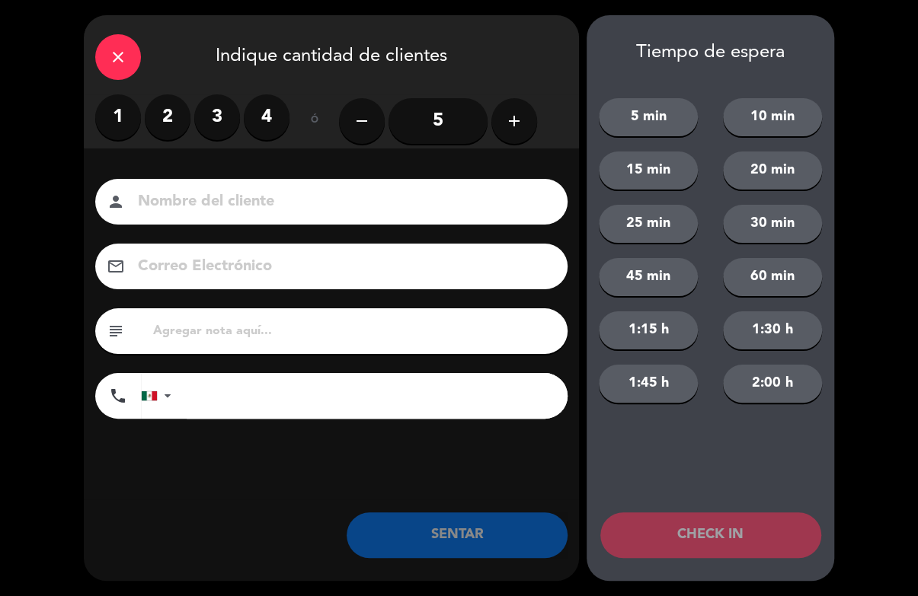
click at [120, 103] on label "1" at bounding box center [118, 117] width 46 height 46
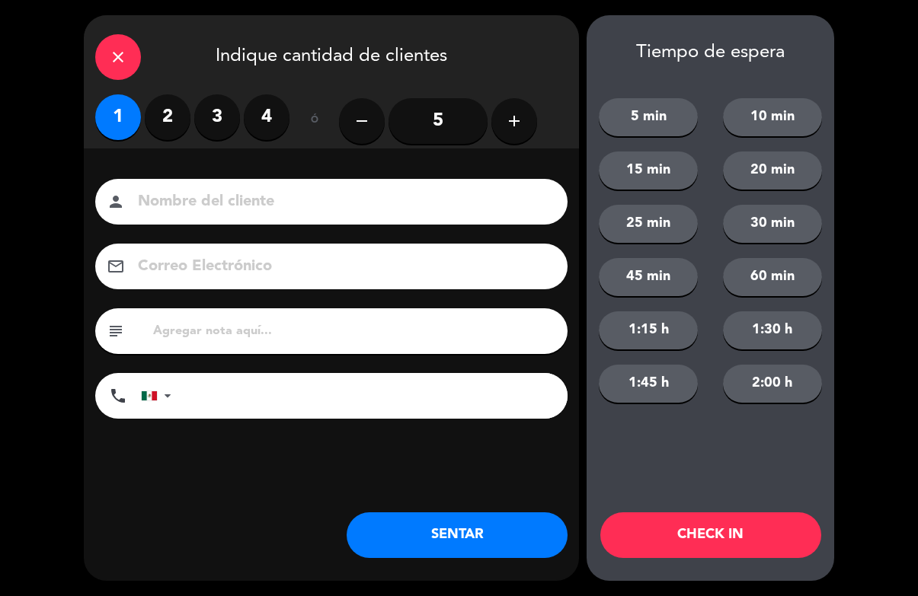
click at [252, 209] on input at bounding box center [341, 202] width 411 height 27
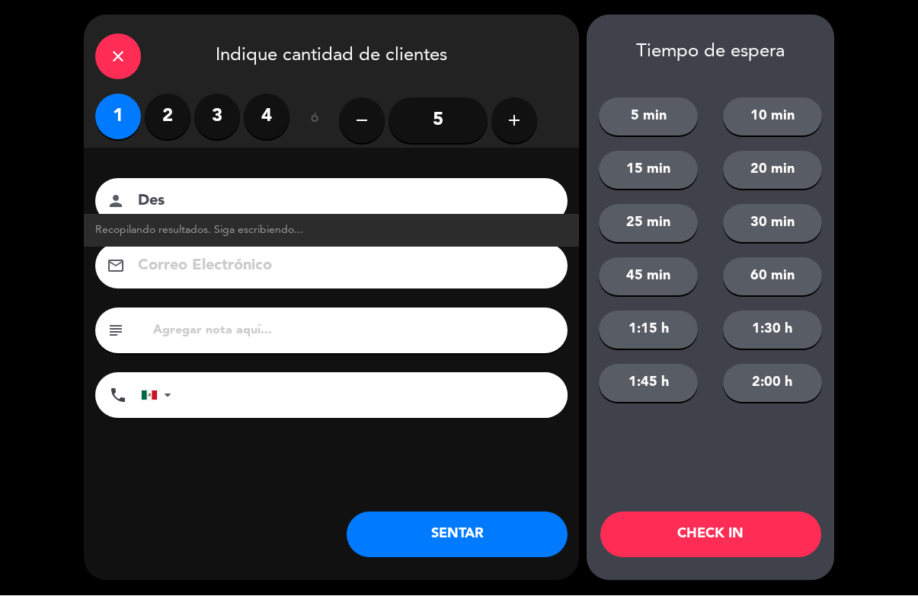
type input "Des"
click at [726, 539] on button "CHECK IN" at bounding box center [710, 536] width 221 height 46
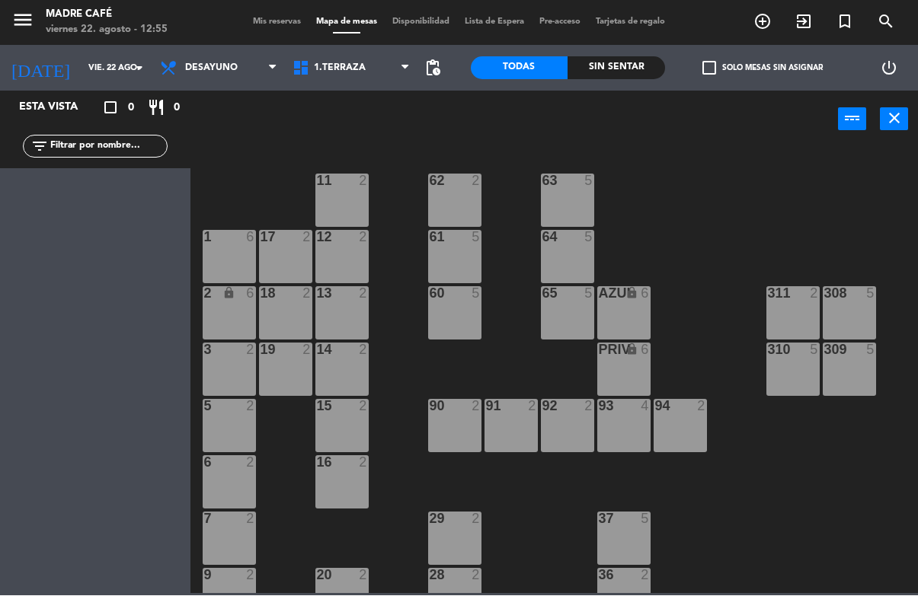
click at [772, 22] on icon "exit_to_app" at bounding box center [762, 22] width 18 height 18
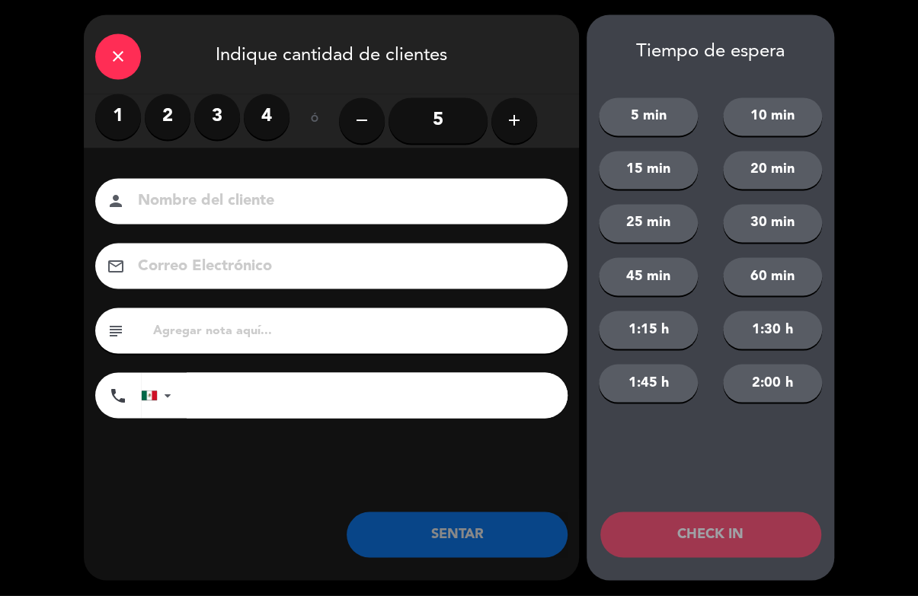
click at [211, 120] on label "3" at bounding box center [217, 117] width 46 height 46
click at [213, 216] on input at bounding box center [341, 202] width 411 height 27
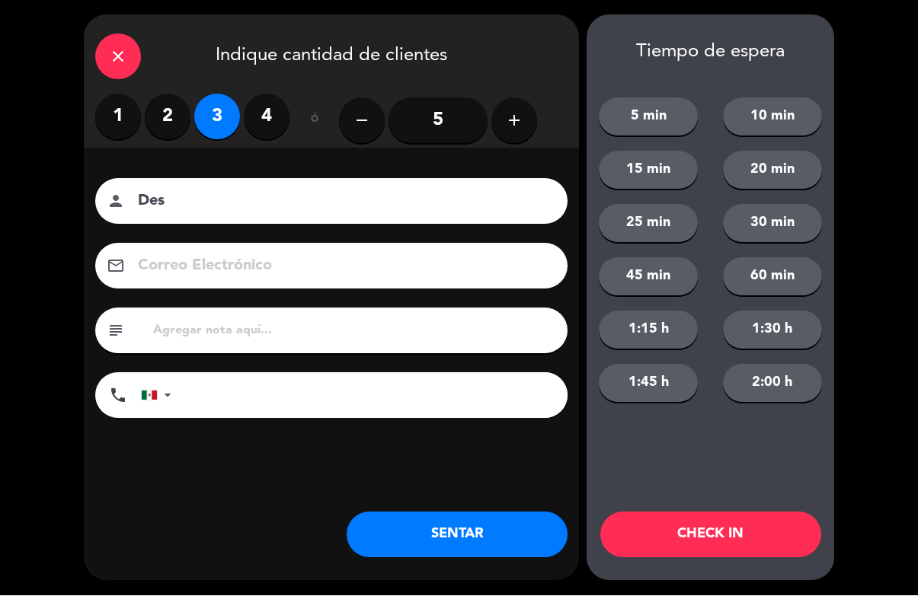
type input "Des"
click at [714, 539] on button "CHECK IN" at bounding box center [710, 536] width 221 height 46
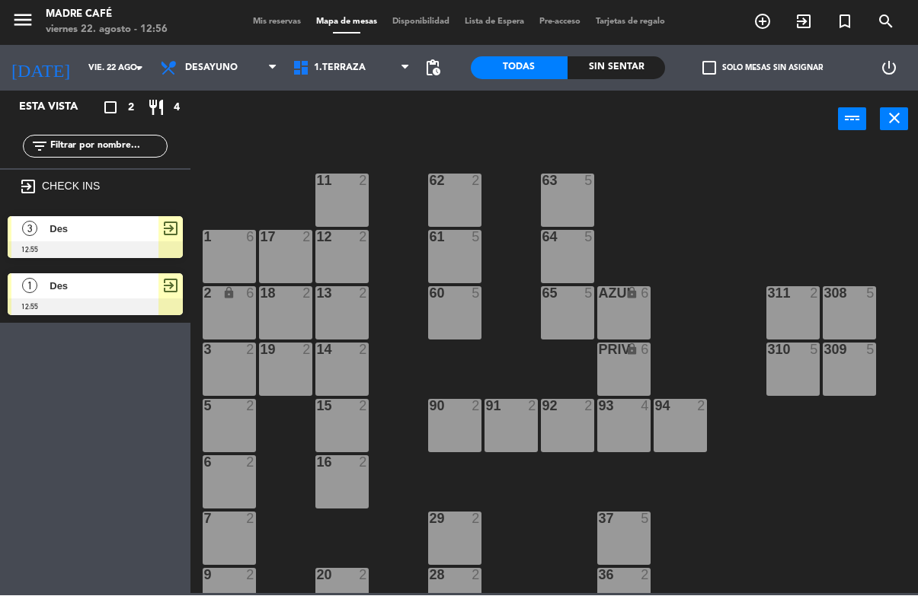
click at [788, 14] on span "exit_to_app" at bounding box center [803, 22] width 41 height 26
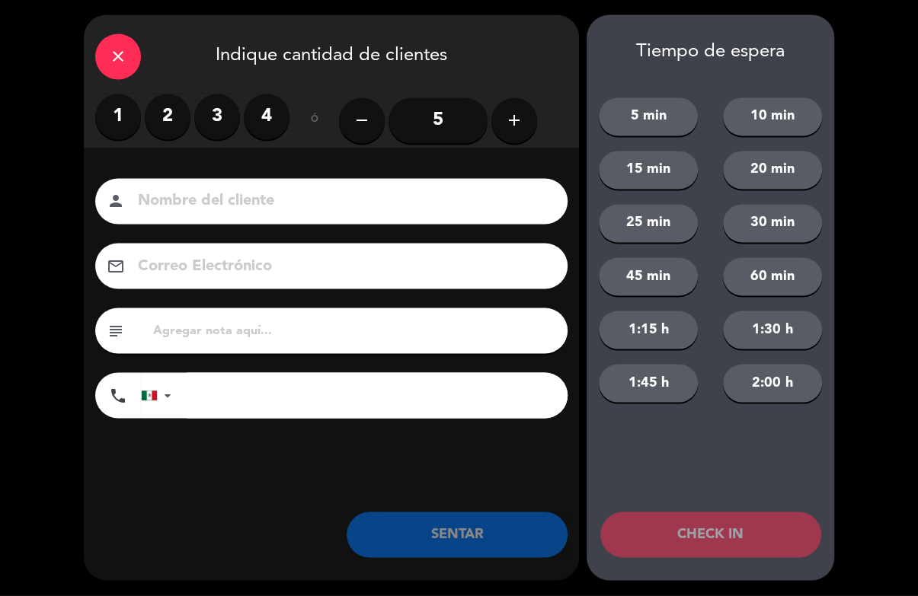
click at [165, 127] on label "2" at bounding box center [168, 117] width 46 height 46
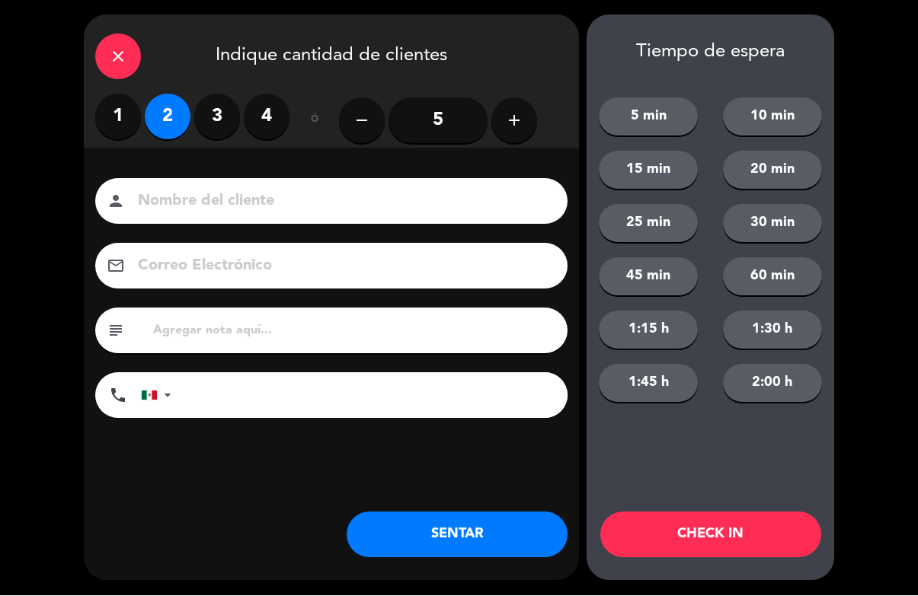
click at [283, 216] on input at bounding box center [341, 202] width 411 height 27
type input "Des"
click at [698, 535] on button "CHECK IN" at bounding box center [710, 536] width 221 height 46
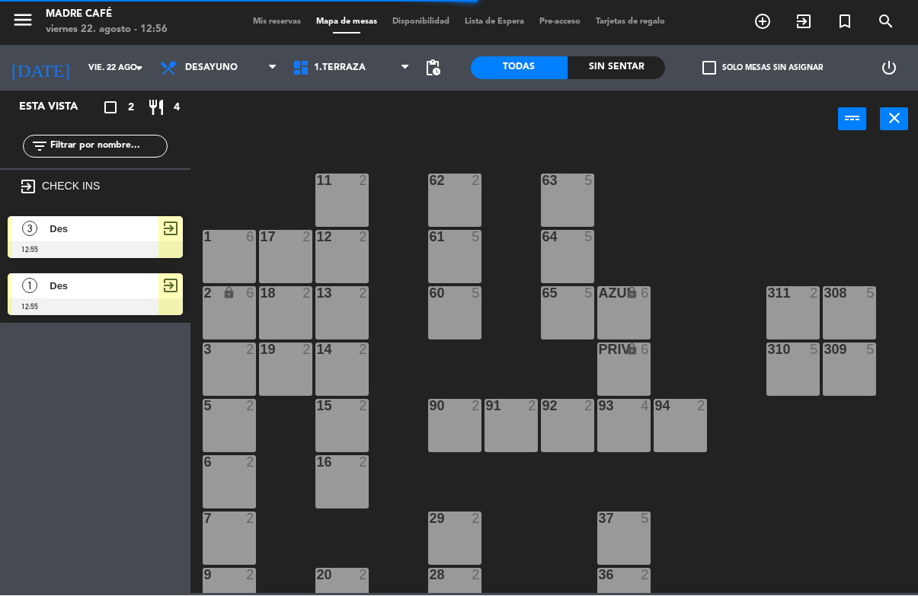
click at [129, 248] on div at bounding box center [95, 250] width 175 height 17
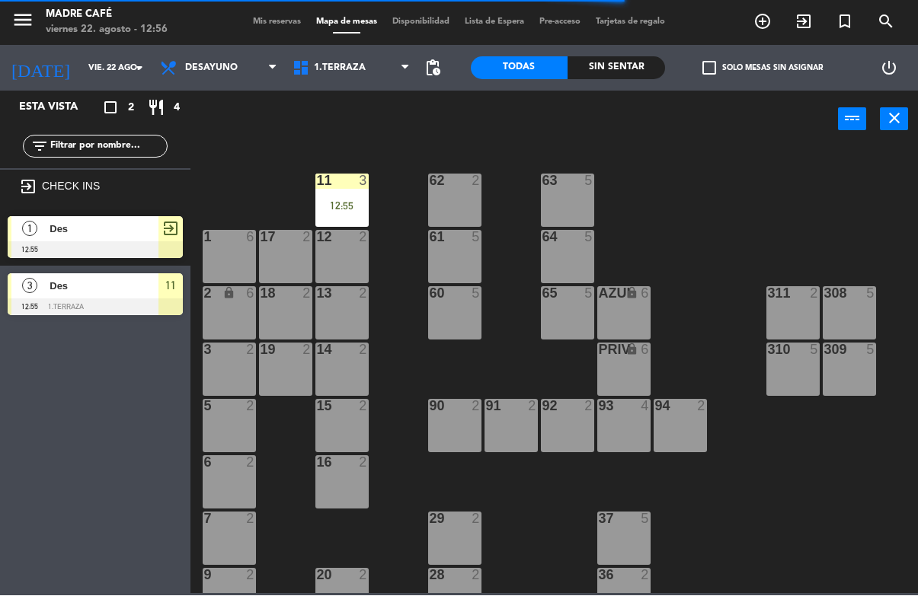
click at [340, 209] on div "12:55" at bounding box center [341, 206] width 53 height 11
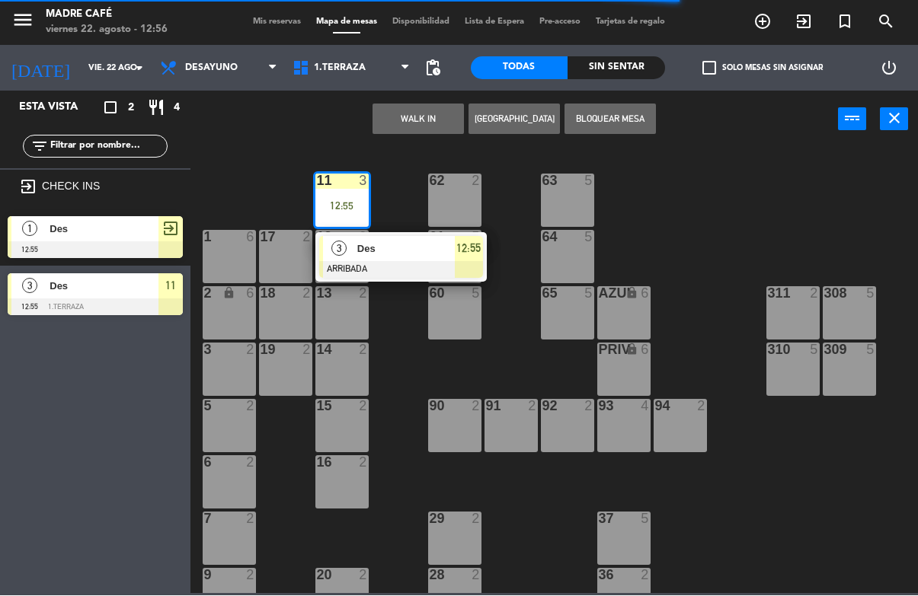
click at [364, 267] on div at bounding box center [401, 270] width 164 height 17
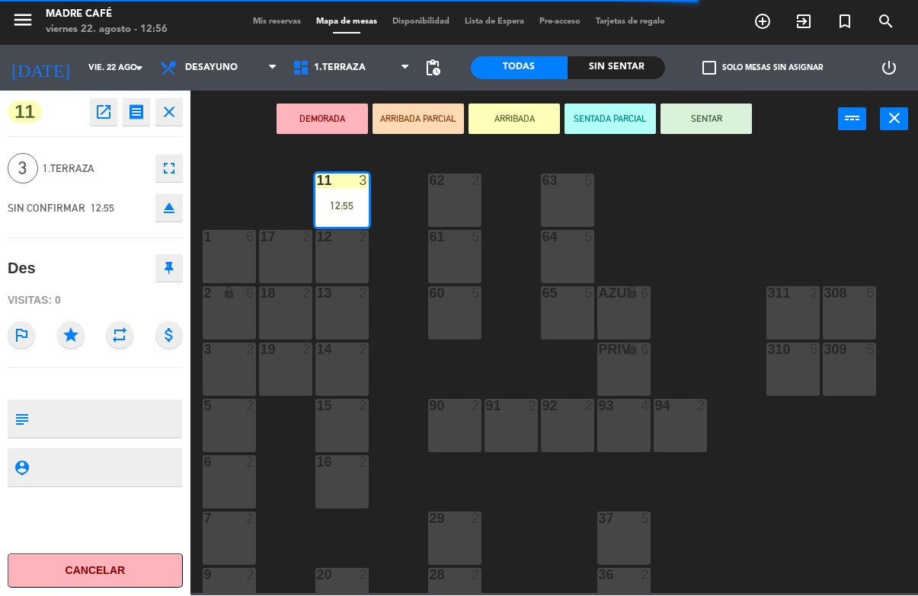
click at [708, 131] on button "SENTAR" at bounding box center [705, 119] width 91 height 30
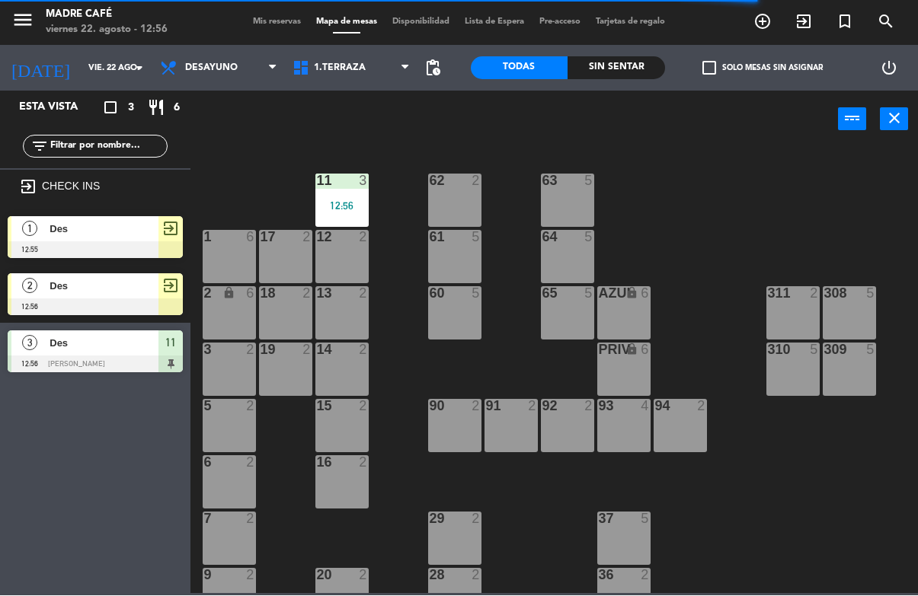
click at [344, 277] on div "12 2" at bounding box center [341, 257] width 53 height 53
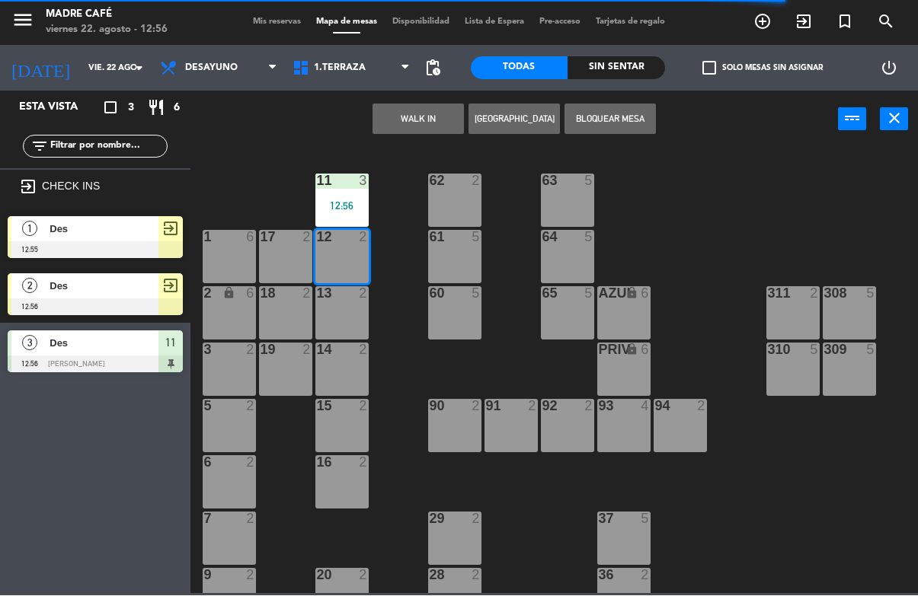
click at [342, 272] on div "12 2" at bounding box center [341, 257] width 53 height 53
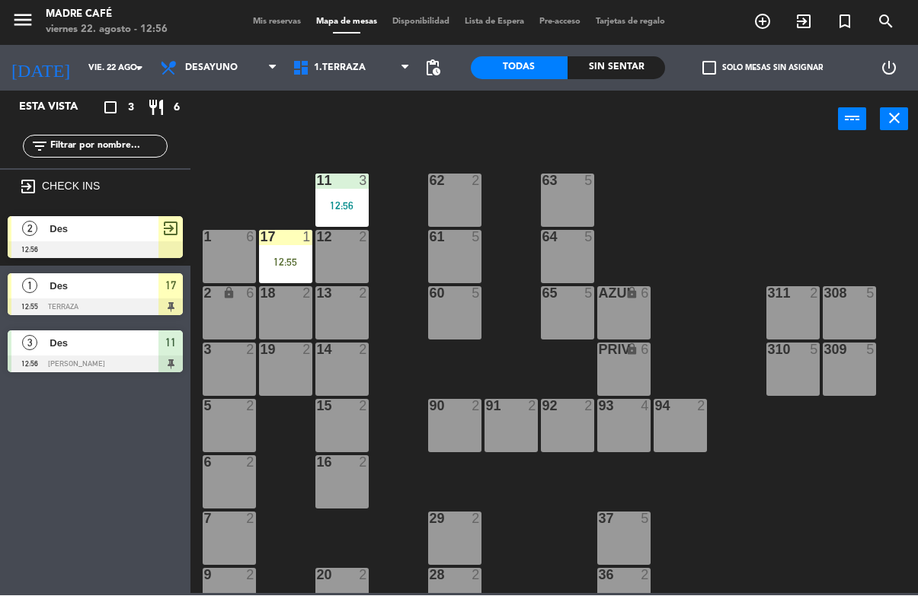
click at [318, 287] on div "13" at bounding box center [317, 294] width 1 height 14
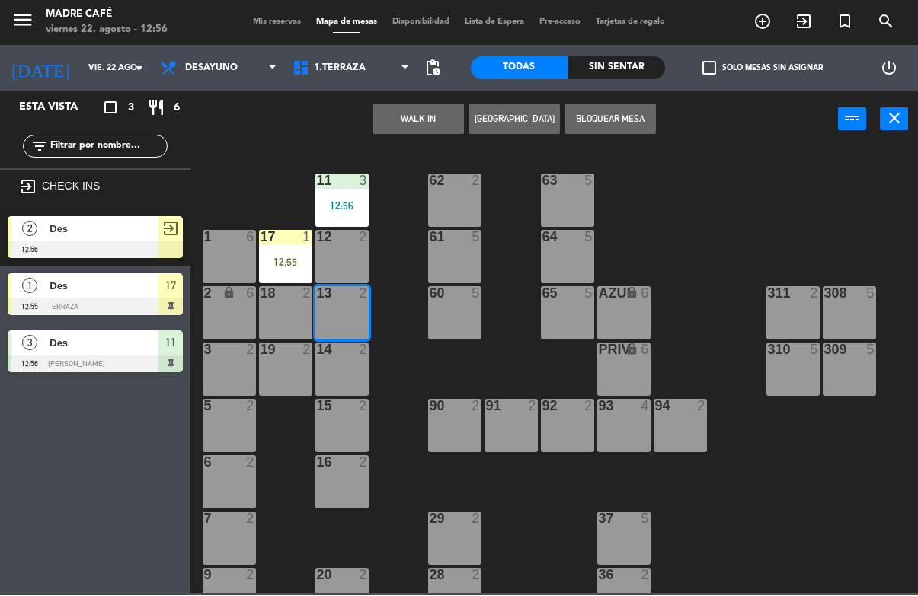
click at [283, 271] on div "17 1 12:55" at bounding box center [285, 257] width 53 height 53
click at [285, 268] on div "12:55" at bounding box center [285, 262] width 53 height 11
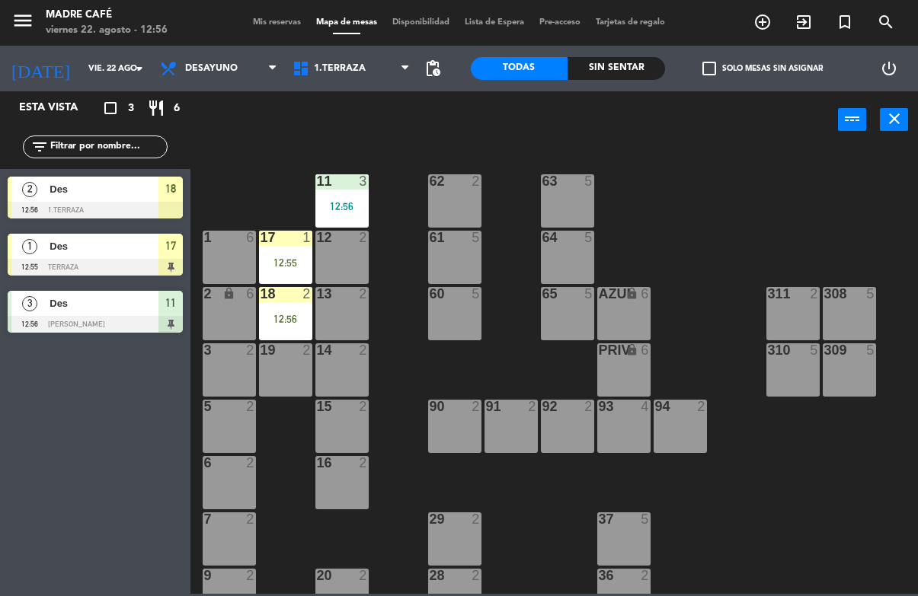
click at [286, 334] on div "18 2 12:56" at bounding box center [285, 313] width 53 height 53
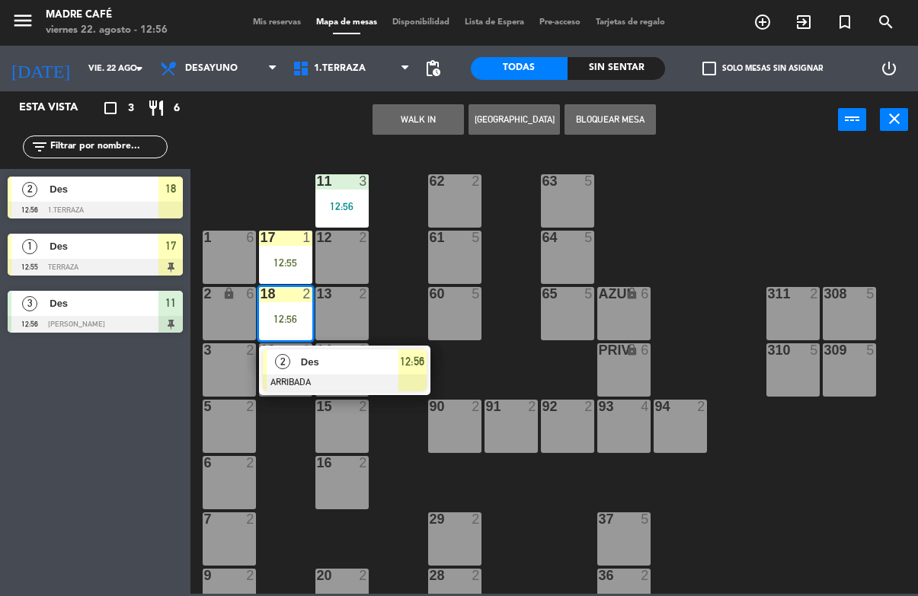
click at [302, 389] on div at bounding box center [345, 383] width 164 height 17
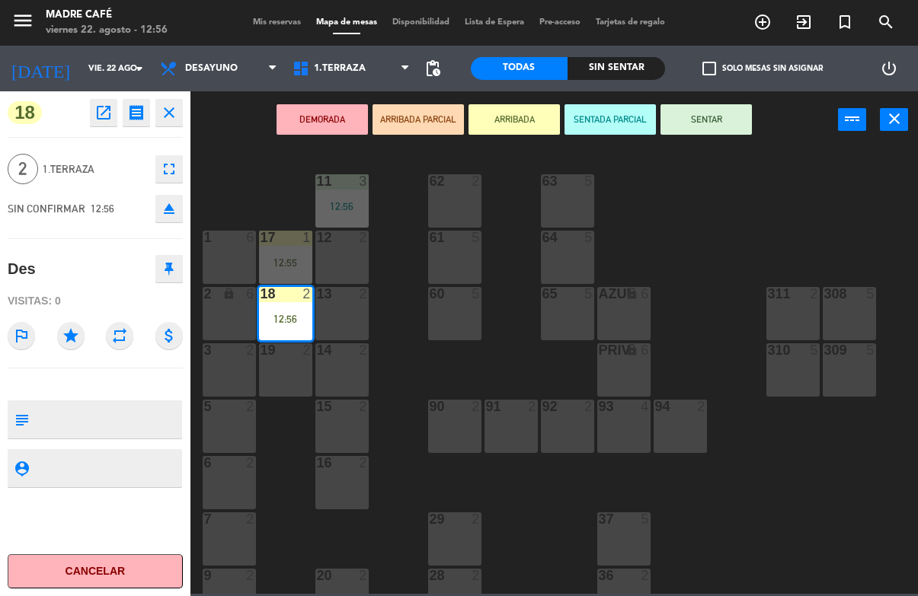
click at [722, 118] on button "SENTAR" at bounding box center [705, 119] width 91 height 30
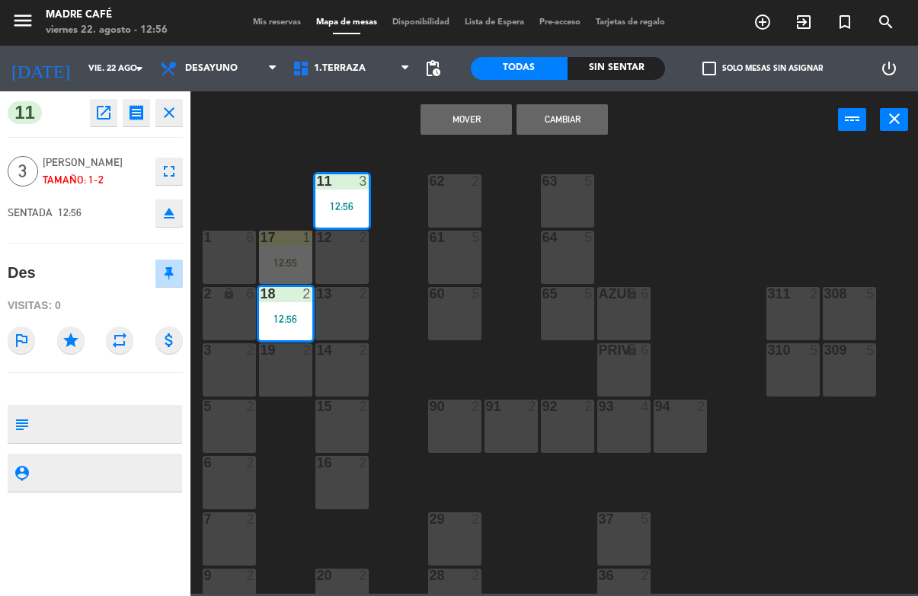
click at [277, 248] on div "17 1 12:55" at bounding box center [285, 257] width 53 height 53
click at [182, 117] on button "close" at bounding box center [168, 112] width 27 height 27
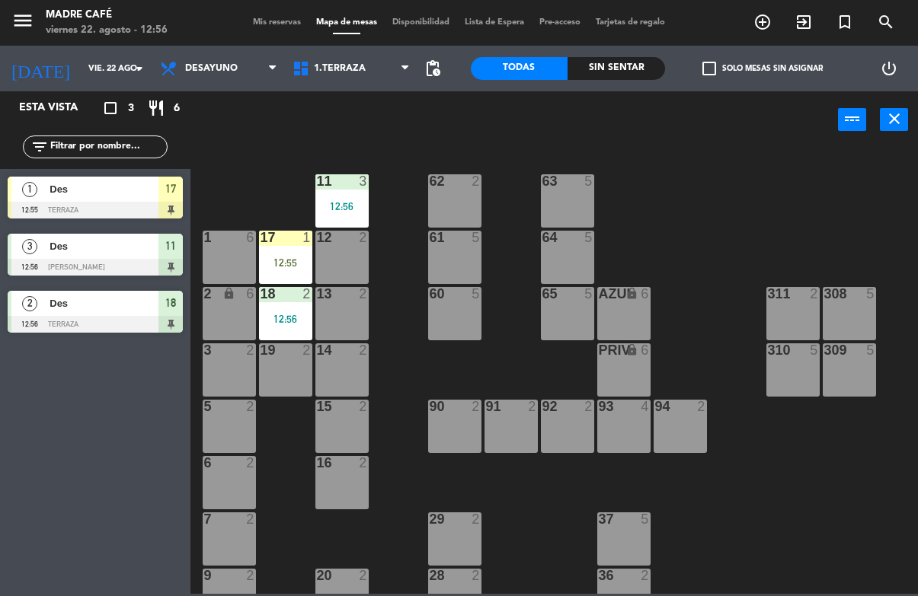
click at [293, 248] on div "17 1 12:55" at bounding box center [285, 257] width 53 height 53
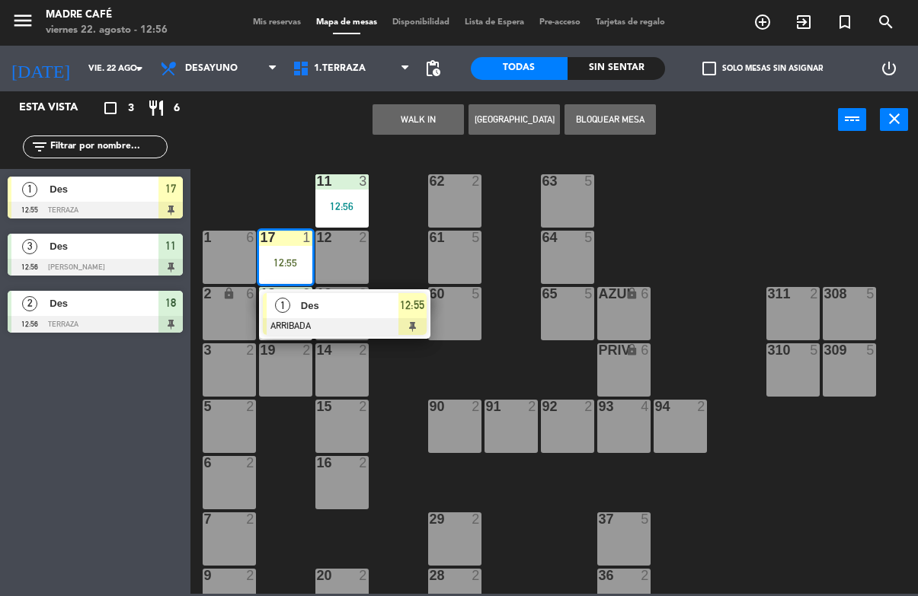
click at [365, 308] on span "Des" at bounding box center [349, 306] width 97 height 16
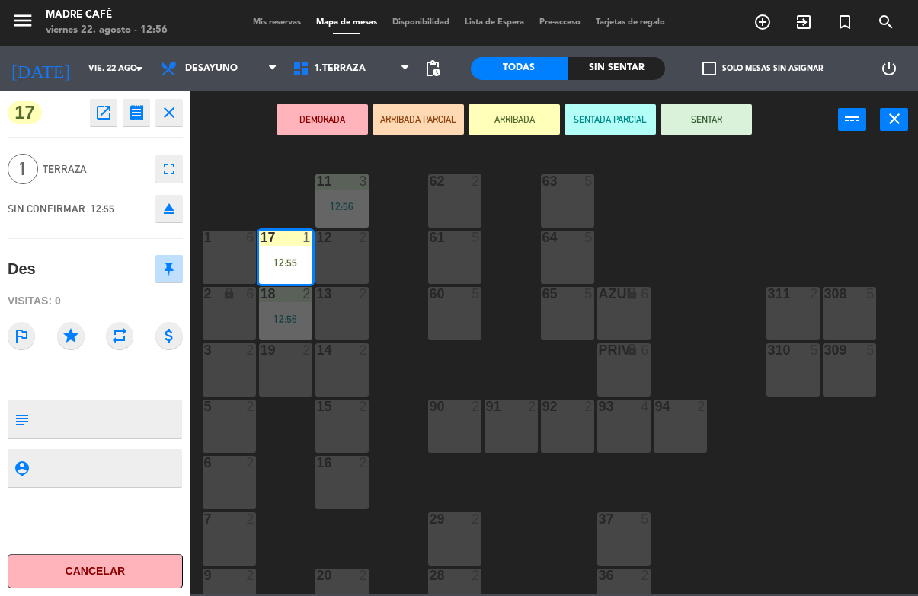
click at [727, 115] on button "SENTAR" at bounding box center [705, 119] width 91 height 30
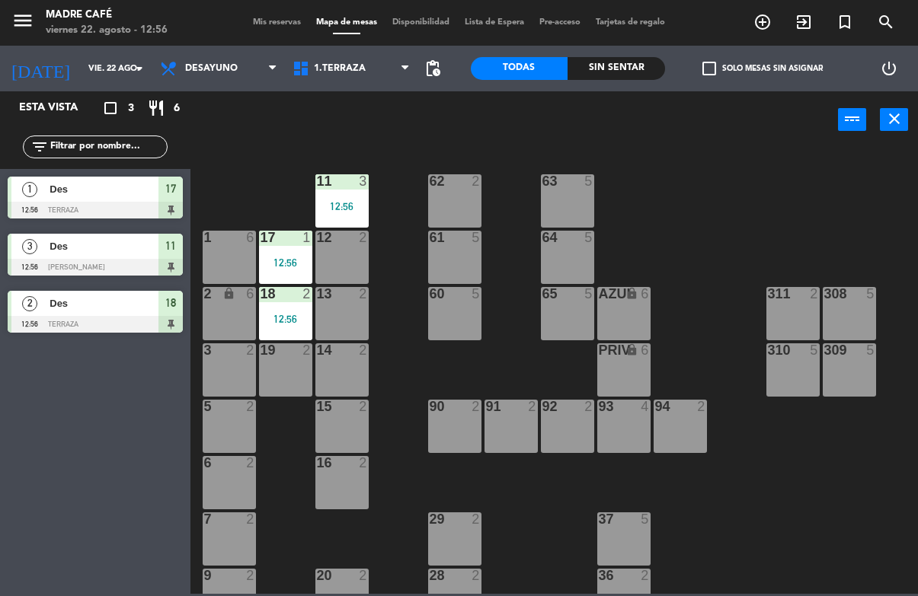
click at [144, 203] on div at bounding box center [95, 210] width 175 height 17
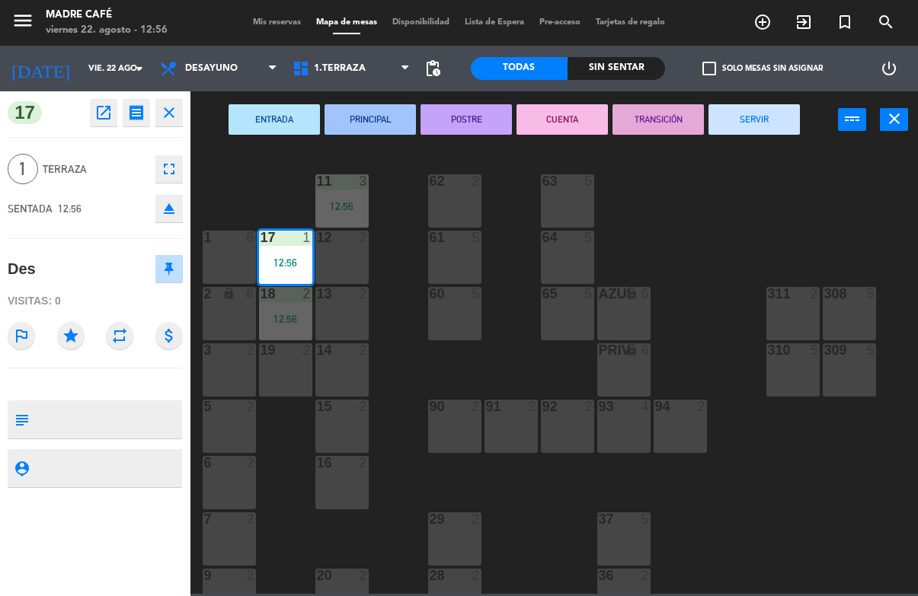
click at [756, 123] on button "SERVIR" at bounding box center [753, 119] width 91 height 30
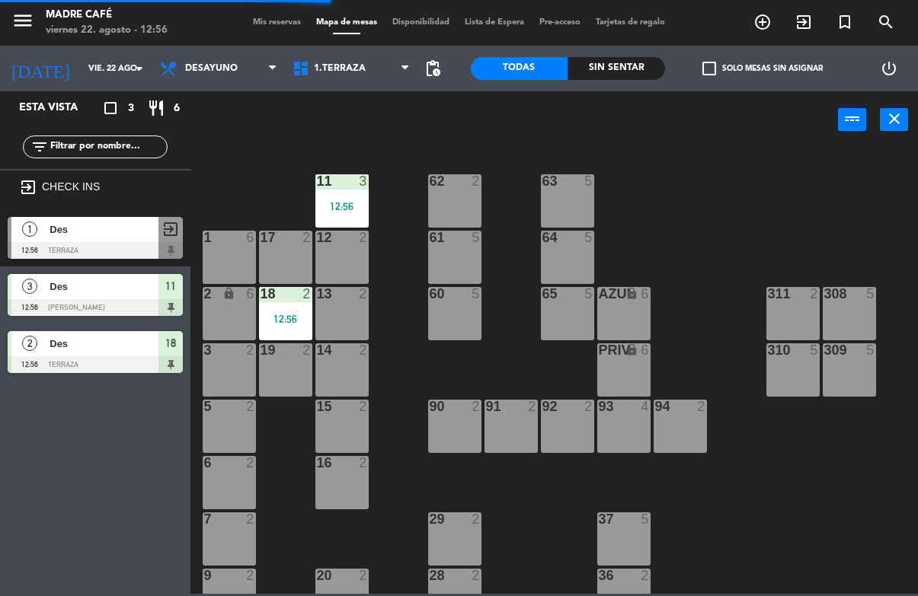
click at [128, 301] on div at bounding box center [95, 307] width 175 height 17
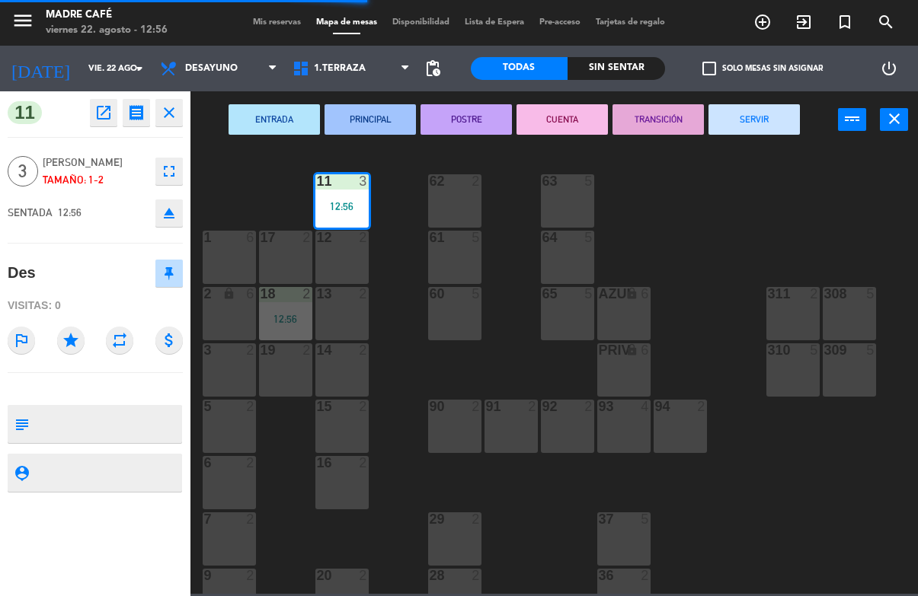
click at [762, 110] on button "SERVIR" at bounding box center [753, 119] width 91 height 30
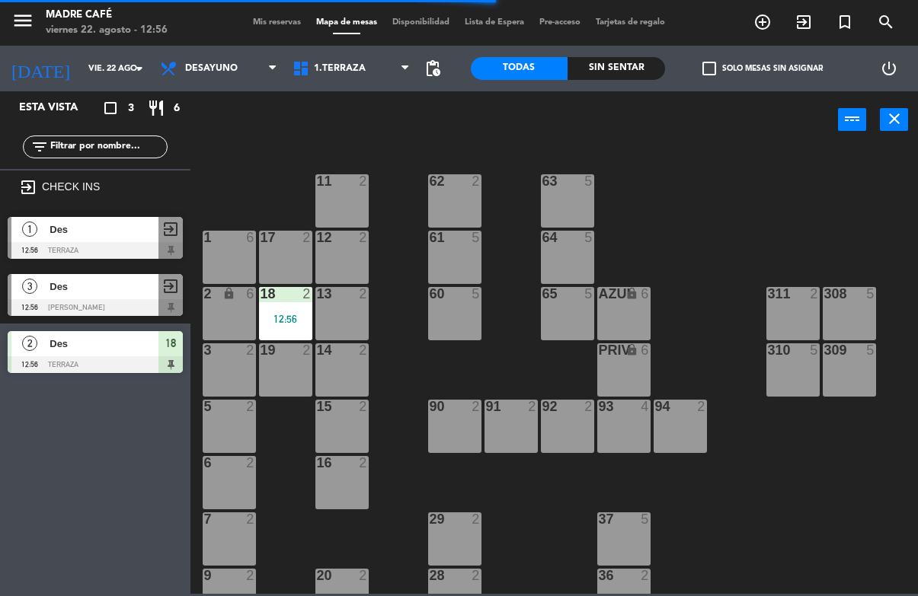
click at [136, 363] on div at bounding box center [95, 364] width 175 height 17
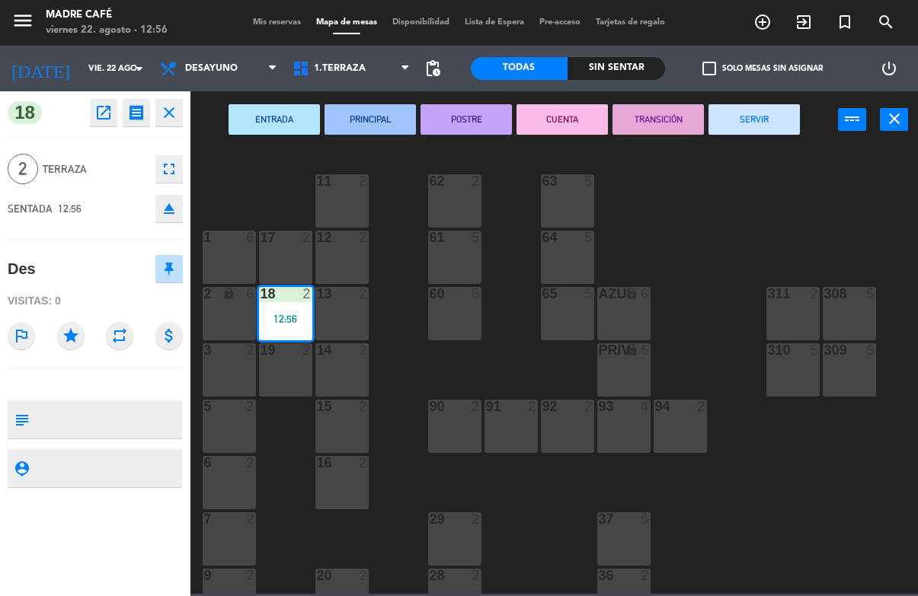
click at [772, 120] on button "SERVIR" at bounding box center [753, 119] width 91 height 30
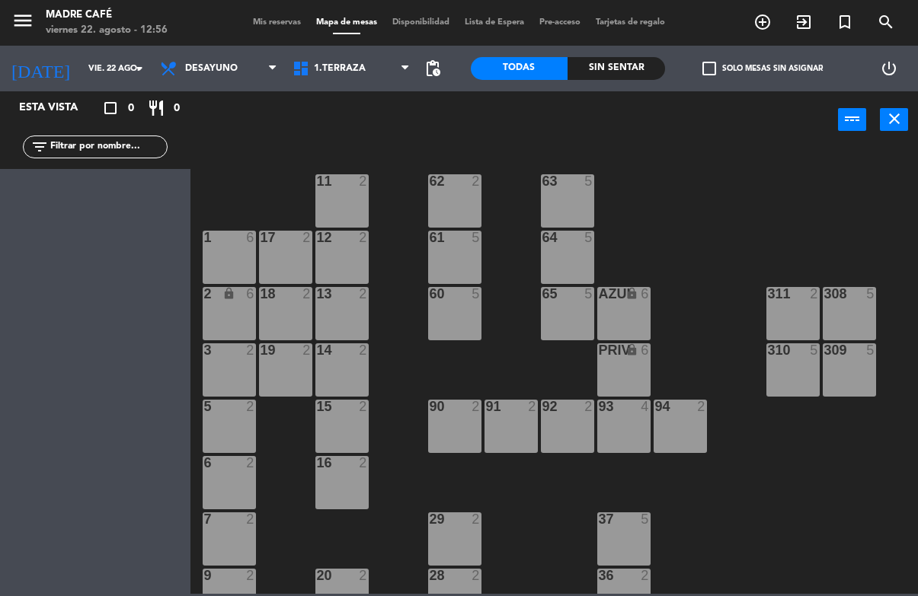
click at [233, 179] on div "11 2 63 5 62 2 12 2 1 6 61 5 64 5 17 2 13 2 2 lock 6 60 5 65 5 308 5 18 2 311 2…" at bounding box center [559, 370] width 718 height 447
click at [687, 209] on div "11 2 63 5 62 2 12 2 1 6 61 5 64 5 17 2 13 2 2 lock 6 60 5 65 5 308 5 18 2 311 2…" at bounding box center [559, 370] width 718 height 447
click at [758, 11] on span "add_circle_outline" at bounding box center [762, 22] width 41 height 26
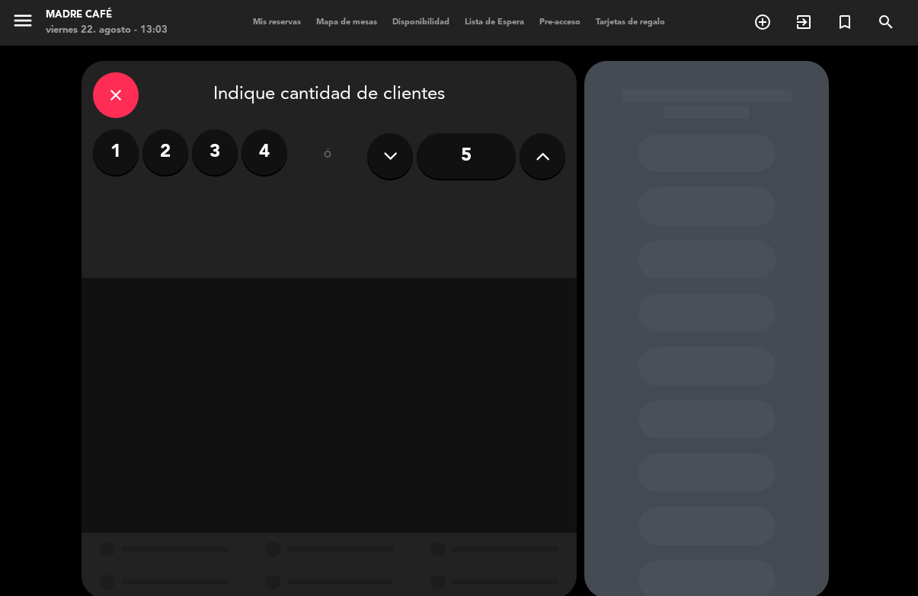
click at [182, 120] on div "close Indique cantidad de clientes 1 2 3 4 ó 5" at bounding box center [328, 169] width 495 height 217
click at [166, 152] on label "2" at bounding box center [165, 152] width 46 height 46
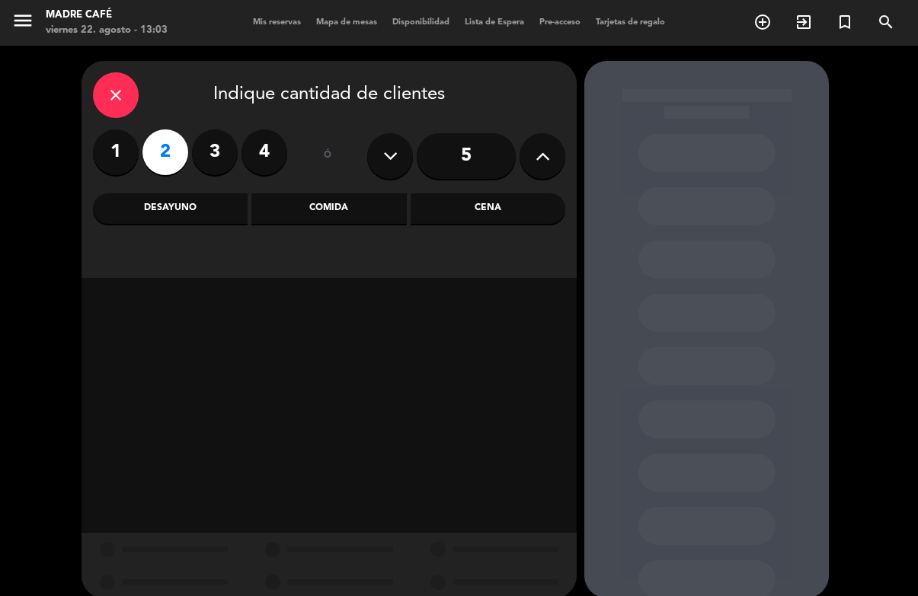
click at [174, 204] on div "Desayuno" at bounding box center [170, 208] width 155 height 30
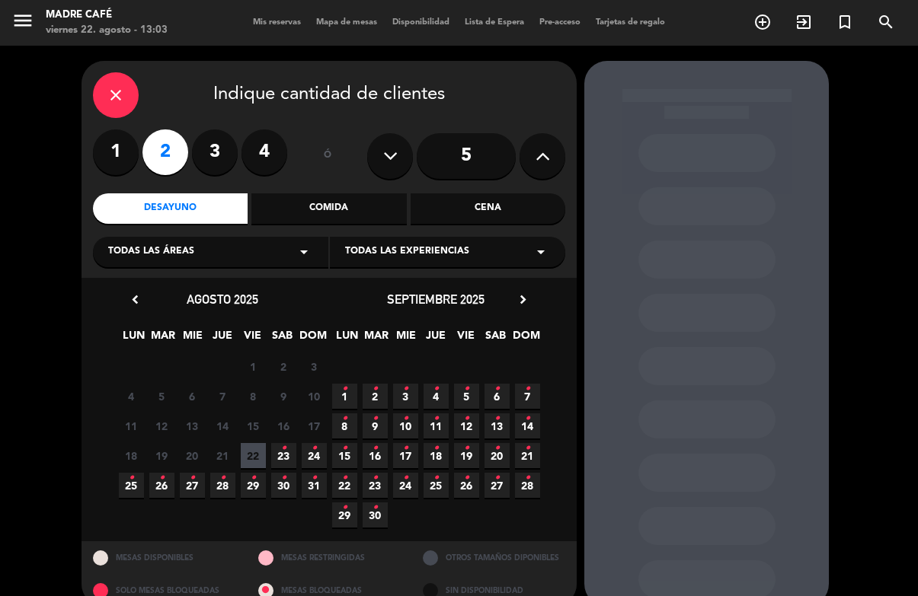
click at [129, 484] on icon "•" at bounding box center [131, 478] width 5 height 24
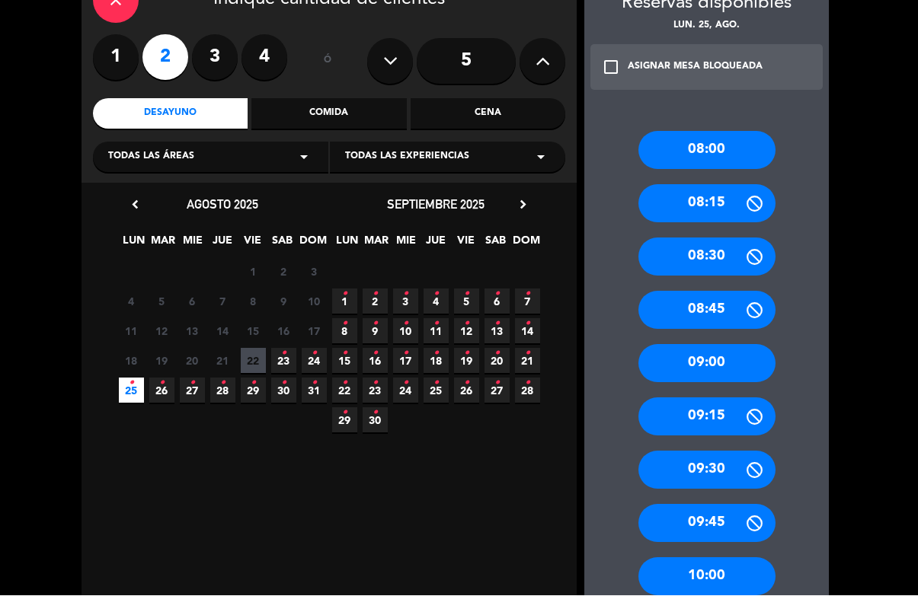
scroll to position [96, 0]
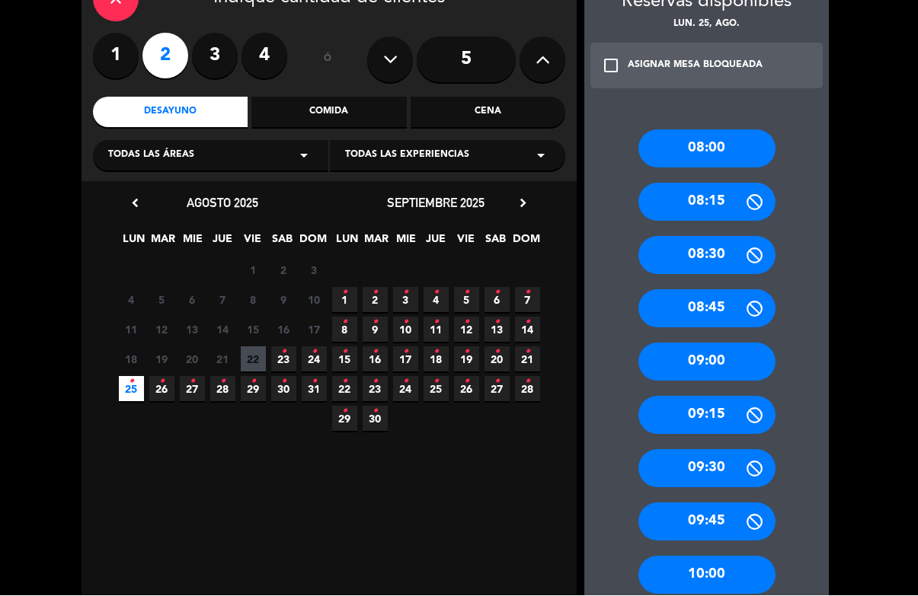
click at [701, 344] on div "09:00" at bounding box center [706, 363] width 137 height 38
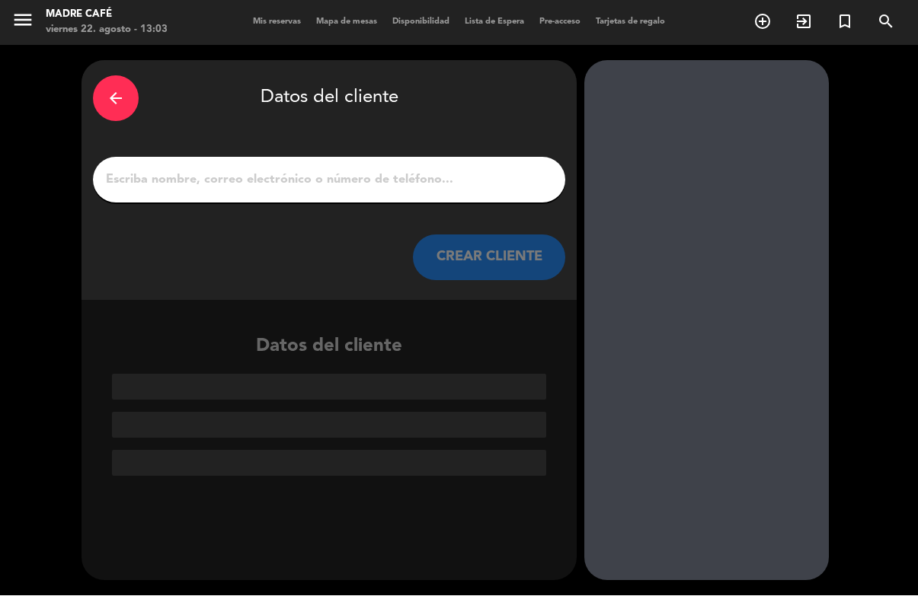
scroll to position [0, 0]
click at [193, 170] on input "1" at bounding box center [328, 180] width 449 height 21
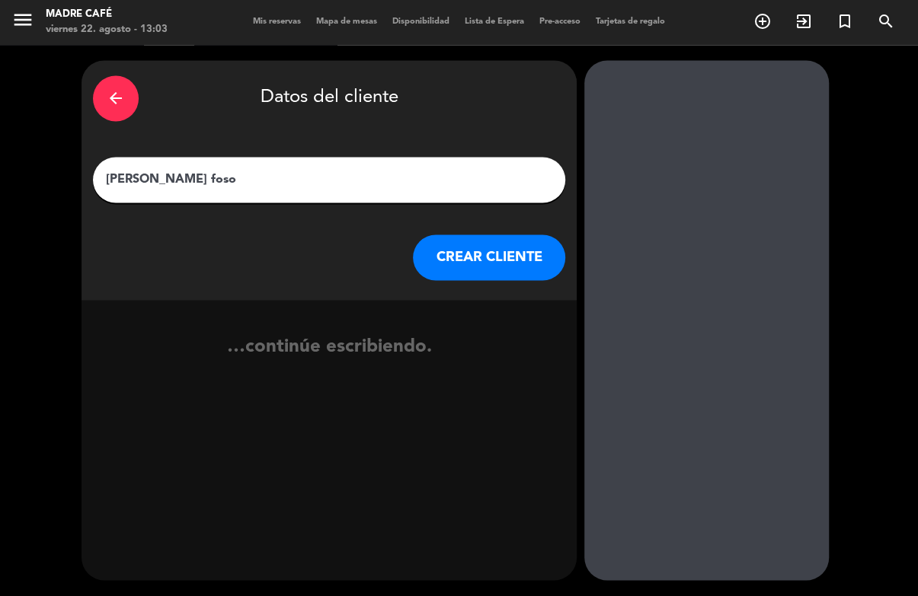
type input "Lurdes fosos"
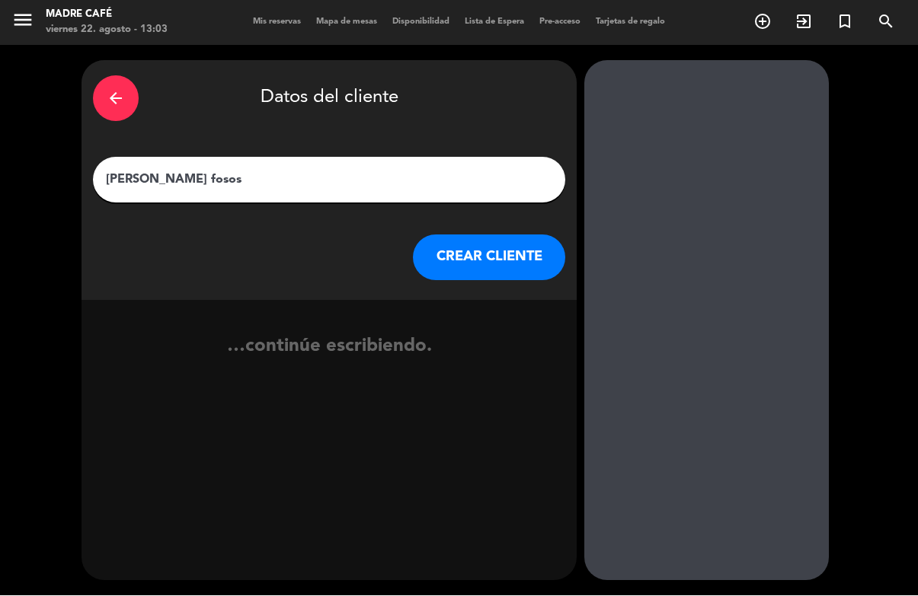
click at [478, 235] on button "CREAR CLIENTE" at bounding box center [489, 258] width 152 height 46
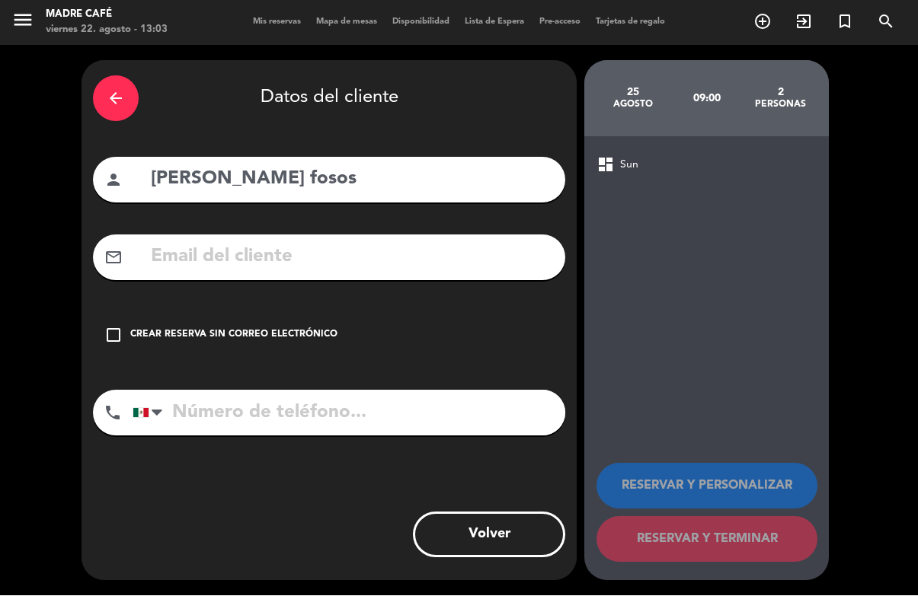
click at [93, 313] on div "check_box_outline_blank Crear reserva sin correo electrónico" at bounding box center [329, 336] width 472 height 46
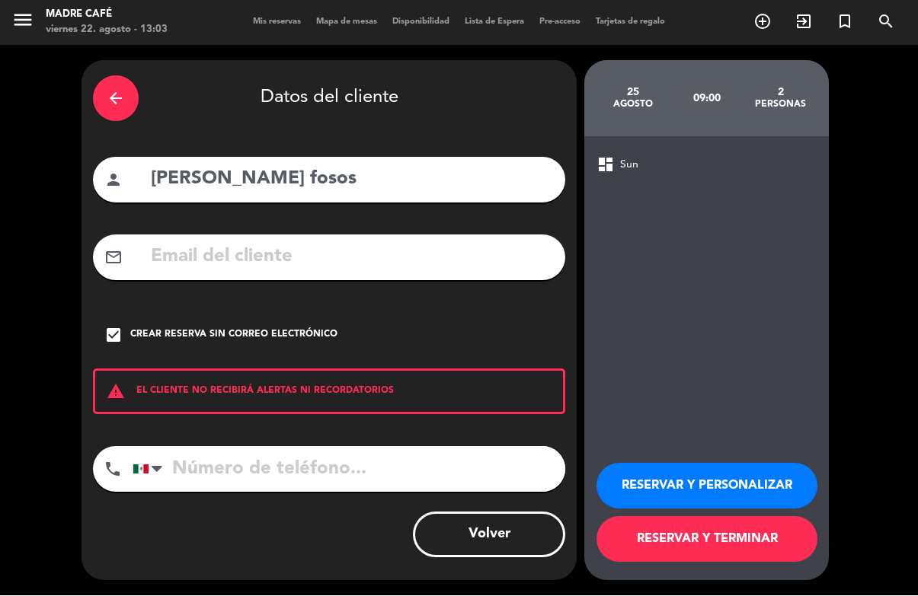
click at [662, 534] on button "RESERVAR Y TERMINAR" at bounding box center [706, 540] width 221 height 46
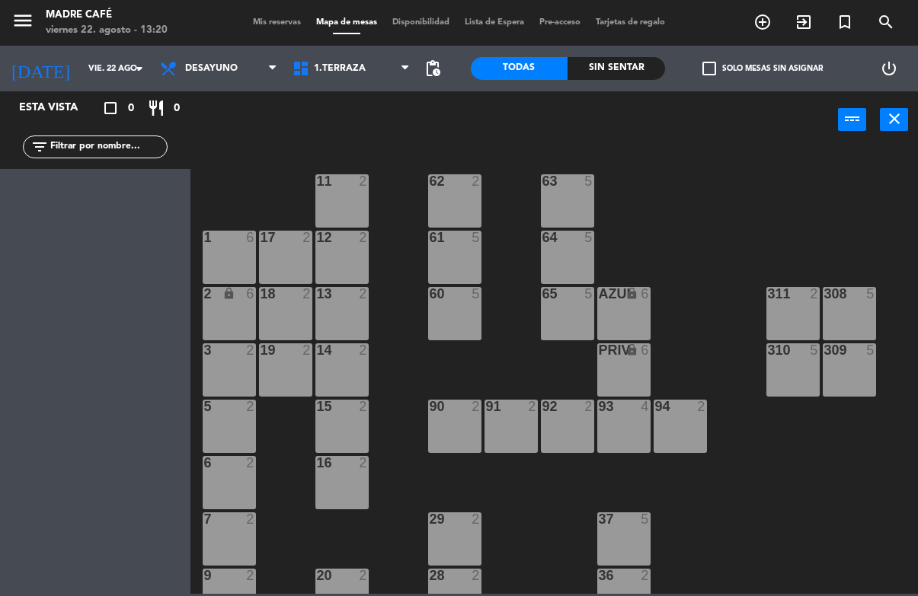
click at [209, 73] on span "Desayuno" at bounding box center [211, 68] width 53 height 11
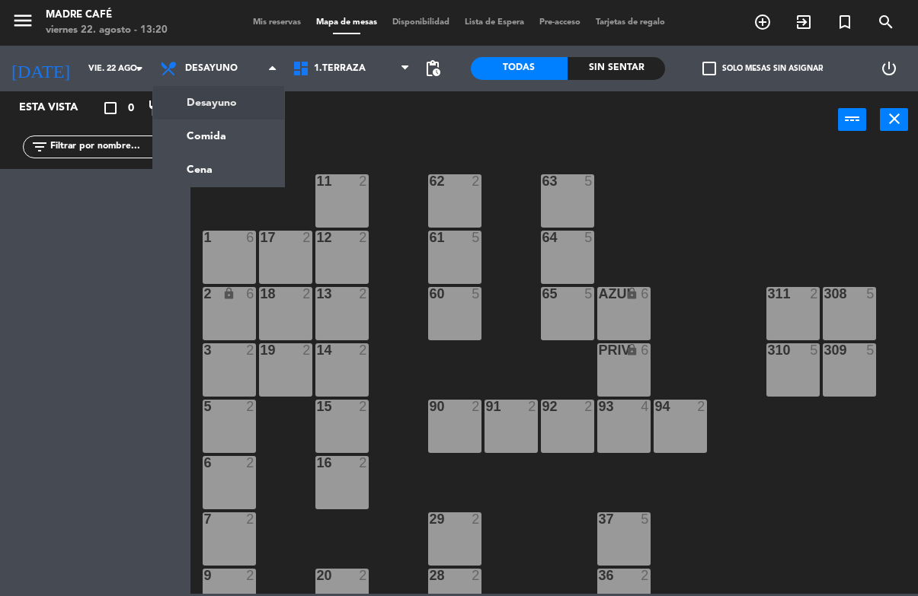
click at [104, 365] on div "Esta vista crop_square 0 restaurant 0 filter_list" at bounding box center [95, 343] width 190 height 505
